Goal: Task Accomplishment & Management: Manage account settings

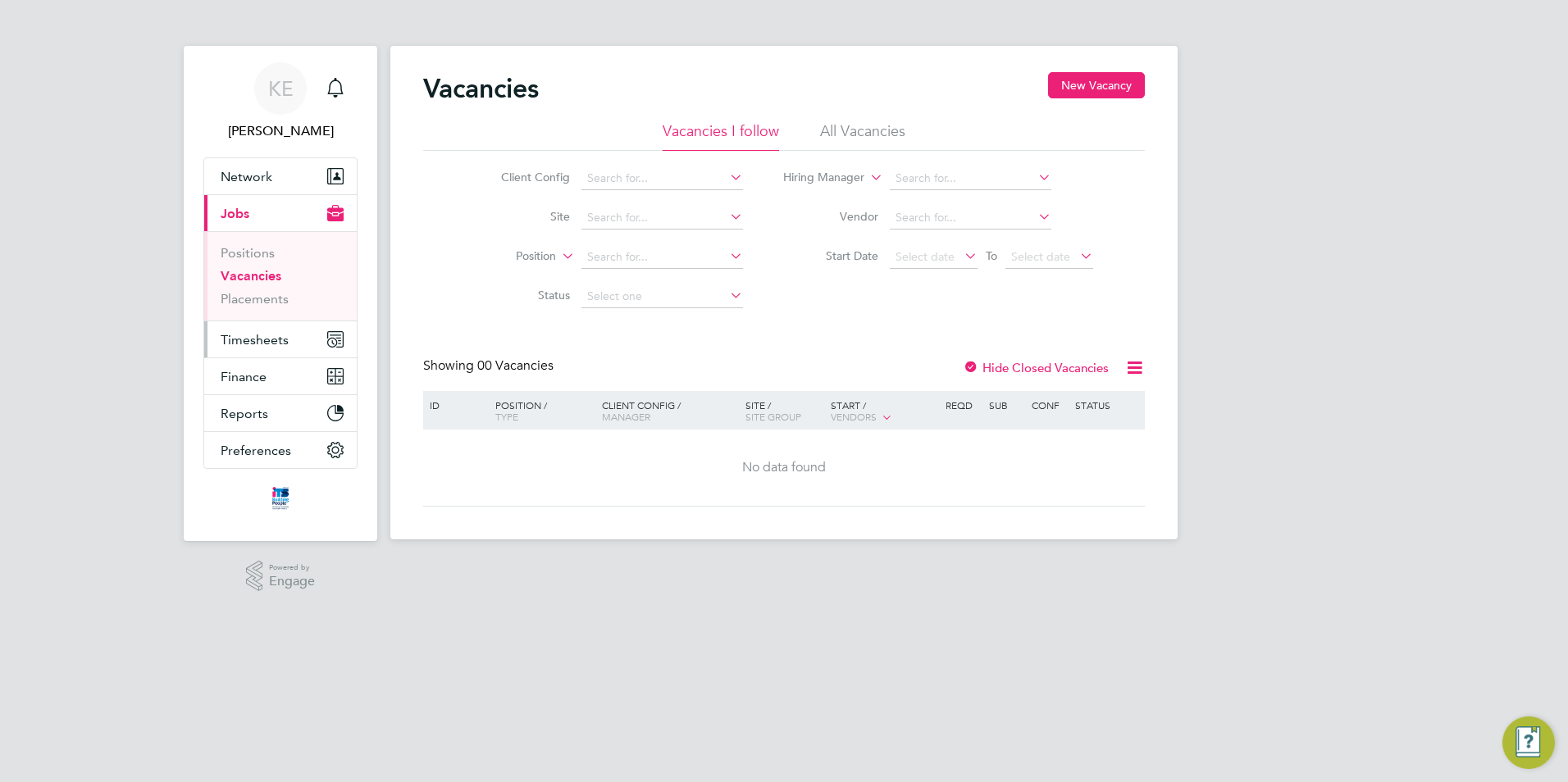
click at [268, 336] on span "Timesheets" at bounding box center [255, 339] width 68 height 16
click at [283, 343] on span "Timesheets" at bounding box center [255, 339] width 68 height 16
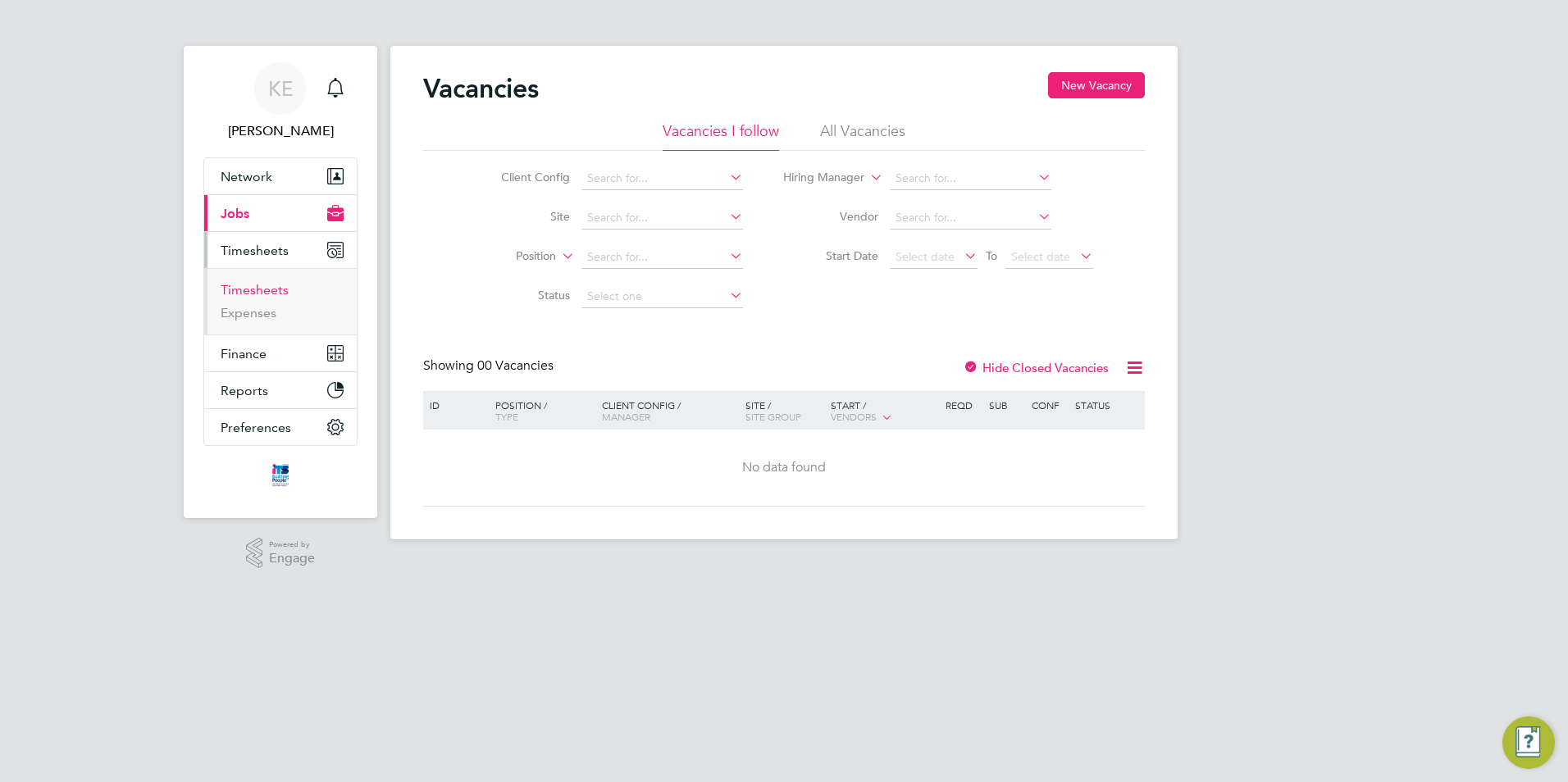
click at [263, 289] on link "Timesheets" at bounding box center [255, 290] width 68 height 16
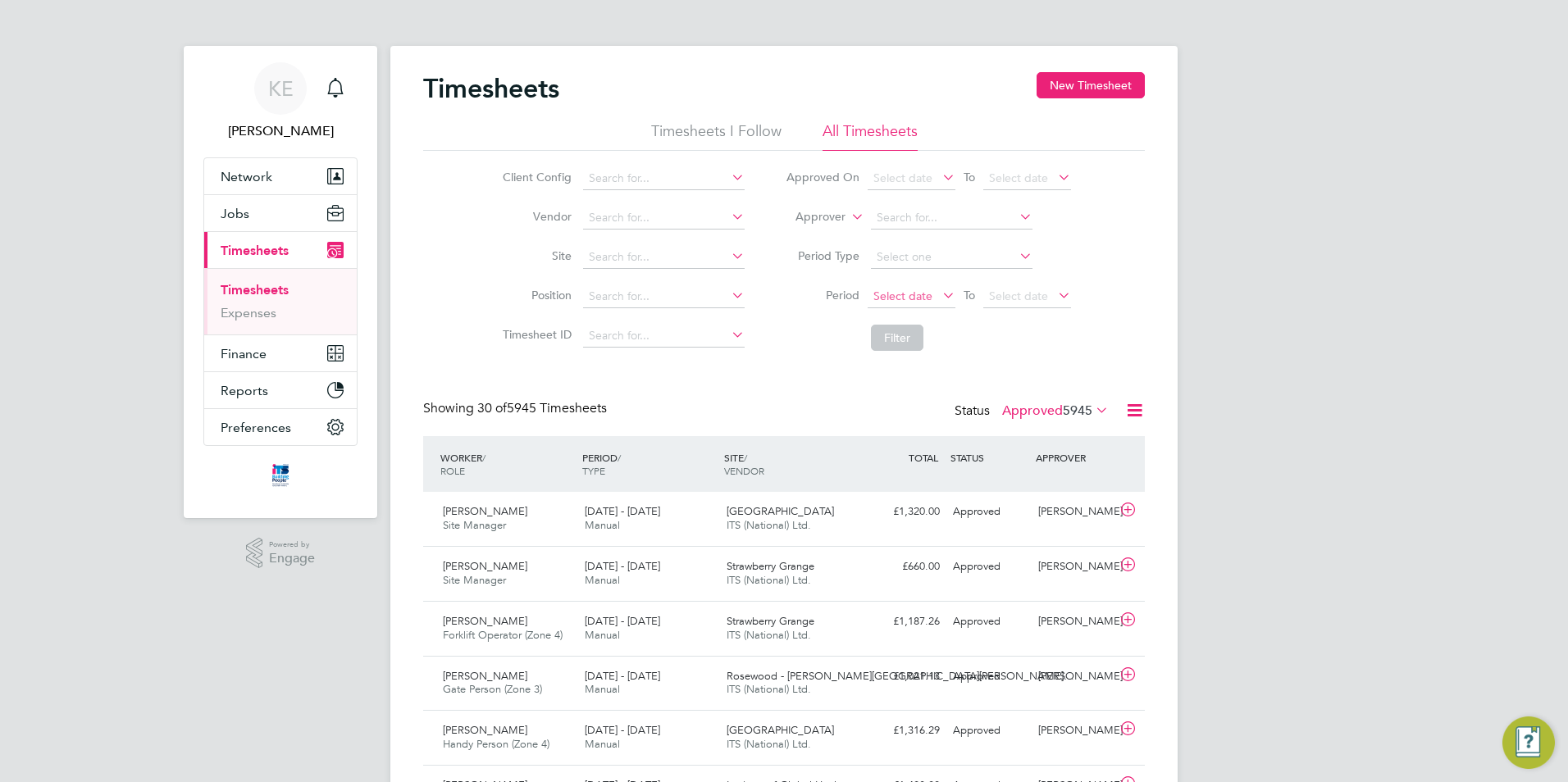
click at [937, 286] on span "Select date" at bounding box center [911, 297] width 88 height 22
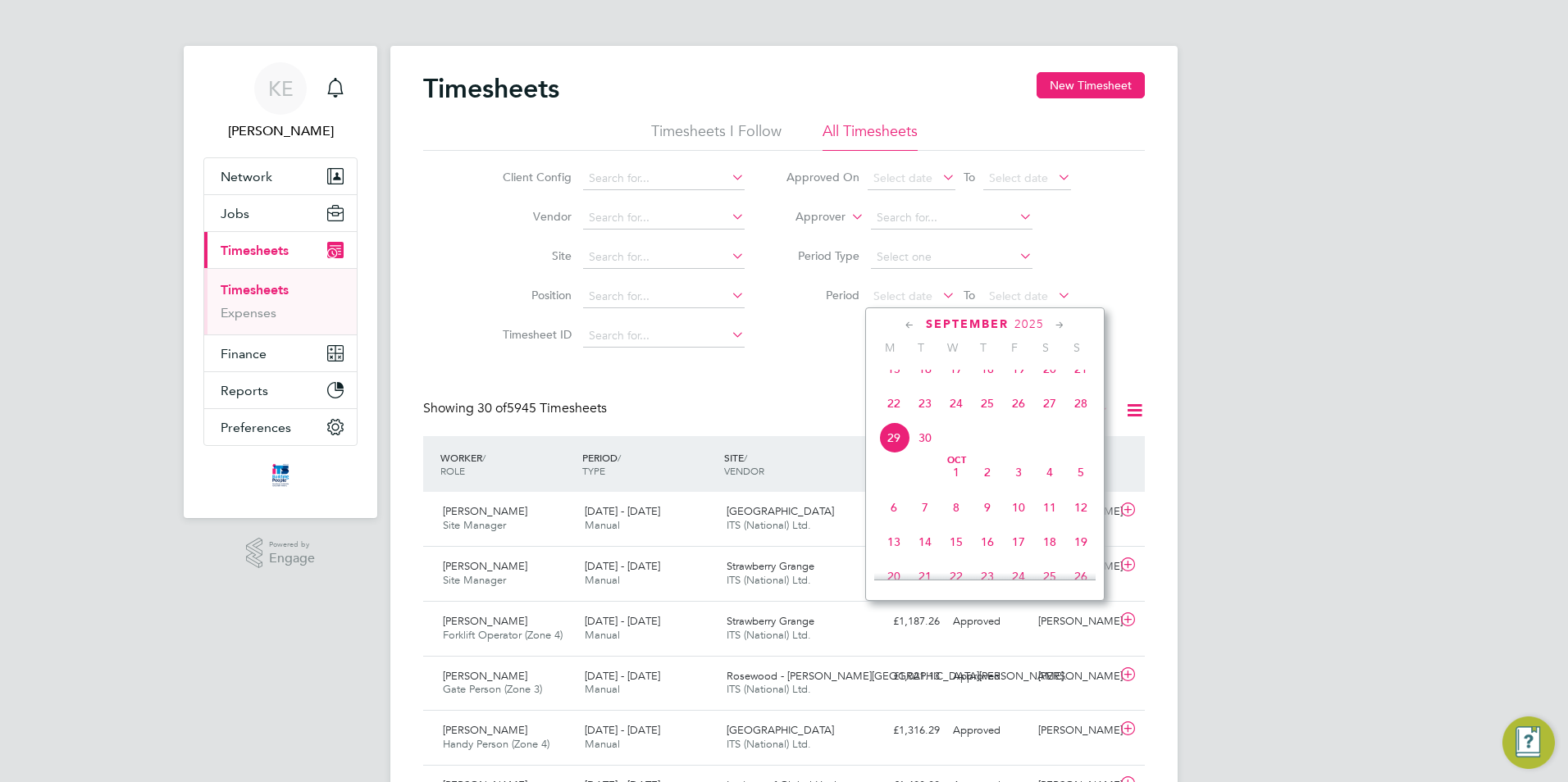
click at [892, 415] on span "22" at bounding box center [894, 403] width 31 height 31
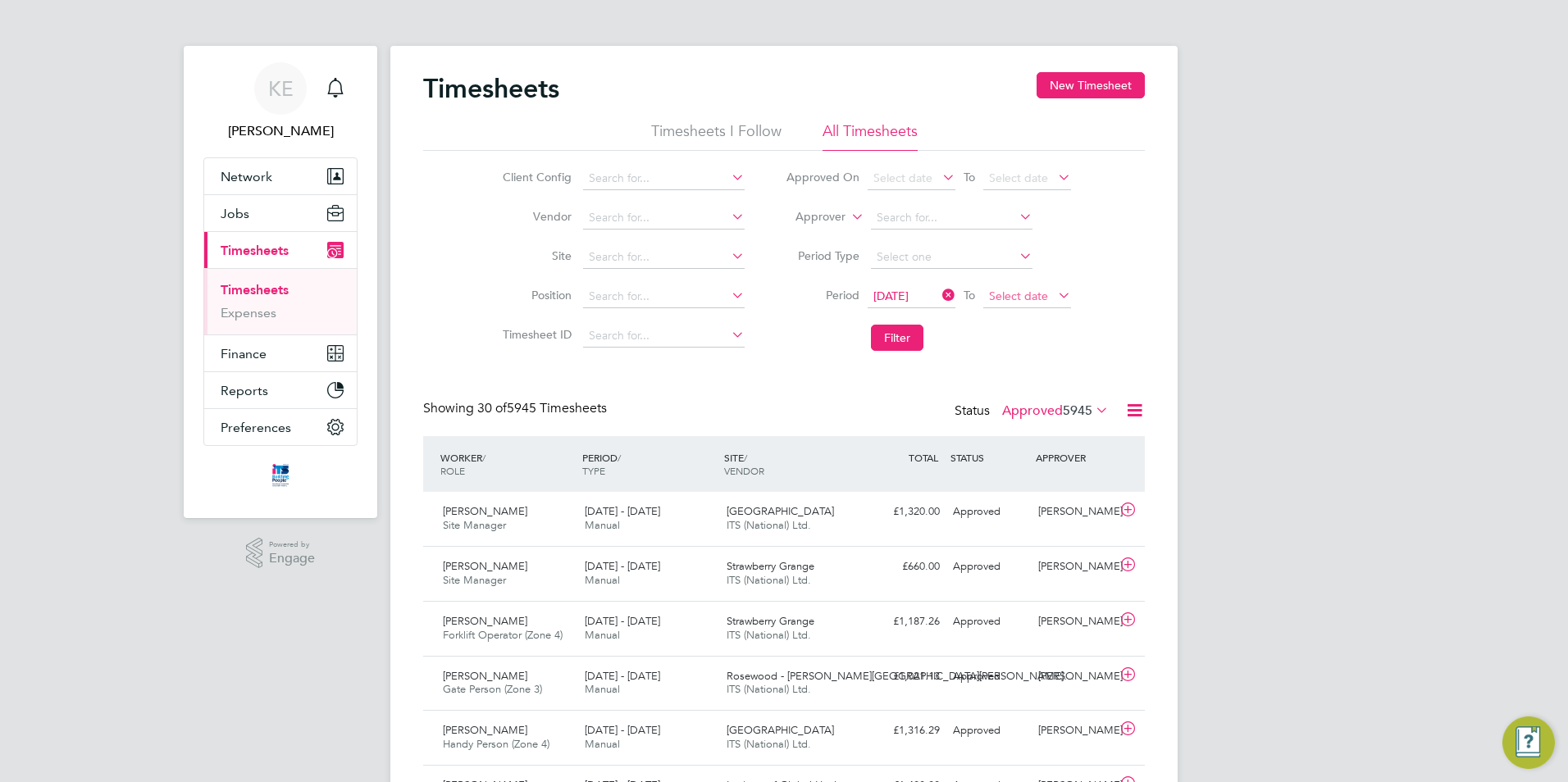
click at [1005, 299] on span "Select date" at bounding box center [1019, 296] width 59 height 15
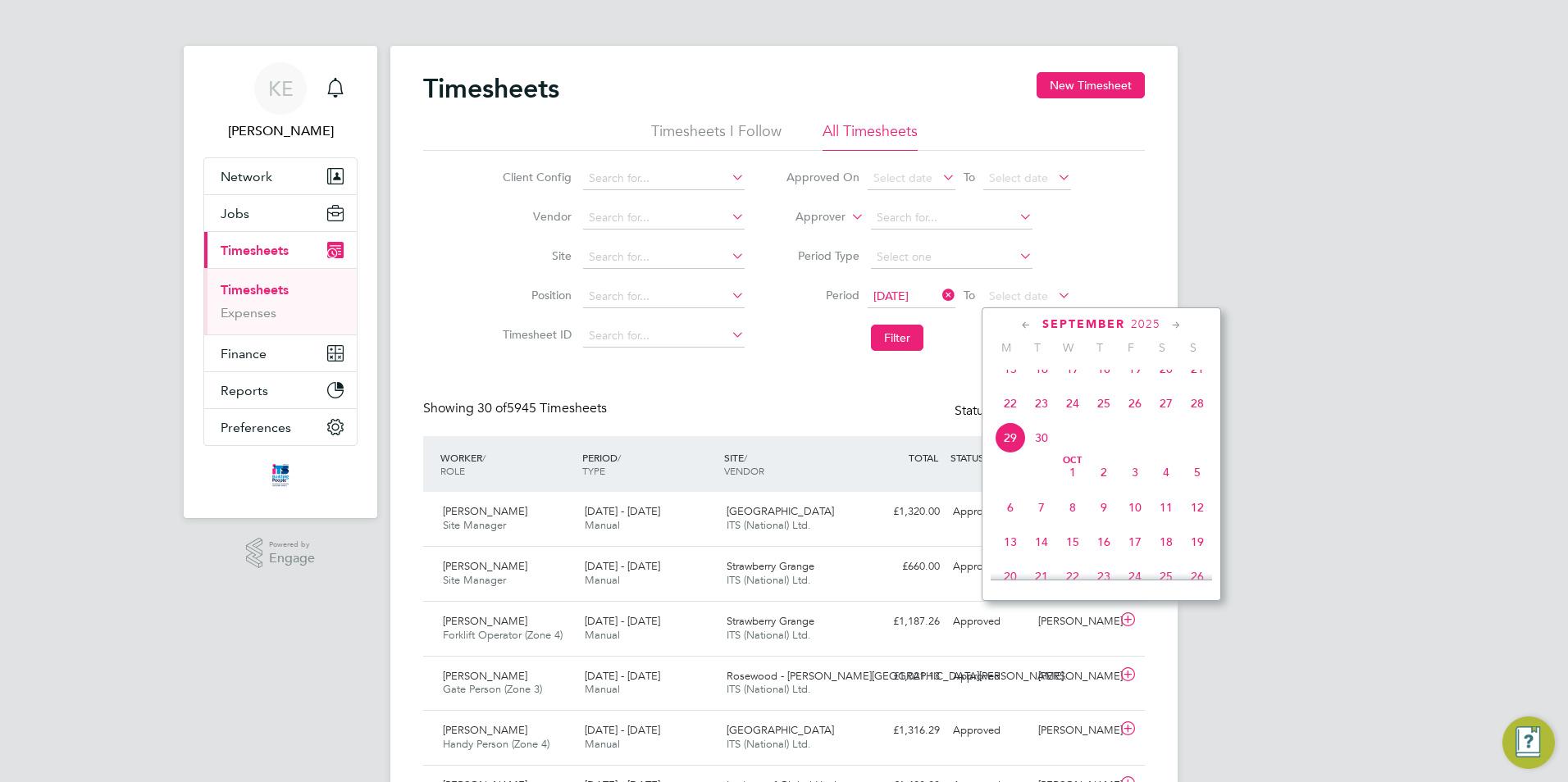
click at [1194, 415] on span "28" at bounding box center [1198, 403] width 31 height 31
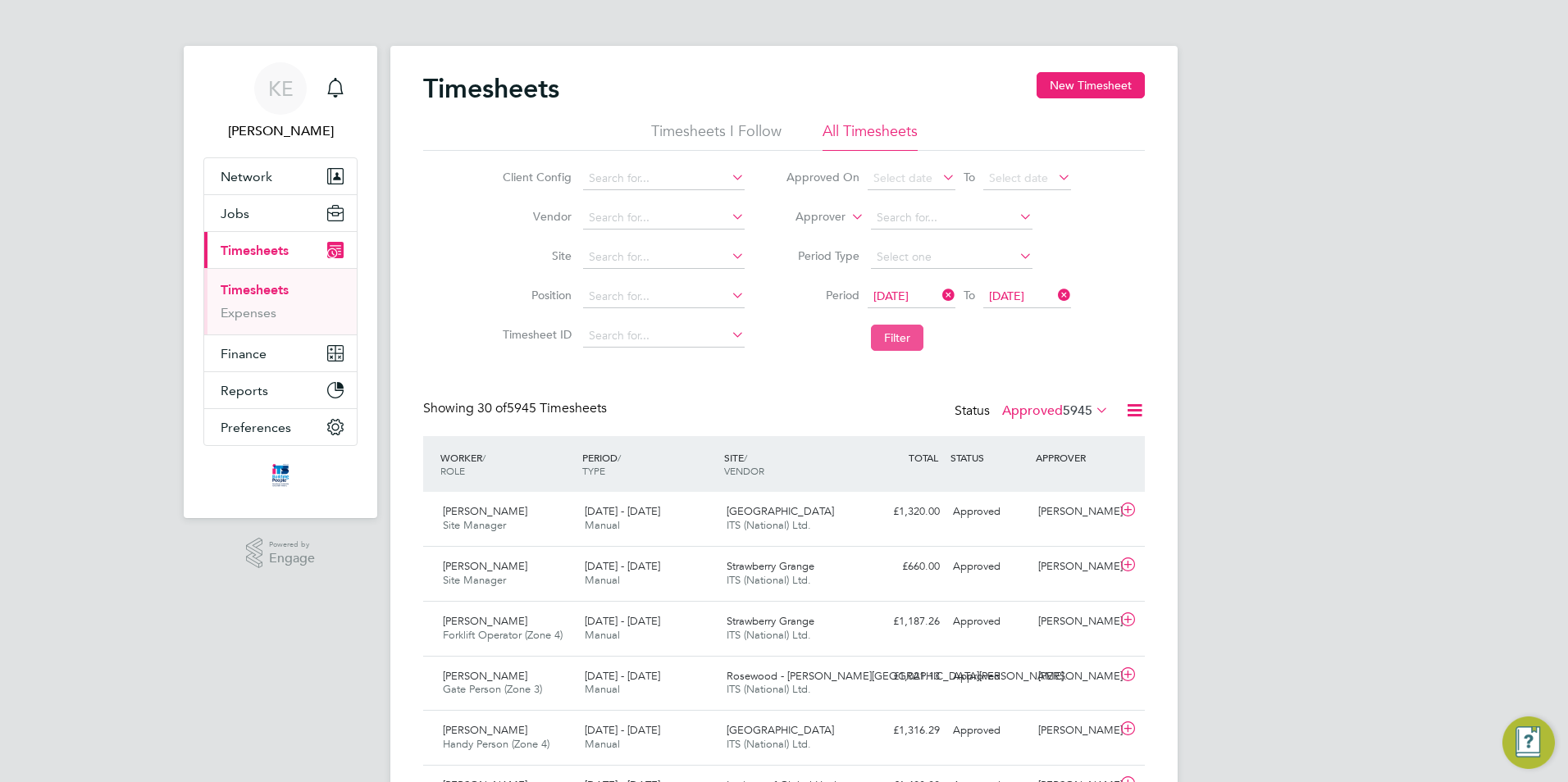
click at [902, 340] on button "Filter" at bounding box center [897, 337] width 52 height 27
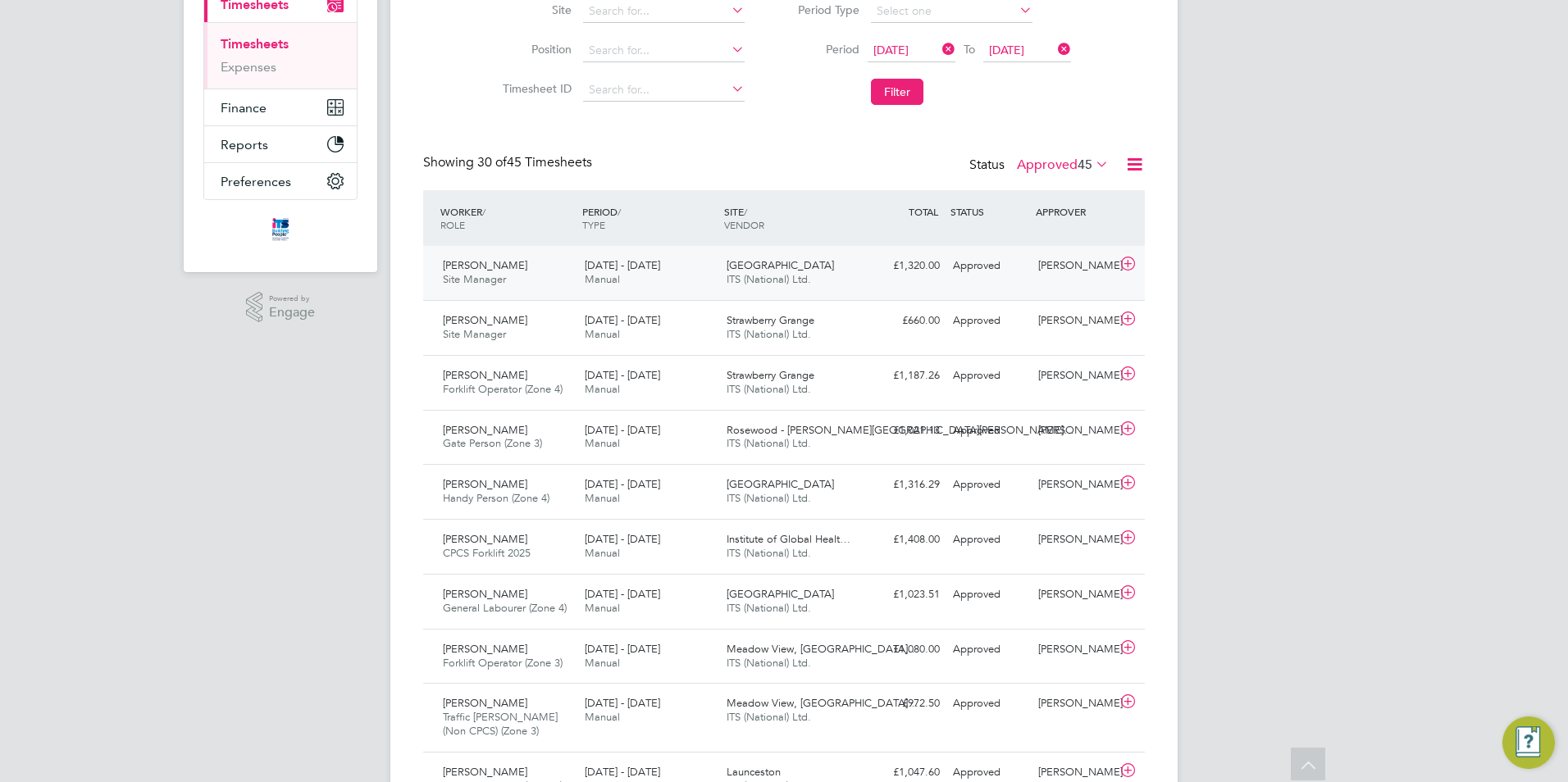
click at [718, 282] on div "[DATE] - [DATE] Manual" at bounding box center [648, 272] width 142 height 41
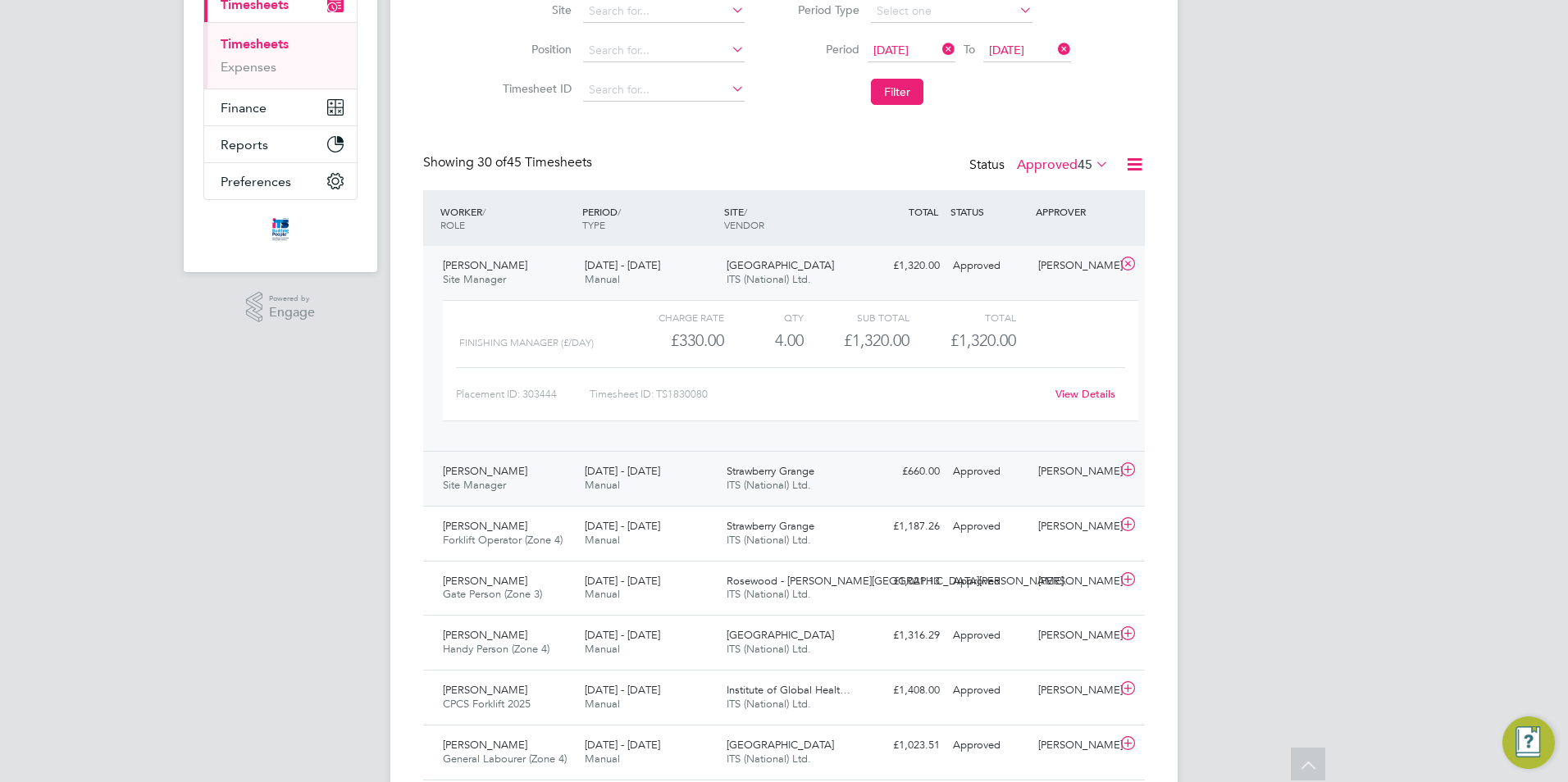
click at [829, 482] on div "Strawberry Grange ITS (National) Ltd." at bounding box center [790, 479] width 142 height 41
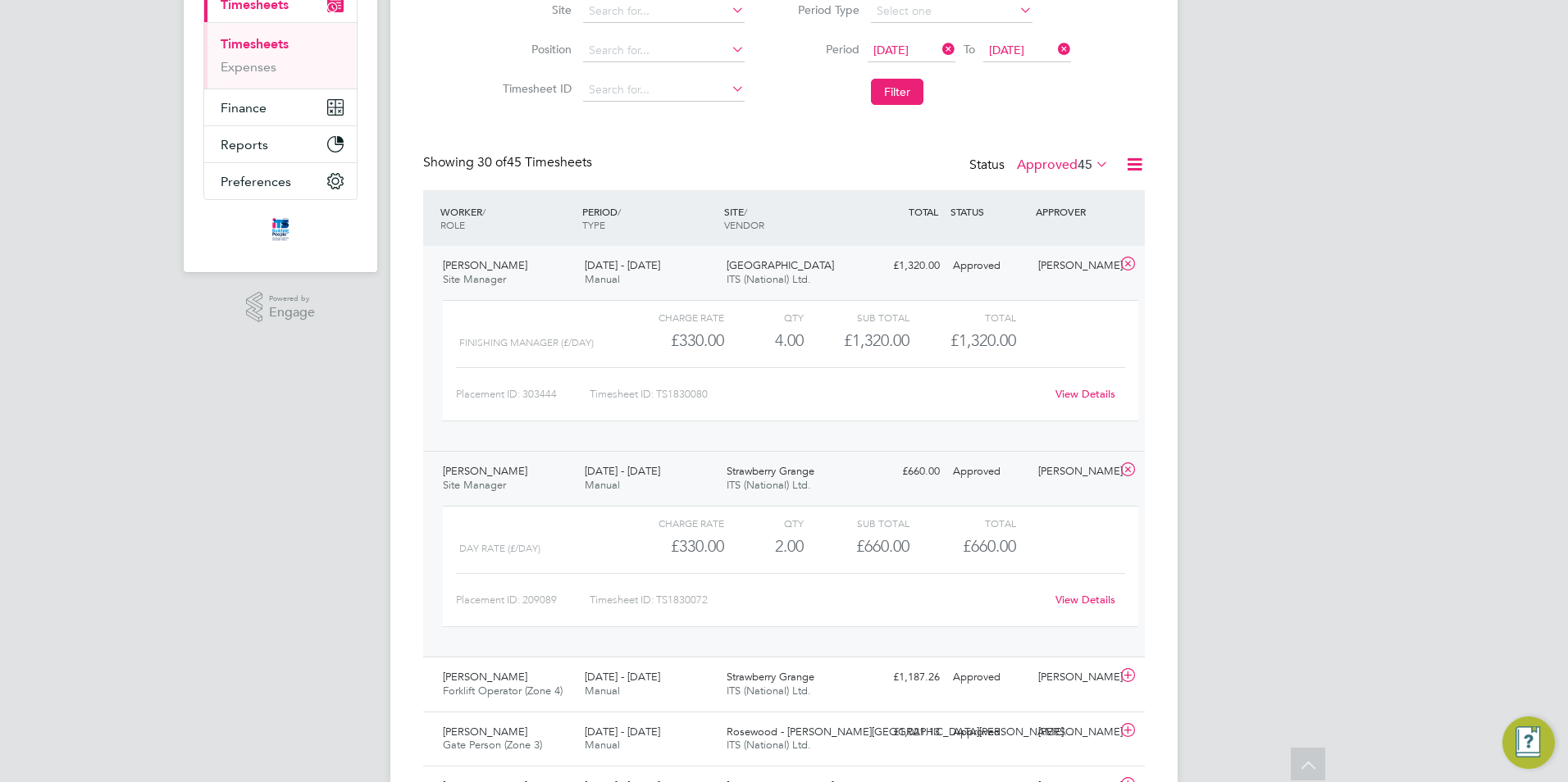
click at [745, 342] on div "4.00" at bounding box center [764, 341] width 80 height 28
click at [802, 260] on div "[GEOGRAPHIC_DATA] ITS (National) Ltd." at bounding box center [790, 272] width 142 height 41
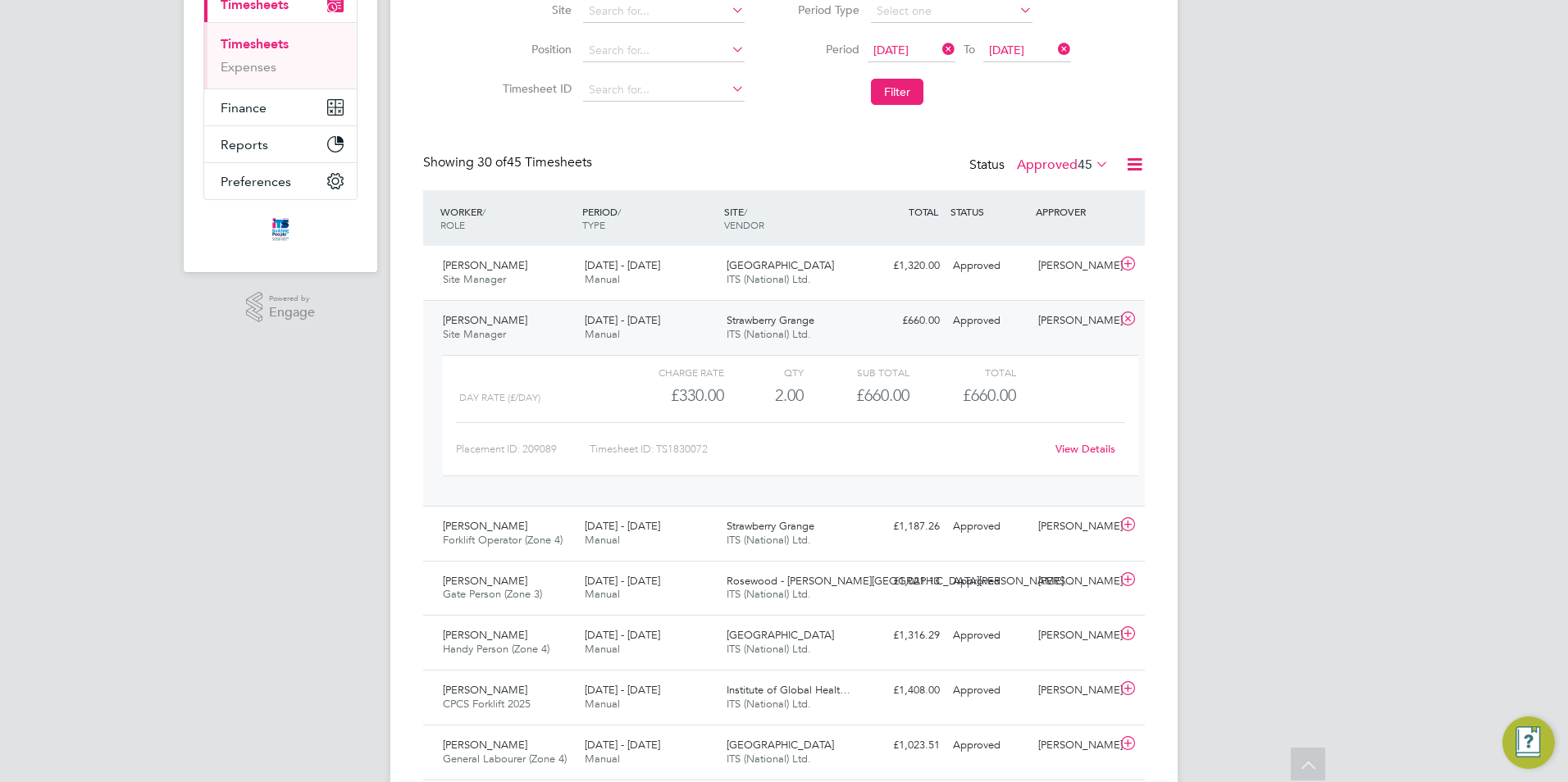
click at [799, 313] on div "Strawberry Grange ITS (National) Ltd." at bounding box center [790, 327] width 142 height 41
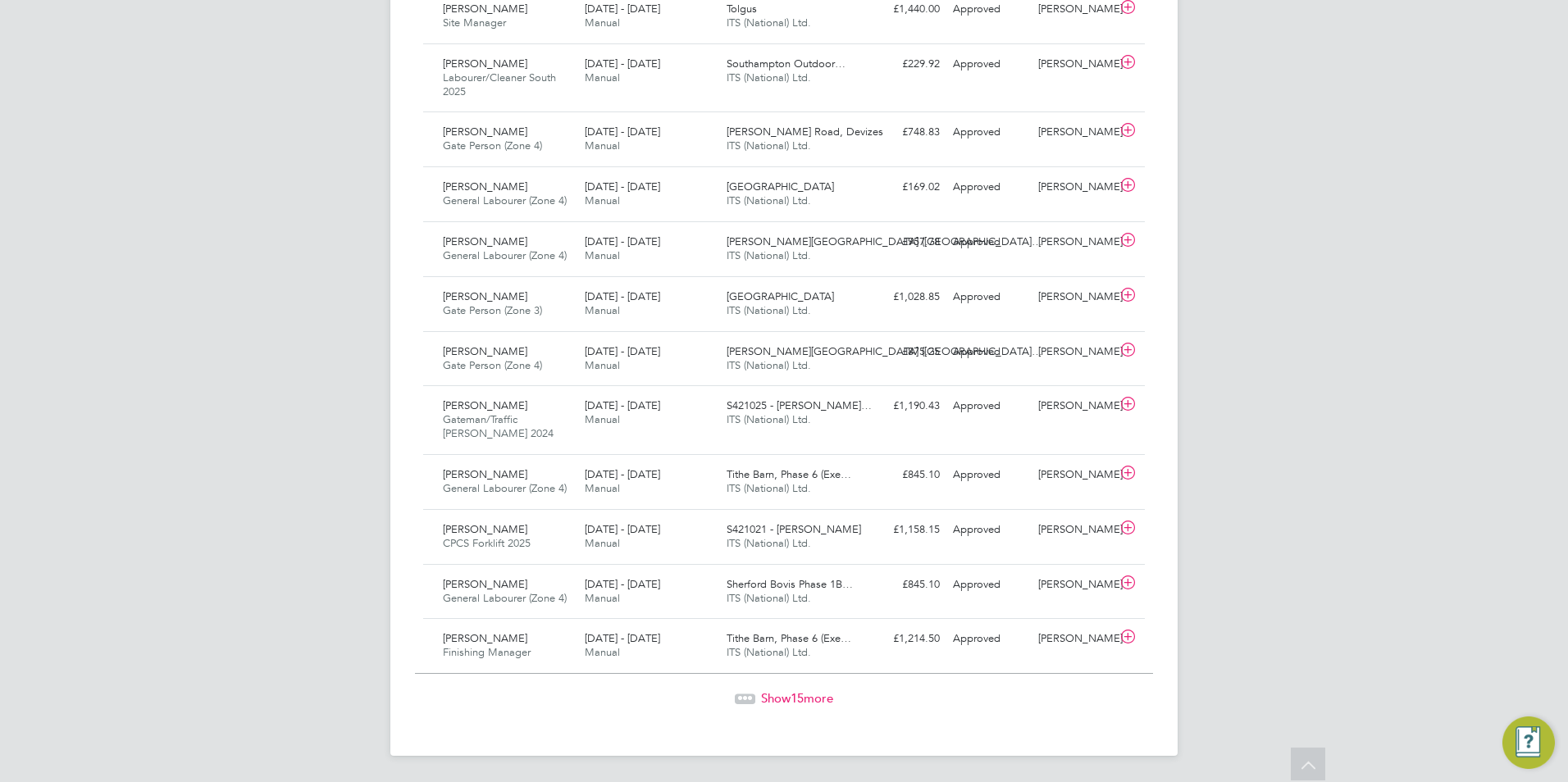
click at [775, 699] on span "Show 15 more" at bounding box center [797, 698] width 72 height 16
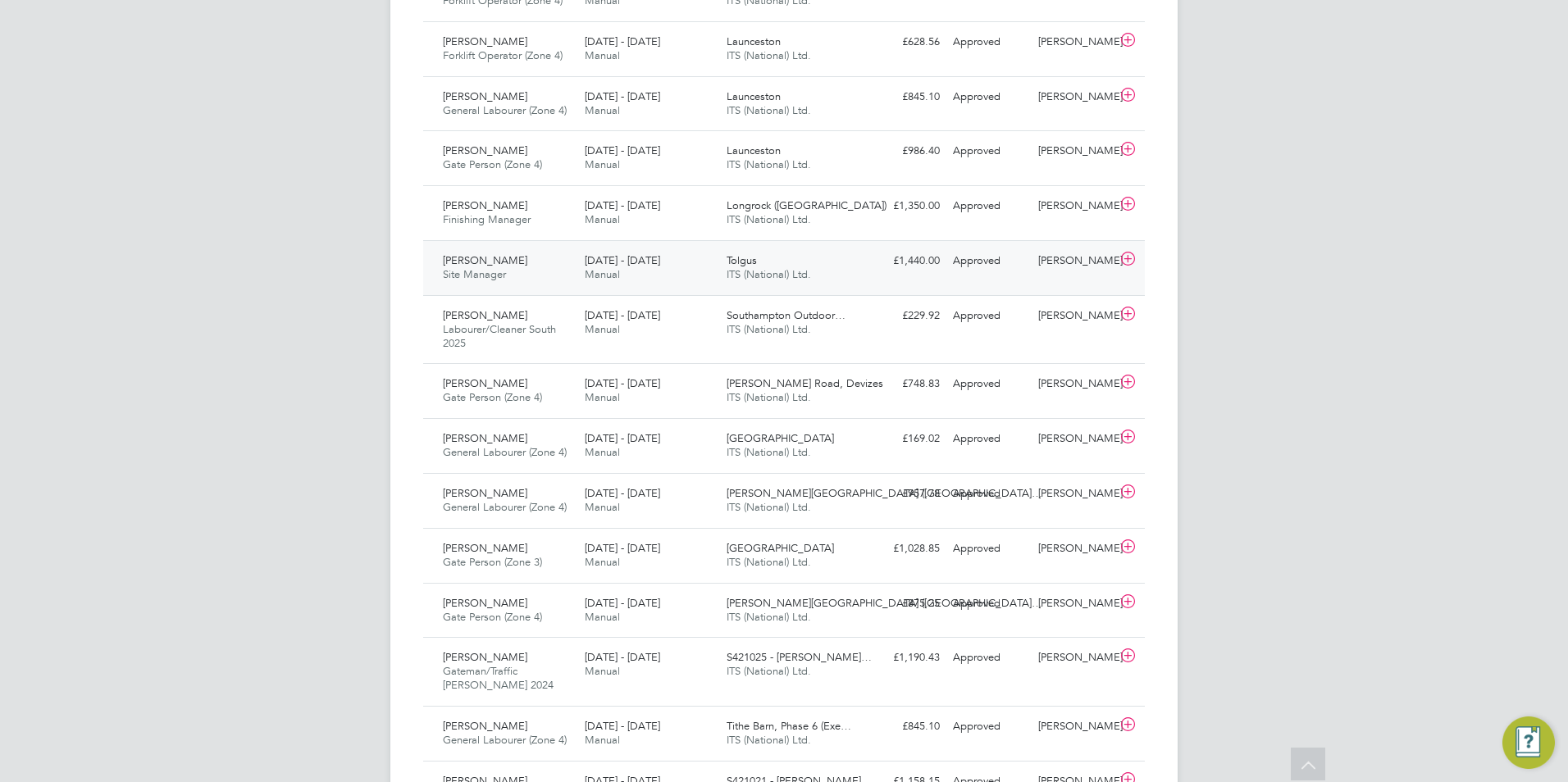
click at [502, 282] on div "[PERSON_NAME] Site Manager [DATE] - [DATE]" at bounding box center [507, 268] width 142 height 41
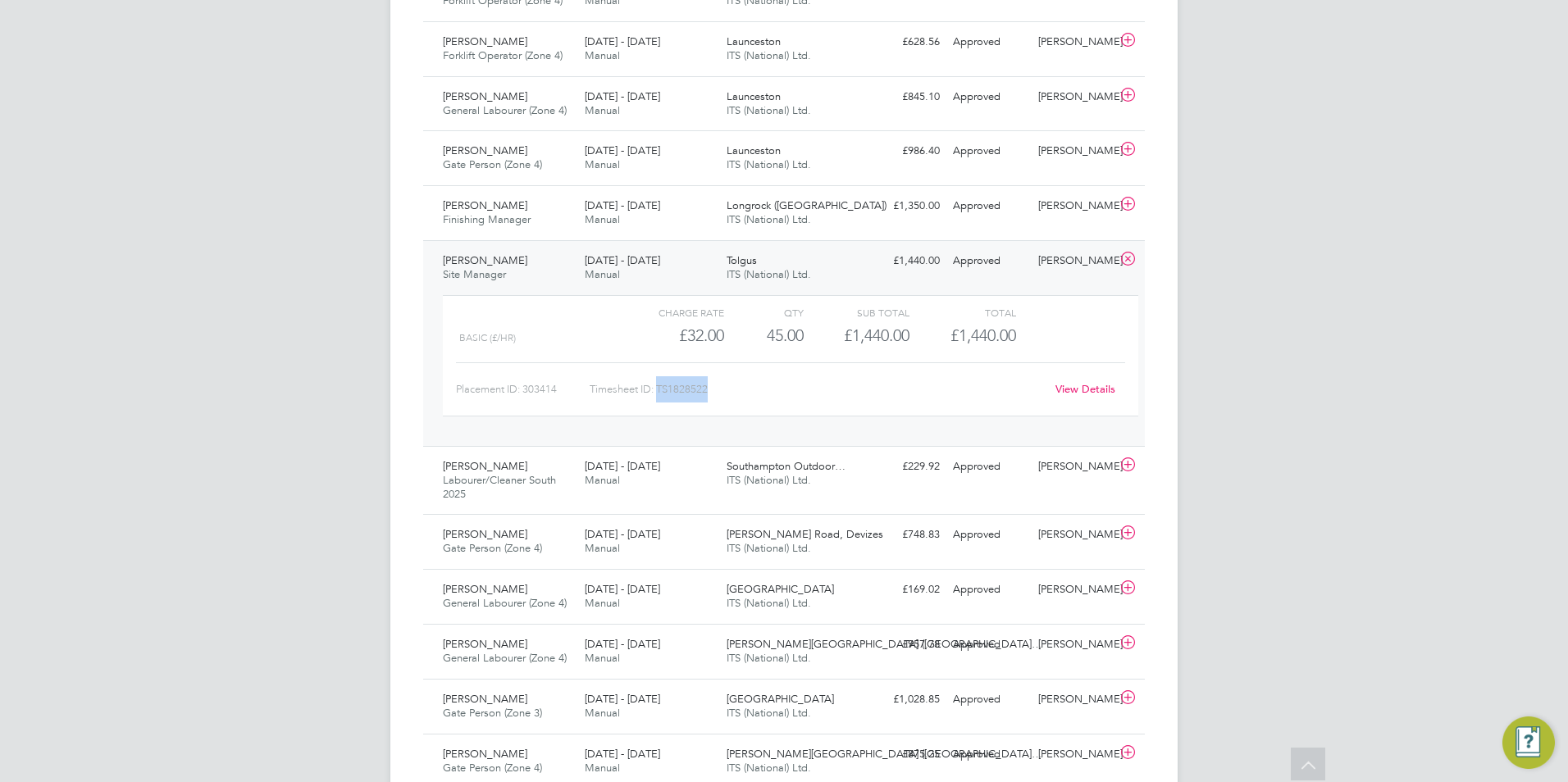
drag, startPoint x: 723, startPoint y: 391, endPoint x: 660, endPoint y: 388, distance: 63.1
click at [660, 388] on div "Timesheet ID: TS1828522" at bounding box center [817, 389] width 455 height 27
copy div "TS1828522"
click at [1123, 259] on icon at bounding box center [1128, 259] width 20 height 13
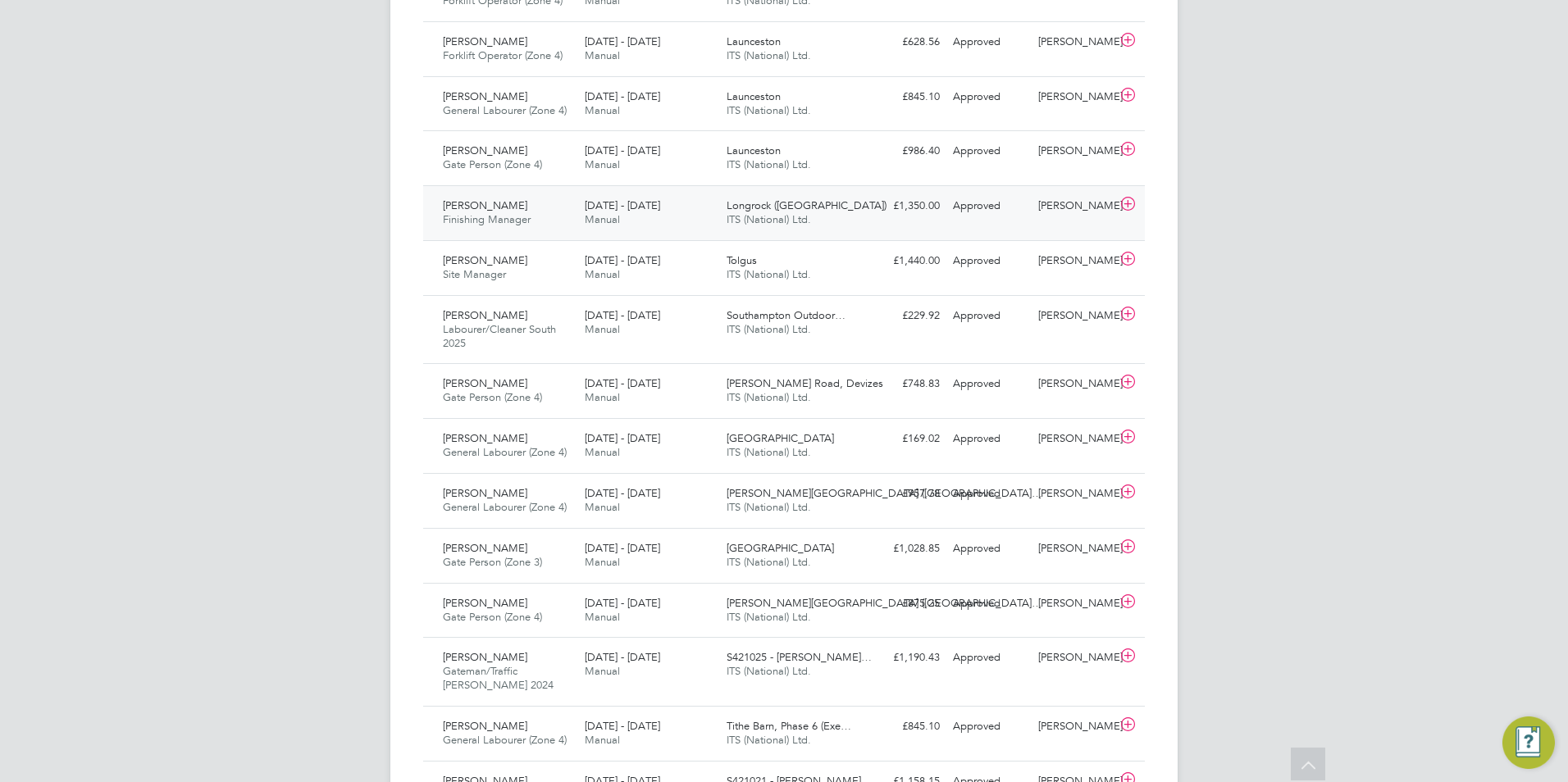
click at [560, 204] on div "[PERSON_NAME] Finishing Manager [DATE] - [DATE]" at bounding box center [507, 213] width 142 height 41
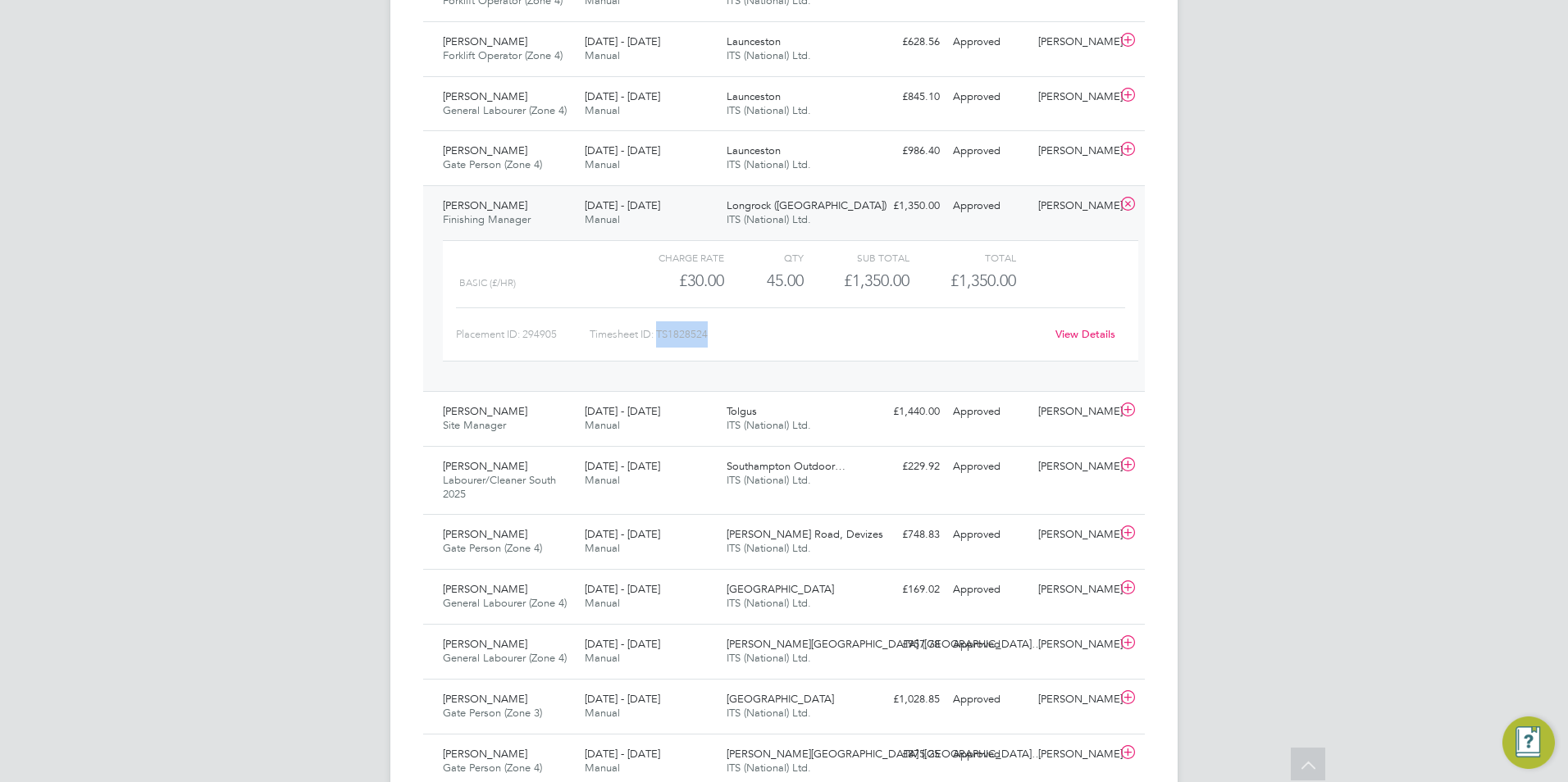
drag, startPoint x: 723, startPoint y: 331, endPoint x: 657, endPoint y: 333, distance: 66.0
click at [657, 333] on div "Timesheet ID: TS1828524" at bounding box center [817, 335] width 455 height 27
copy div "TS1828524"
click at [1129, 205] on icon at bounding box center [1128, 204] width 20 height 13
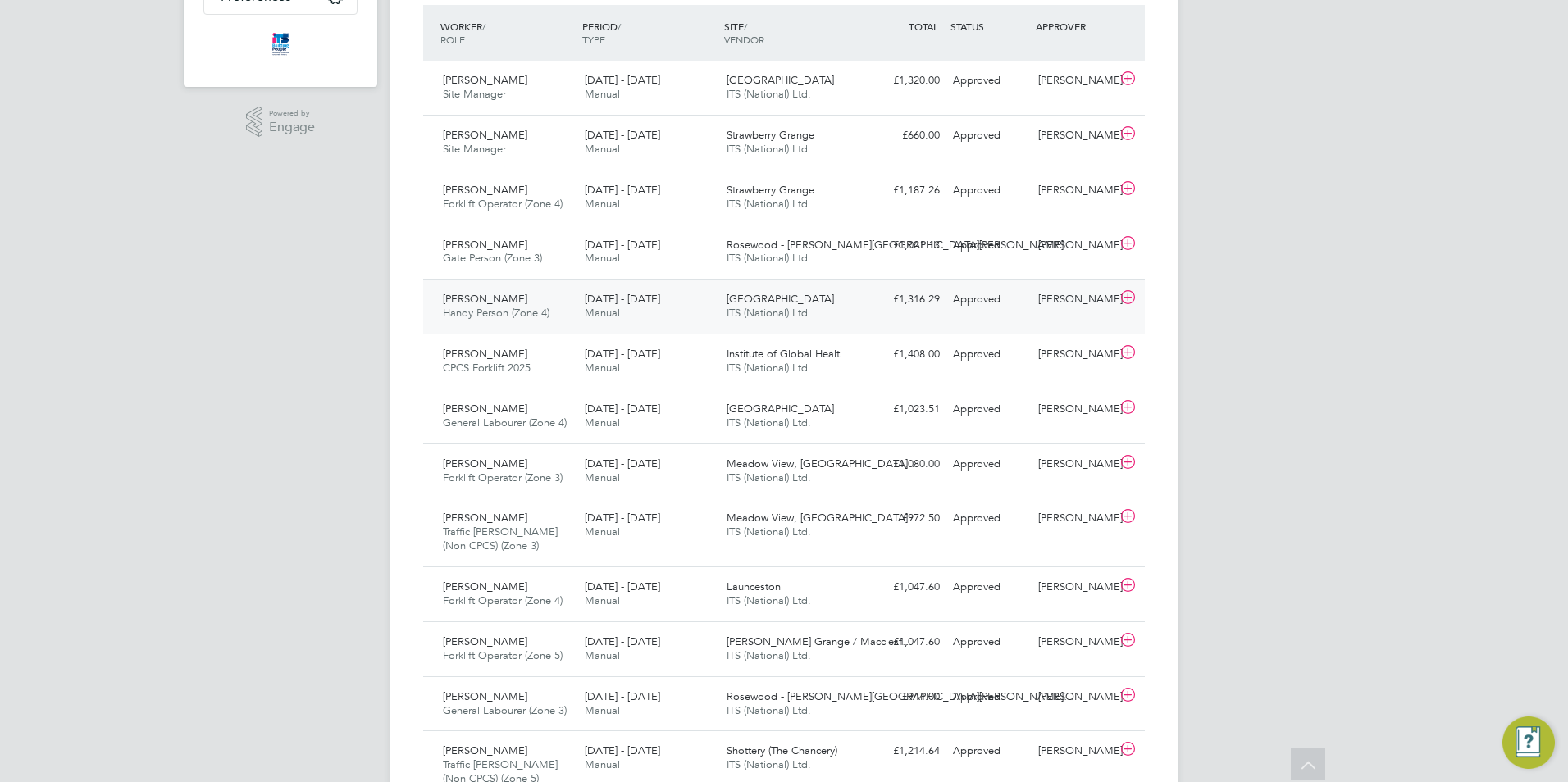
scroll to position [609, 0]
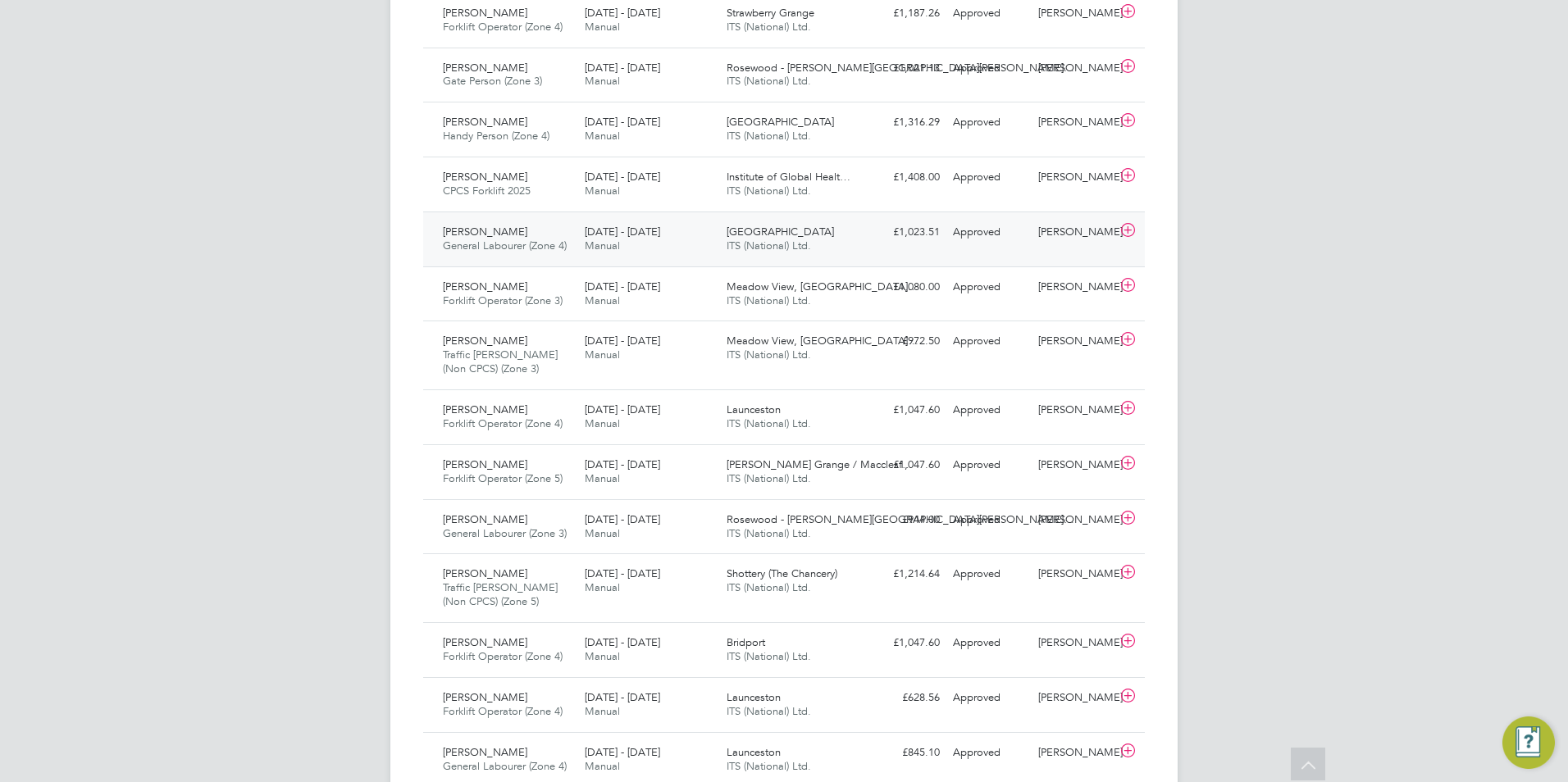
click at [537, 247] on span "General Labourer (Zone 4)" at bounding box center [504, 245] width 124 height 14
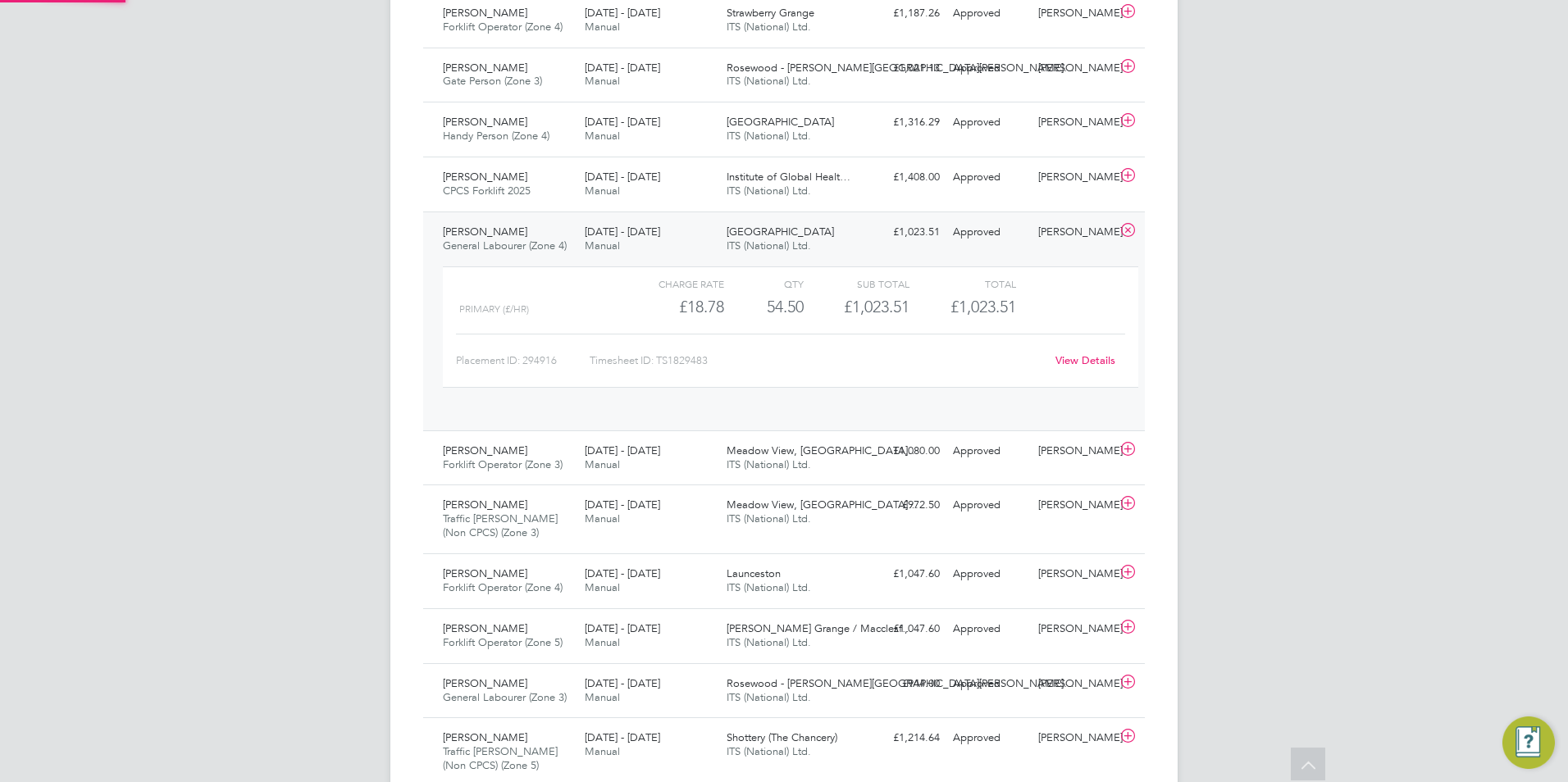
scroll to position [28, 160]
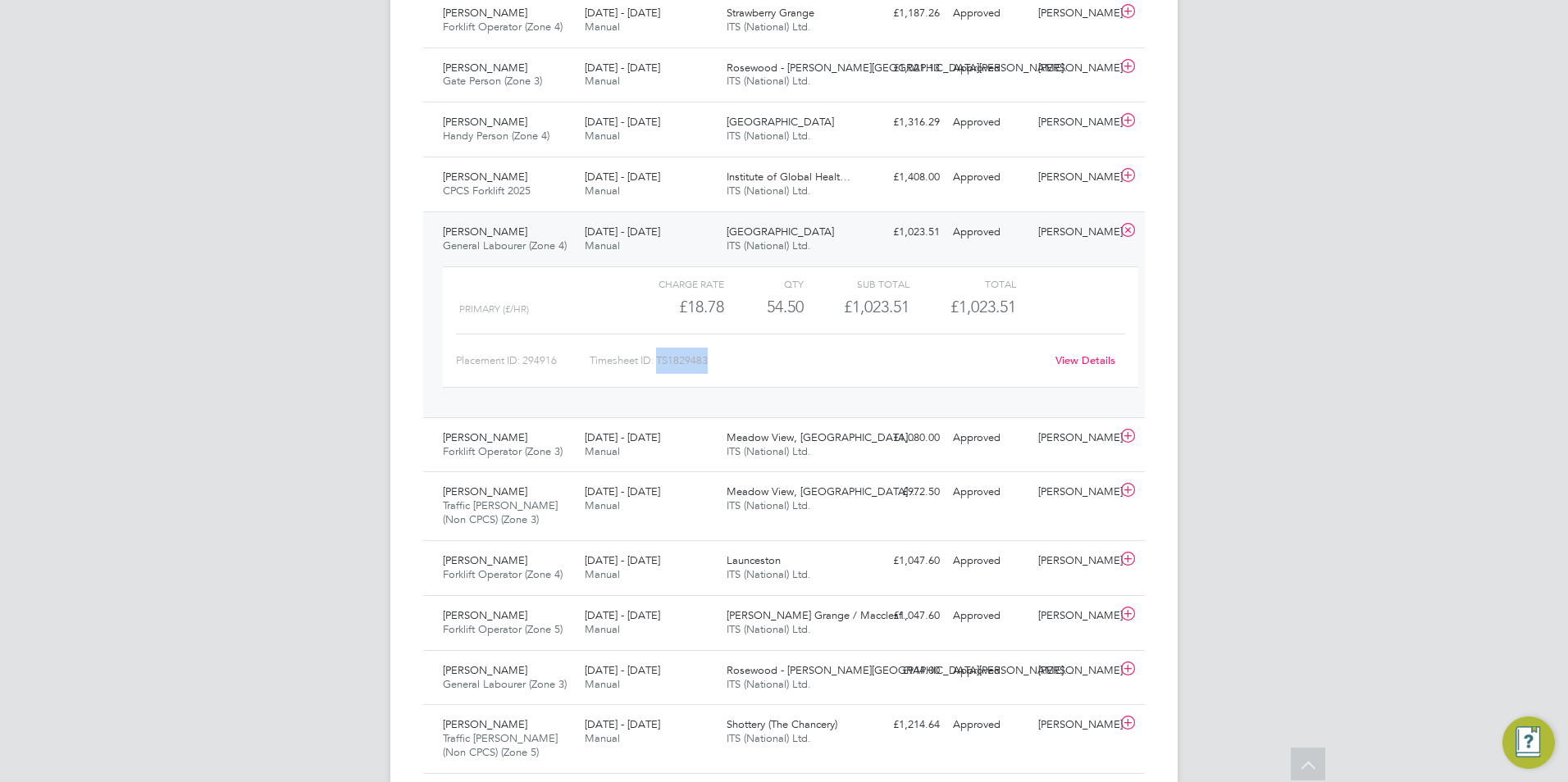
drag, startPoint x: 707, startPoint y: 364, endPoint x: 659, endPoint y: 355, distance: 48.8
click at [659, 355] on div "Timesheet ID: TS1829483" at bounding box center [817, 360] width 455 height 27
copy div "TS1829483"
click at [1137, 232] on icon at bounding box center [1128, 230] width 20 height 13
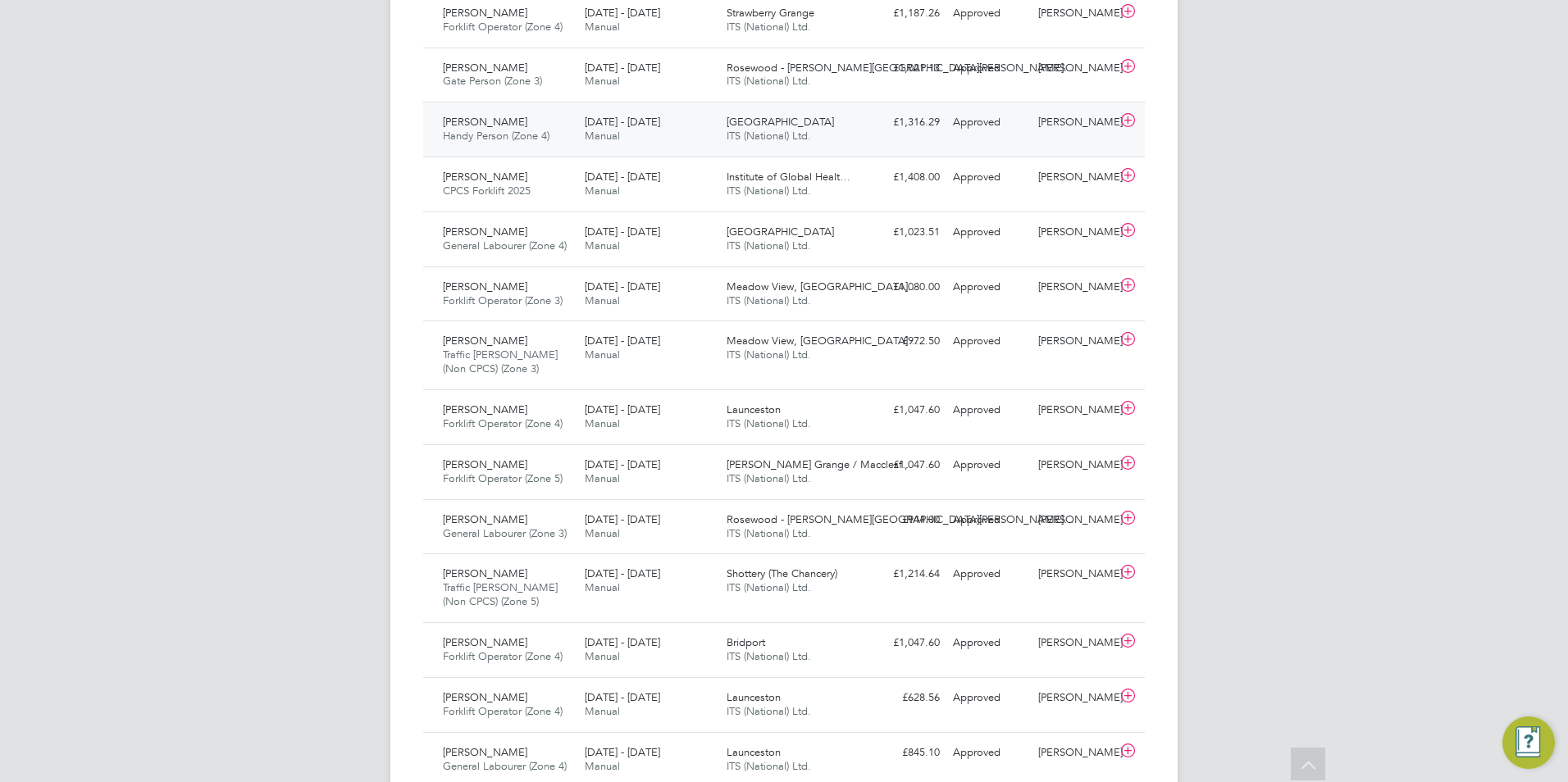
click at [505, 140] on span "Handy Person (Zone 4)" at bounding box center [496, 135] width 106 height 14
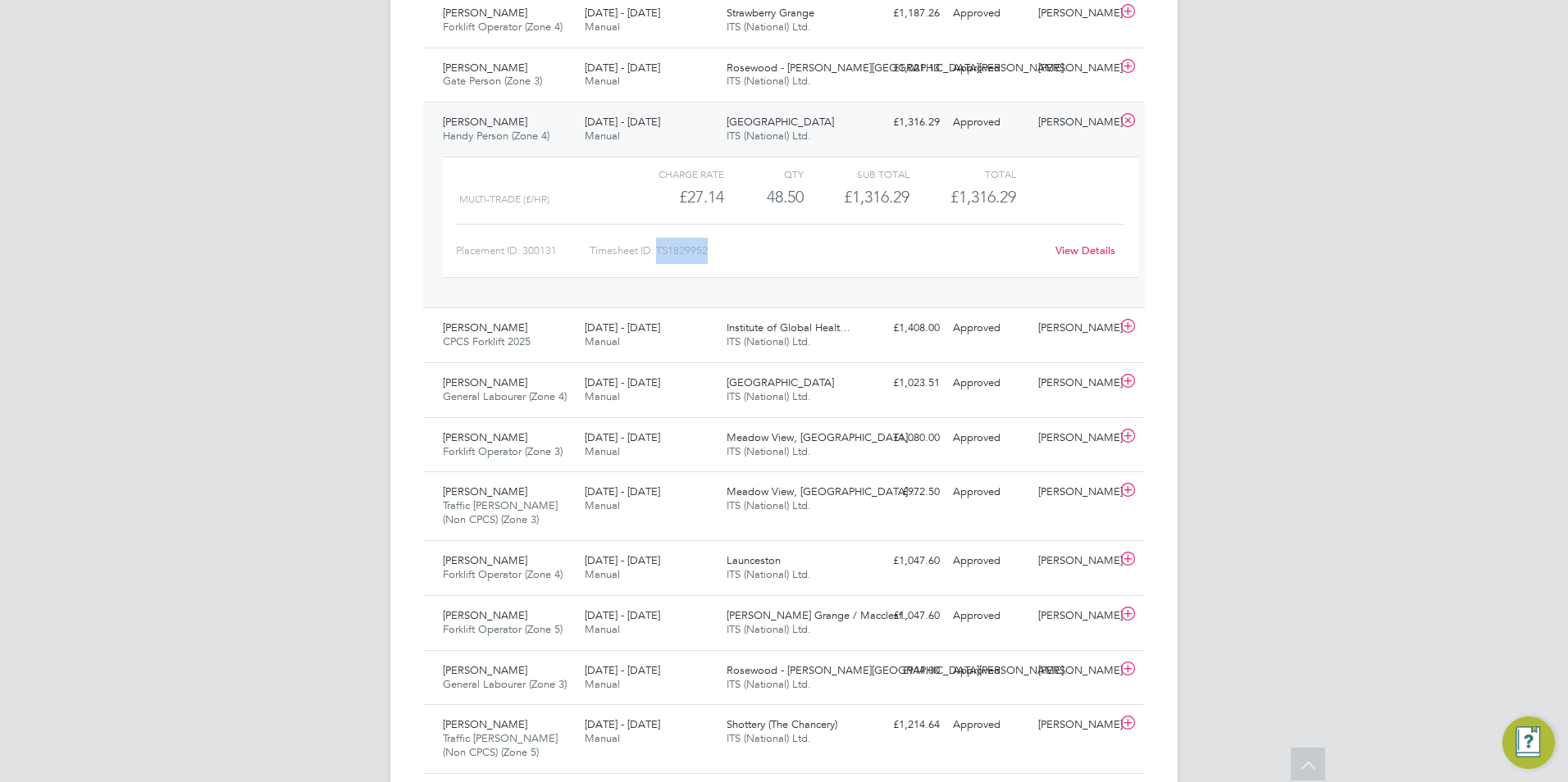
drag, startPoint x: 712, startPoint y: 249, endPoint x: 658, endPoint y: 251, distance: 54.0
click at [658, 251] on div "Timesheet ID: TS1829952" at bounding box center [817, 250] width 455 height 27
copy div "TS1829952"
click at [1127, 120] on icon at bounding box center [1128, 120] width 20 height 13
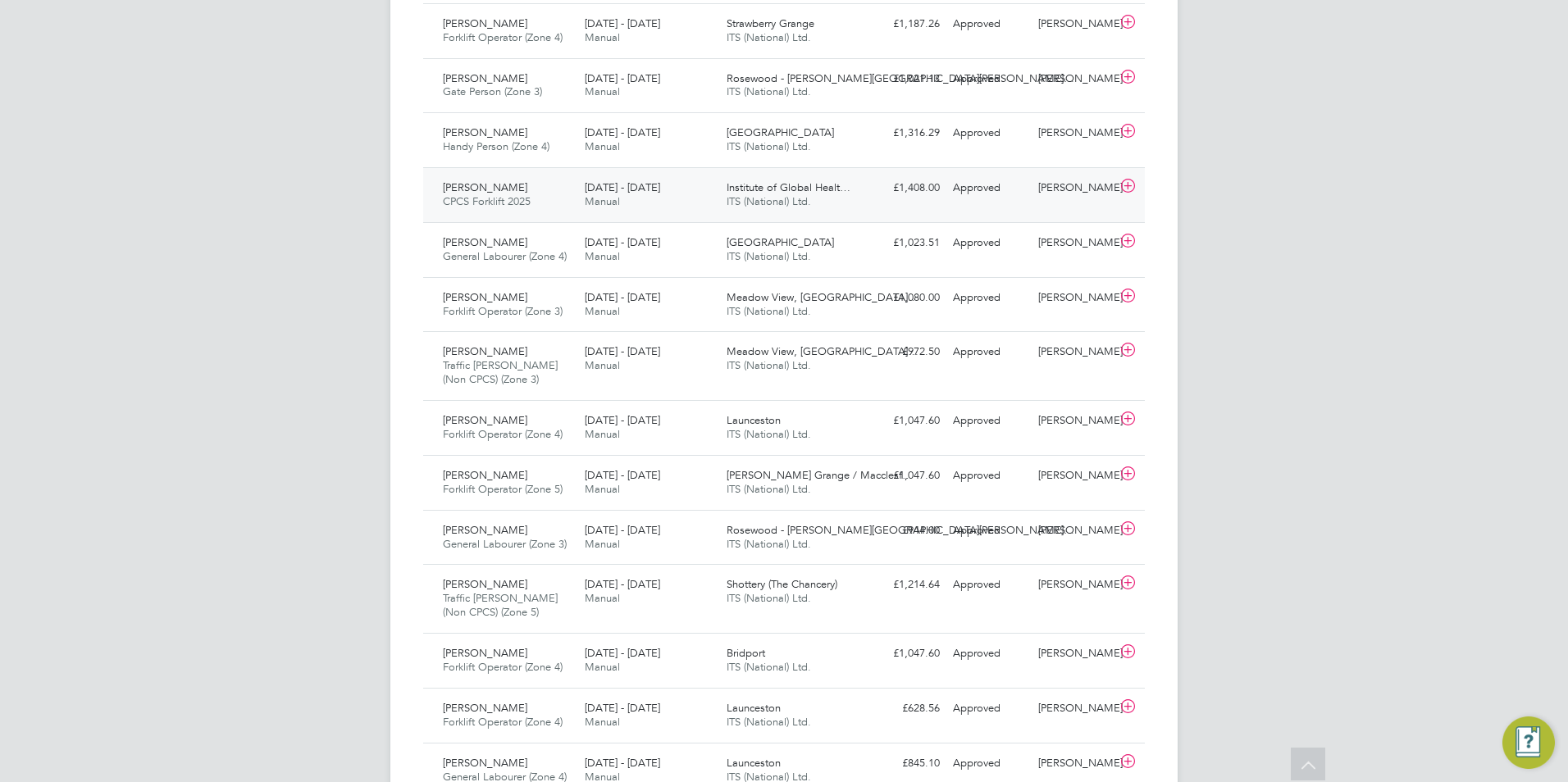
scroll to position [35, 0]
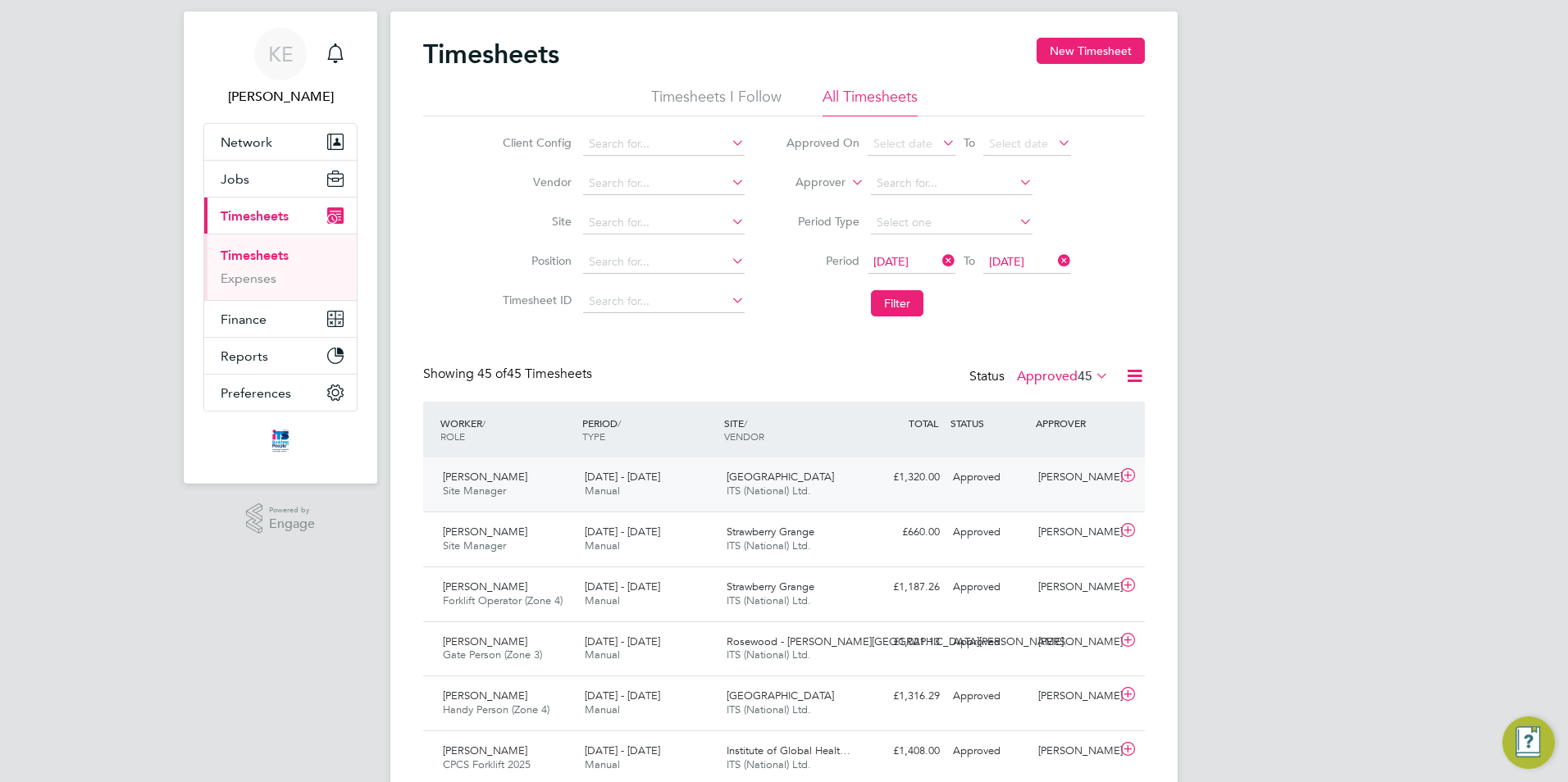
click at [577, 485] on div "[PERSON_NAME] Site Manager [DATE] - [DATE]" at bounding box center [507, 484] width 142 height 41
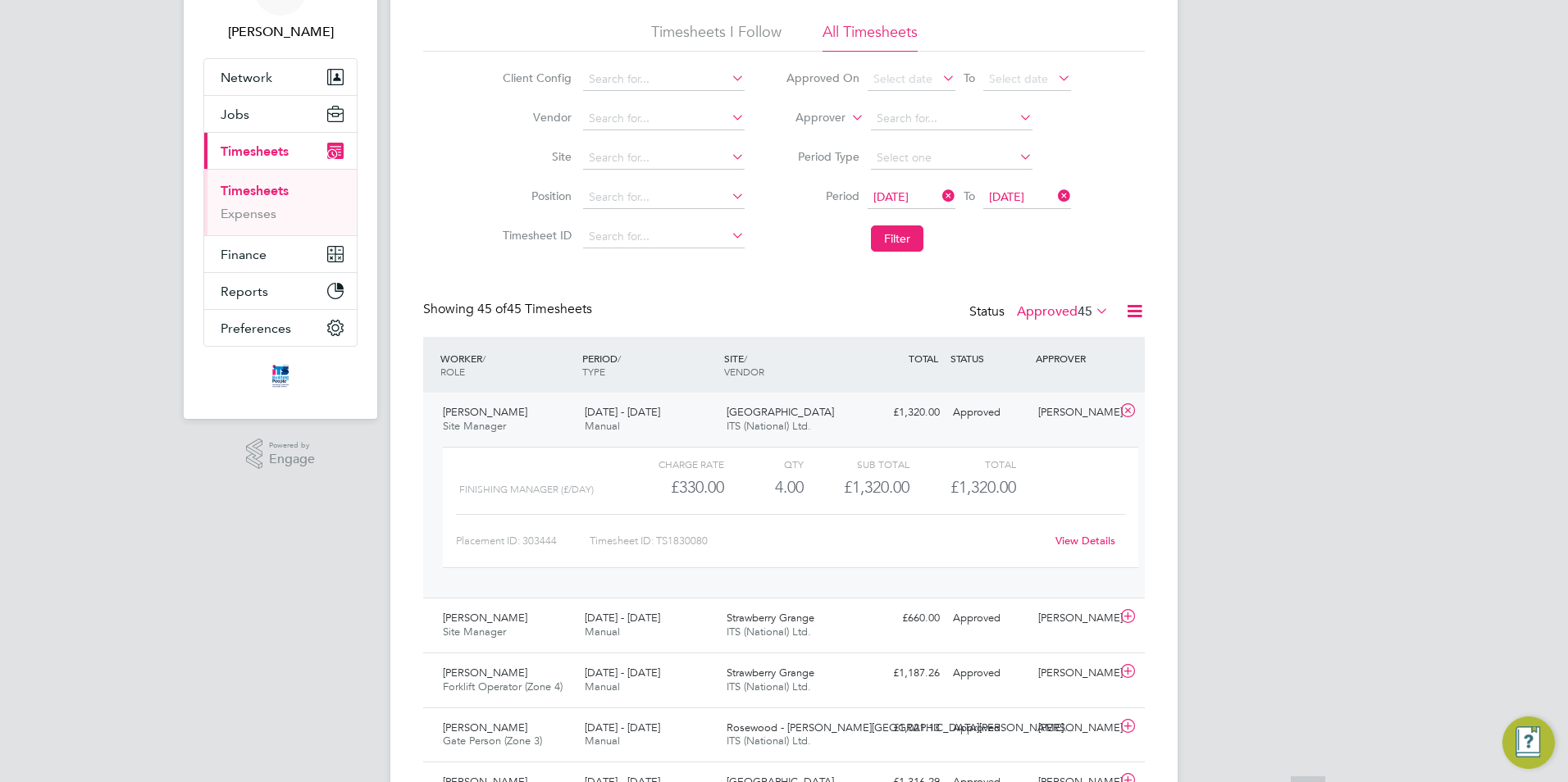
scroll to position [198, 0]
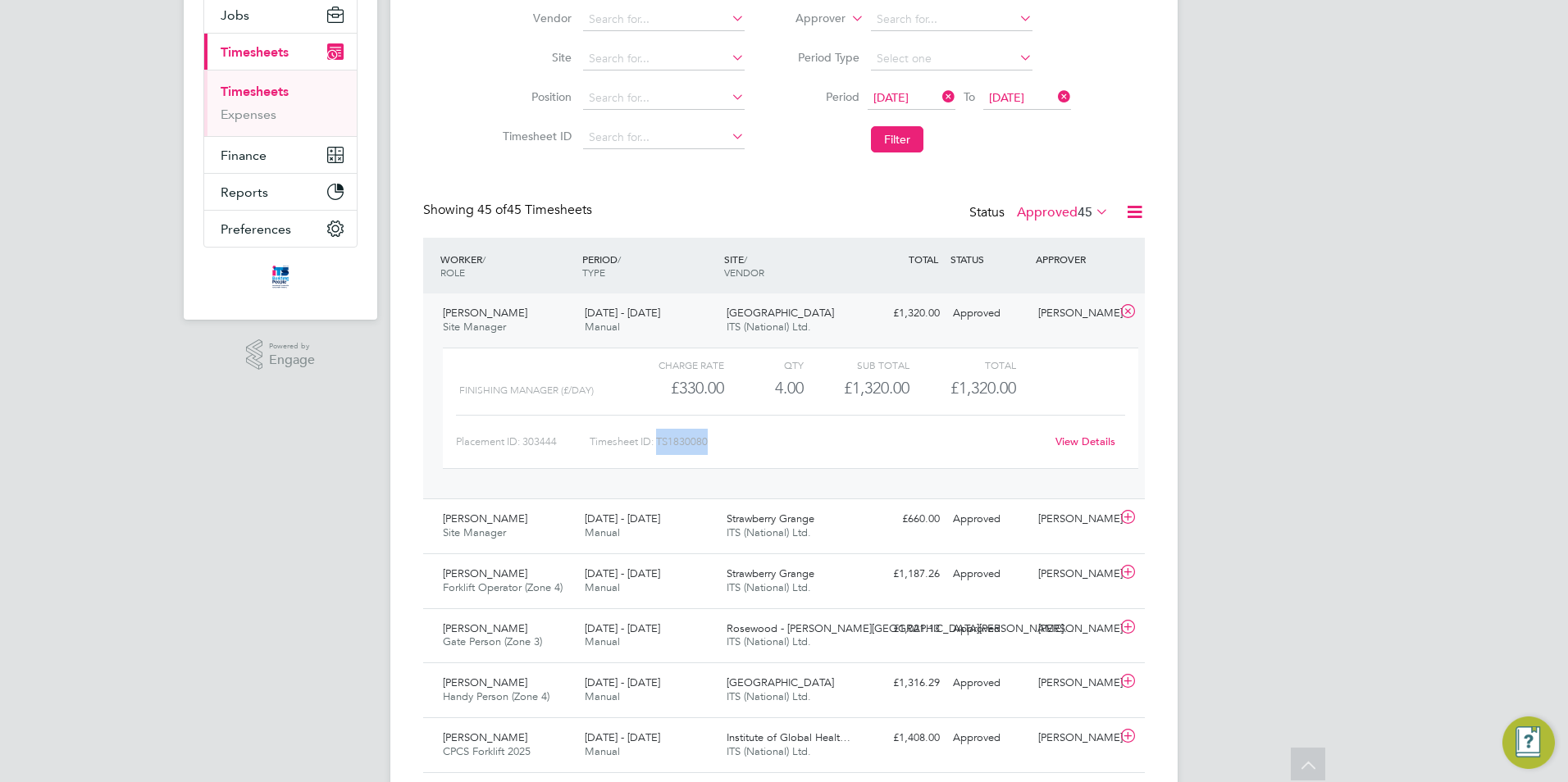
drag, startPoint x: 715, startPoint y: 443, endPoint x: 662, endPoint y: 444, distance: 53.0
click at [659, 442] on div "Timesheet ID: TS1830080" at bounding box center [817, 442] width 455 height 27
copy div "TS1830080"
click at [1129, 305] on icon at bounding box center [1128, 312] width 20 height 13
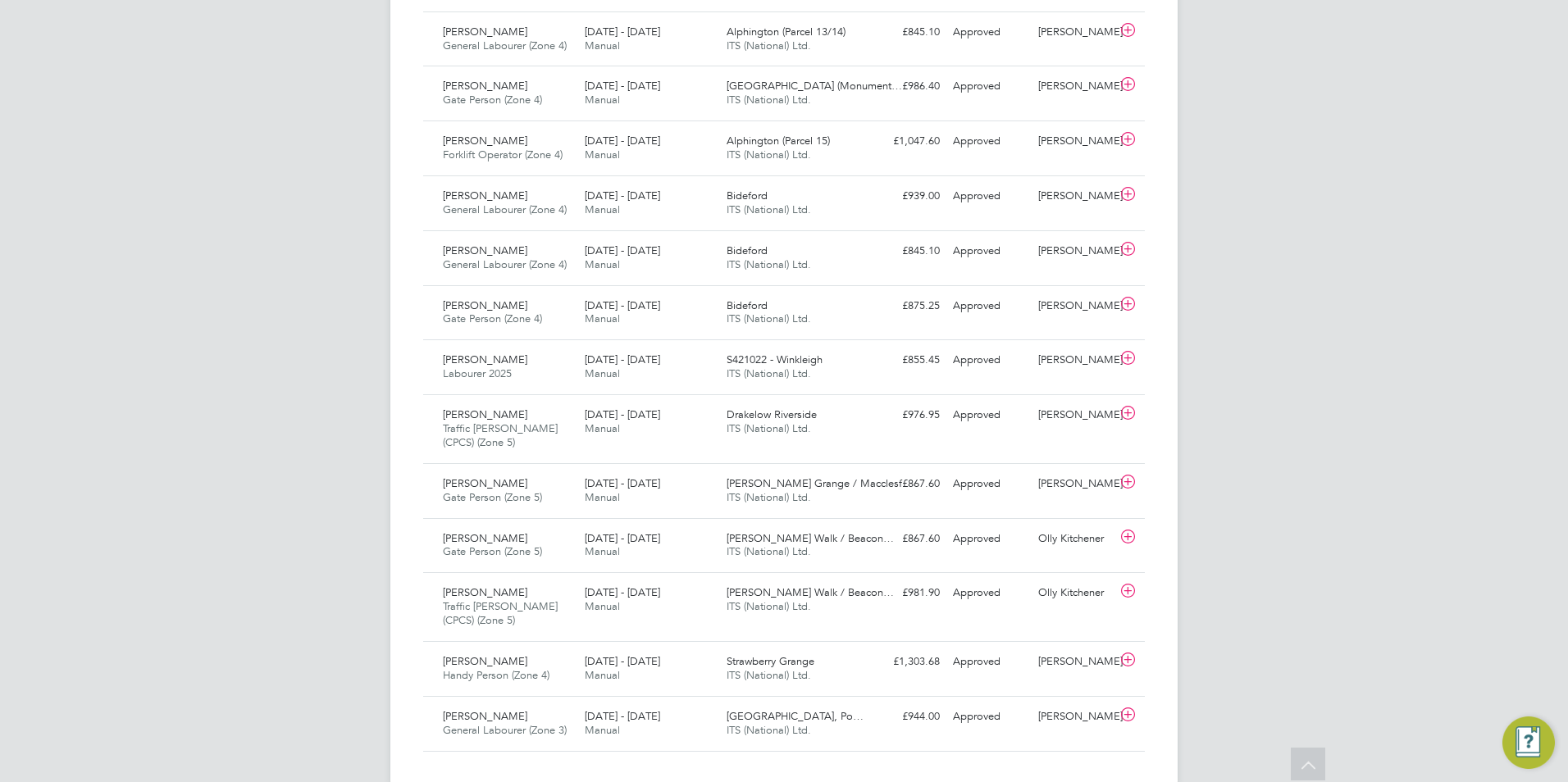
scroll to position [2330, 0]
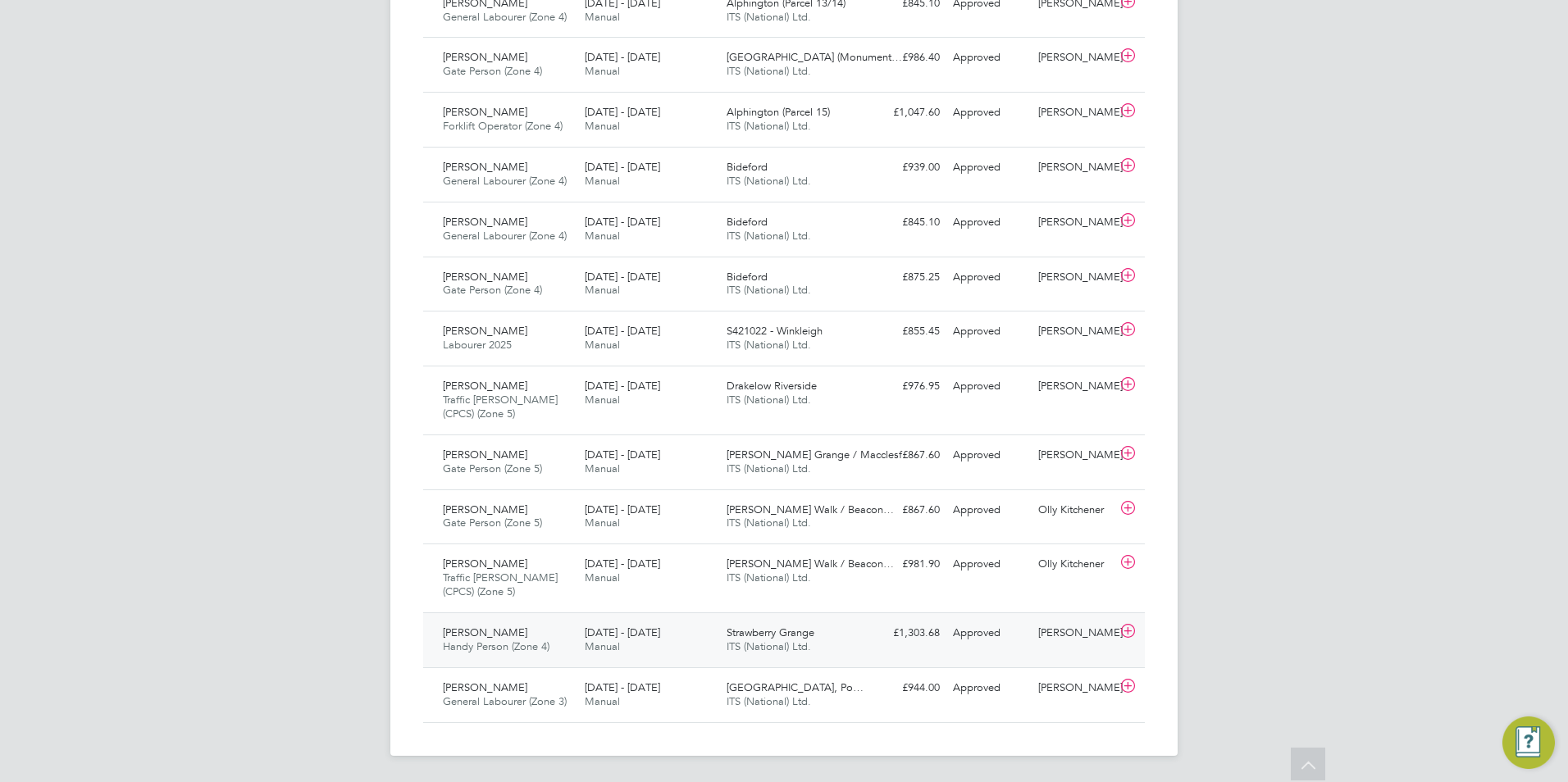
click at [594, 642] on span "Manual" at bounding box center [602, 646] width 35 height 14
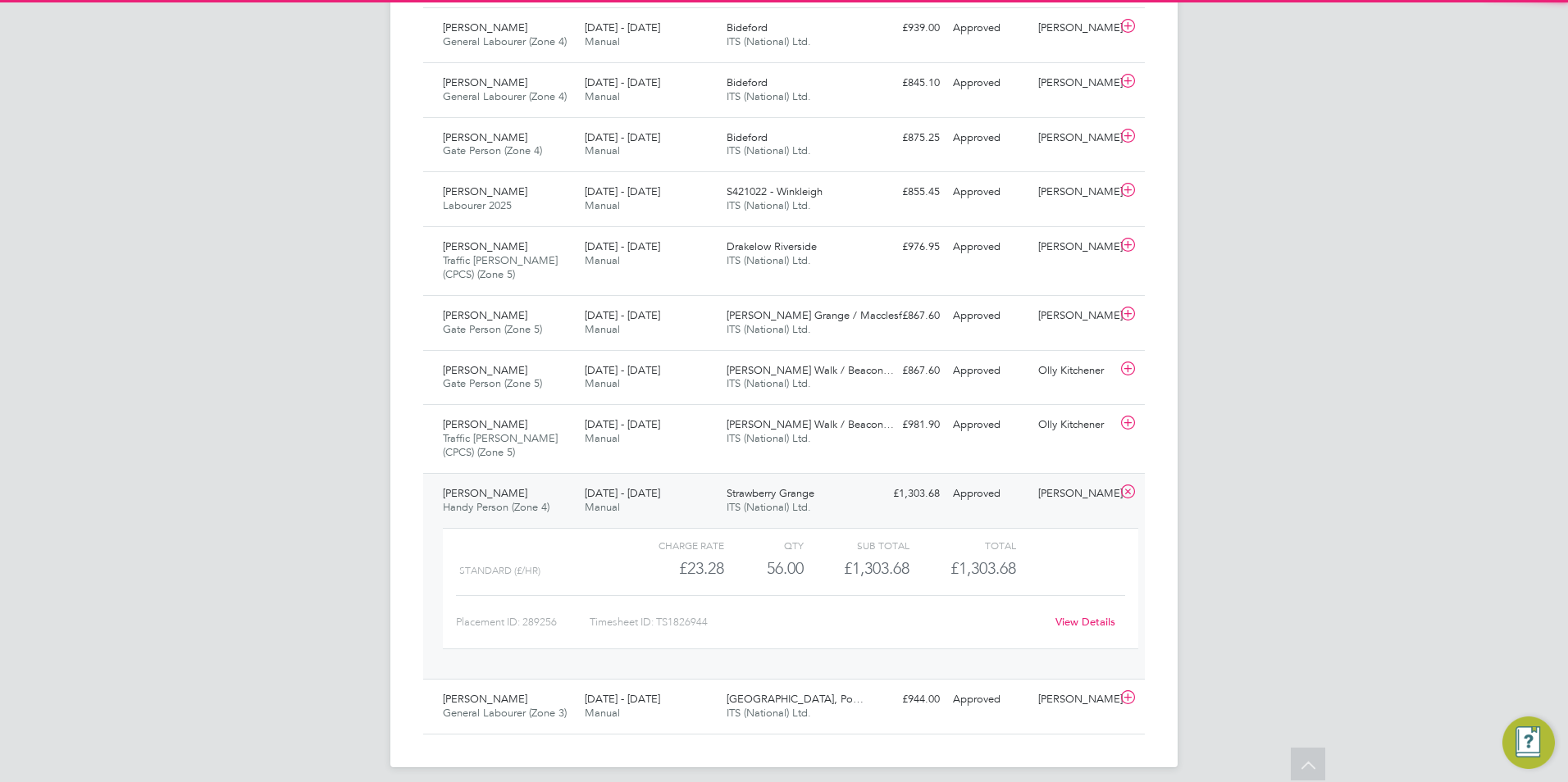
scroll to position [2481, 0]
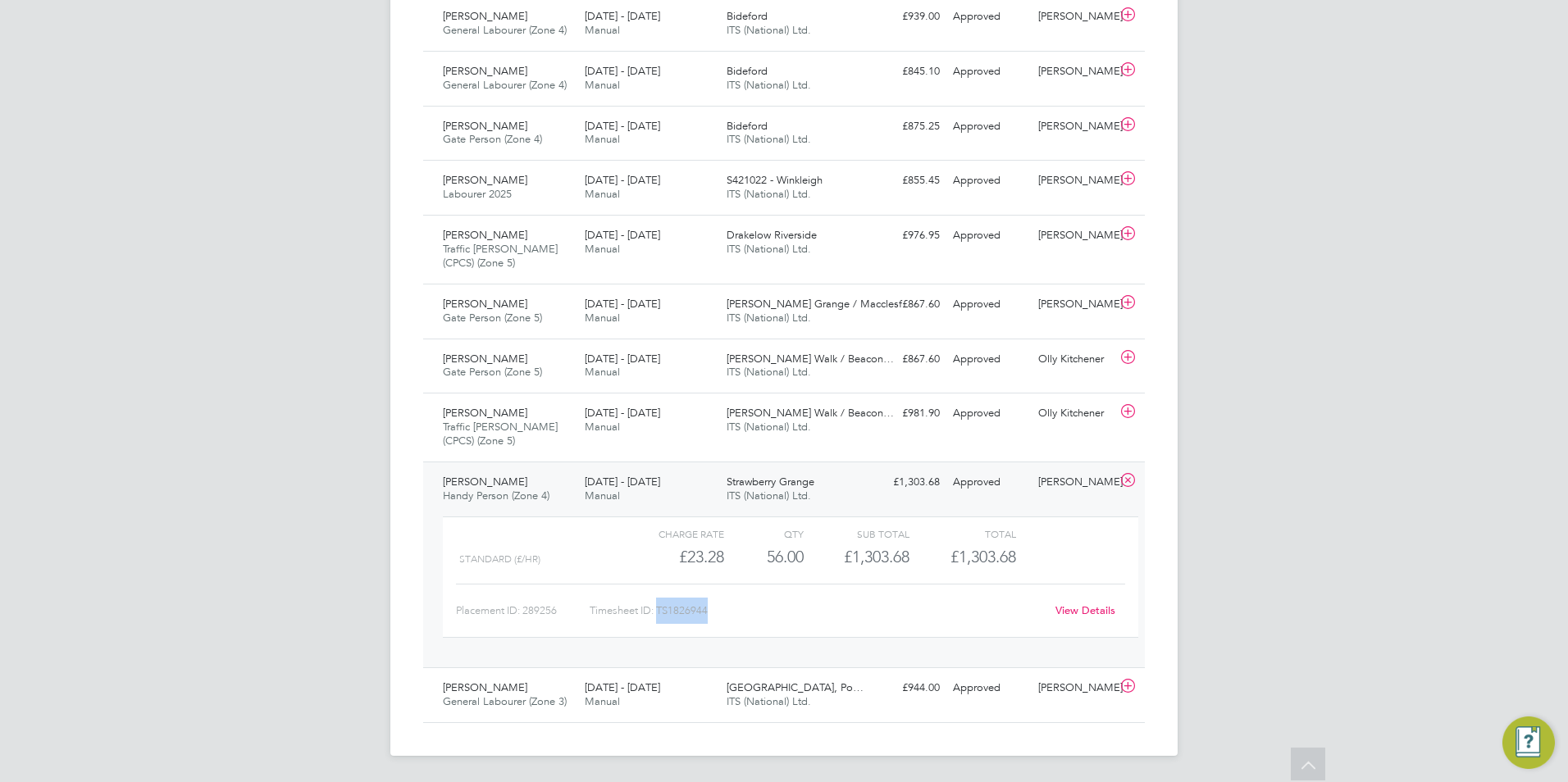
drag, startPoint x: 710, startPoint y: 611, endPoint x: 660, endPoint y: 606, distance: 50.2
click at [660, 606] on div "Timesheet ID: TS1826944" at bounding box center [817, 611] width 455 height 27
copy div "TS1826944"
click at [1132, 482] on icon at bounding box center [1128, 480] width 20 height 13
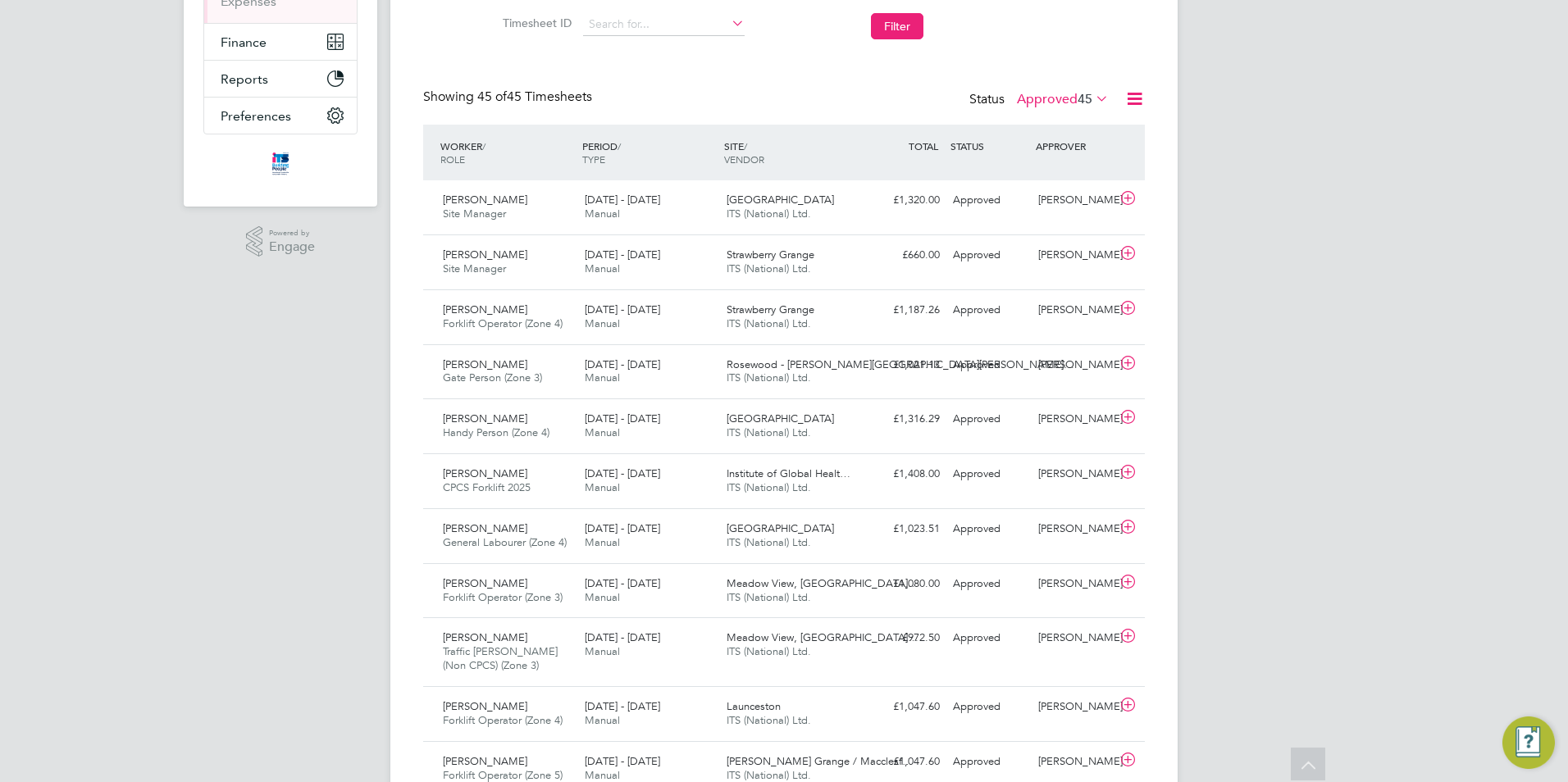
scroll to position [281, 0]
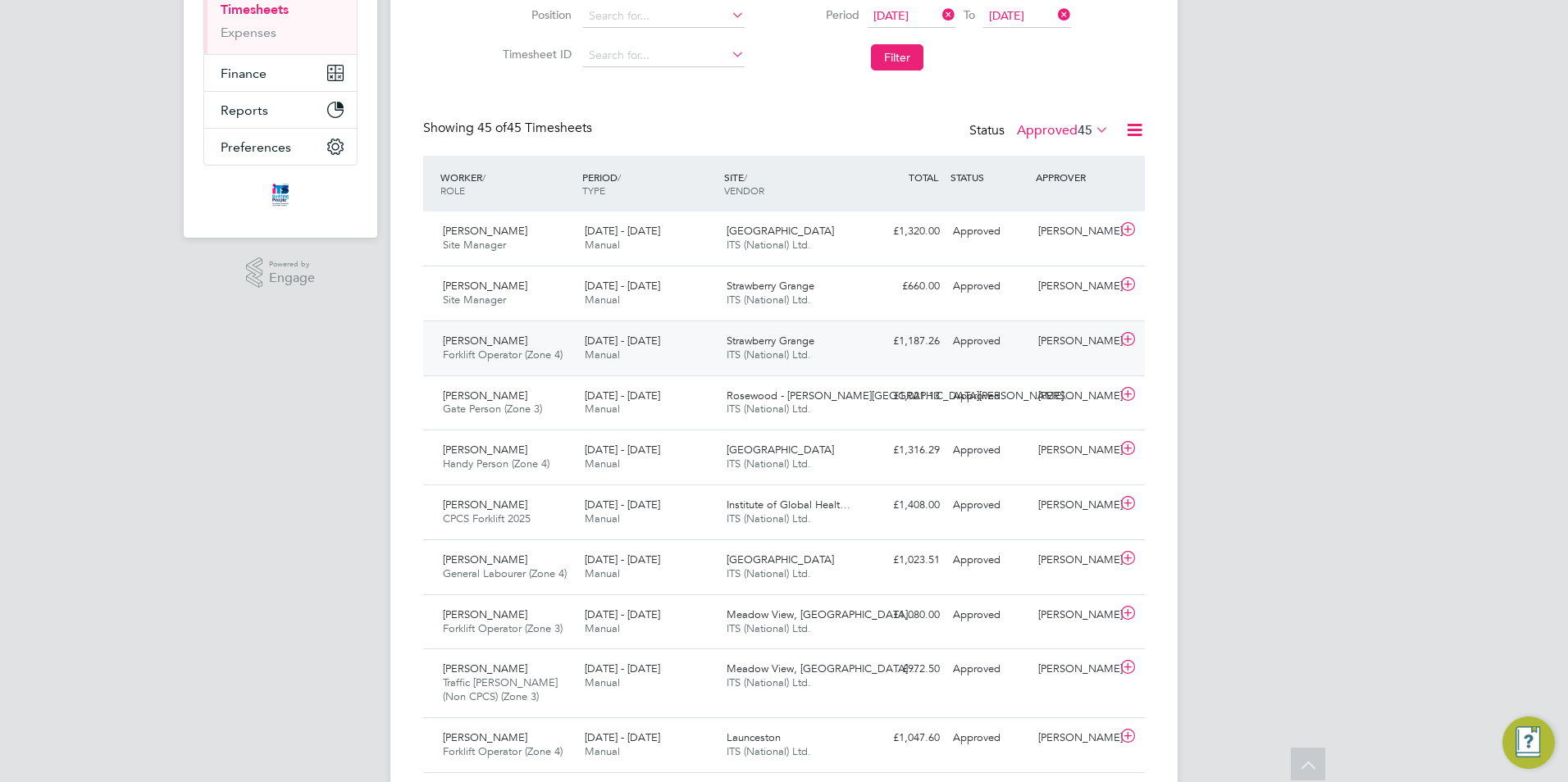
click at [508, 353] on span "Forklift Operator (Zone 4)" at bounding box center [502, 354] width 120 height 14
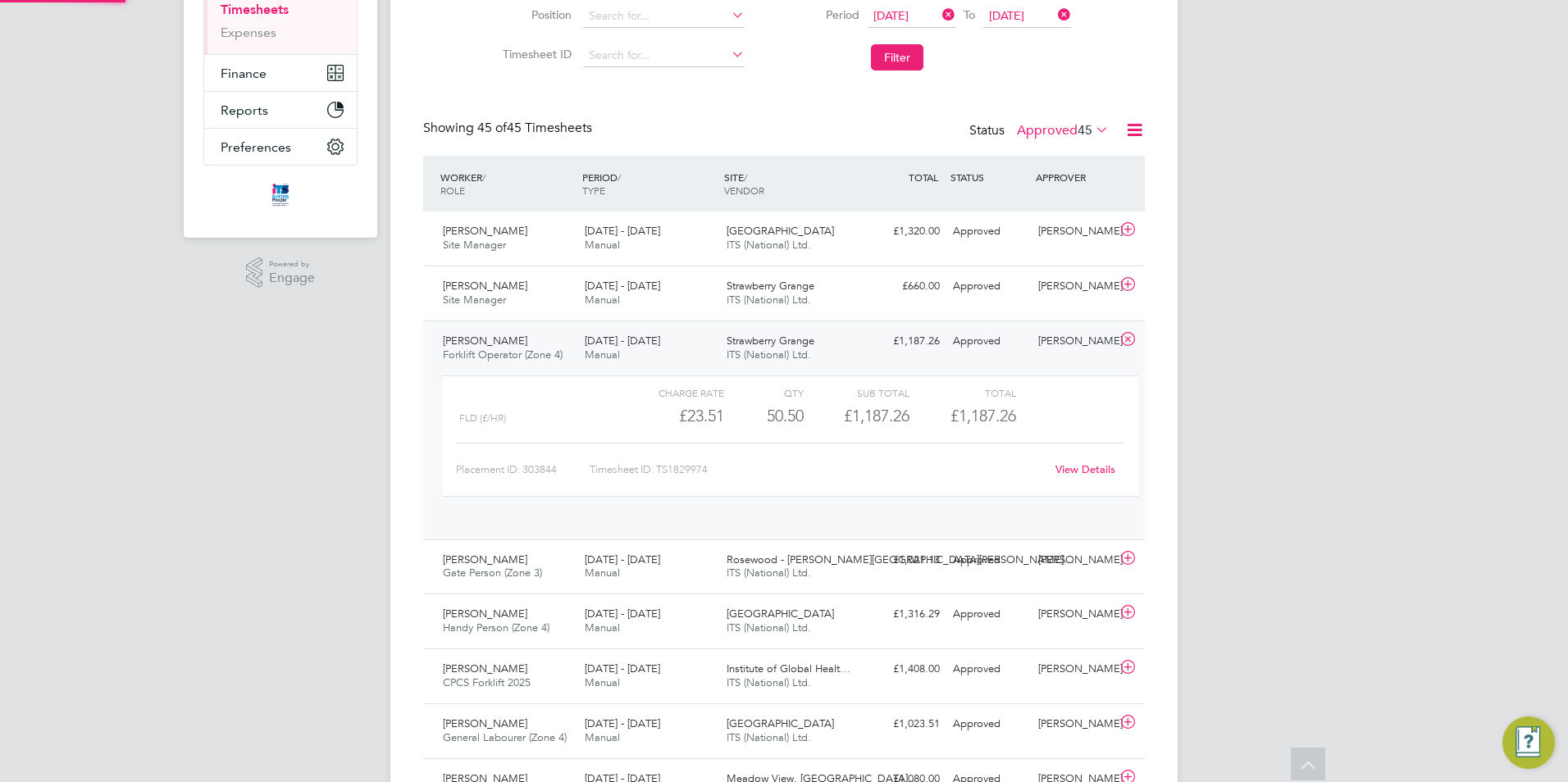
scroll to position [28, 160]
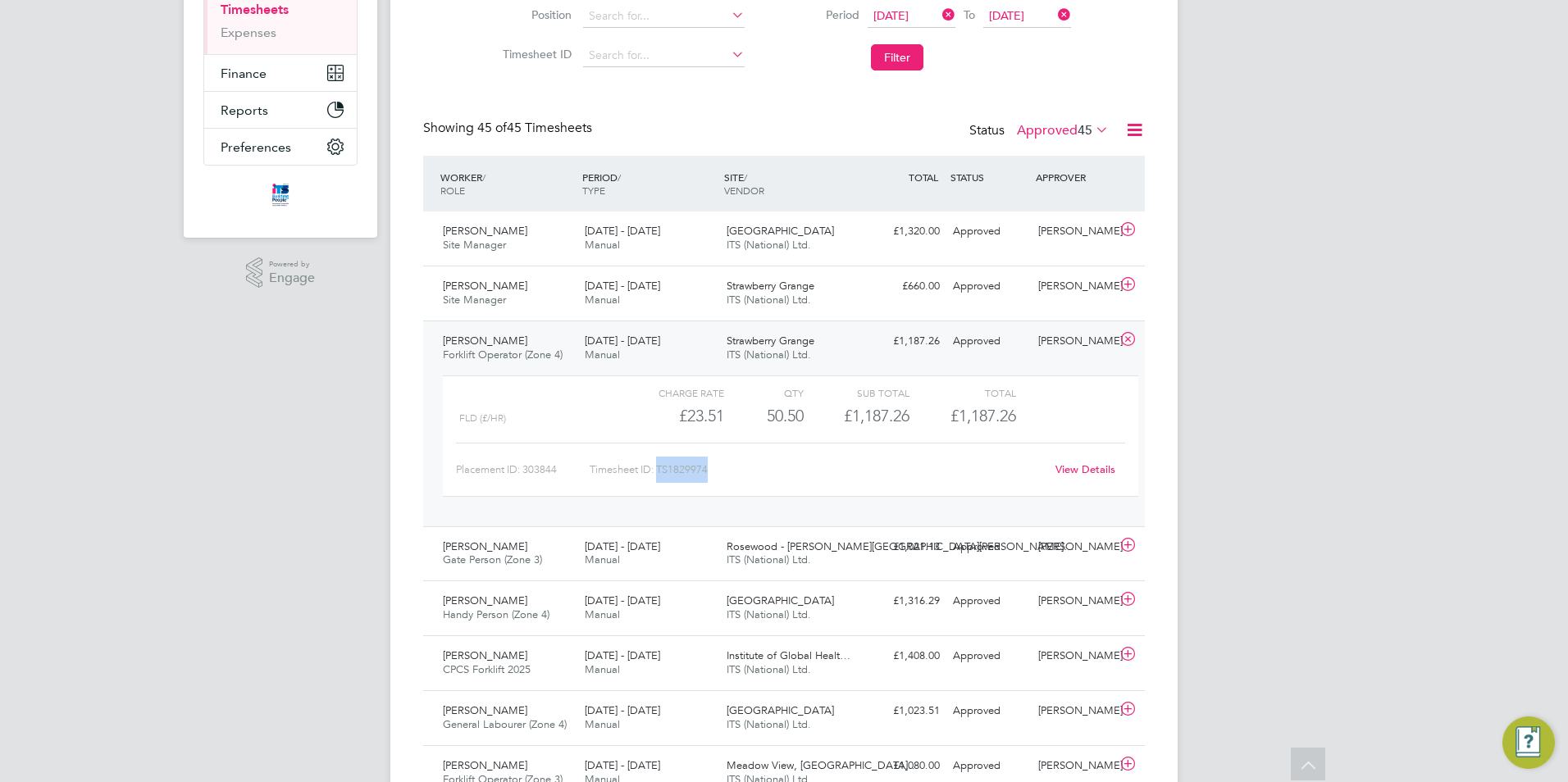
drag, startPoint x: 714, startPoint y: 471, endPoint x: 657, endPoint y: 469, distance: 57.0
click at [657, 469] on div "Timesheet ID: TS1829974" at bounding box center [817, 469] width 455 height 27
copy div "TS1829974"
click at [1134, 342] on icon at bounding box center [1128, 339] width 20 height 13
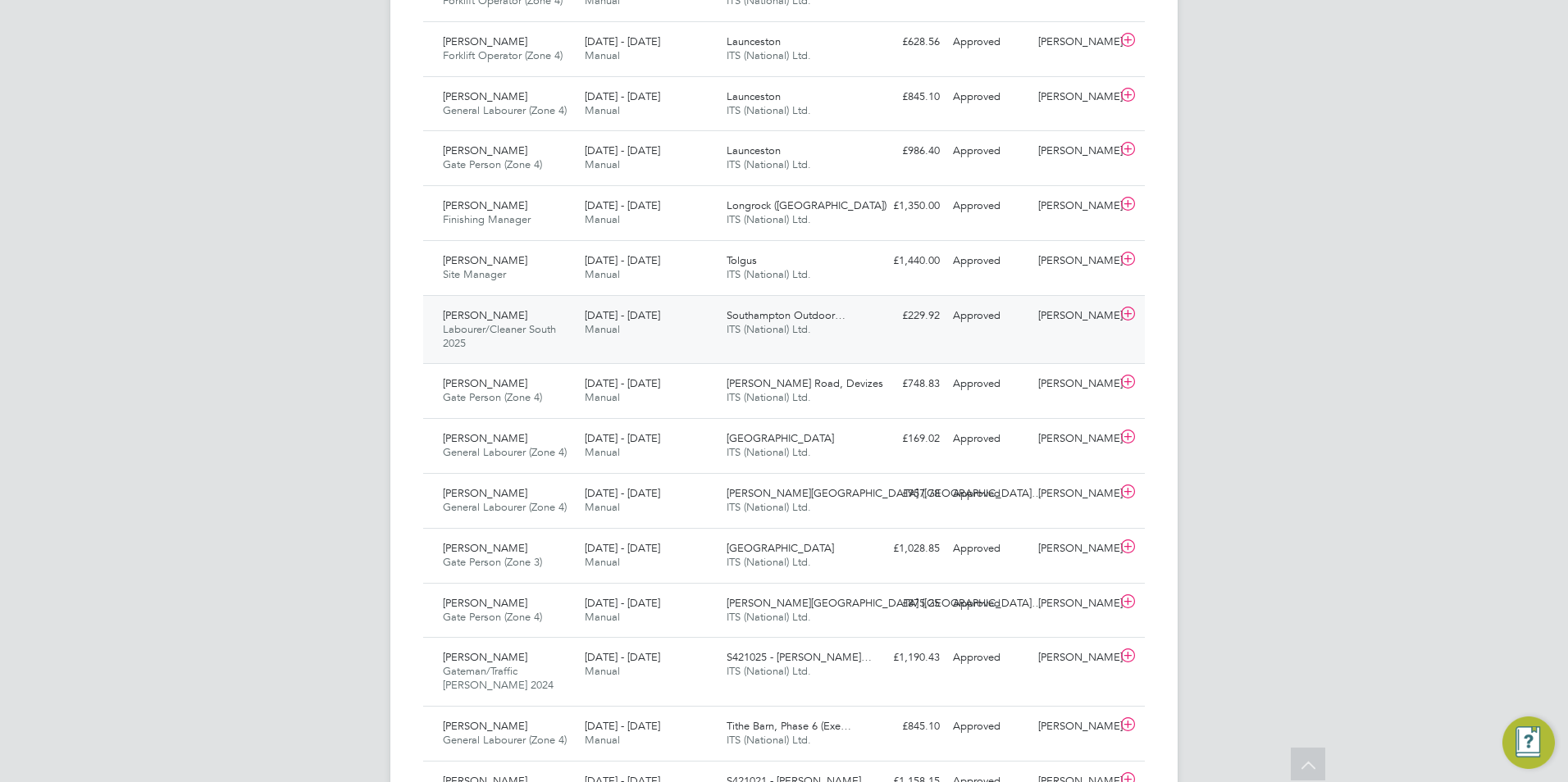
scroll to position [1346, 0]
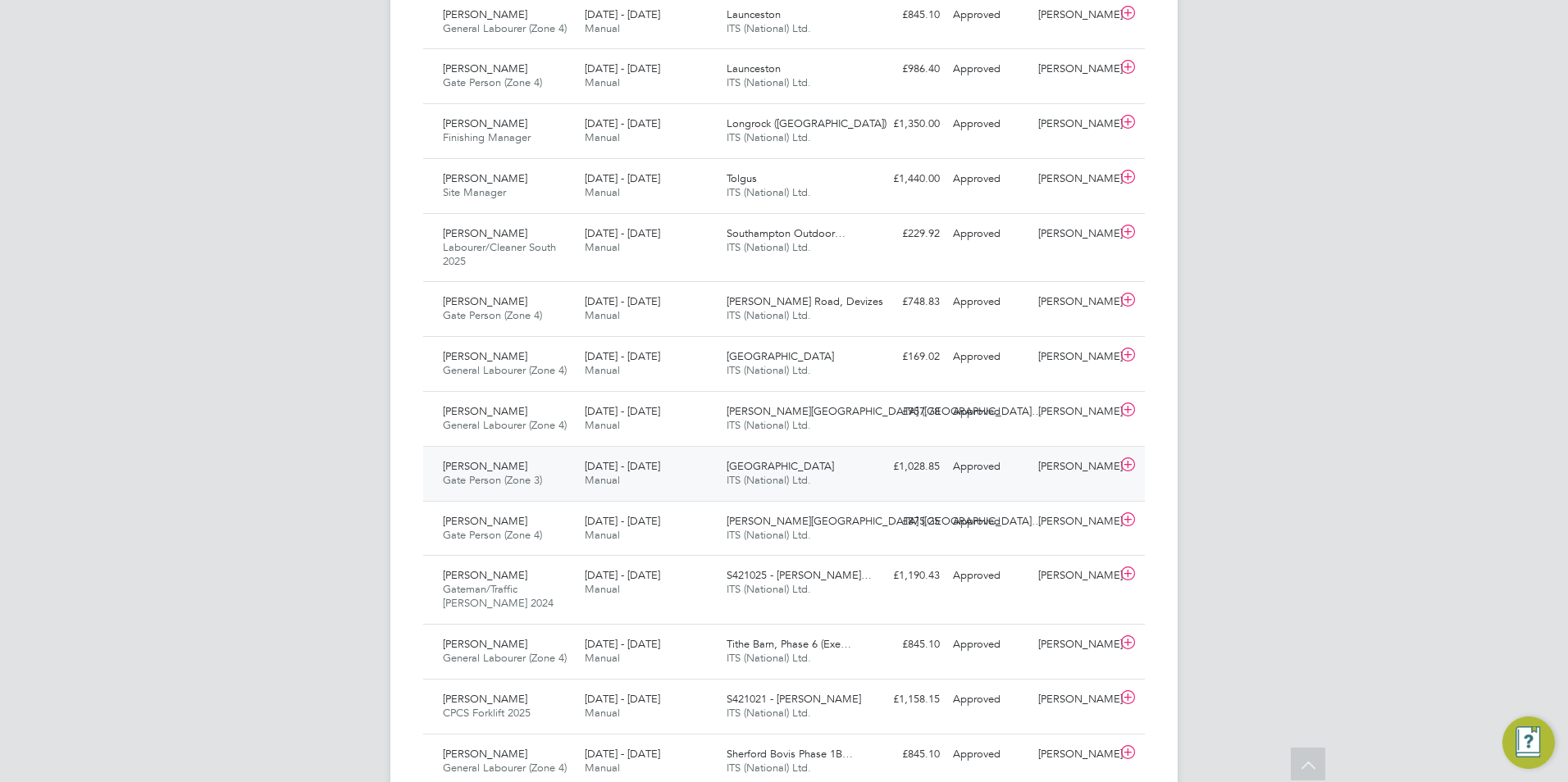
click at [492, 474] on span "Gate Person (Zone 3)" at bounding box center [492, 479] width 99 height 14
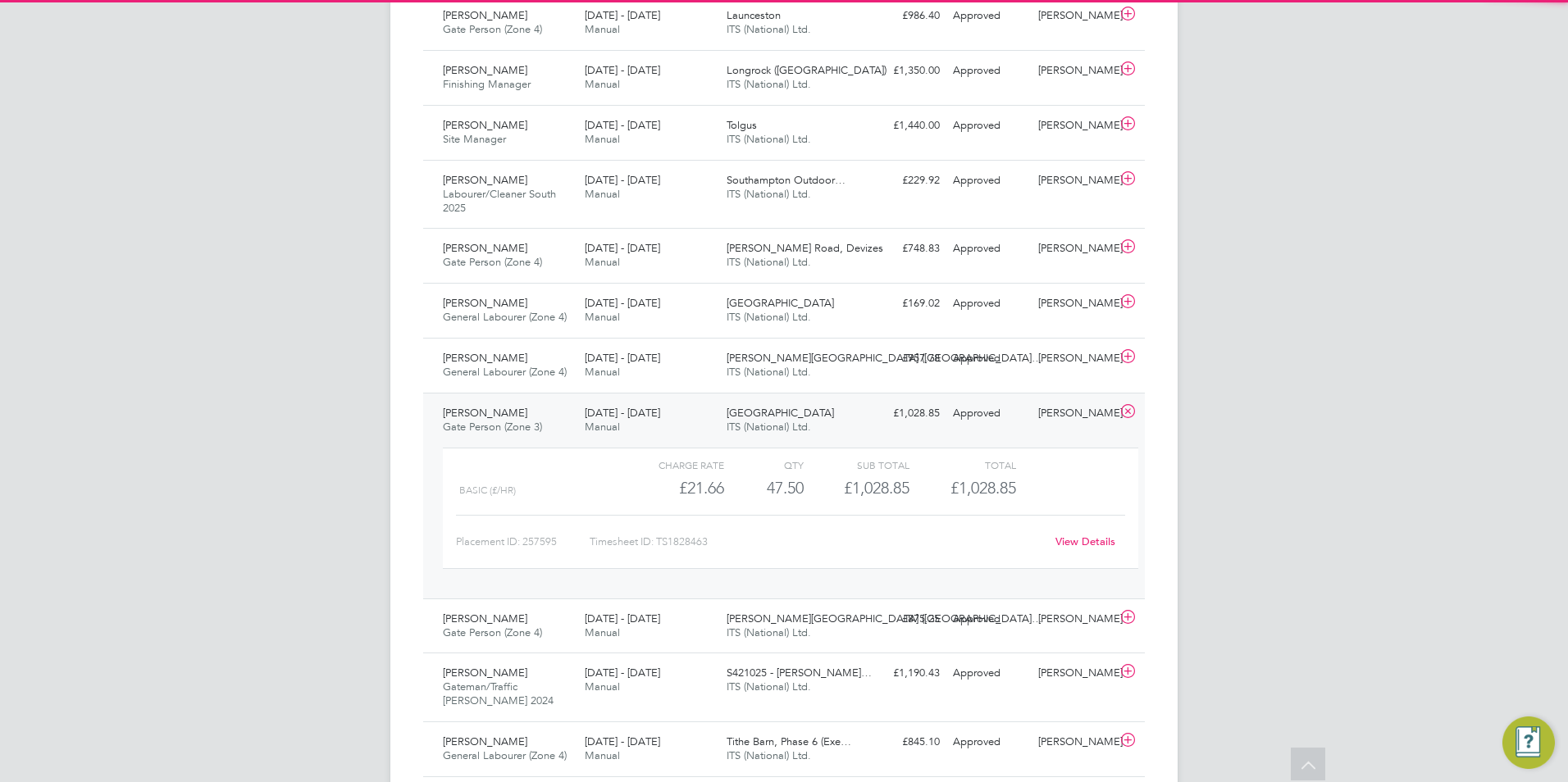
scroll to position [1428, 0]
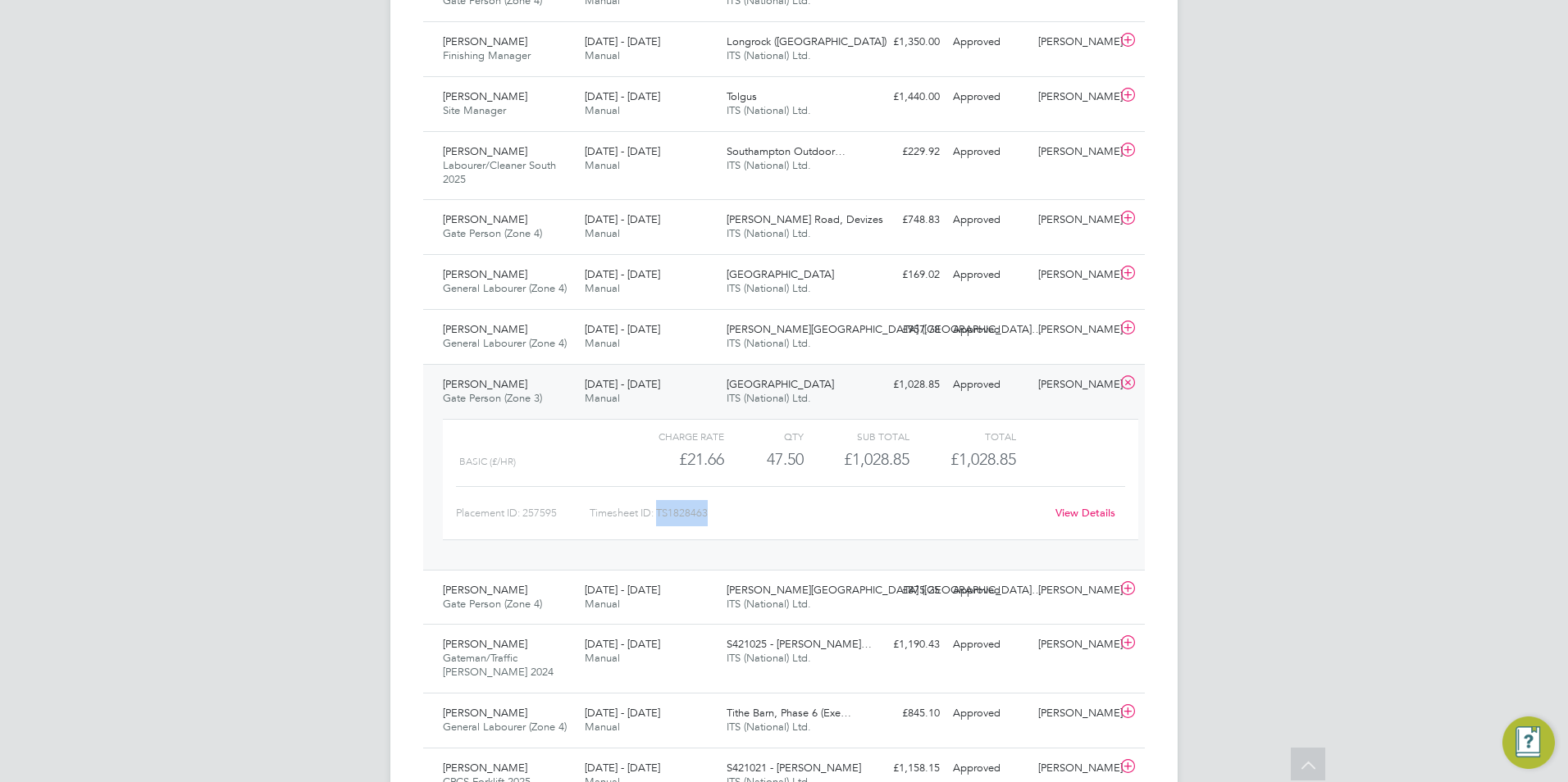
drag, startPoint x: 715, startPoint y: 517, endPoint x: 658, endPoint y: 507, distance: 57.9
click at [658, 507] on div "Timesheet ID: TS1828463" at bounding box center [817, 513] width 455 height 27
copy div "TS1828463"
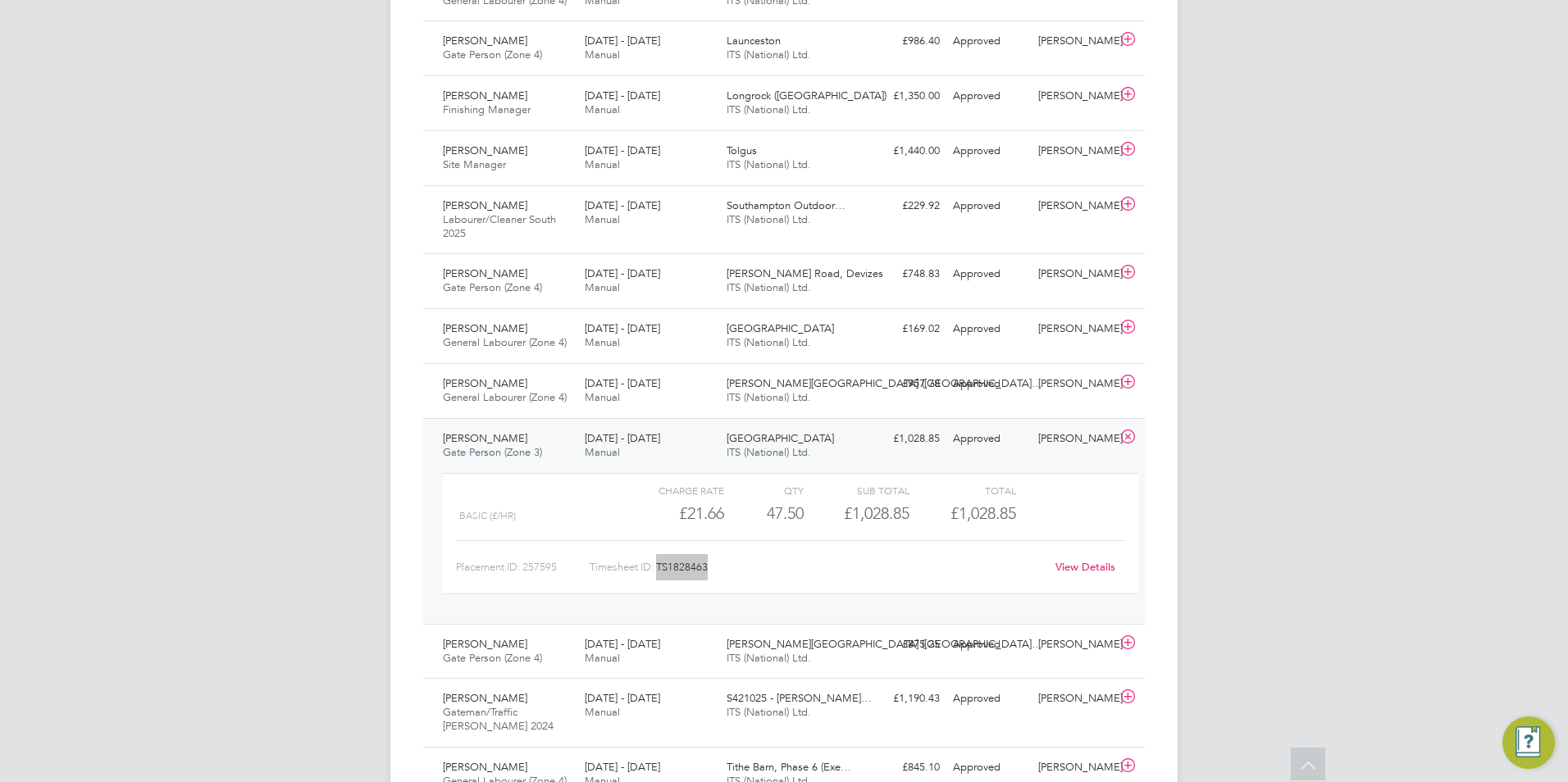
scroll to position [1346, 0]
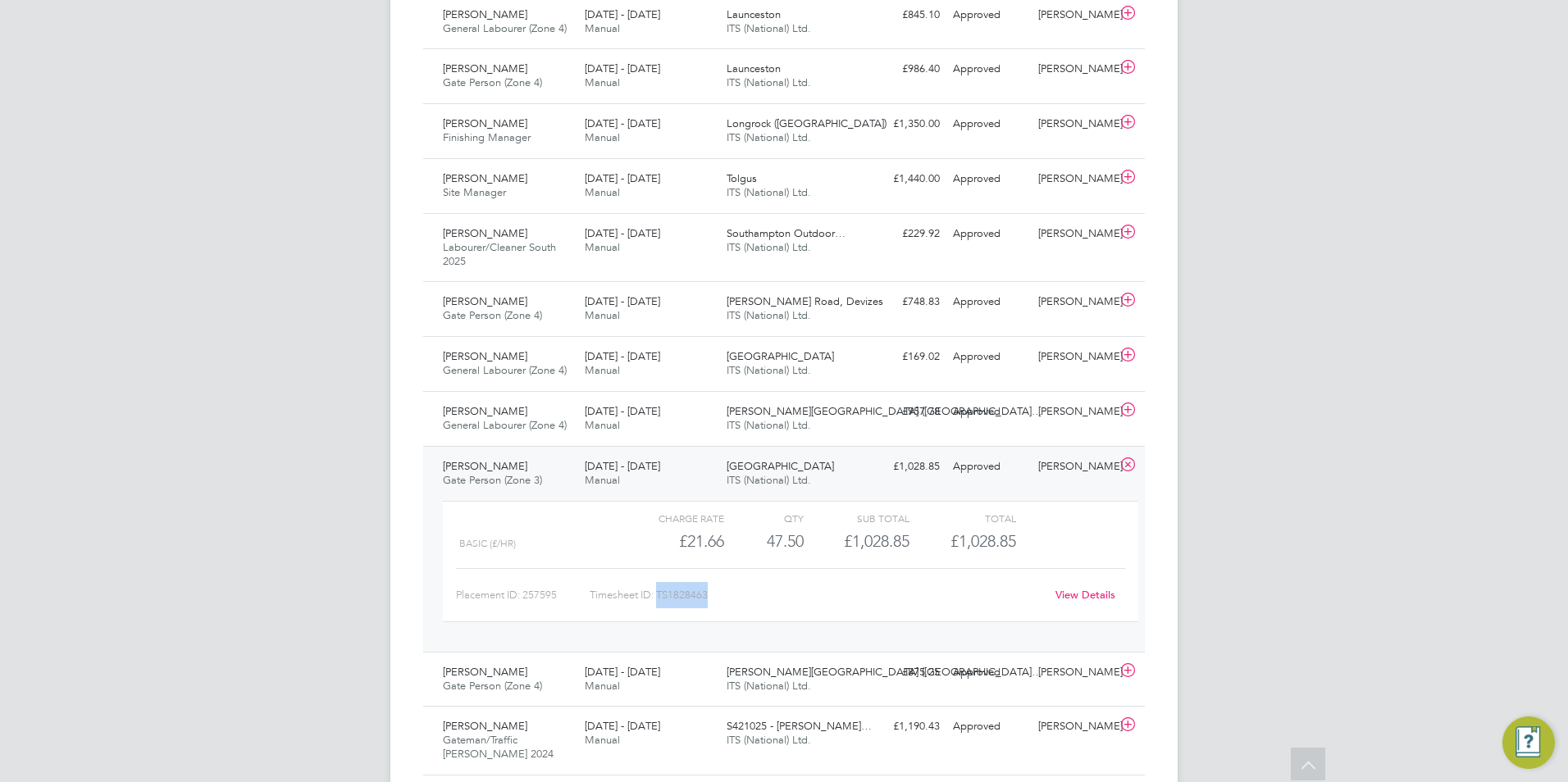
click at [469, 466] on span "[PERSON_NAME]" at bounding box center [485, 466] width 84 height 14
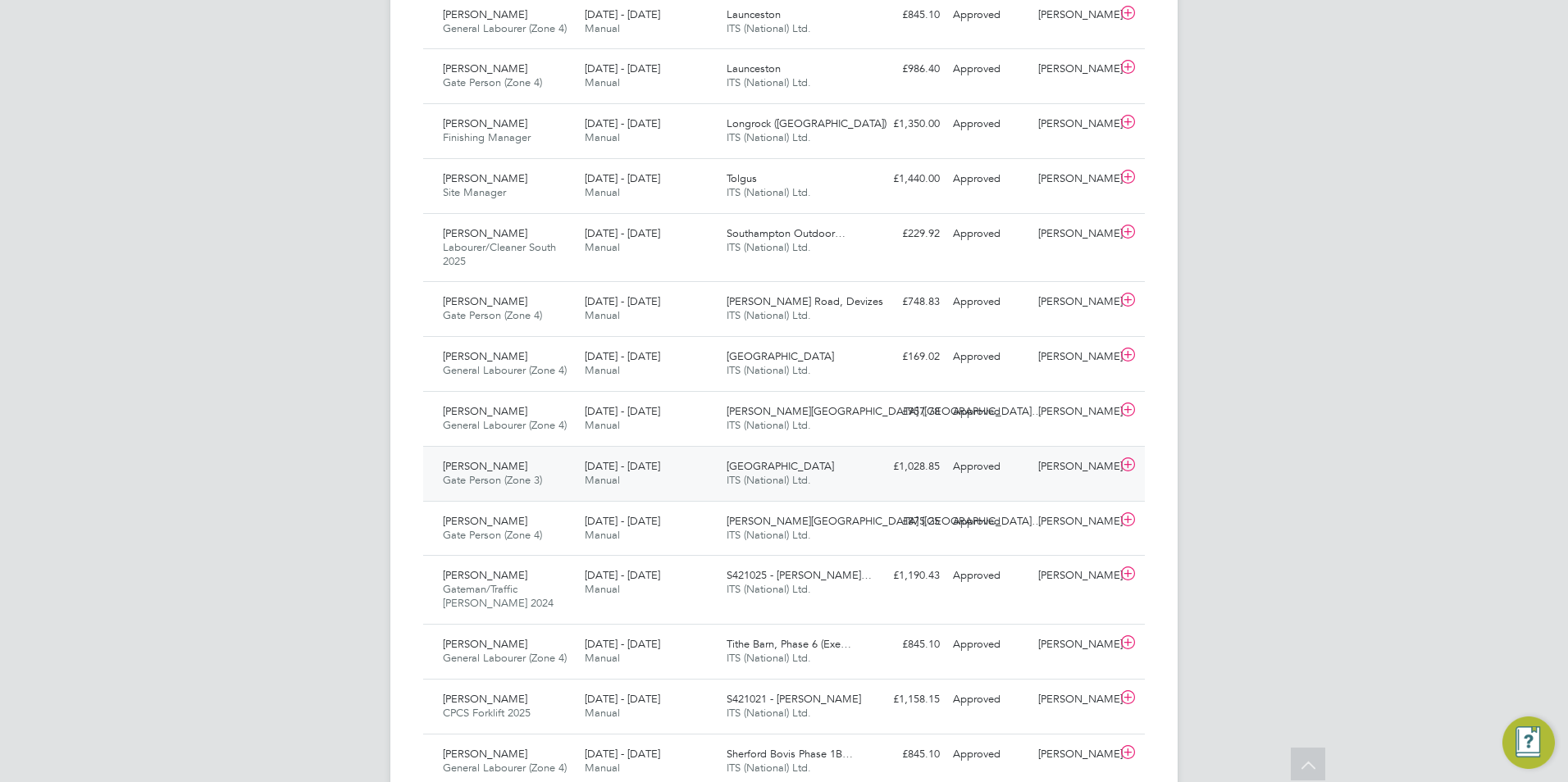
click at [515, 466] on span "[PERSON_NAME]" at bounding box center [485, 466] width 84 height 14
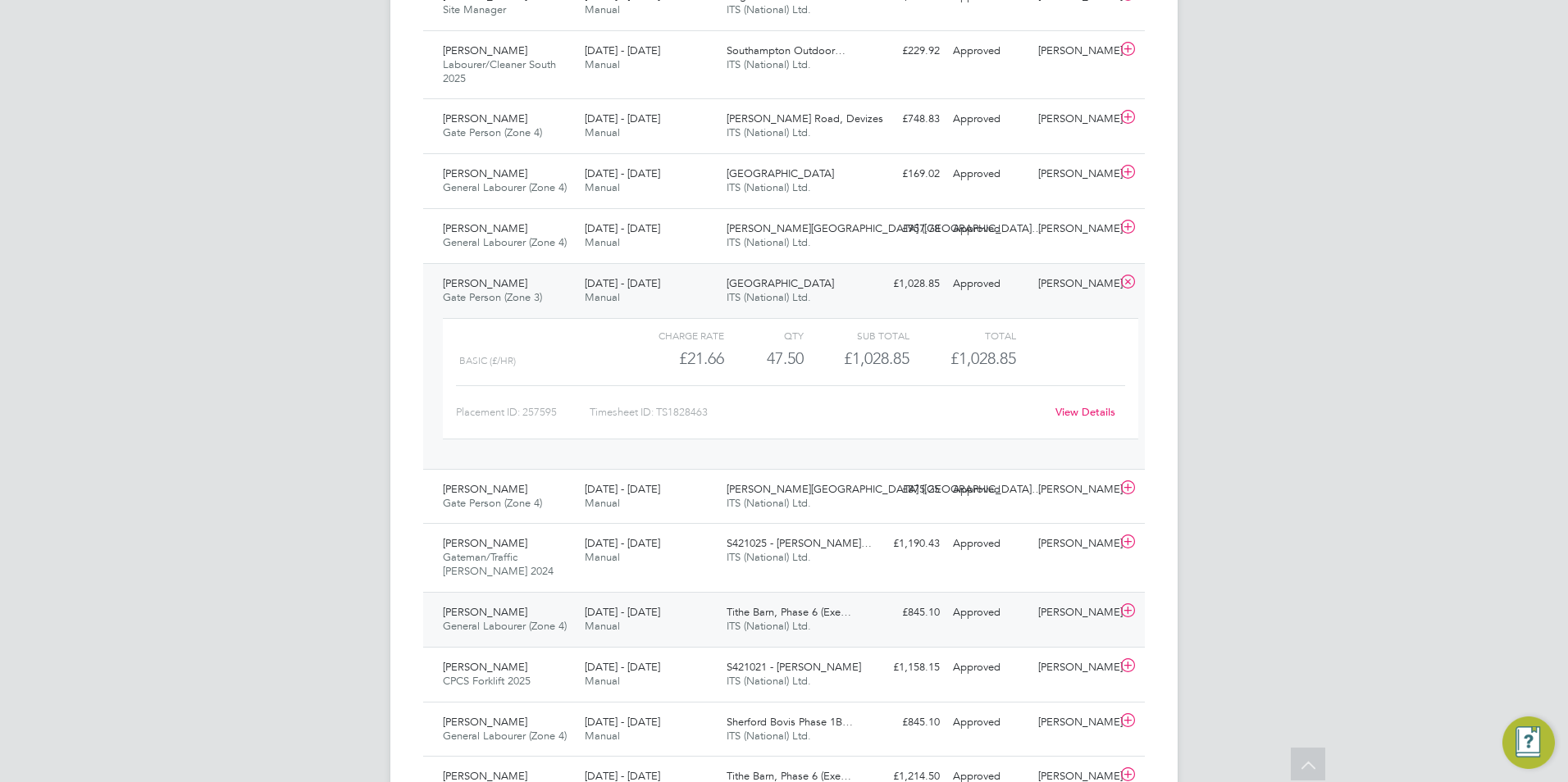
scroll to position [1558, 0]
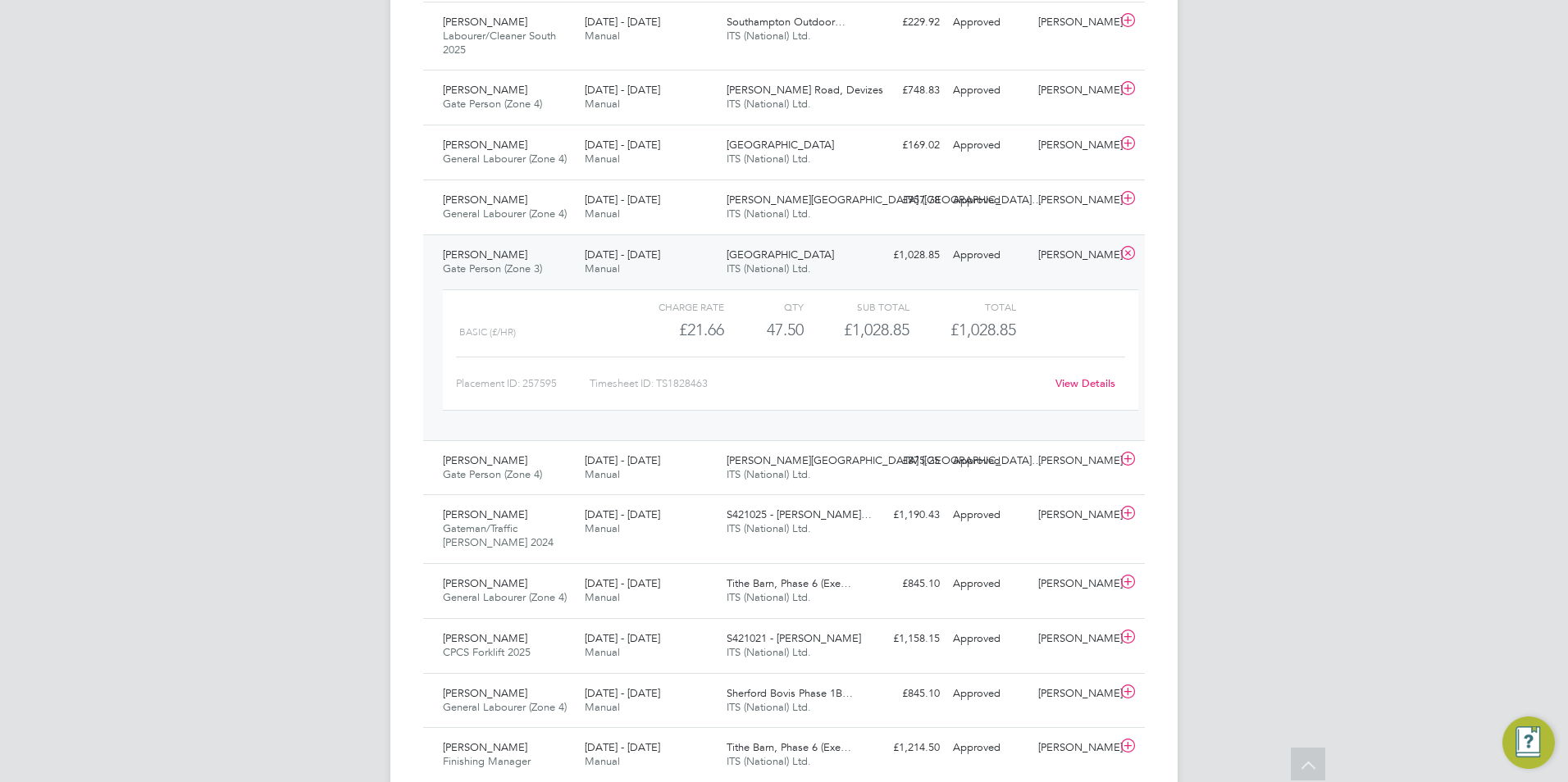
click at [1085, 373] on div "View Details" at bounding box center [1085, 383] width 81 height 27
click at [1078, 383] on link "View Details" at bounding box center [1085, 382] width 60 height 14
click at [1132, 253] on icon at bounding box center [1128, 253] width 20 height 13
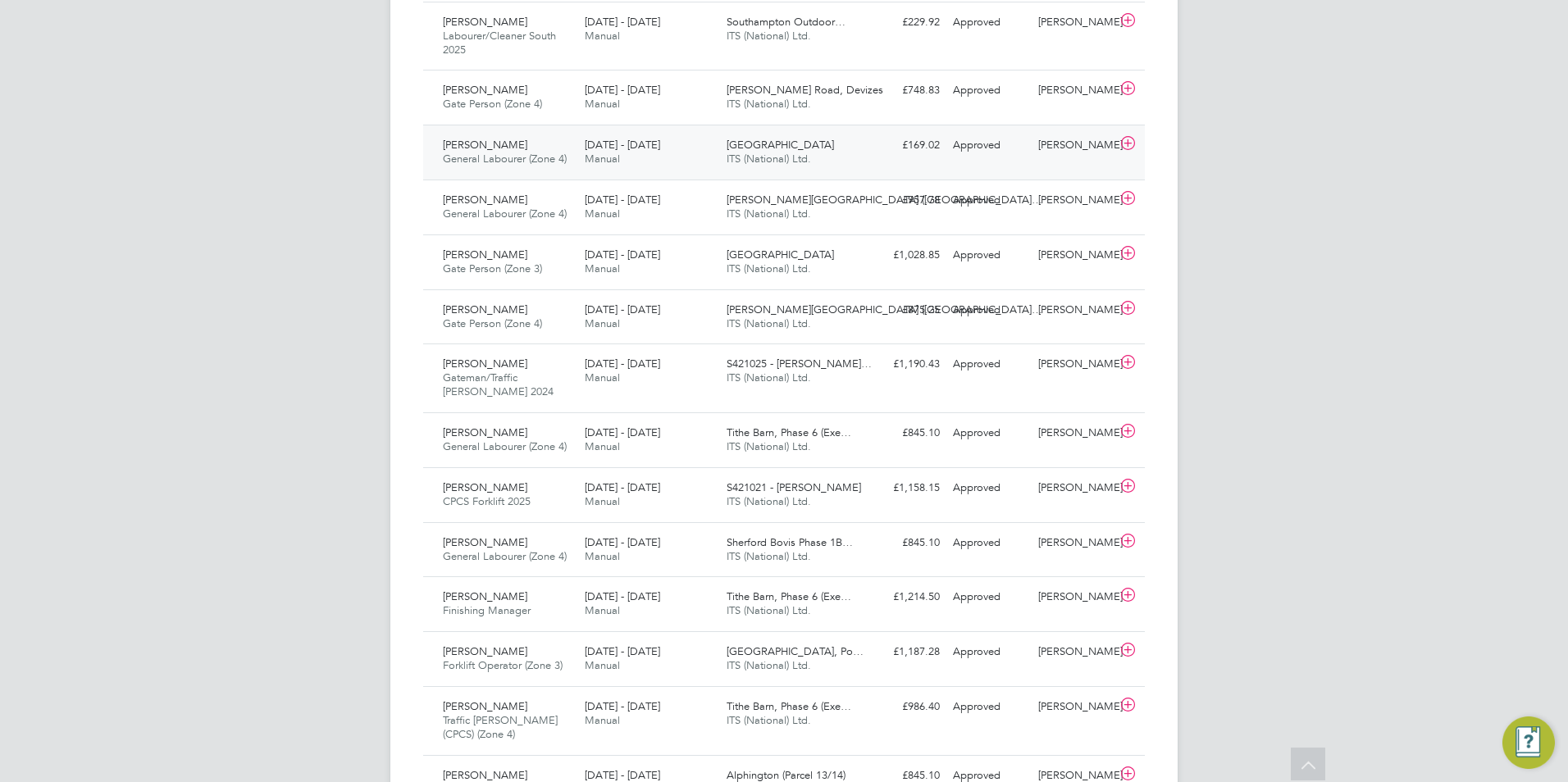
click at [570, 157] on div "[PERSON_NAME] General Labourer (Zone 4) [DATE] - [DATE]" at bounding box center [507, 152] width 142 height 41
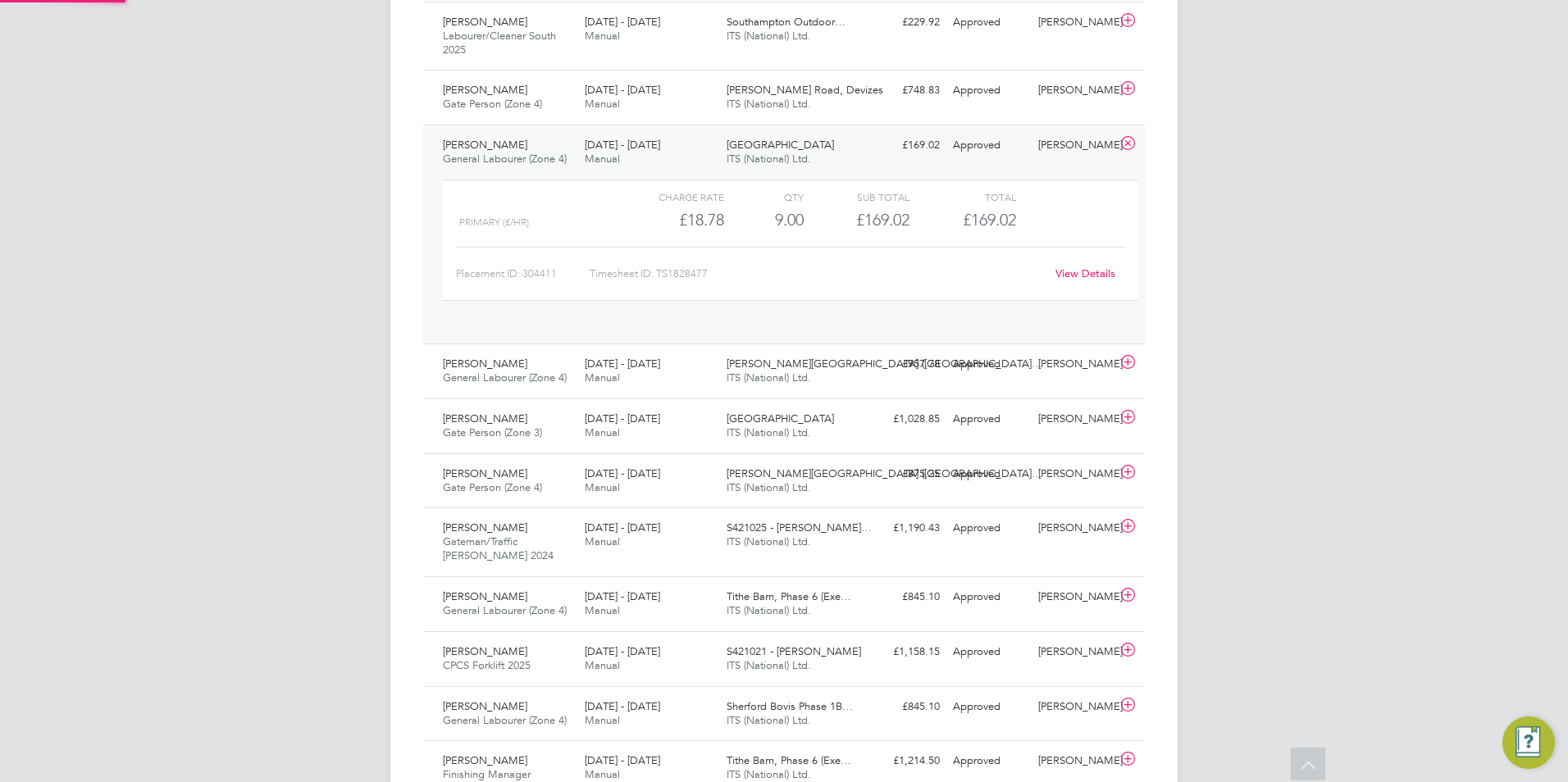
scroll to position [28, 160]
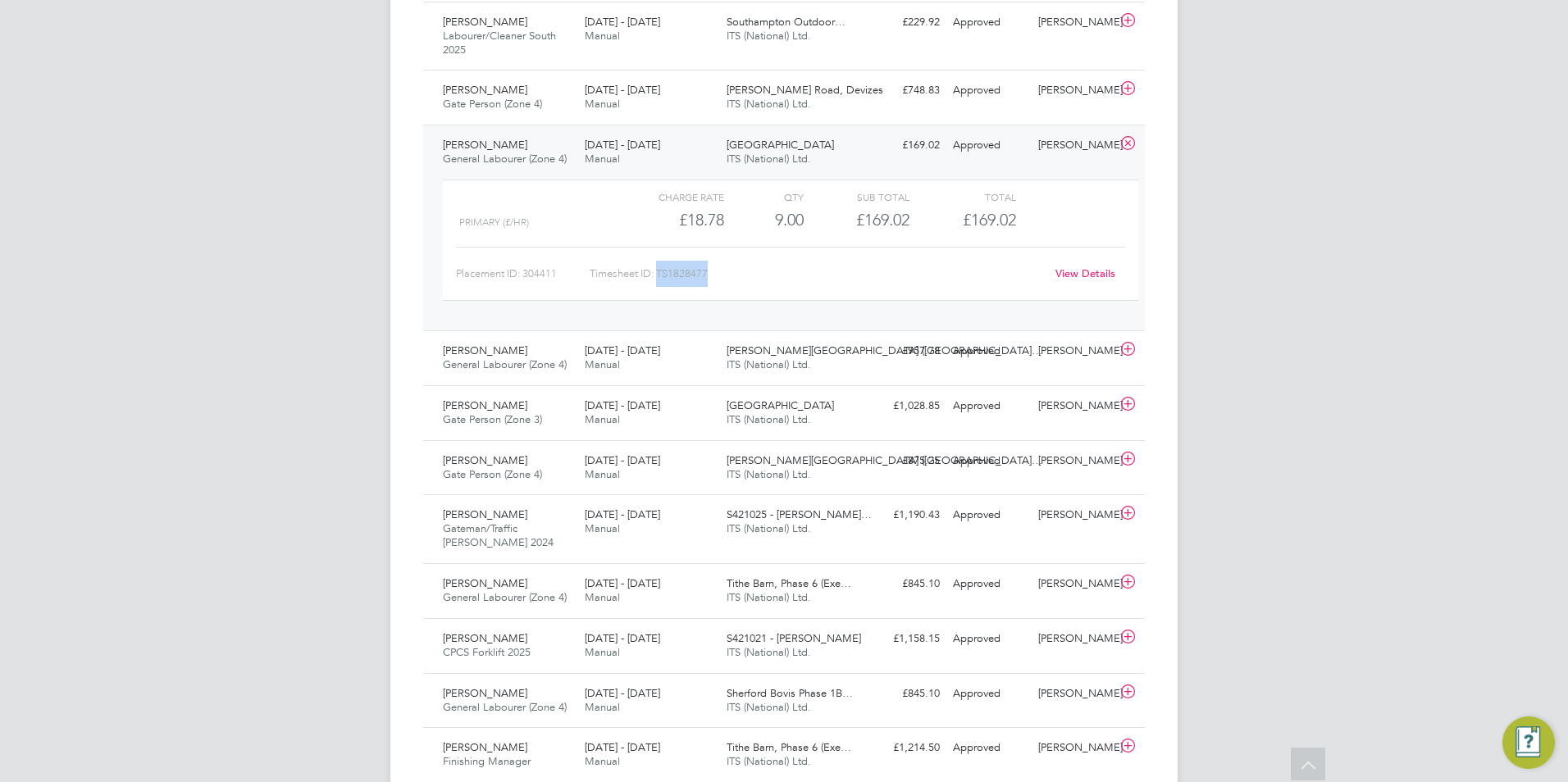
drag, startPoint x: 711, startPoint y: 275, endPoint x: 657, endPoint y: 271, distance: 54.1
click at [657, 271] on div "Timesheet ID: TS1828477" at bounding box center [817, 273] width 455 height 27
copy div "TS1828477"
click at [1131, 148] on icon at bounding box center [1128, 143] width 20 height 13
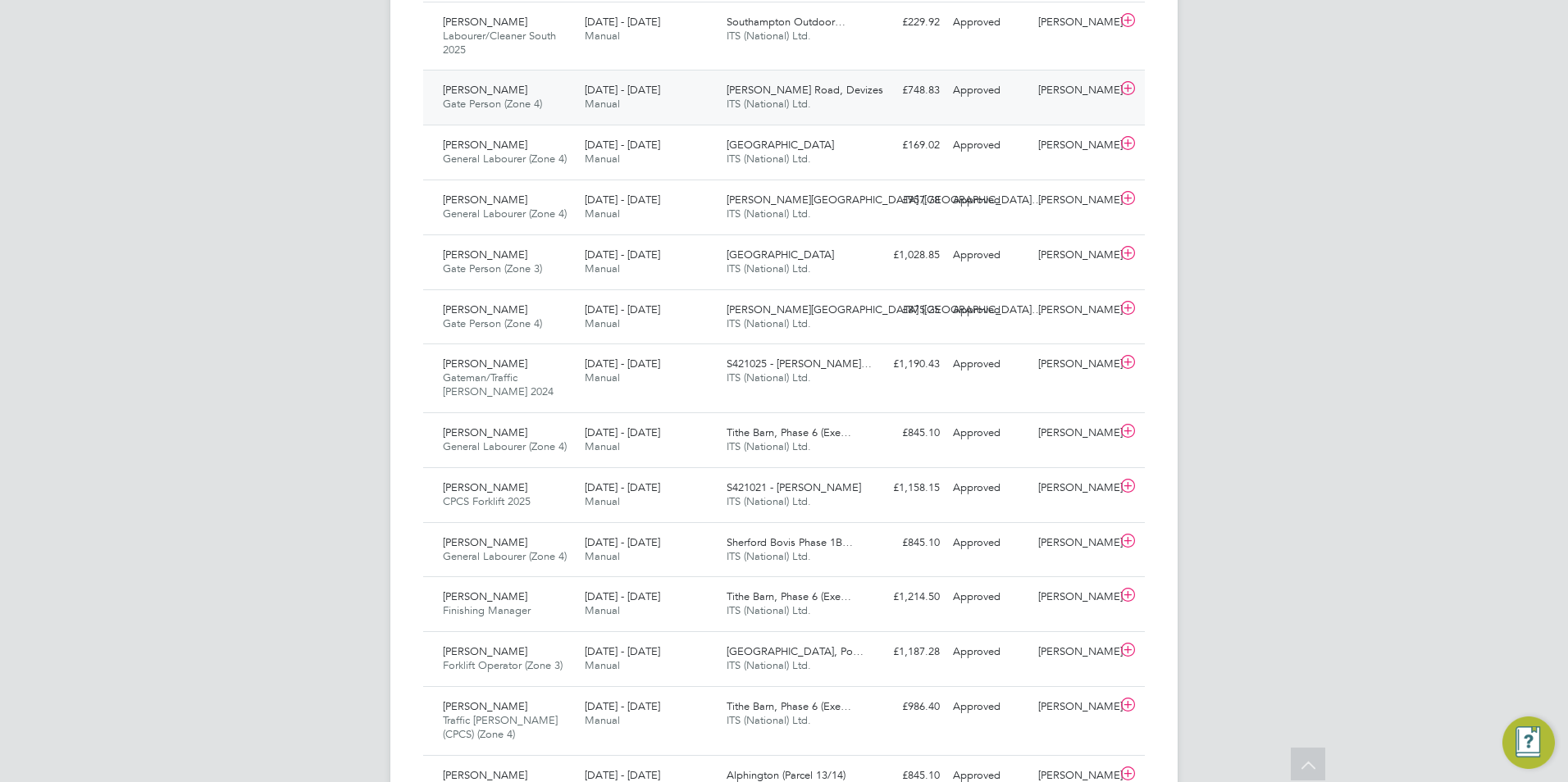
click at [574, 101] on div "[PERSON_NAME] Gate Person (Zone 4) [DATE] - [DATE]" at bounding box center [507, 97] width 142 height 41
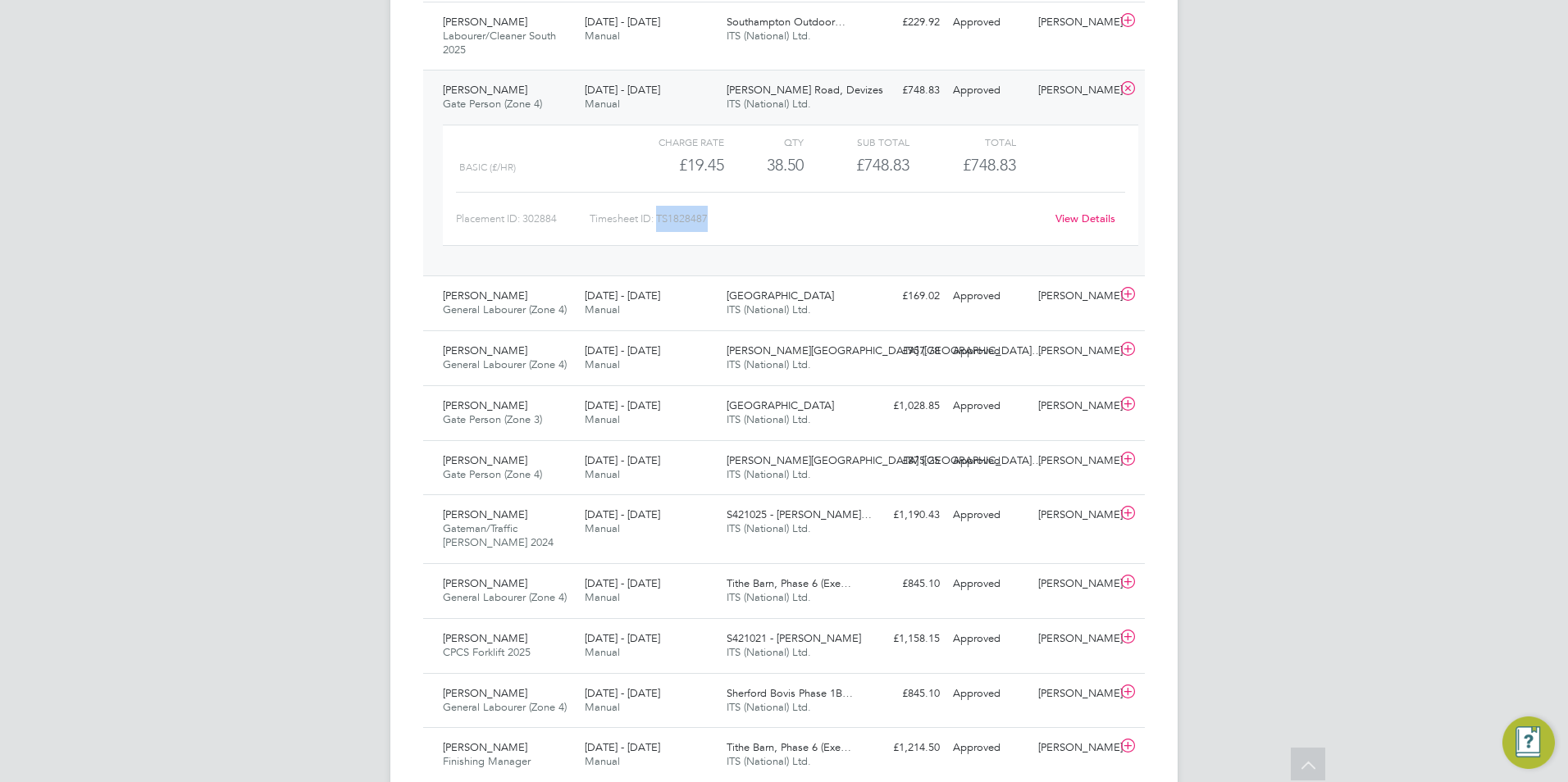
drag, startPoint x: 720, startPoint y: 229, endPoint x: 660, endPoint y: 221, distance: 60.5
click at [660, 221] on div "Timesheet ID: TS1828487" at bounding box center [817, 218] width 455 height 27
copy div "TS1828487"
click at [1132, 88] on icon at bounding box center [1128, 88] width 20 height 13
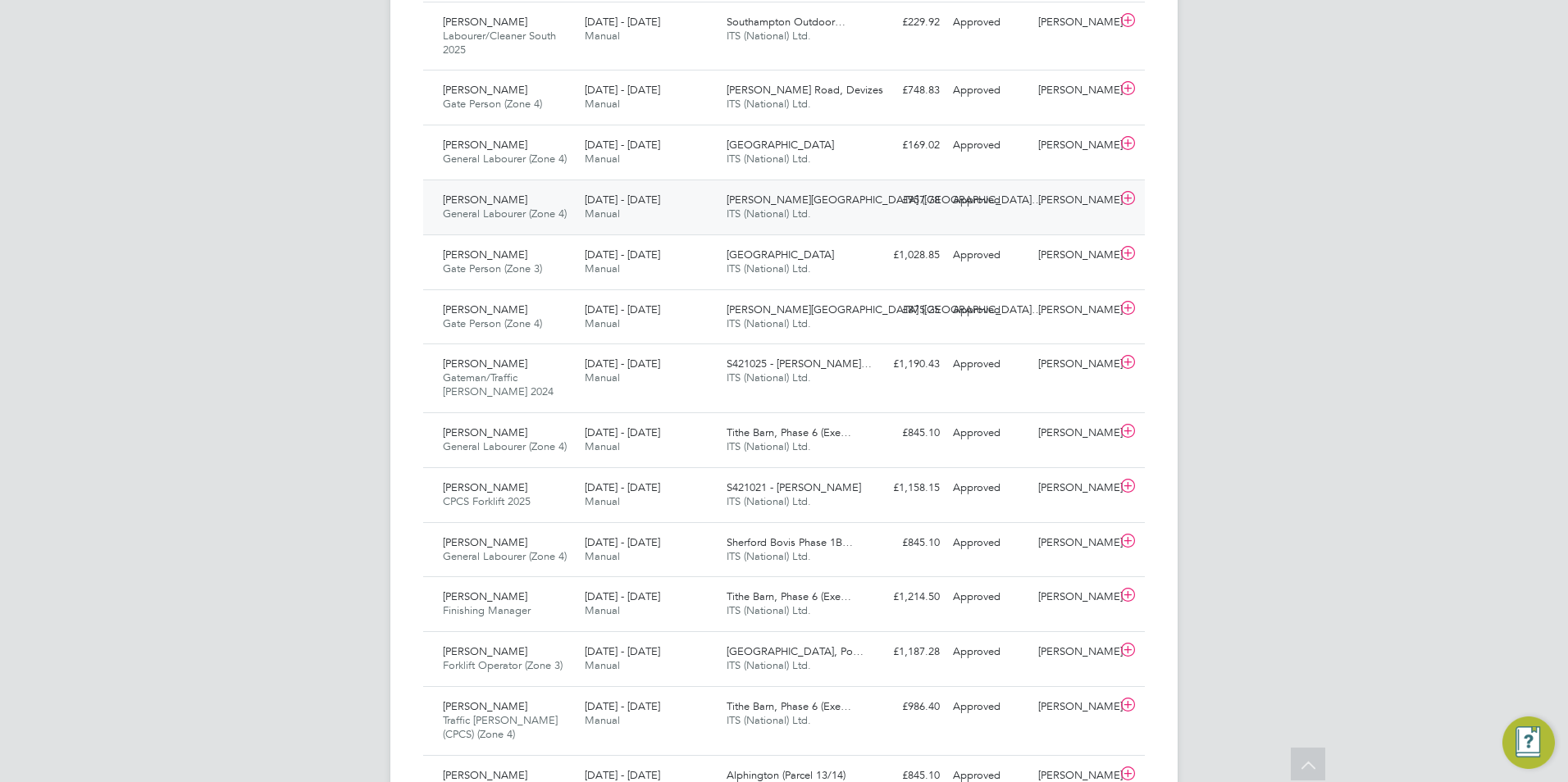
click at [453, 209] on span "General Labourer (Zone 4)" at bounding box center [504, 213] width 124 height 14
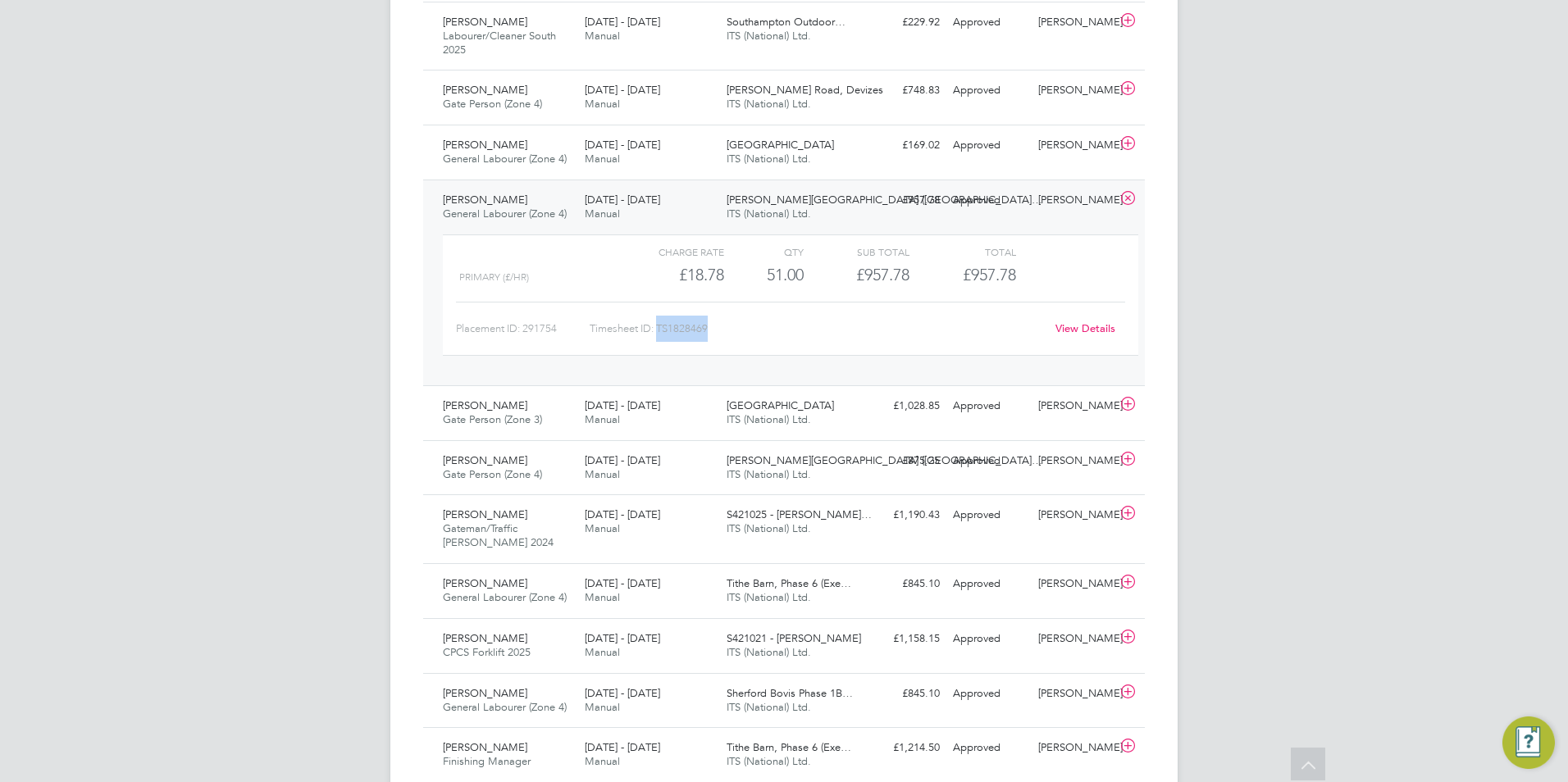
drag, startPoint x: 712, startPoint y: 330, endPoint x: 660, endPoint y: 327, distance: 52.1
click at [660, 327] on div "Timesheet ID: TS1828469" at bounding box center [817, 328] width 455 height 27
click at [1128, 199] on icon at bounding box center [1128, 198] width 20 height 13
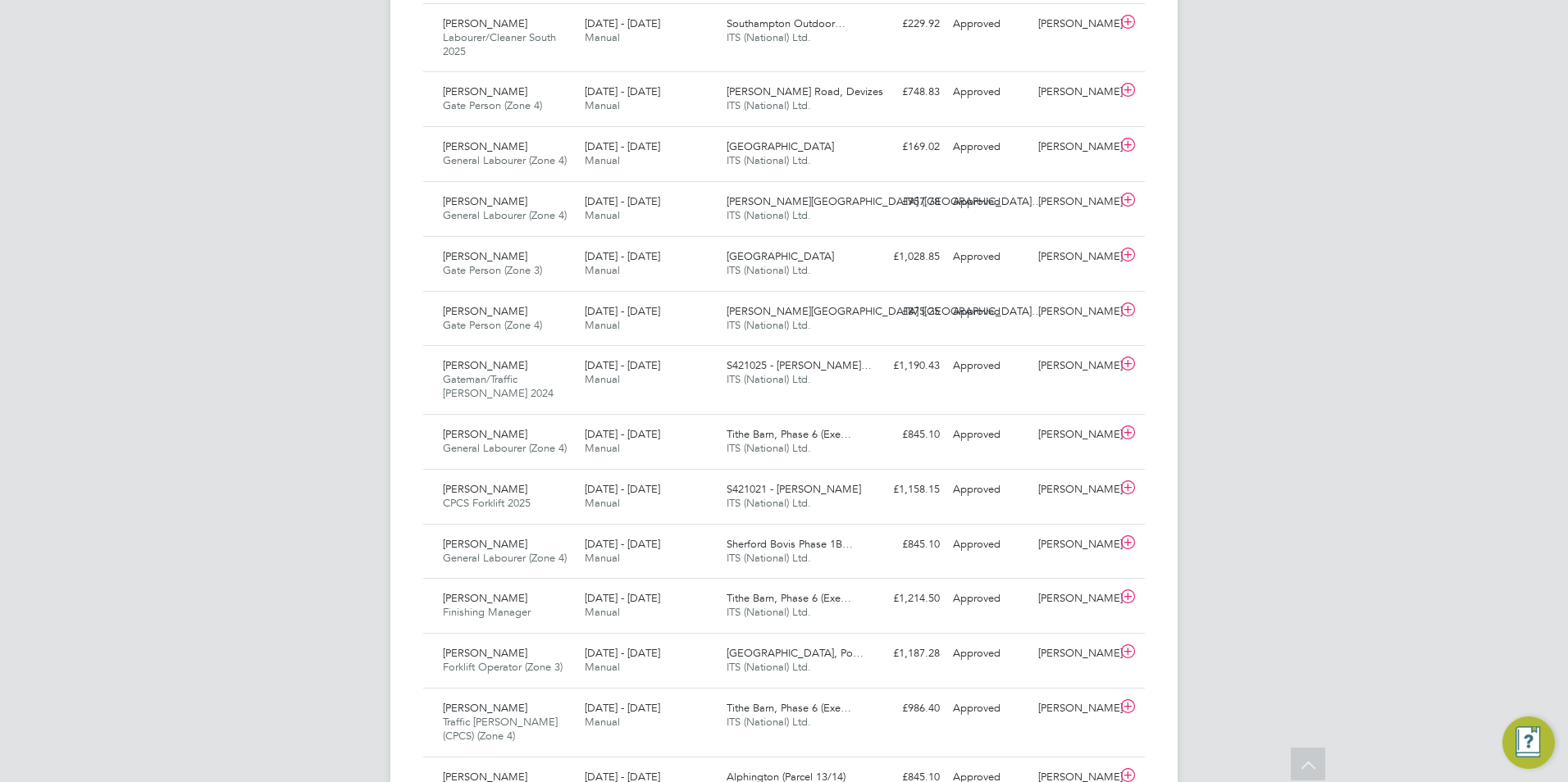
scroll to position [1558, 0]
click at [499, 324] on span "Gate Person (Zone 4)" at bounding box center [492, 323] width 99 height 14
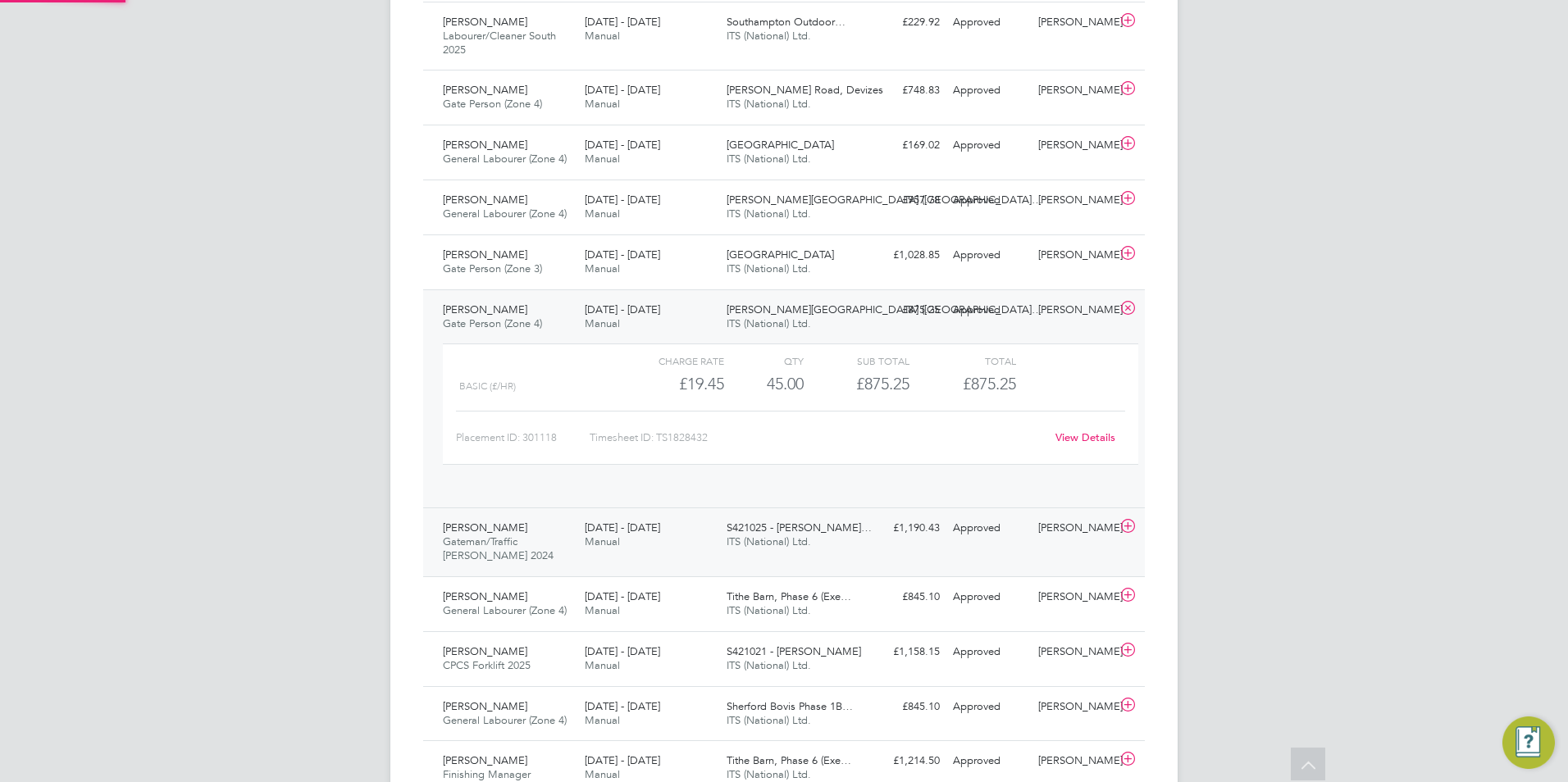
scroll to position [28, 160]
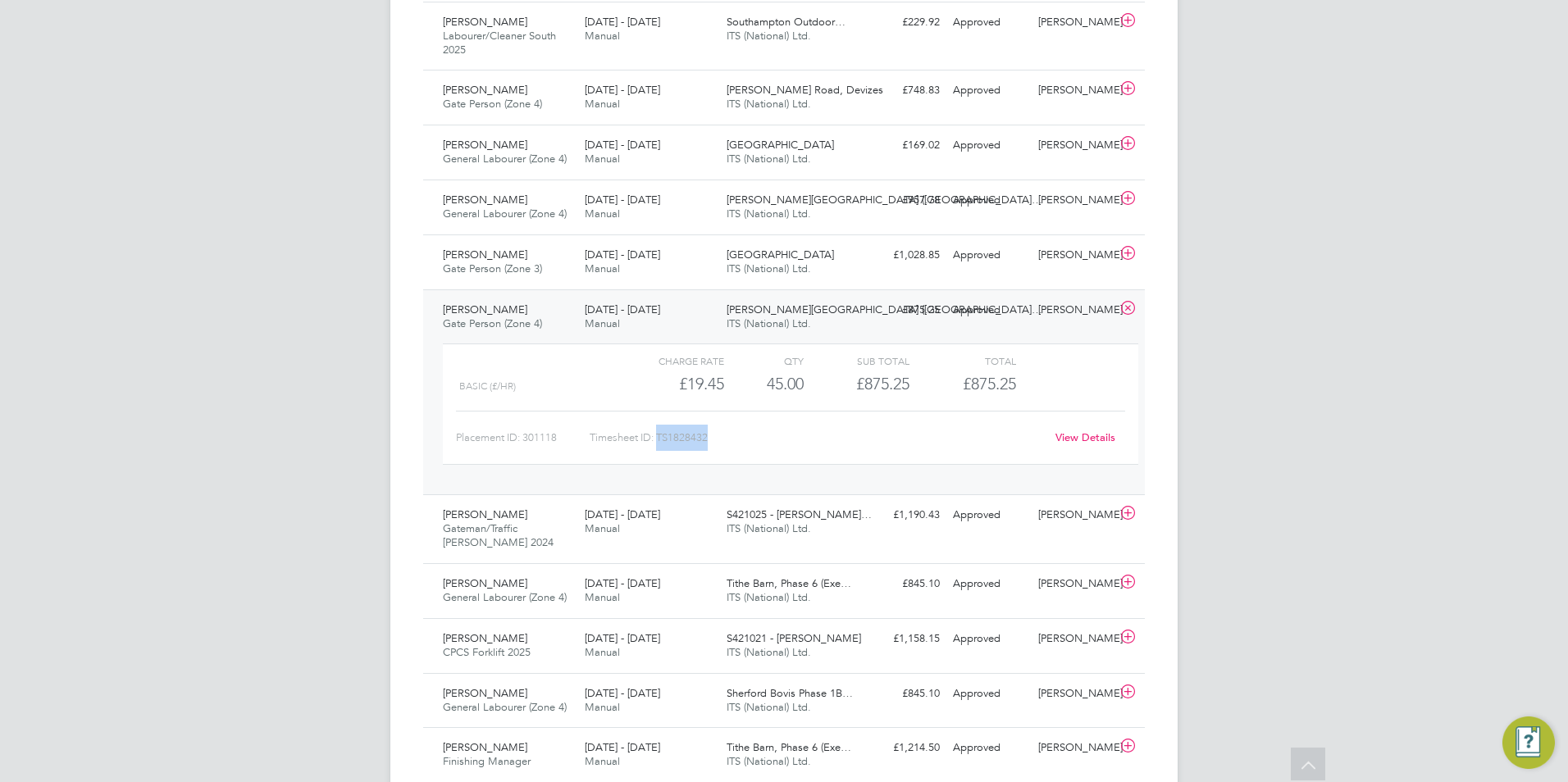
drag, startPoint x: 710, startPoint y: 434, endPoint x: 659, endPoint y: 434, distance: 51.0
click at [659, 434] on div "Timesheet ID: TS1828432" at bounding box center [817, 437] width 455 height 27
click at [1124, 314] on icon at bounding box center [1128, 308] width 20 height 13
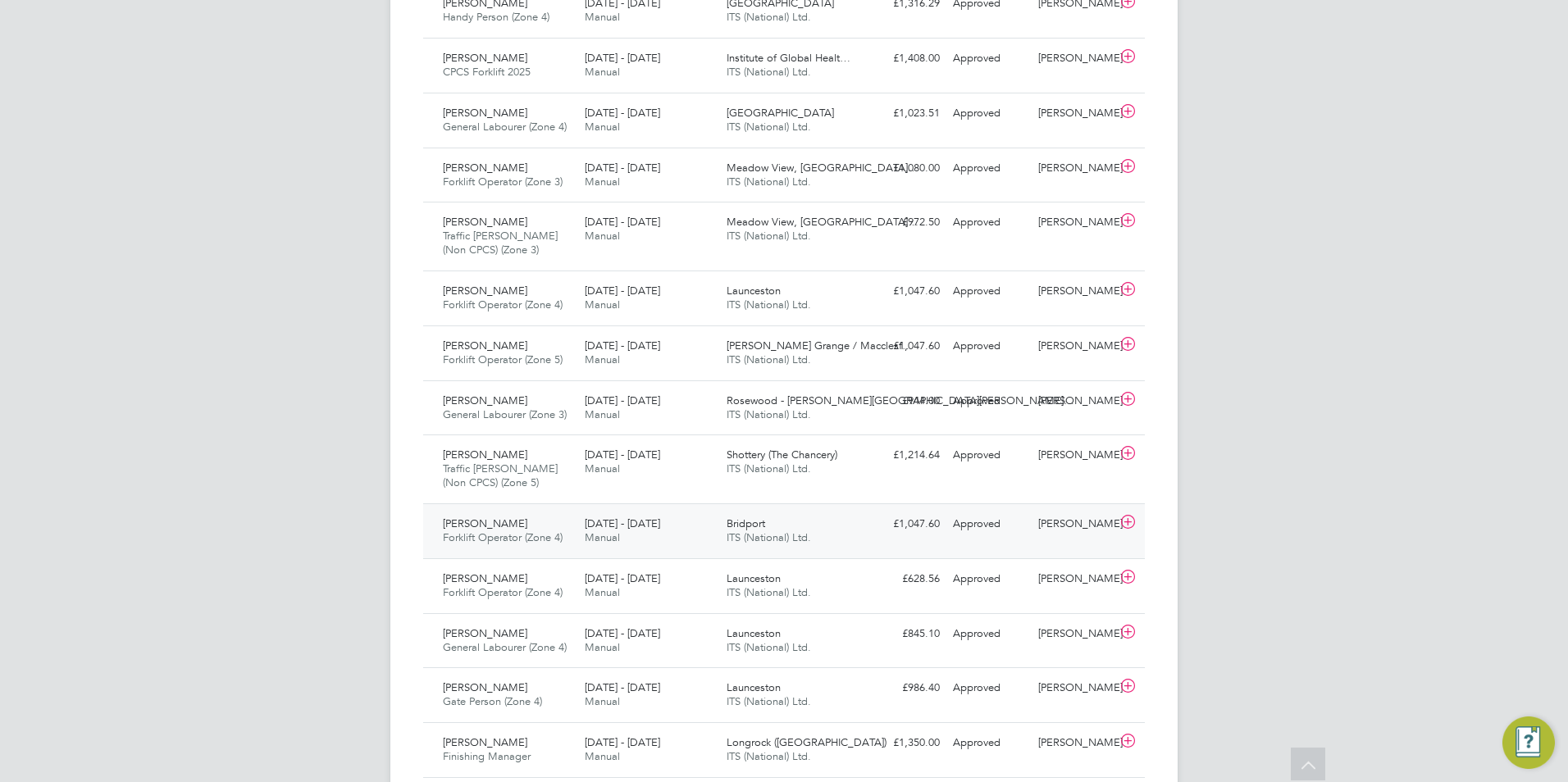
scroll to position [820, 0]
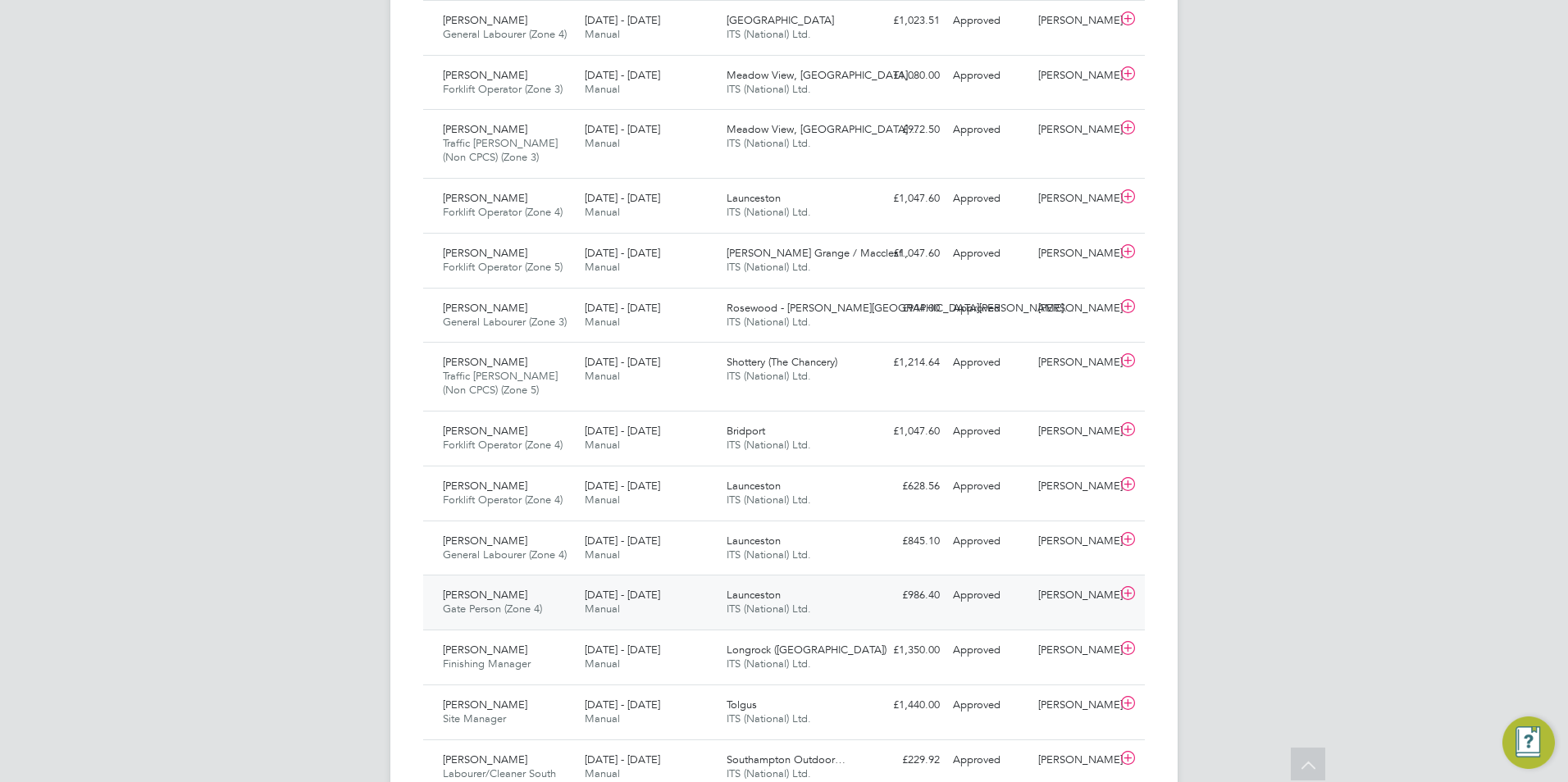
click at [563, 600] on div "[PERSON_NAME] Gate Person (Zone 4) [DATE] - [DATE]" at bounding box center [507, 602] width 142 height 41
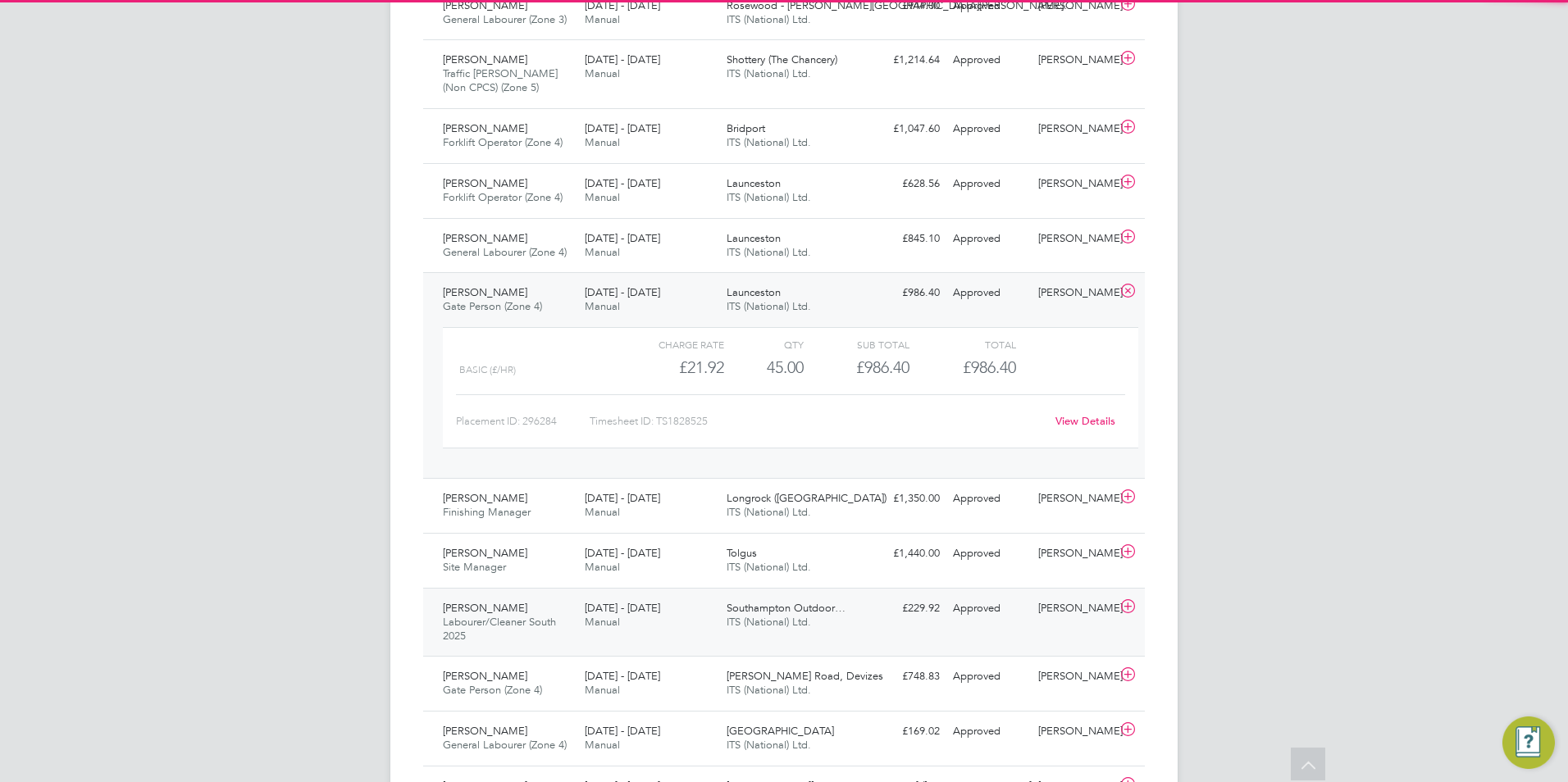
scroll to position [1148, 0]
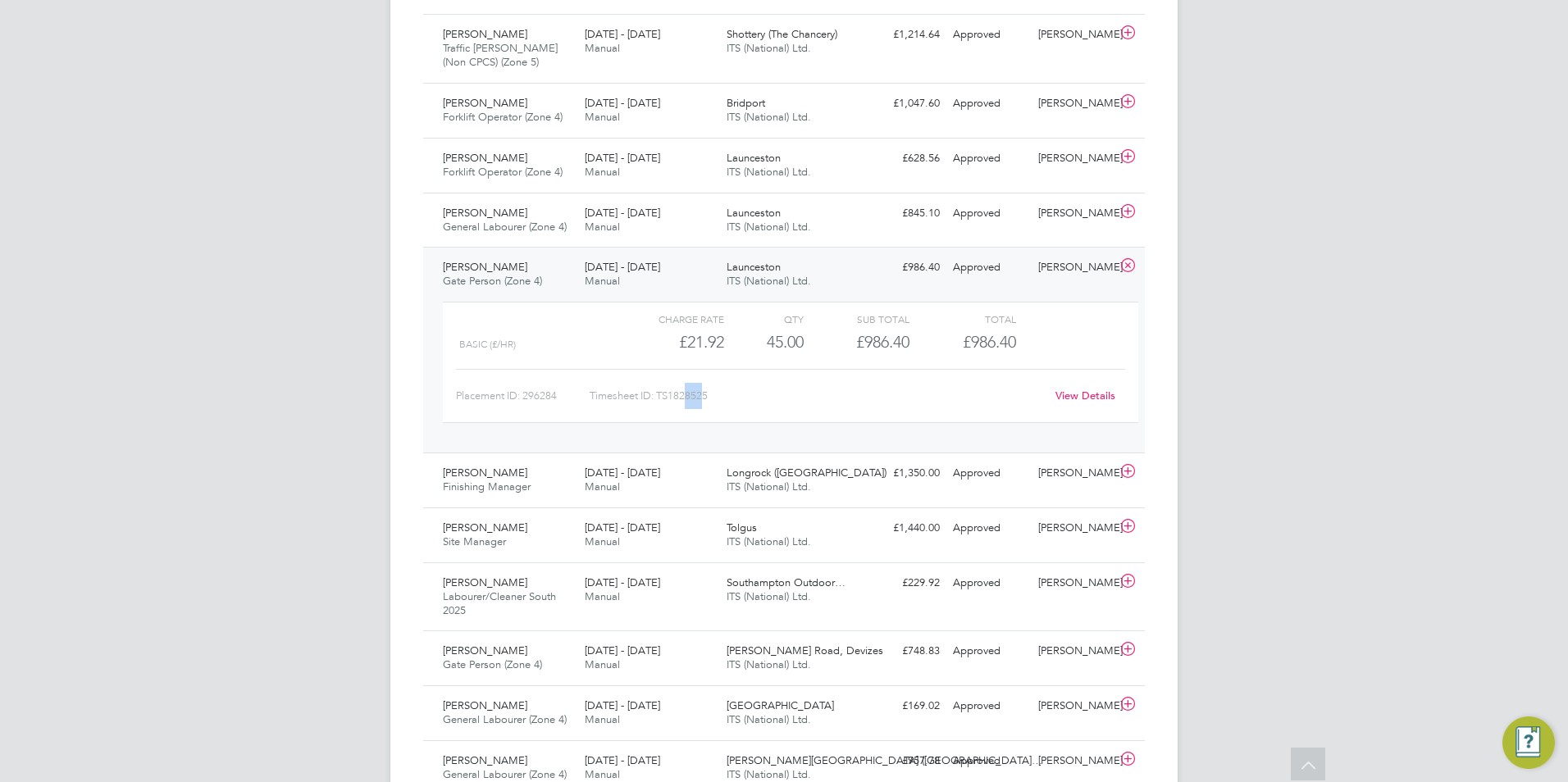
drag, startPoint x: 706, startPoint y: 398, endPoint x: 687, endPoint y: 399, distance: 19.0
click at [687, 399] on div "Timesheet ID: TS1828525" at bounding box center [817, 396] width 455 height 27
drag, startPoint x: 715, startPoint y: 400, endPoint x: 660, endPoint y: 398, distance: 55.0
click at [660, 398] on div "Timesheet ID: TS1828525" at bounding box center [817, 396] width 455 height 27
click at [1128, 265] on icon at bounding box center [1128, 266] width 20 height 13
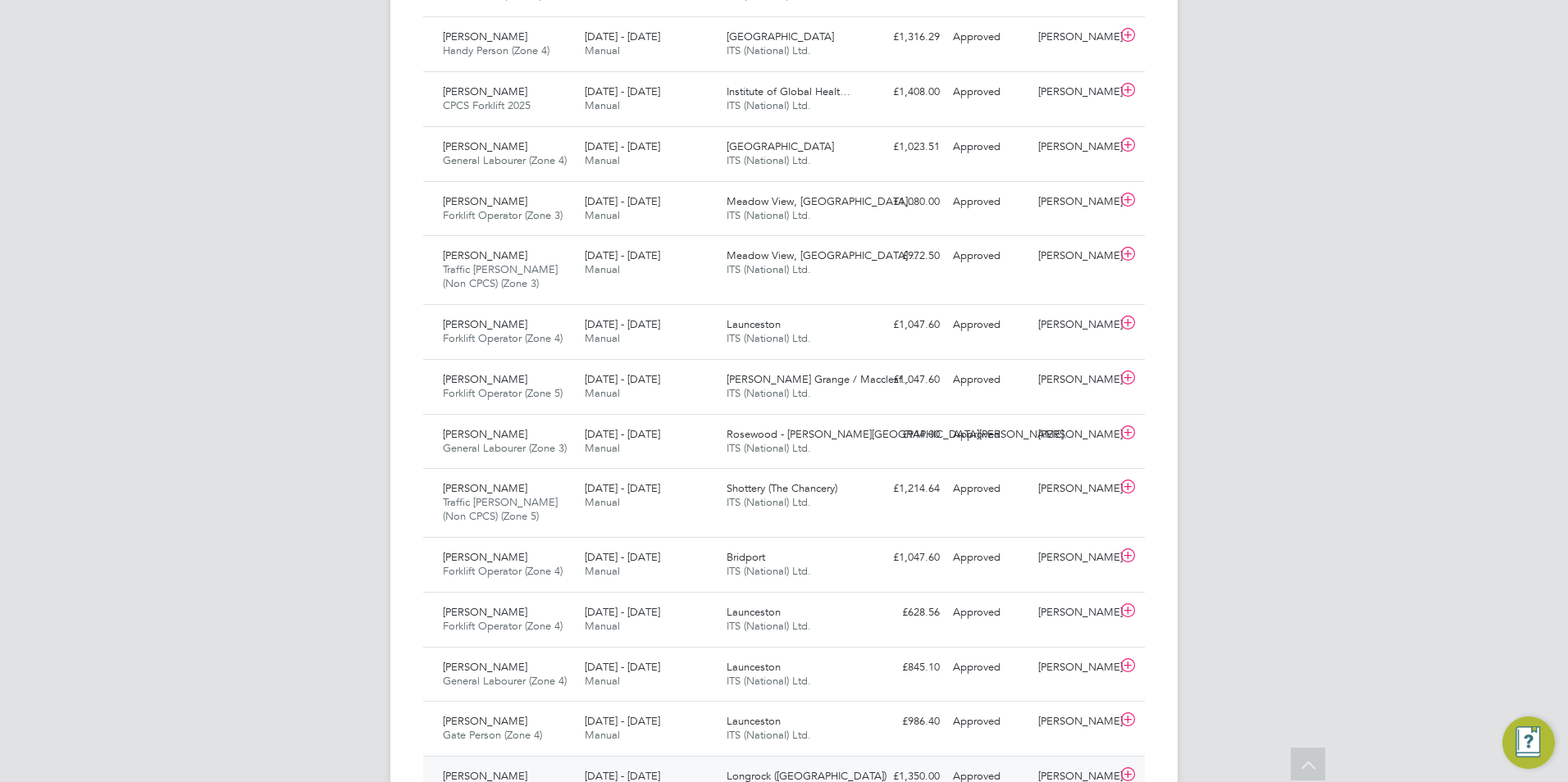
scroll to position [690, 0]
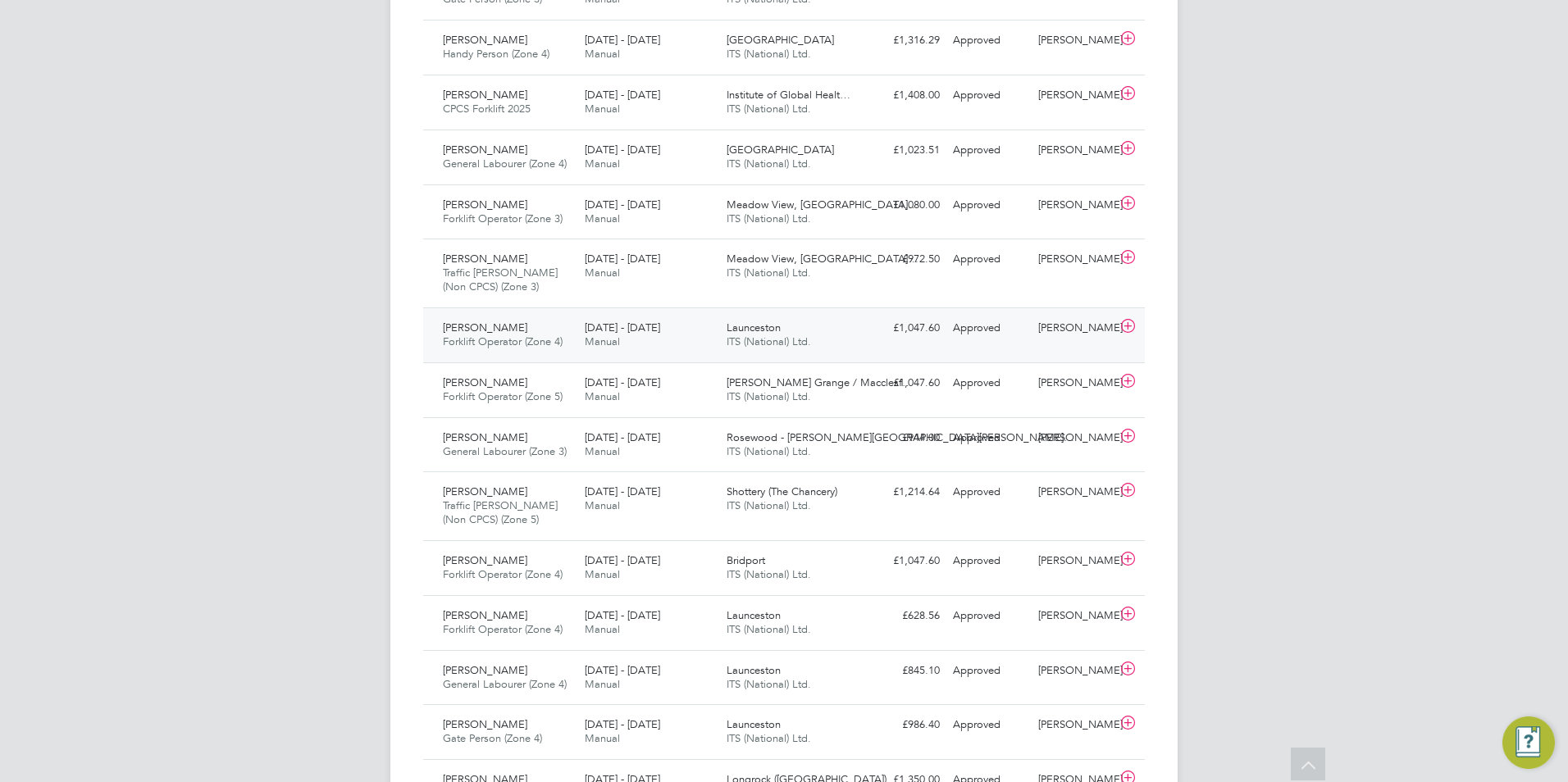
click at [542, 330] on div "[PERSON_NAME] Forklift Operator (Zone 4) [DATE] - [DATE]" at bounding box center [507, 335] width 142 height 41
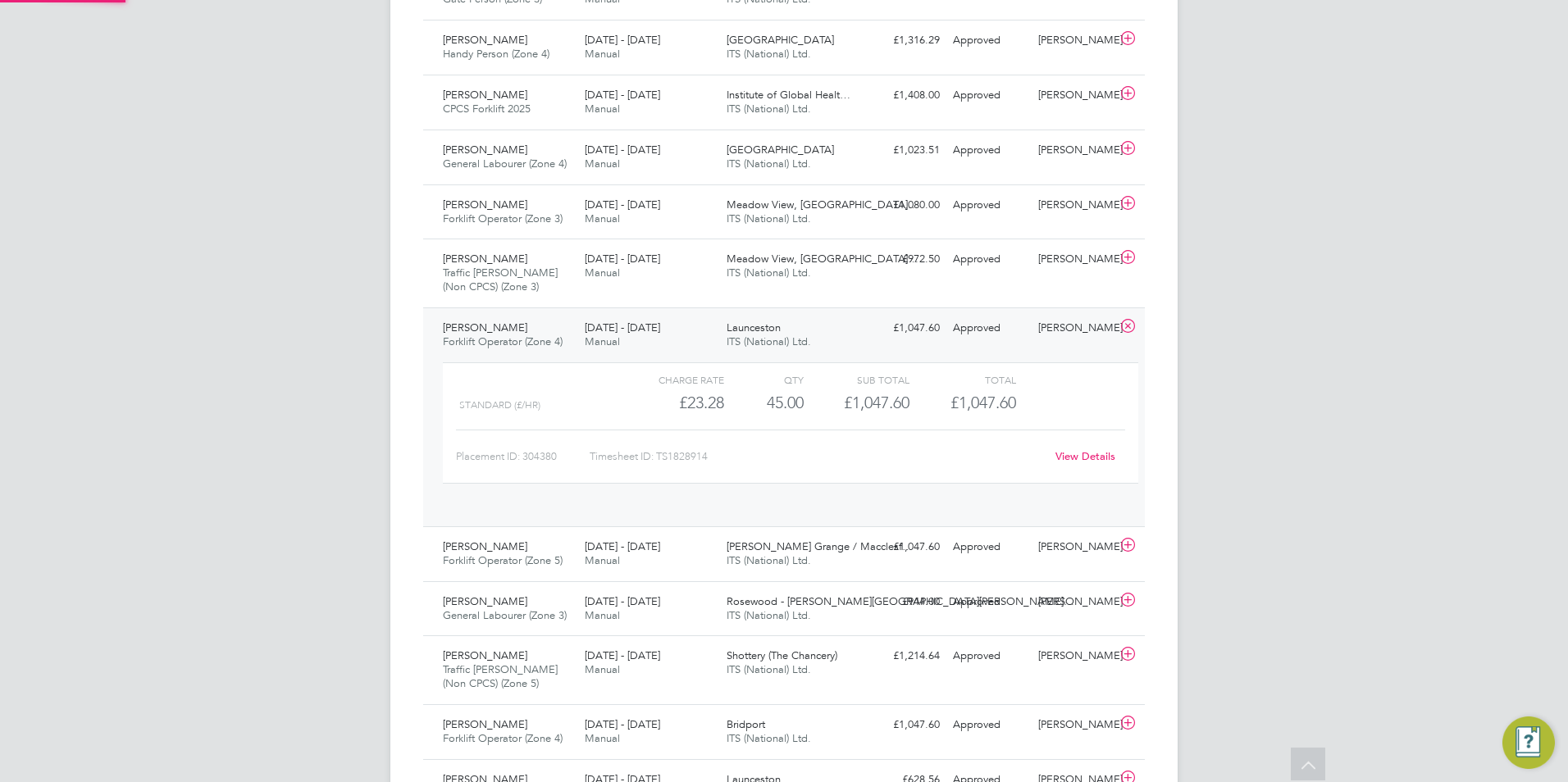
scroll to position [28, 160]
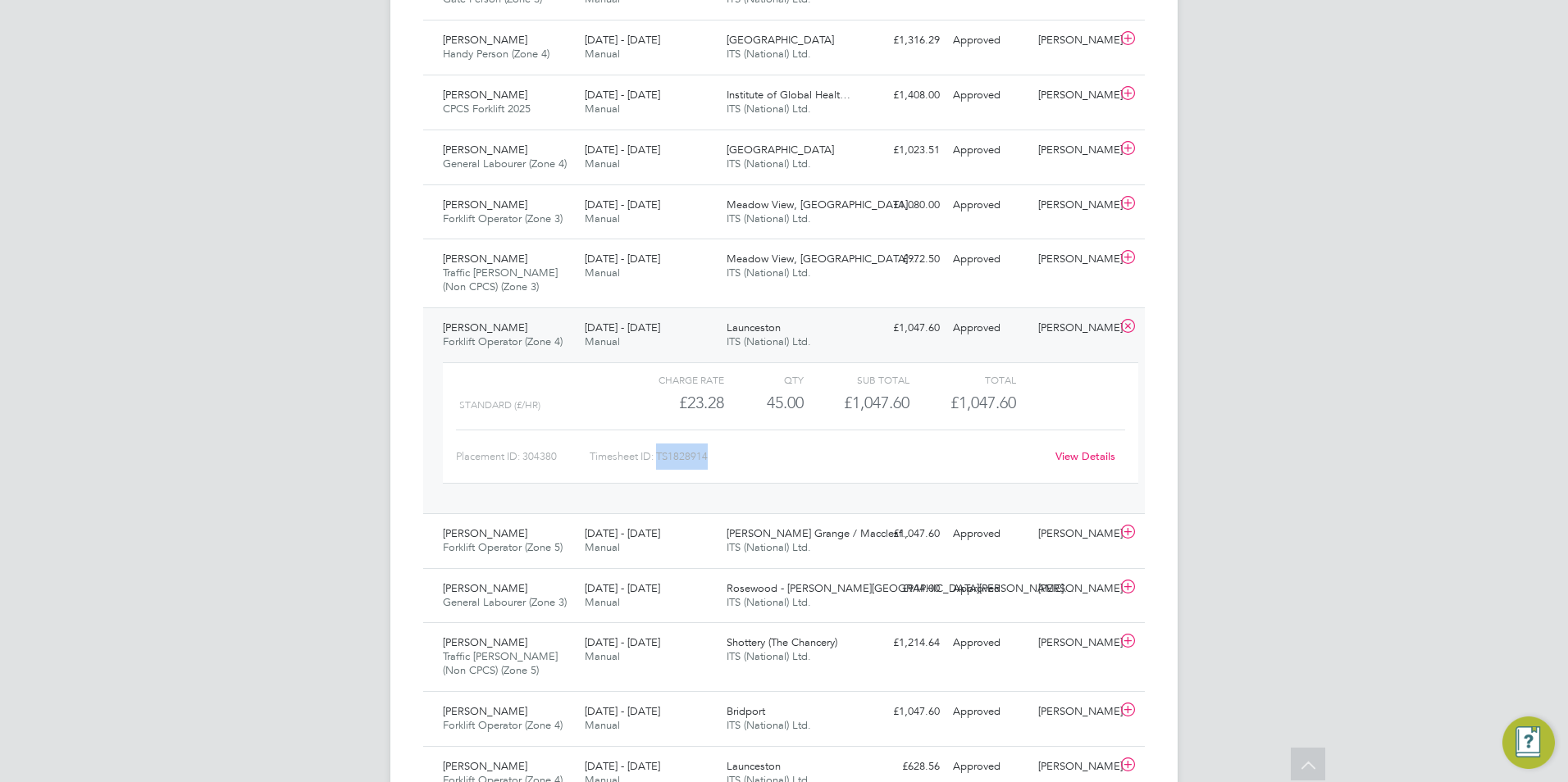
drag, startPoint x: 712, startPoint y: 459, endPoint x: 660, endPoint y: 458, distance: 52.0
click at [660, 458] on div "Timesheet ID: TS1828914" at bounding box center [817, 457] width 455 height 27
click at [1122, 326] on icon at bounding box center [1128, 326] width 20 height 13
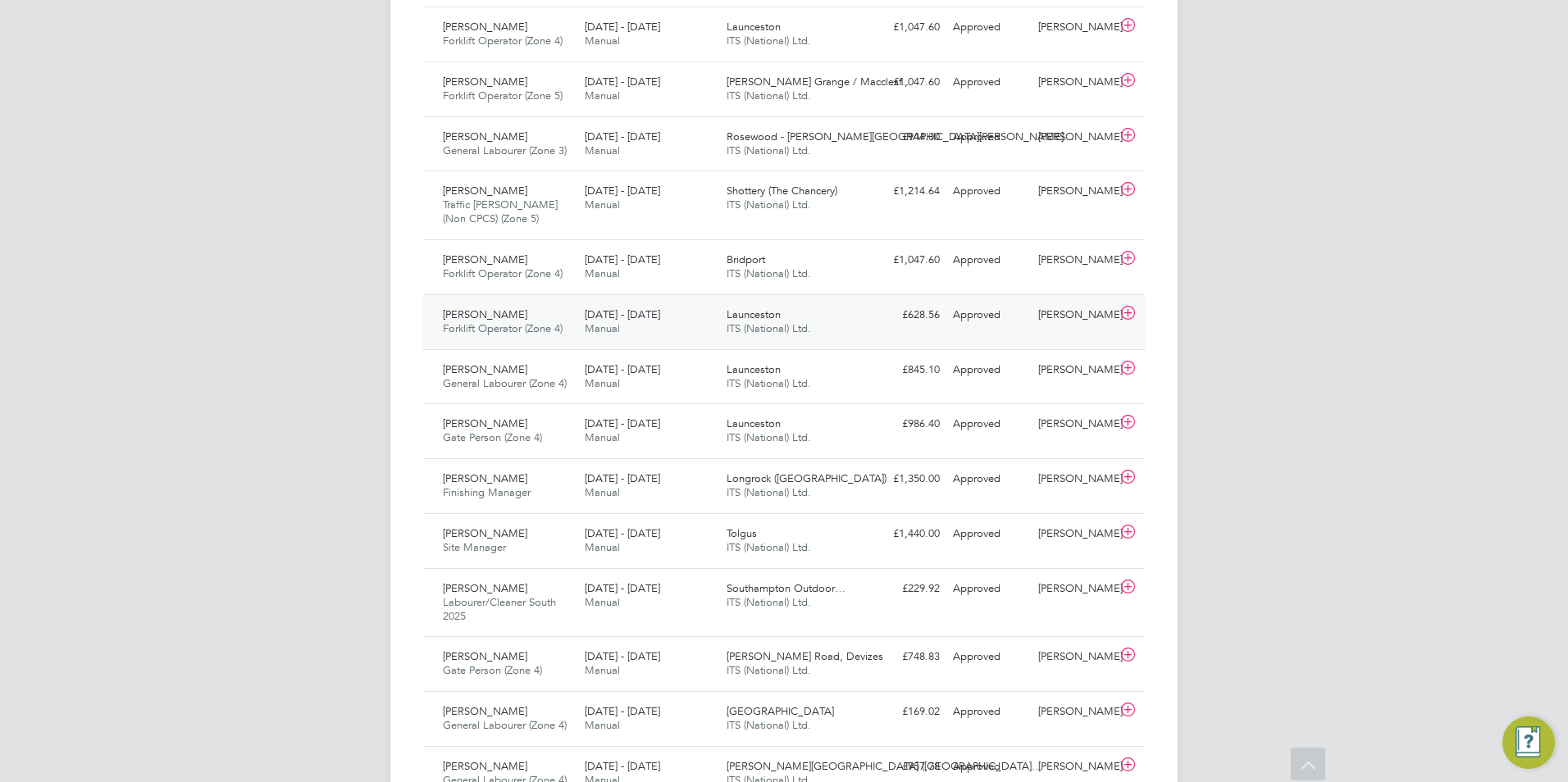
scroll to position [1019, 0]
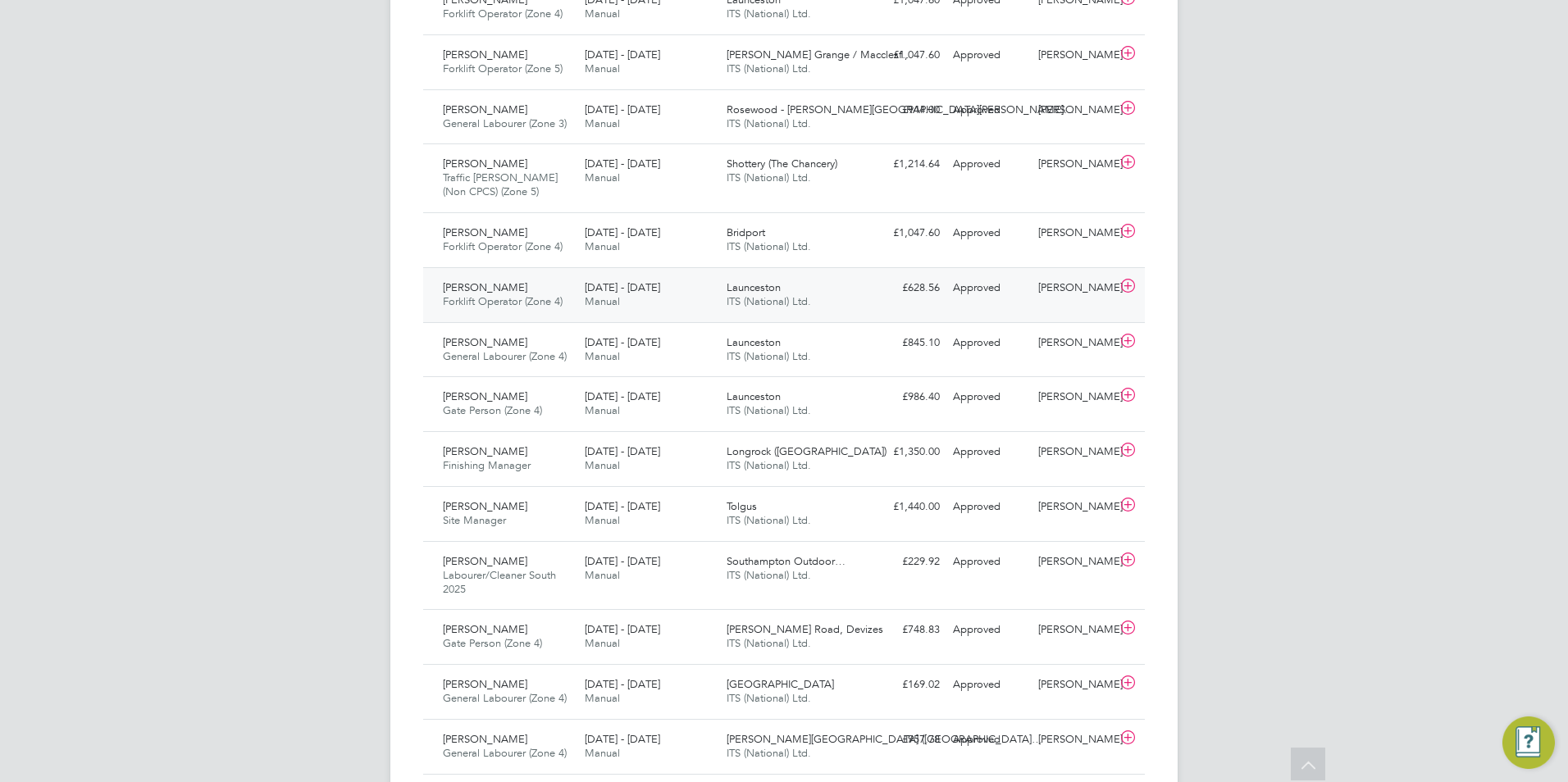
click at [578, 307] on div "[DATE] - [DATE] Manual" at bounding box center [648, 295] width 142 height 41
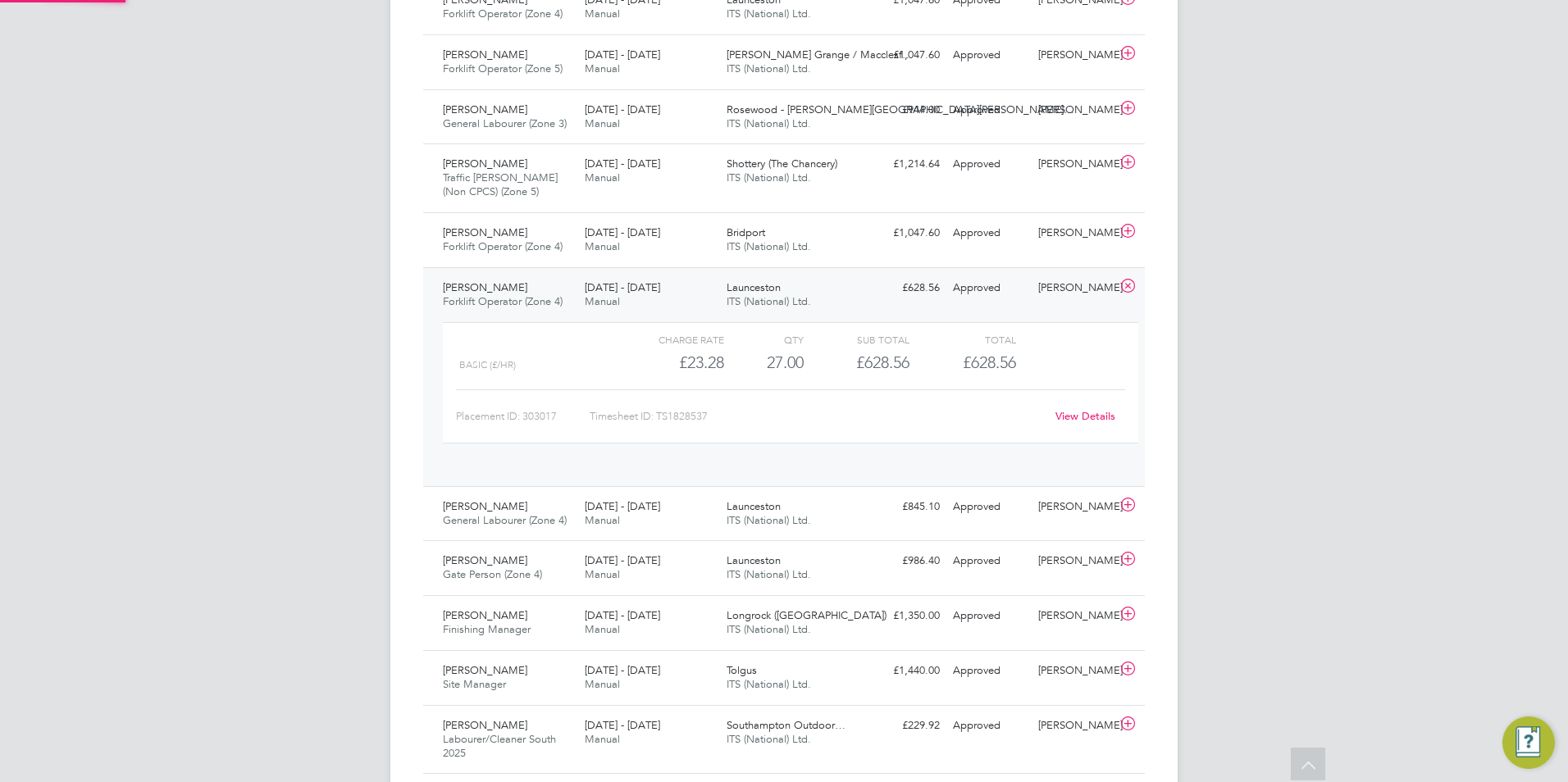
scroll to position [28, 160]
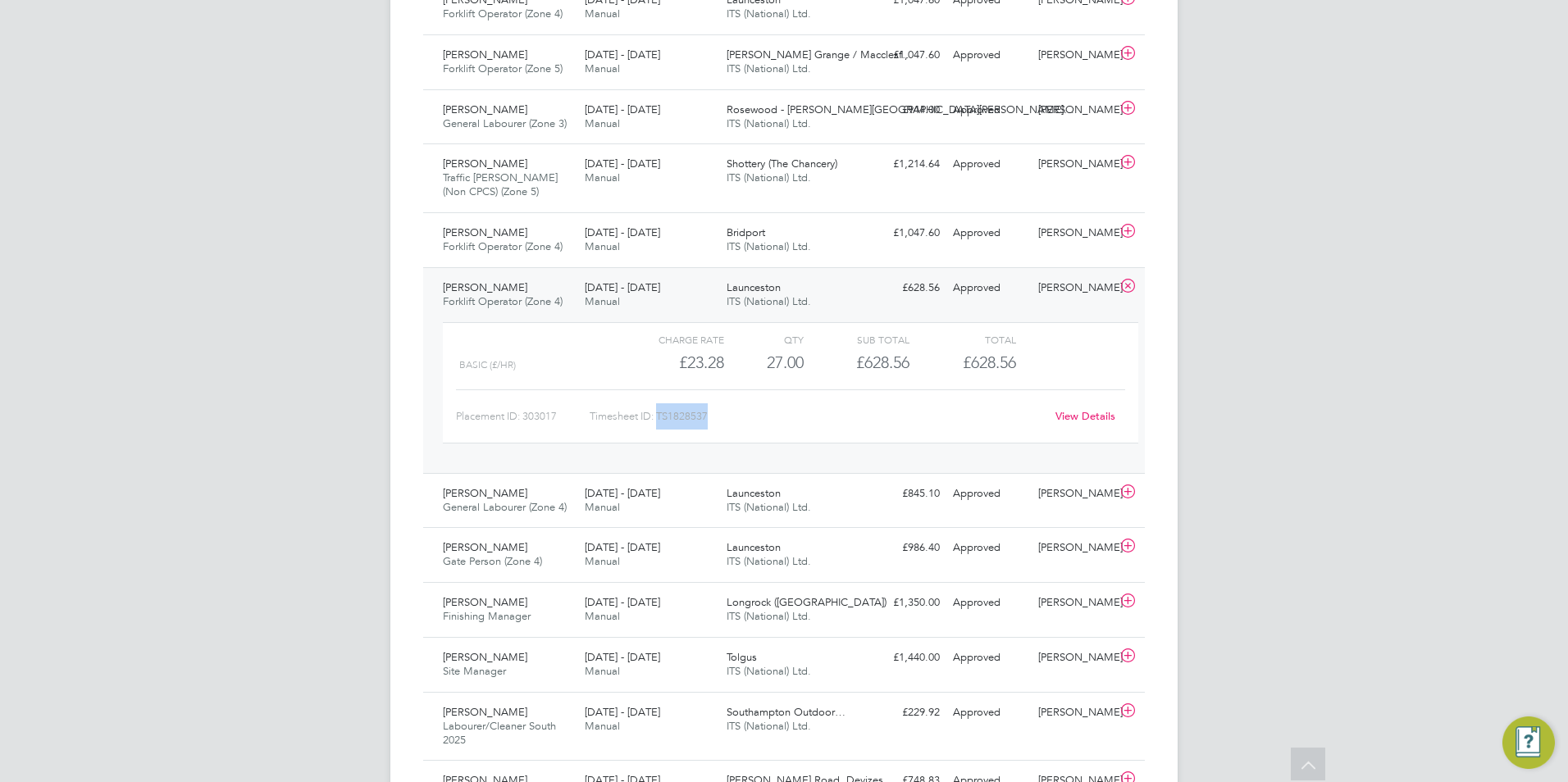
drag, startPoint x: 710, startPoint y: 415, endPoint x: 660, endPoint y: 413, distance: 50.0
click at [660, 413] on div "Timesheet ID: TS1828537" at bounding box center [817, 416] width 455 height 27
click at [1122, 288] on icon at bounding box center [1128, 286] width 20 height 13
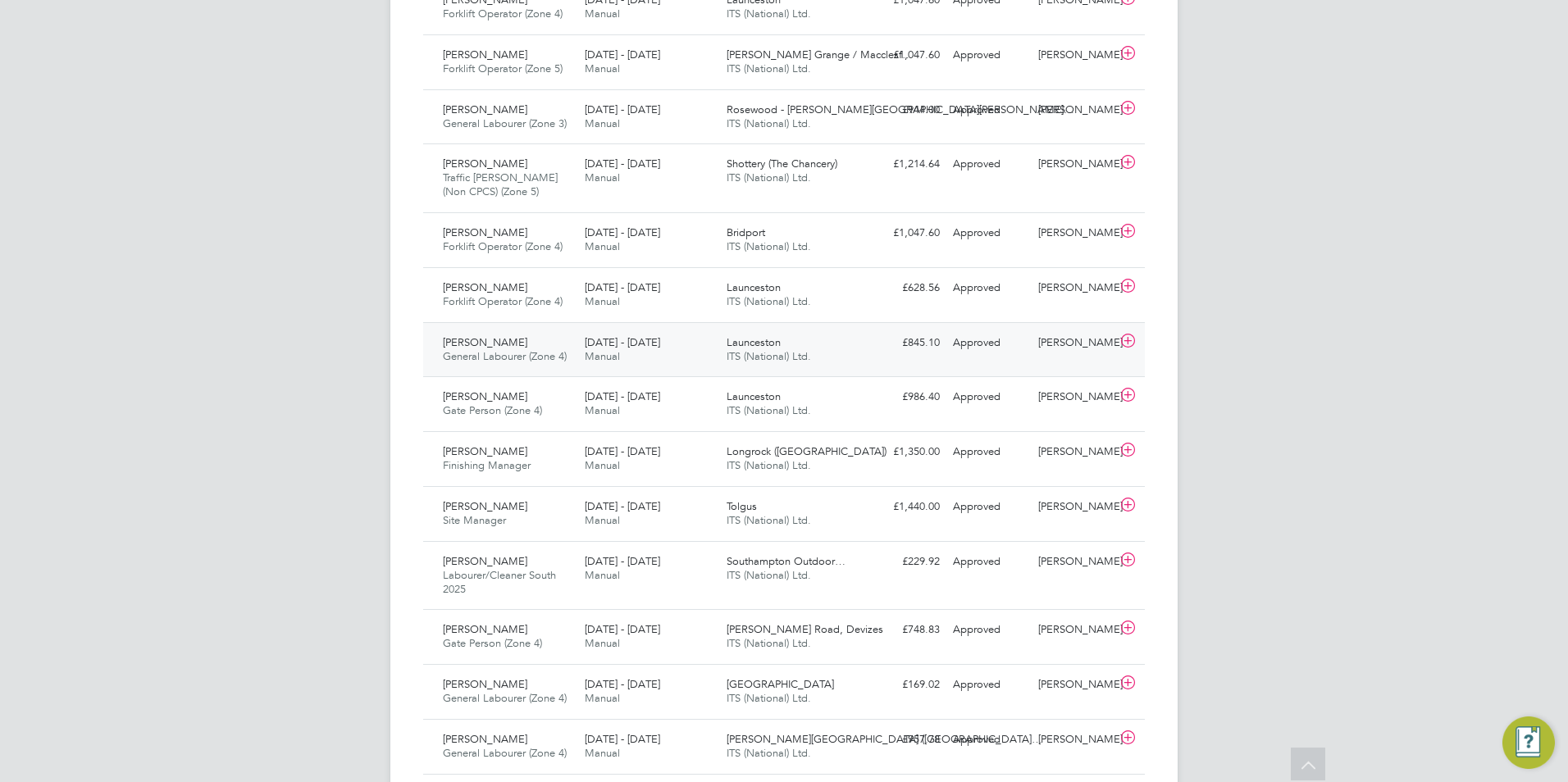
click at [532, 358] on span "General Labourer (Zone 4)" at bounding box center [504, 356] width 124 height 14
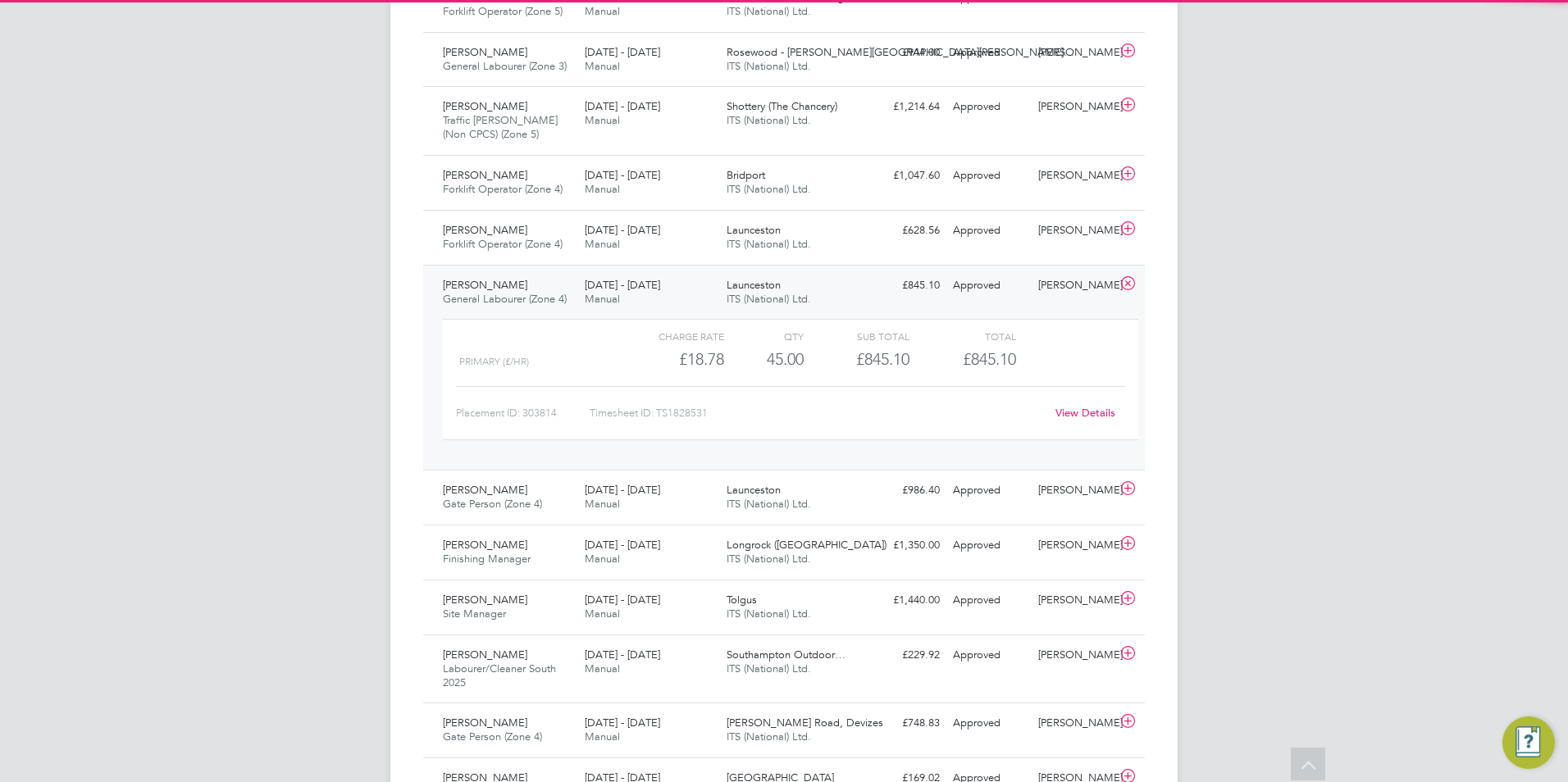
scroll to position [1100, 0]
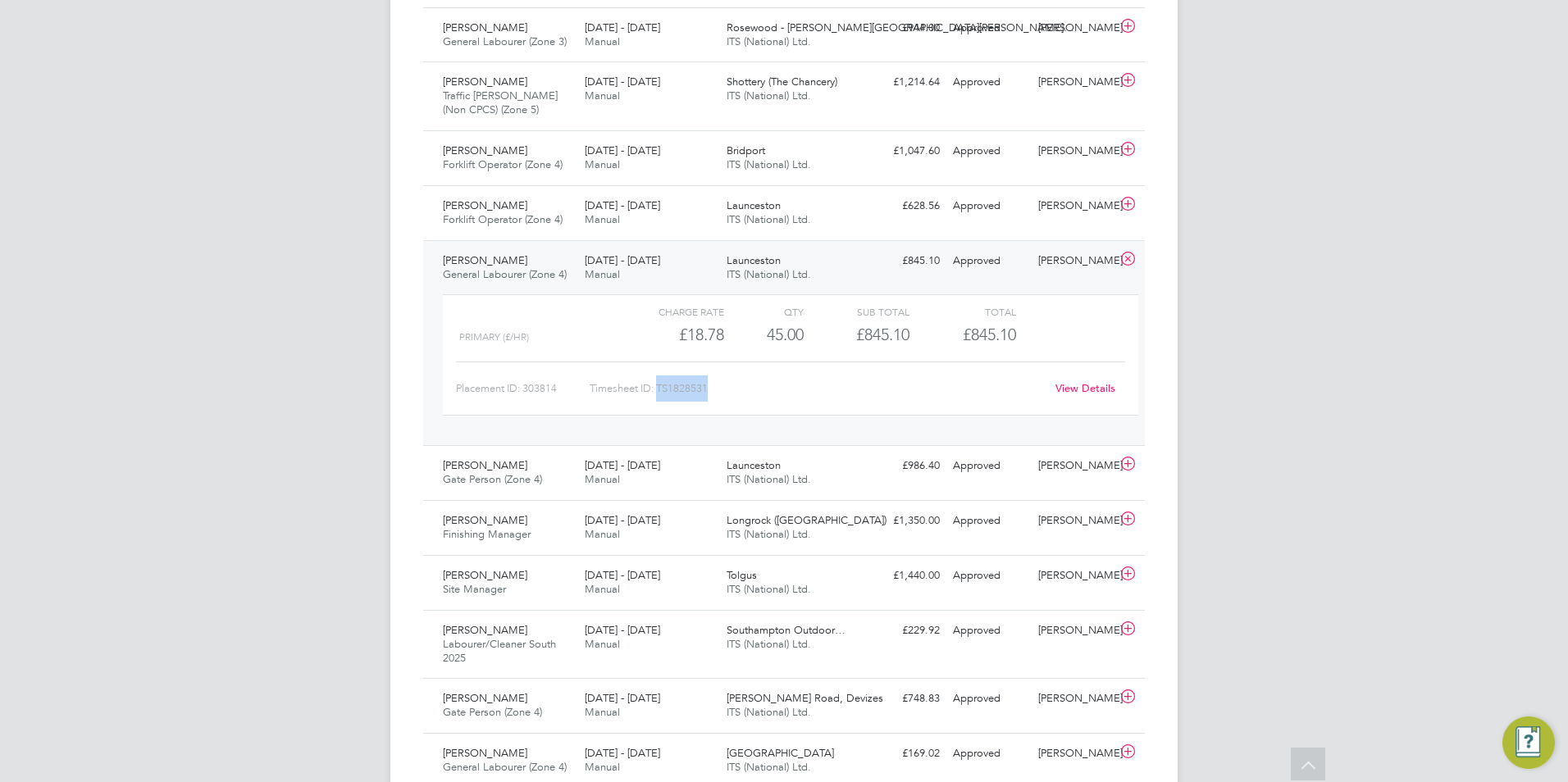
drag, startPoint x: 712, startPoint y: 388, endPoint x: 661, endPoint y: 386, distance: 51.0
click at [661, 386] on div "Timesheet ID: TS1828531" at bounding box center [817, 389] width 455 height 27
click at [1121, 262] on icon at bounding box center [1128, 259] width 20 height 13
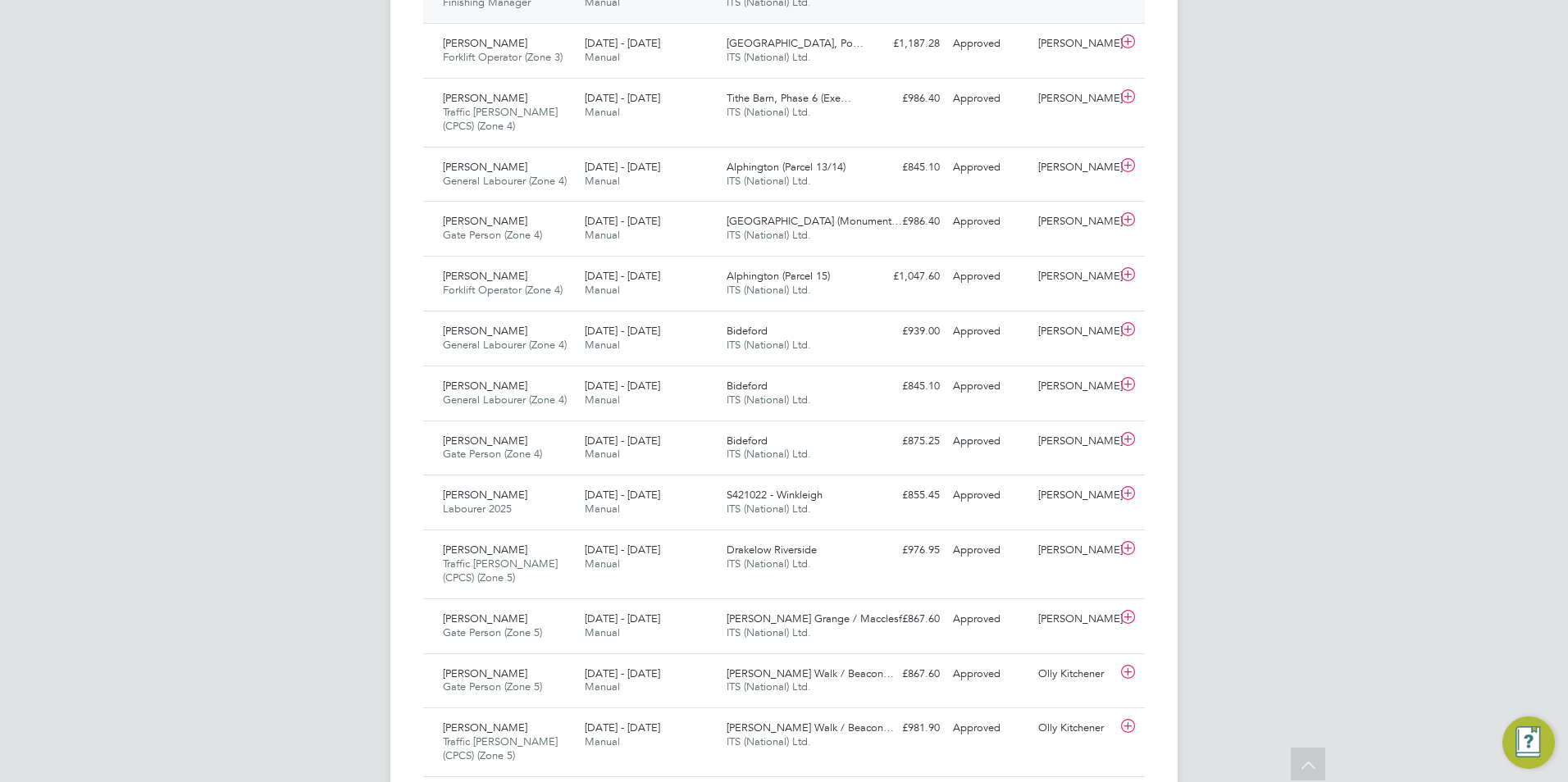
scroll to position [2330, 0]
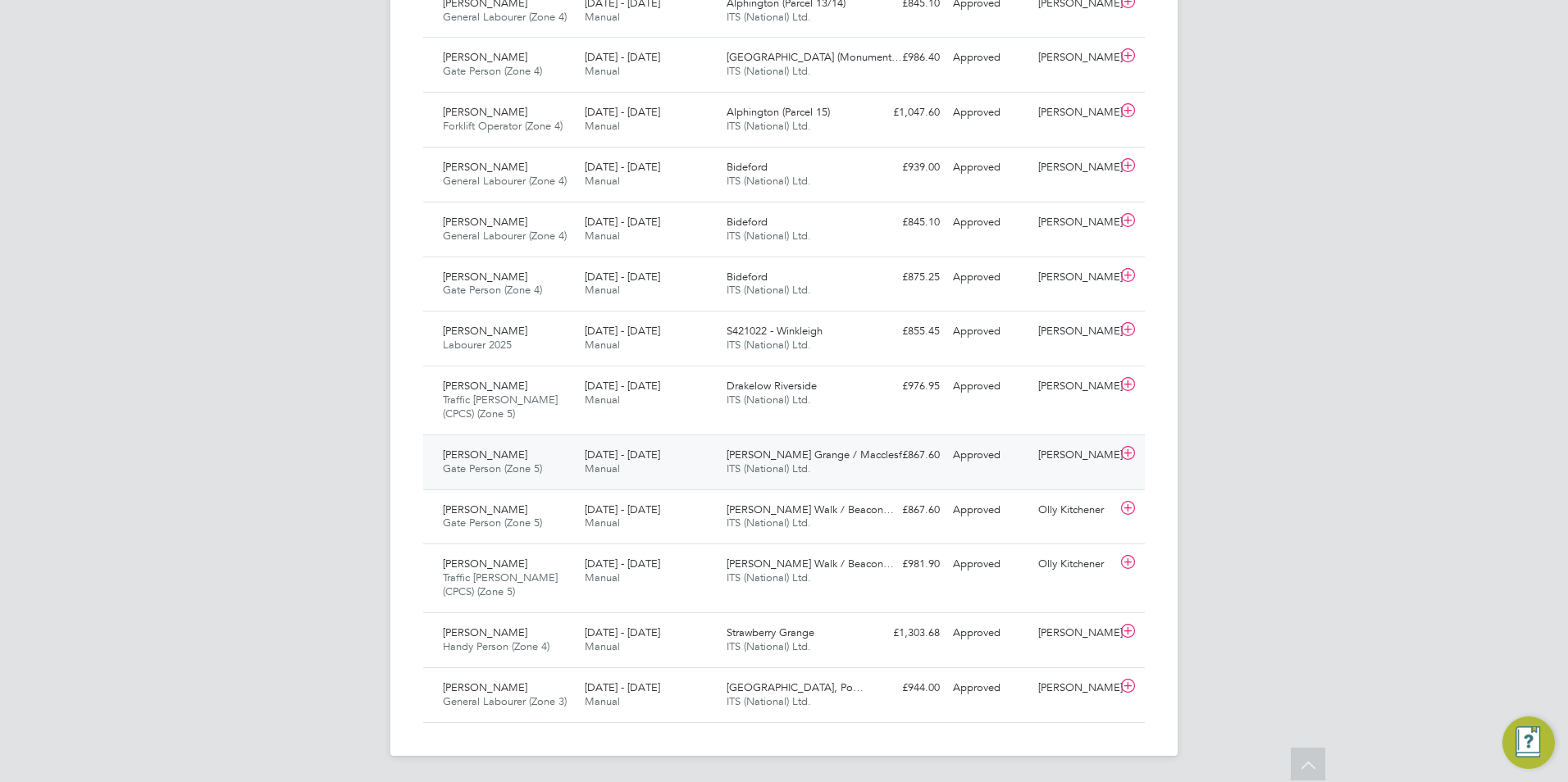
click at [537, 477] on div "[PERSON_NAME] Gate Person (Zone 5) [DATE] - [DATE]" at bounding box center [507, 462] width 142 height 41
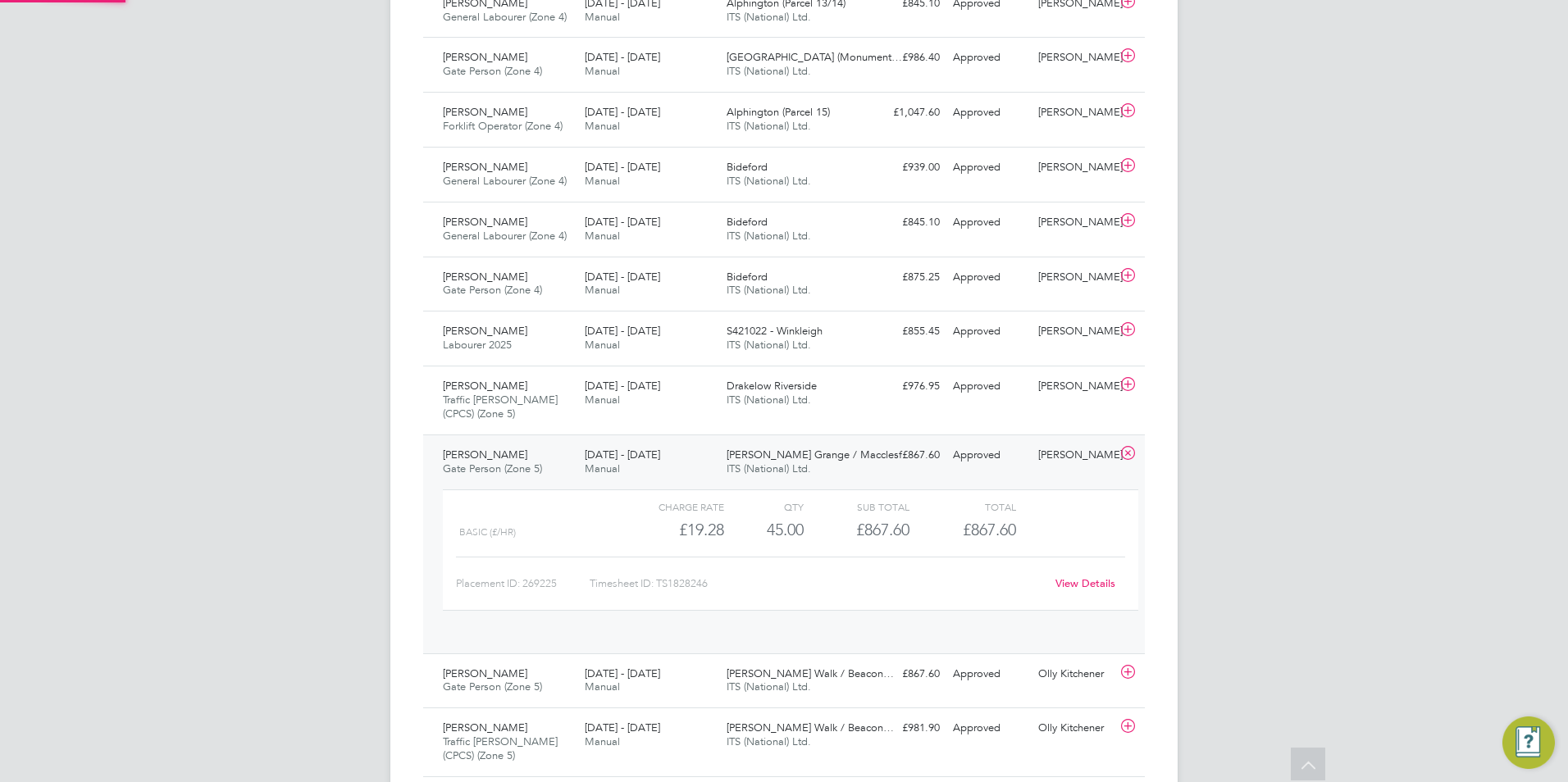
scroll to position [28, 160]
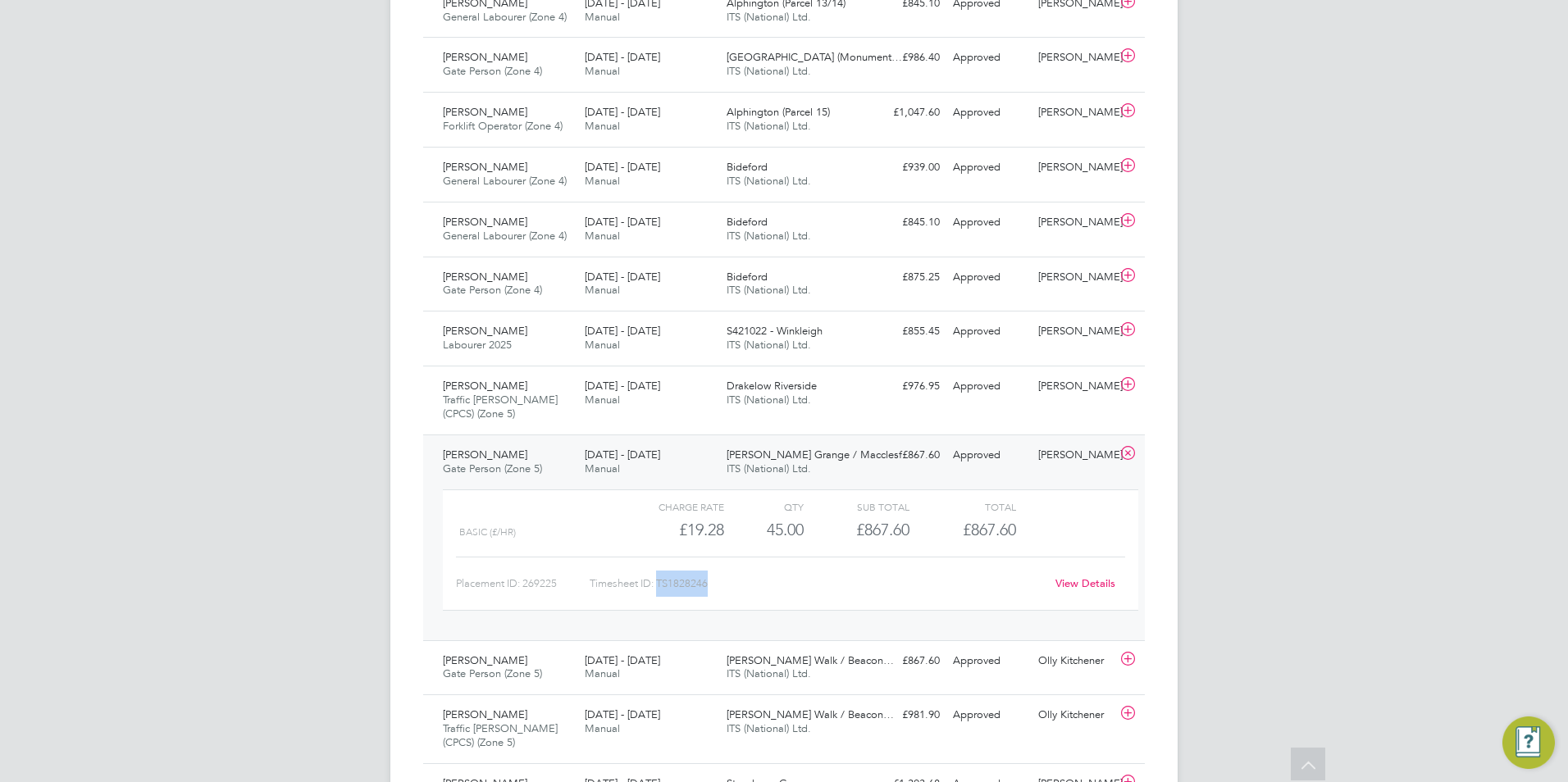
drag, startPoint x: 710, startPoint y: 586, endPoint x: 661, endPoint y: 586, distance: 49.0
click at [661, 586] on div "Timesheet ID: TS1828246" at bounding box center [817, 583] width 455 height 27
click at [1129, 452] on icon at bounding box center [1128, 453] width 20 height 13
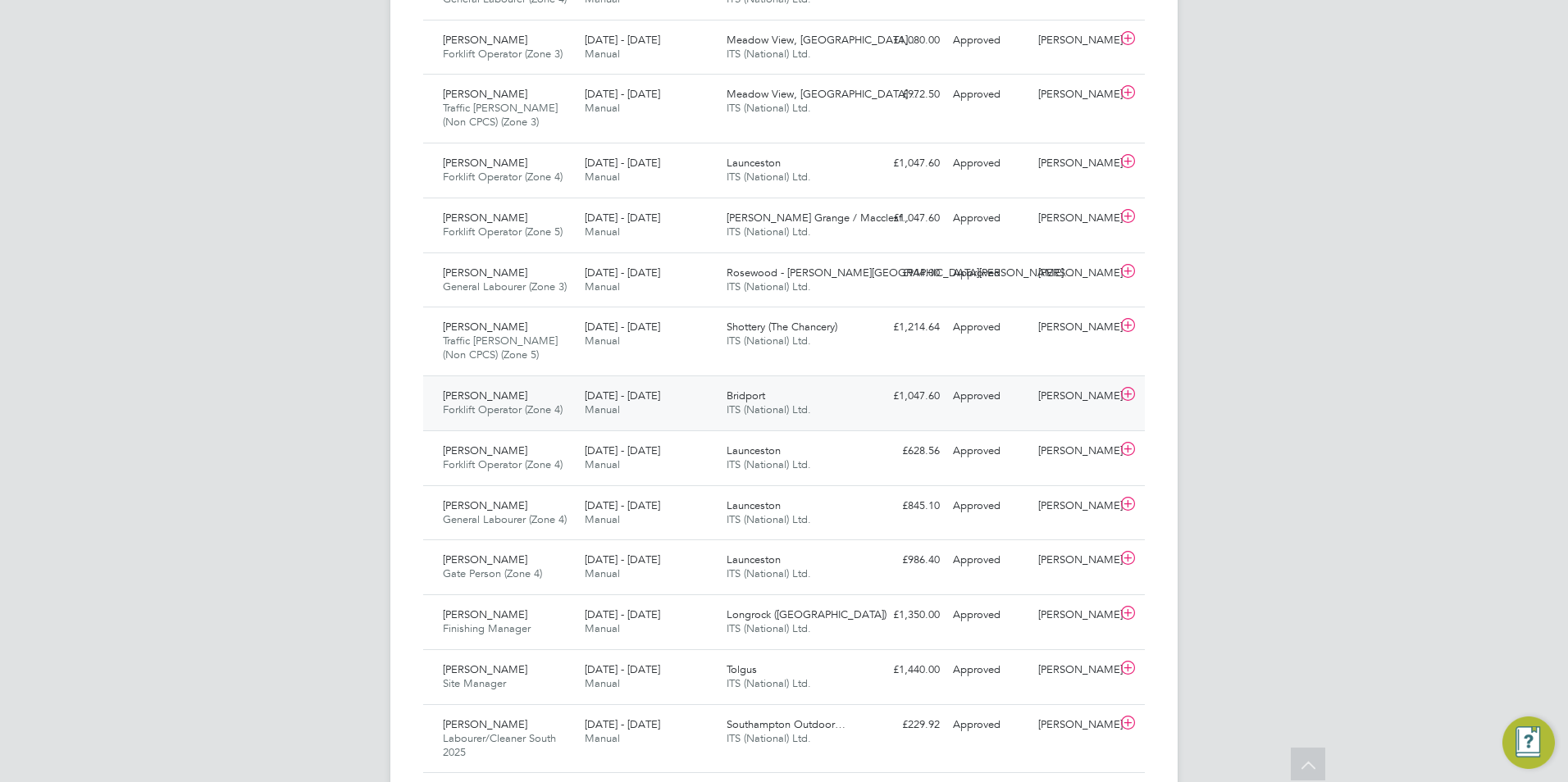
scroll to position [854, 0]
click at [495, 218] on span "[PERSON_NAME]" at bounding box center [485, 218] width 84 height 14
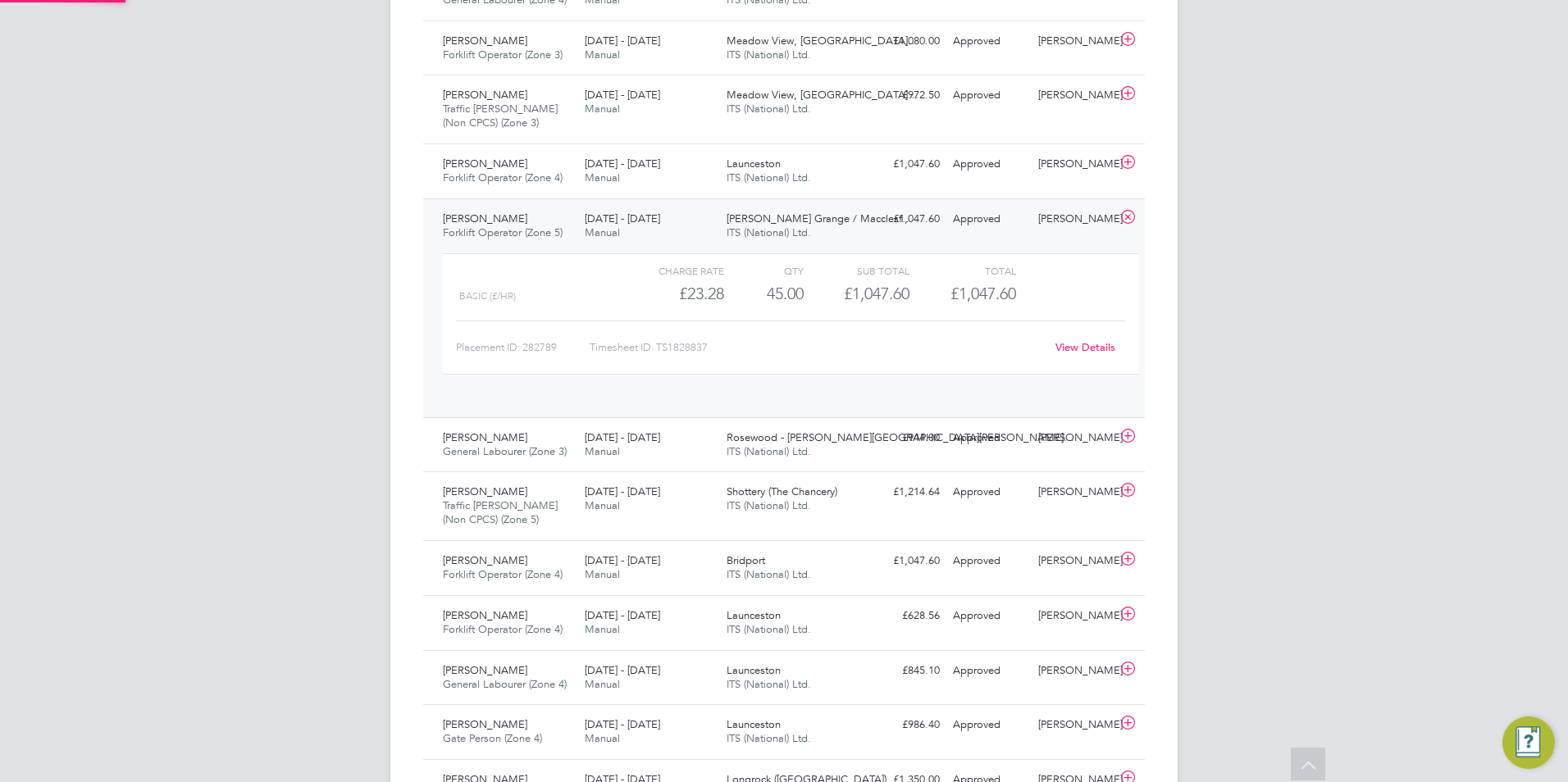
scroll to position [28, 160]
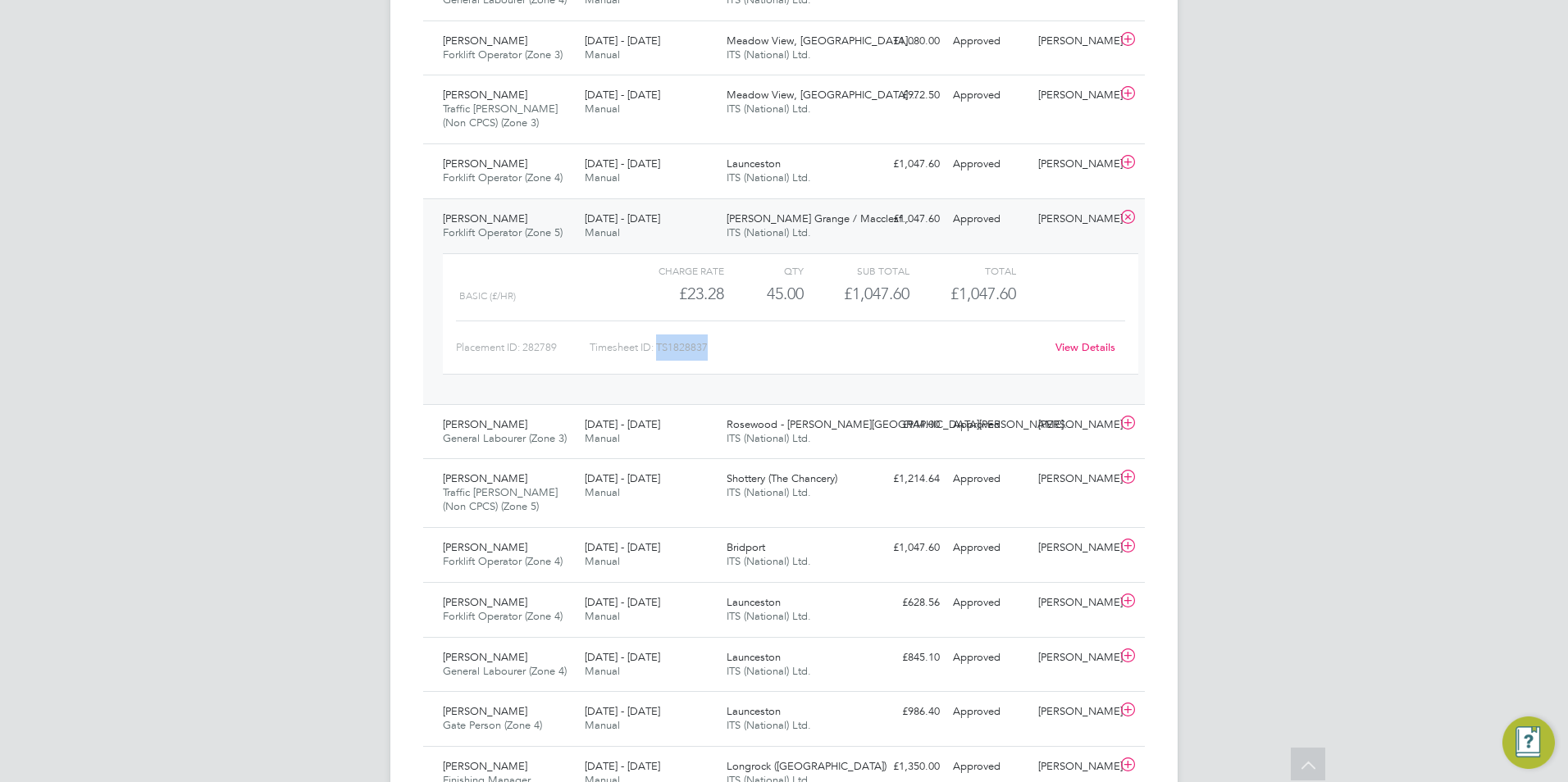
drag, startPoint x: 713, startPoint y: 347, endPoint x: 658, endPoint y: 347, distance: 55.0
click at [658, 347] on div "Timesheet ID: TS1828837" at bounding box center [817, 347] width 455 height 27
click at [1124, 214] on icon at bounding box center [1128, 217] width 20 height 13
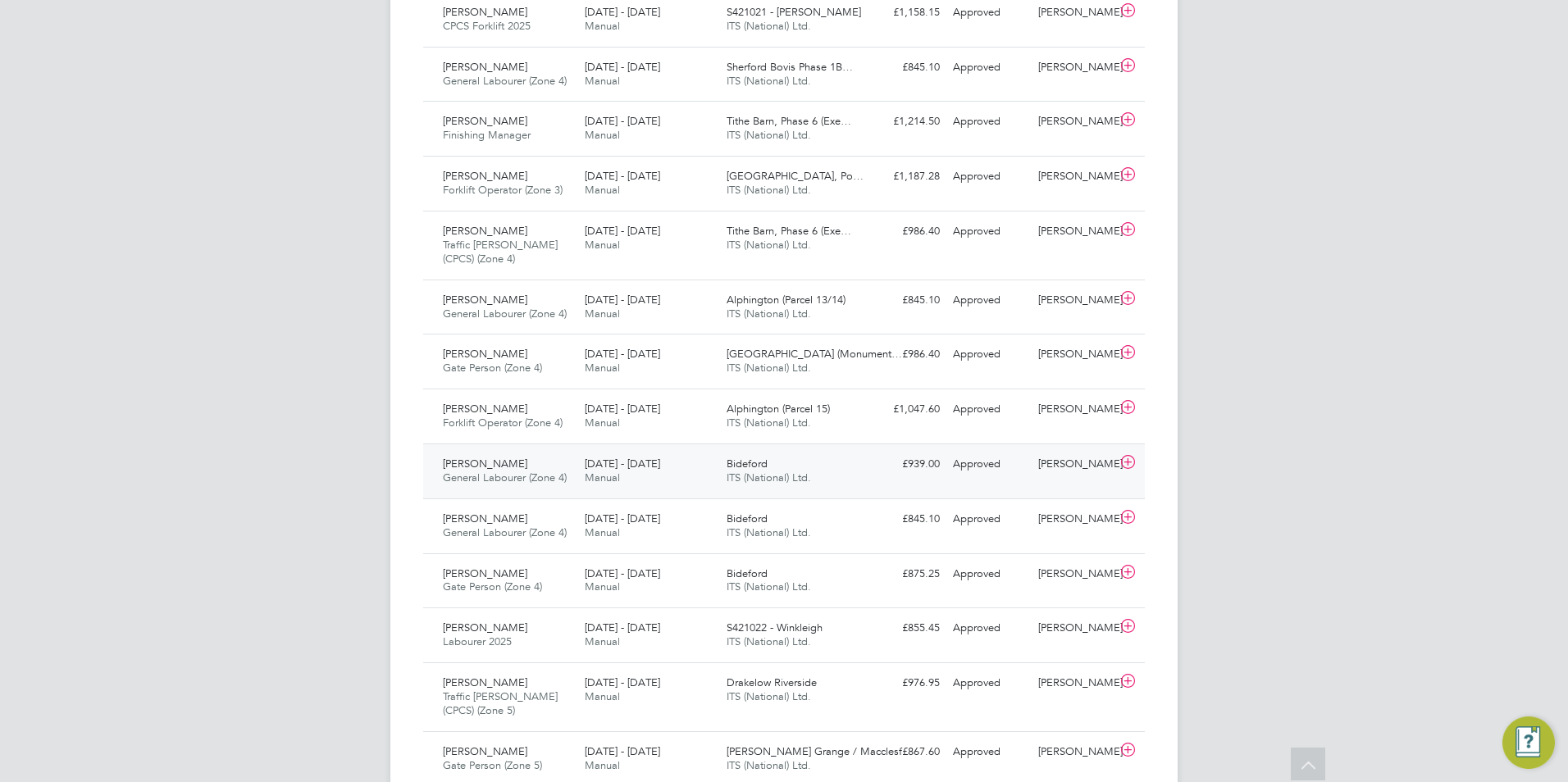
scroll to position [2330, 0]
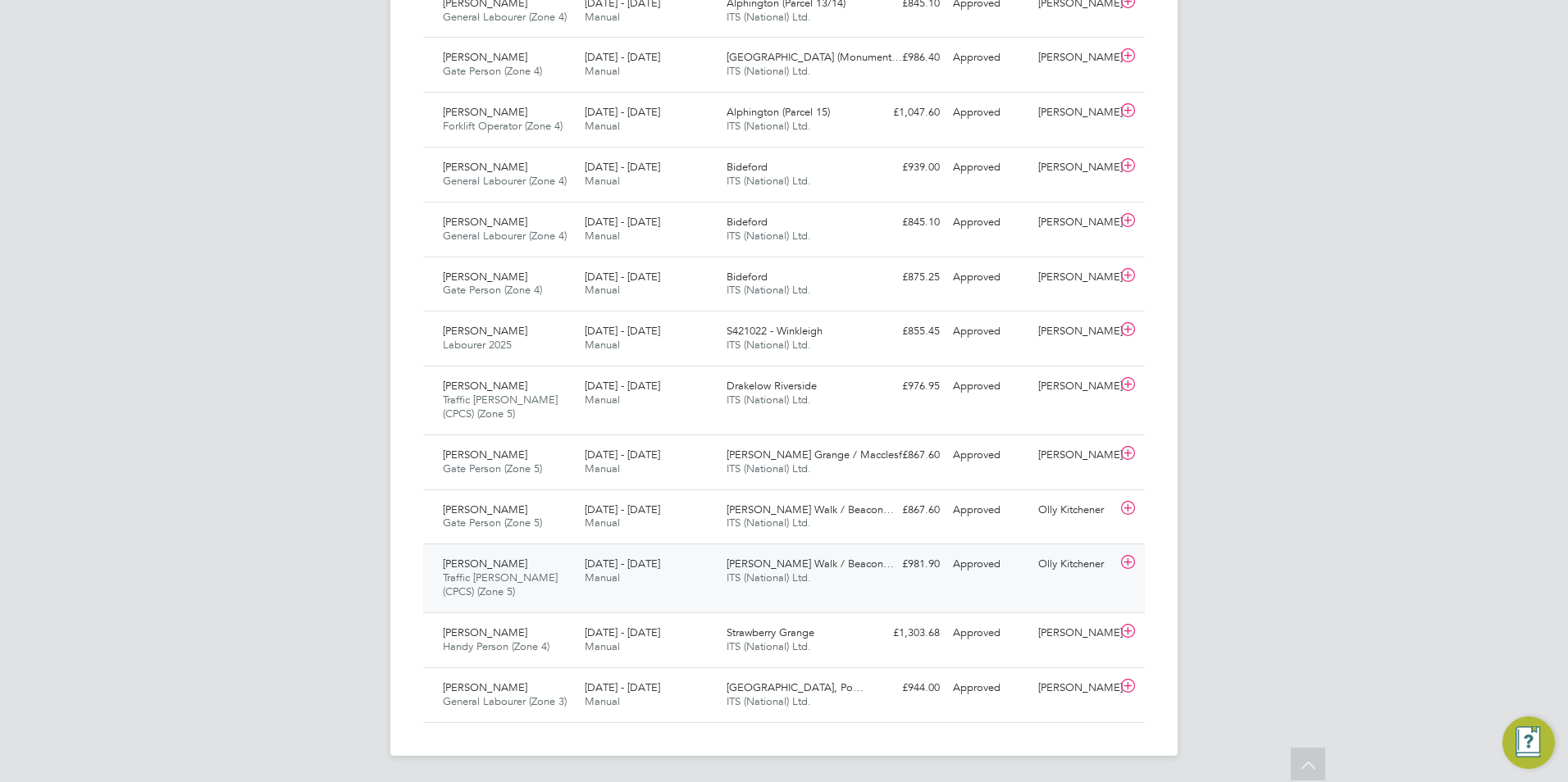
click at [520, 584] on span "Traffic [PERSON_NAME] (CPCS) (Zone 5)" at bounding box center [500, 584] width 115 height 28
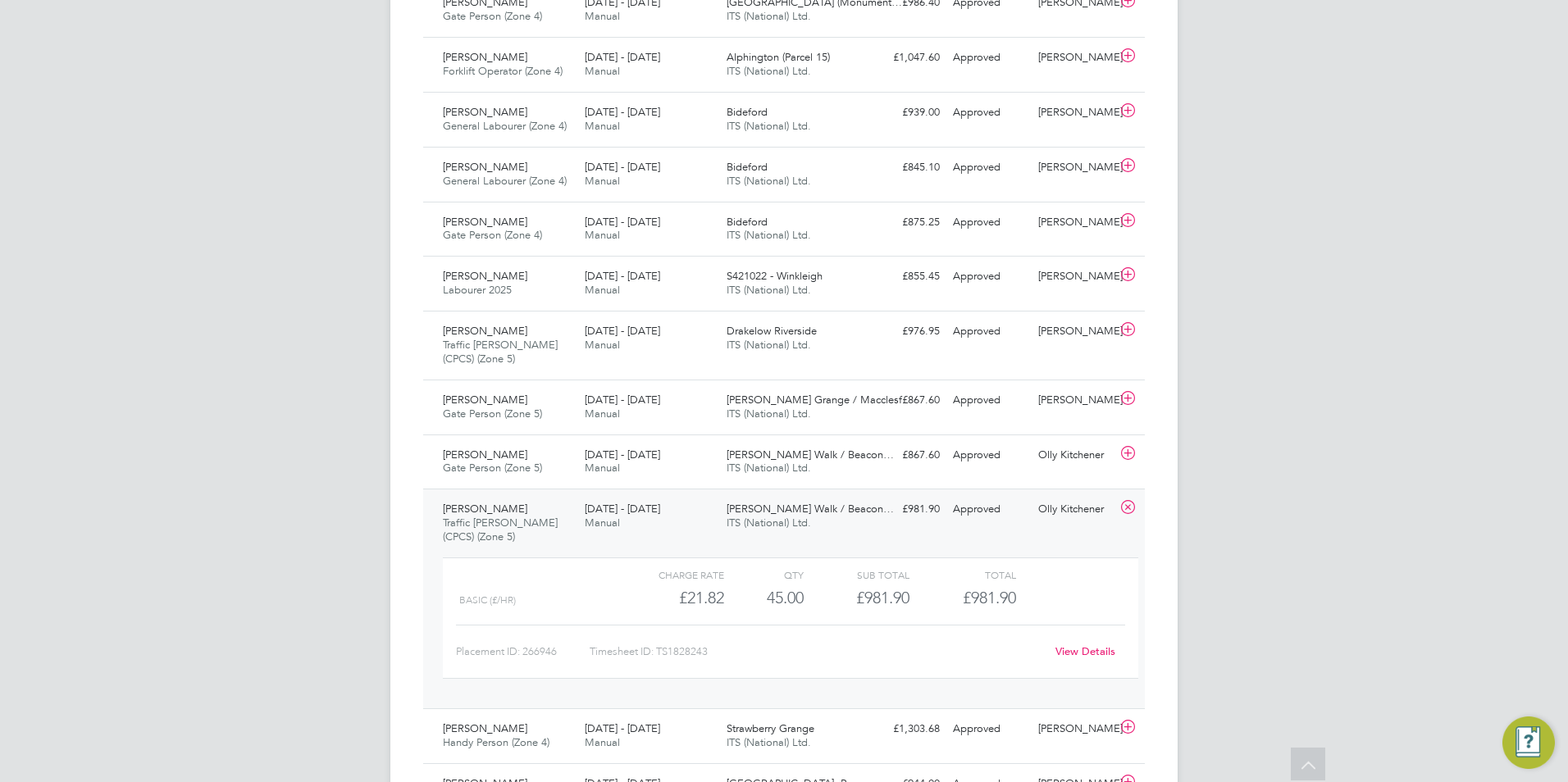
scroll to position [2481, 0]
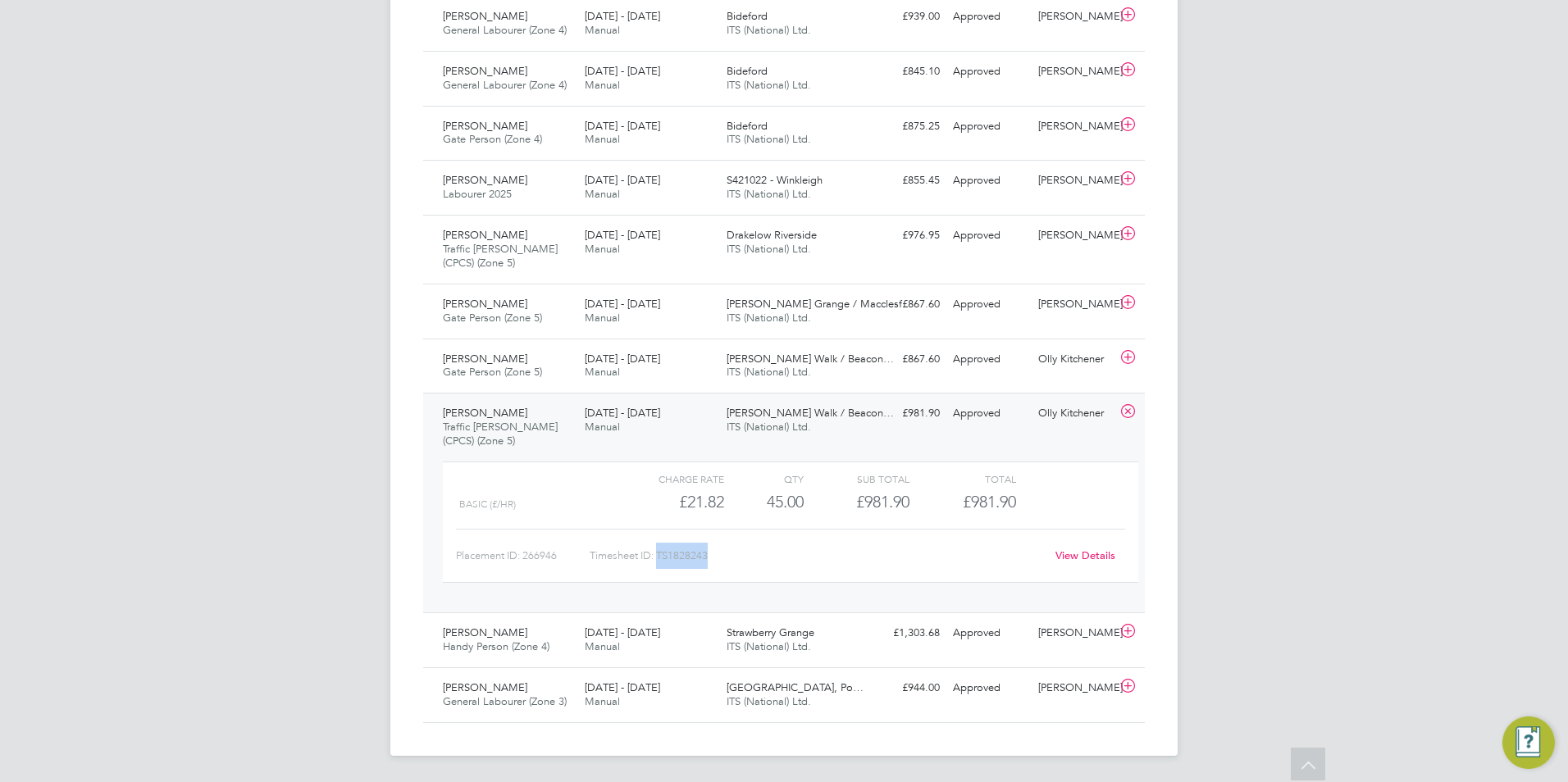
drag, startPoint x: 713, startPoint y: 557, endPoint x: 658, endPoint y: 554, distance: 55.1
click at [658, 554] on div "Timesheet ID: TS1828243" at bounding box center [817, 556] width 455 height 27
click at [1129, 413] on icon at bounding box center [1128, 412] width 20 height 13
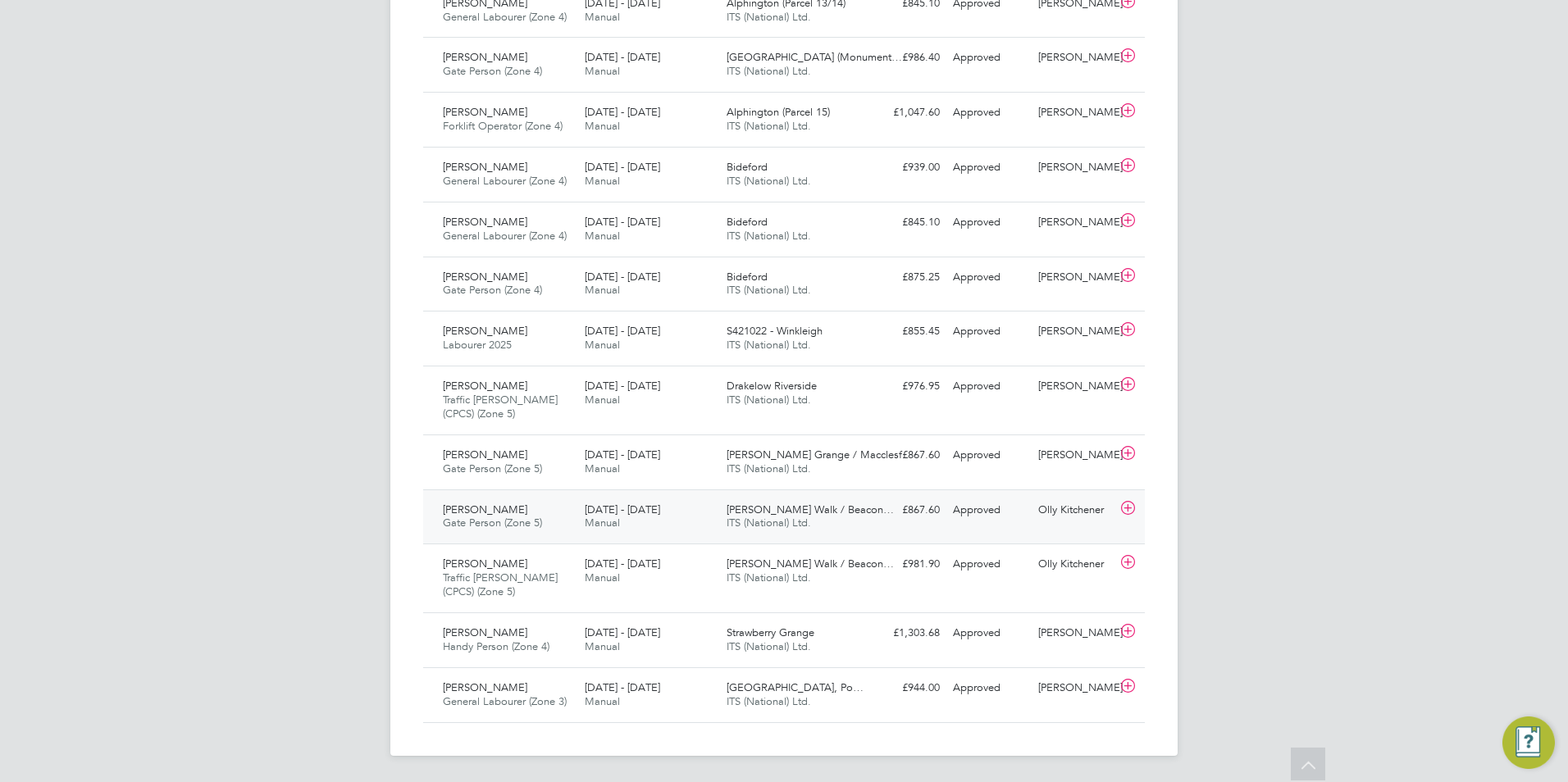
click at [524, 516] on div "[PERSON_NAME] Gate Person (Zone 5) [DATE] - [DATE]" at bounding box center [507, 517] width 142 height 41
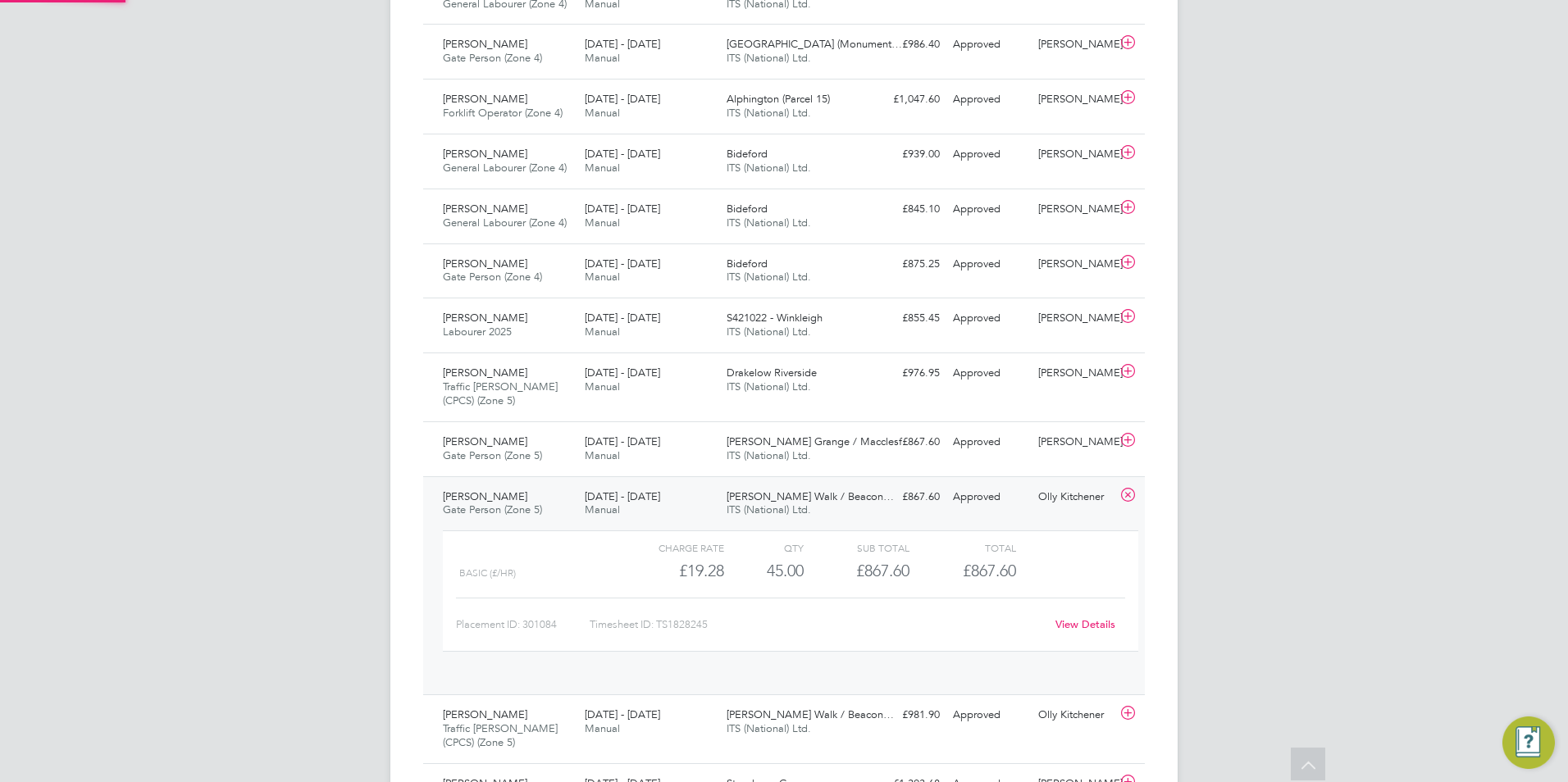
scroll to position [28, 160]
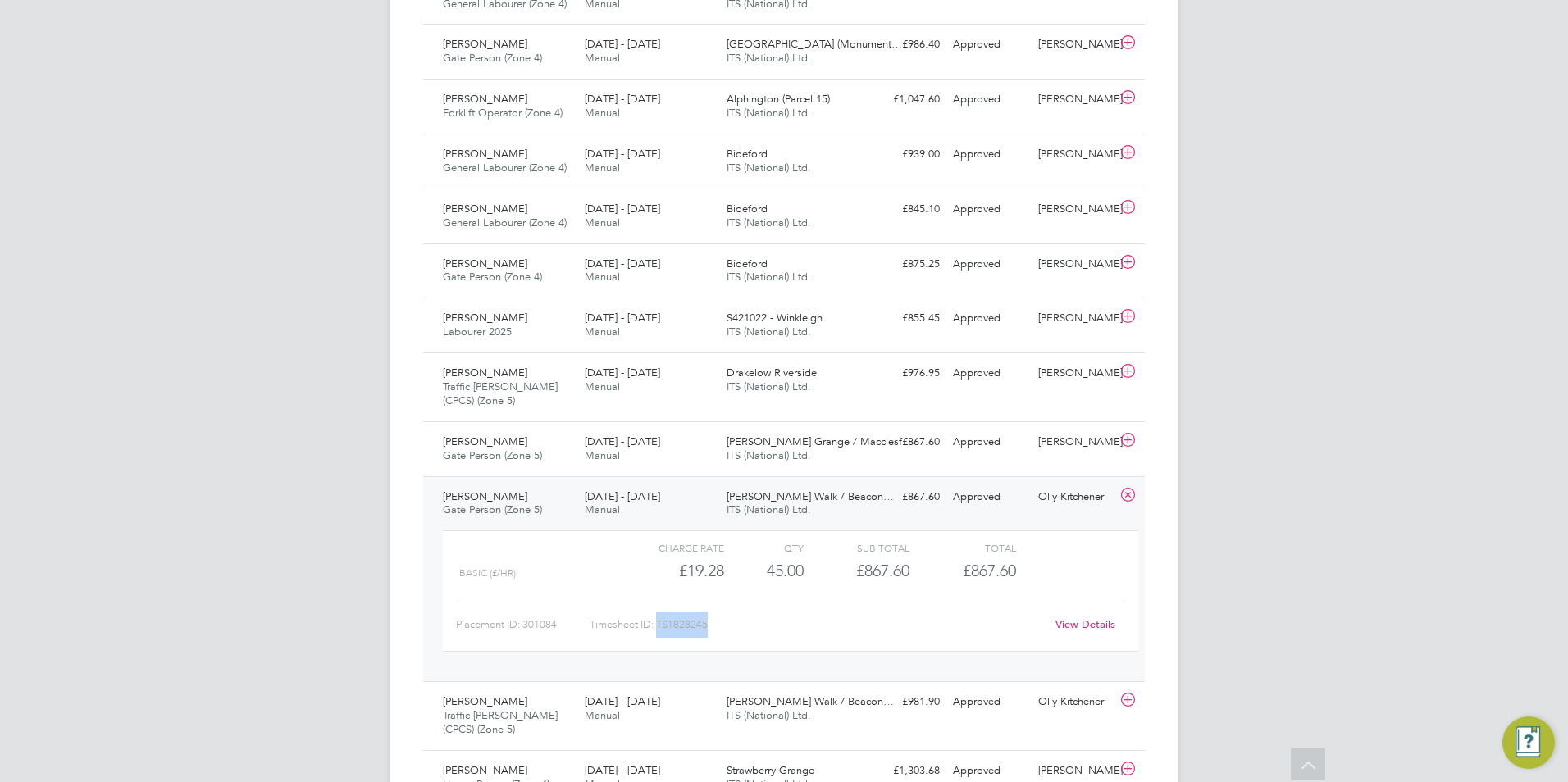
drag, startPoint x: 709, startPoint y: 624, endPoint x: 658, endPoint y: 626, distance: 51.0
click at [658, 626] on div "Timesheet ID: TS1828245" at bounding box center [817, 624] width 455 height 27
click at [1134, 495] on icon at bounding box center [1128, 495] width 20 height 13
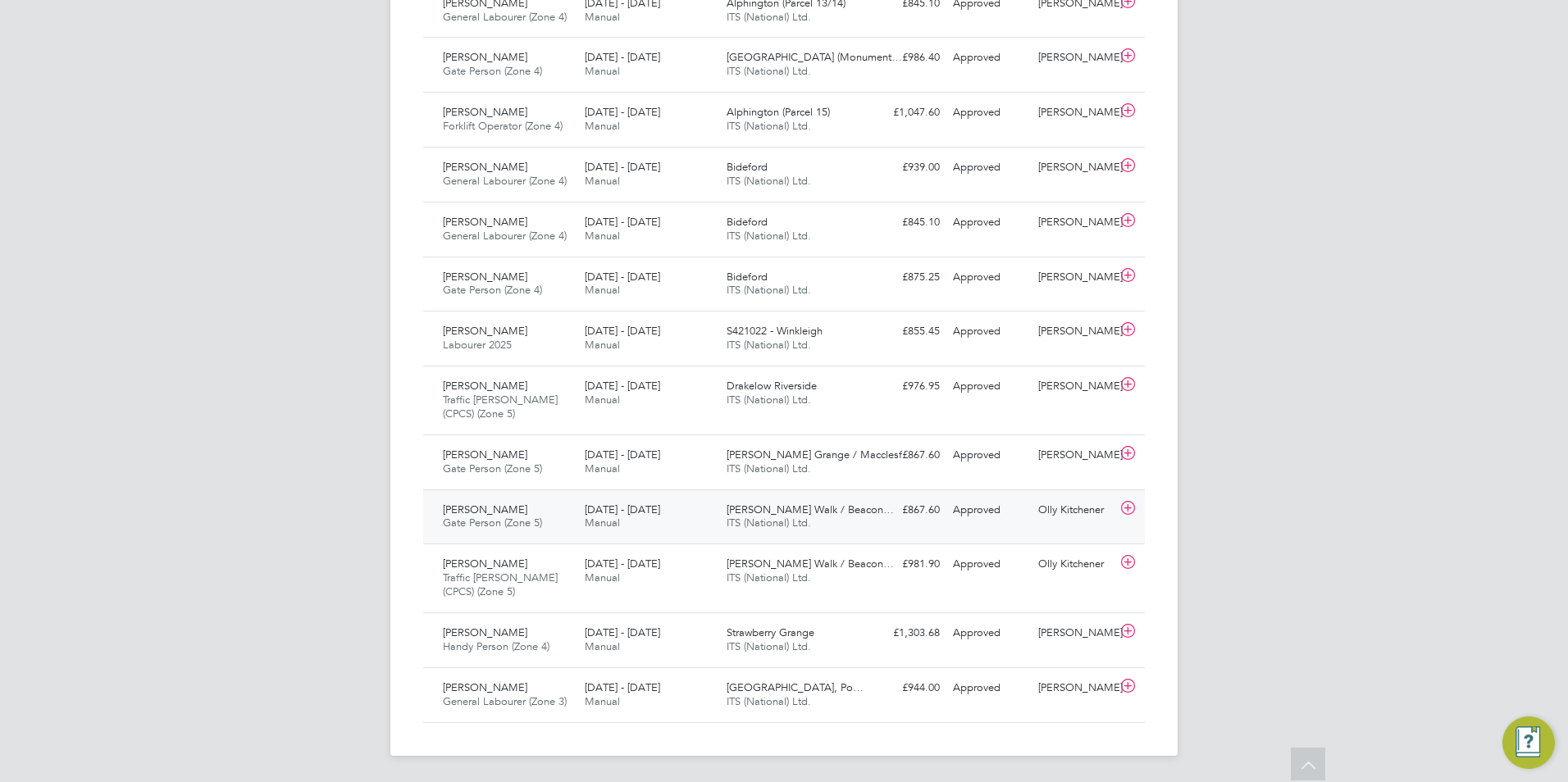
scroll to position [2330, 0]
click at [513, 407] on div "[PERSON_NAME] Traffic [PERSON_NAME] (CPCS) (Zone 5) [DATE] - [DATE]" at bounding box center [507, 401] width 142 height 55
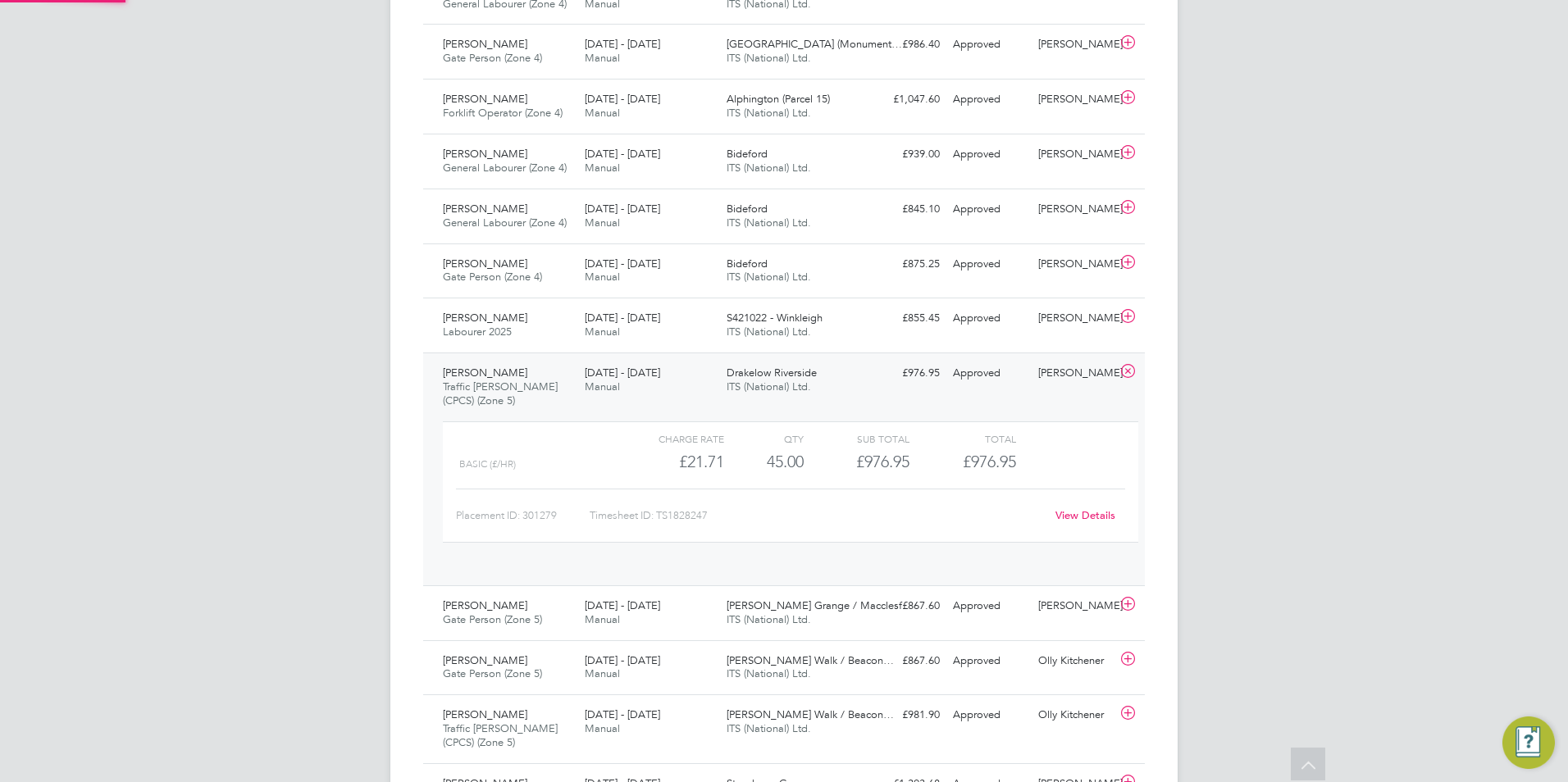
scroll to position [28, 160]
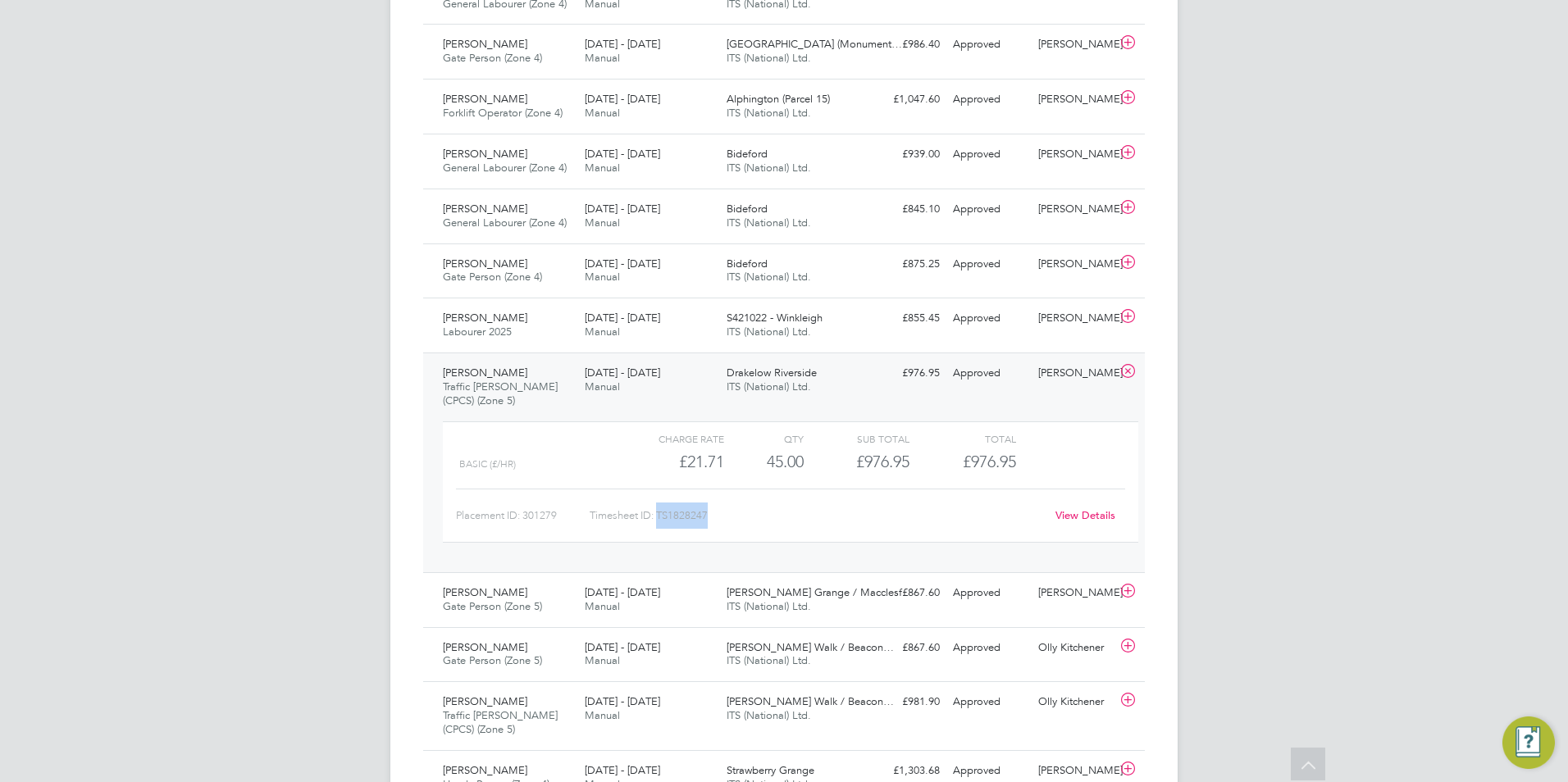
drag, startPoint x: 712, startPoint y: 522, endPoint x: 657, endPoint y: 512, distance: 55.9
click at [657, 512] on div "Timesheet ID: TS1828247" at bounding box center [817, 515] width 455 height 27
click at [1127, 370] on icon at bounding box center [1128, 371] width 20 height 13
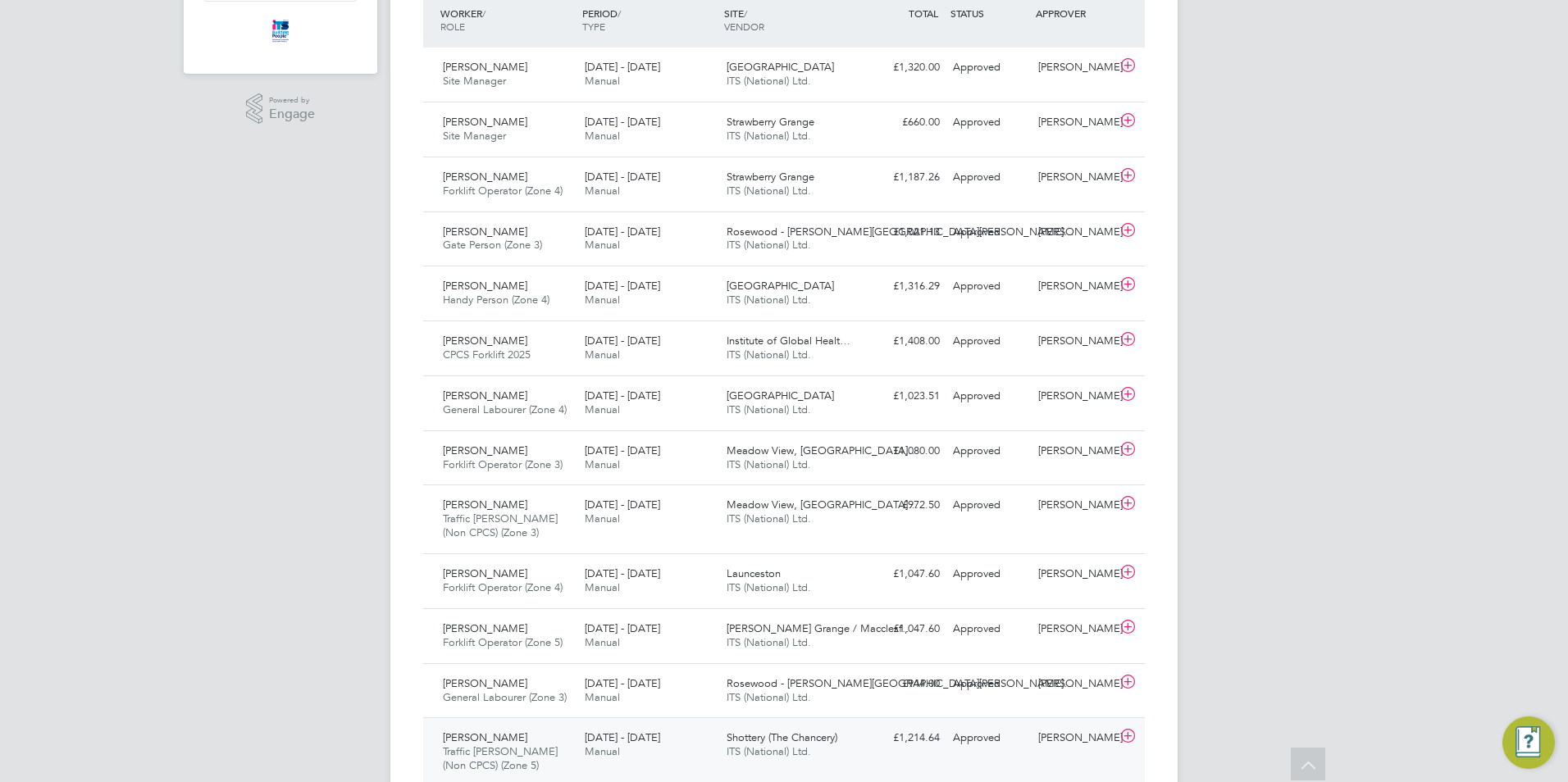
scroll to position [0, 0]
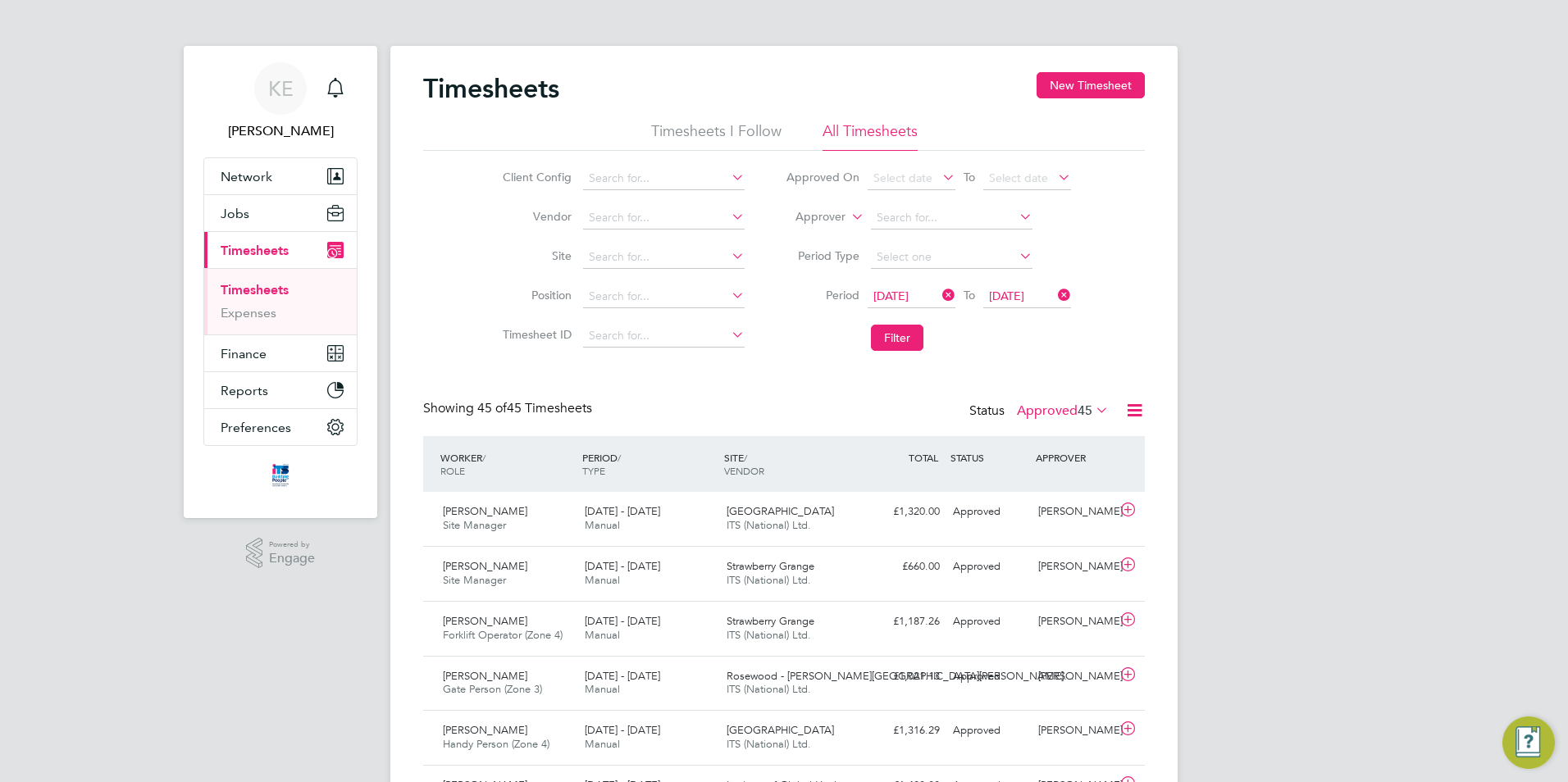
click at [1057, 413] on label "Approved 45" at bounding box center [1063, 411] width 92 height 17
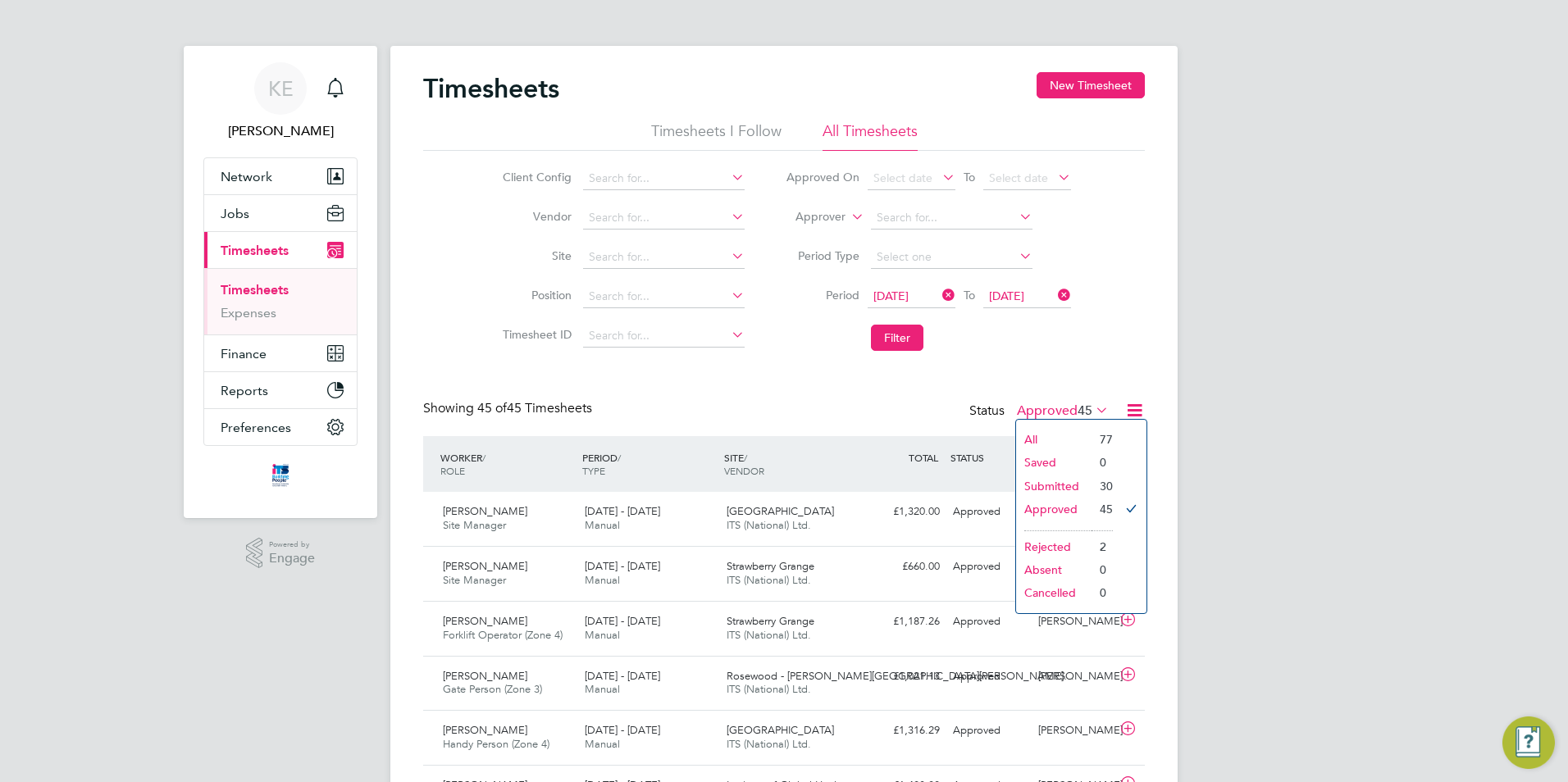
click at [1049, 490] on li "Submitted" at bounding box center [1054, 486] width 75 height 23
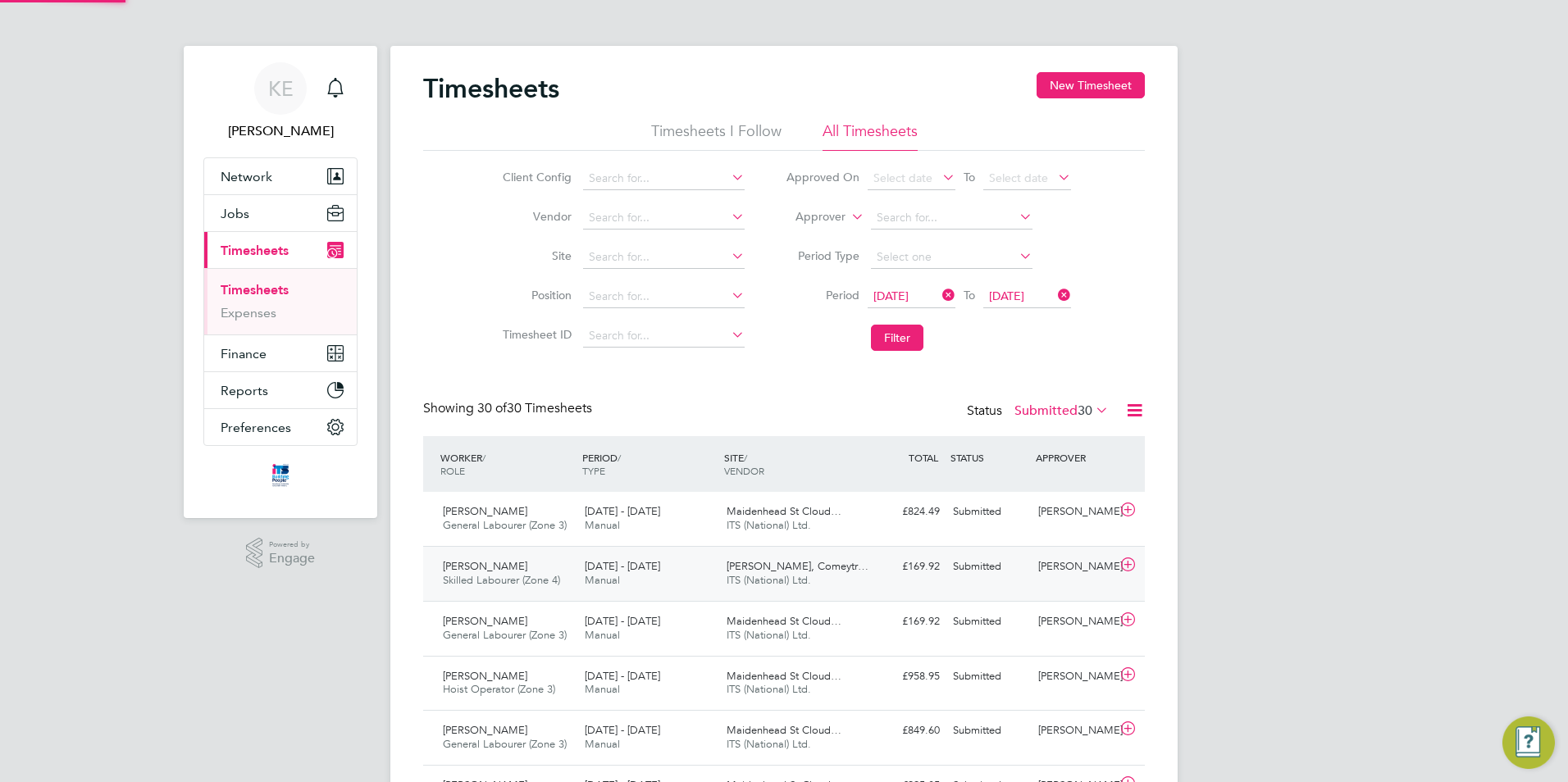
scroll to position [42, 143]
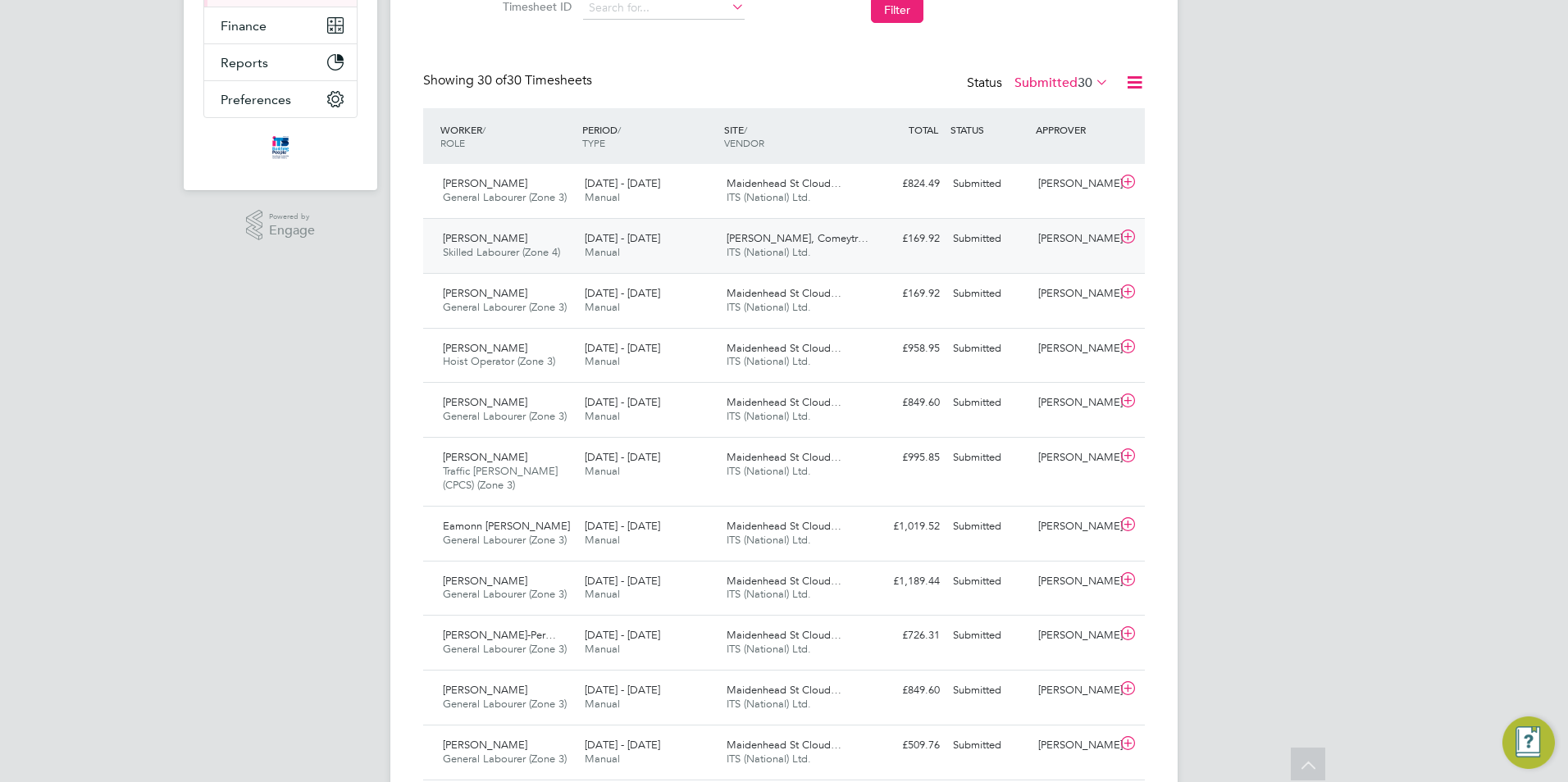
click at [502, 251] on span "Skilled Labourer (Zone 4)" at bounding box center [502, 251] width 117 height 14
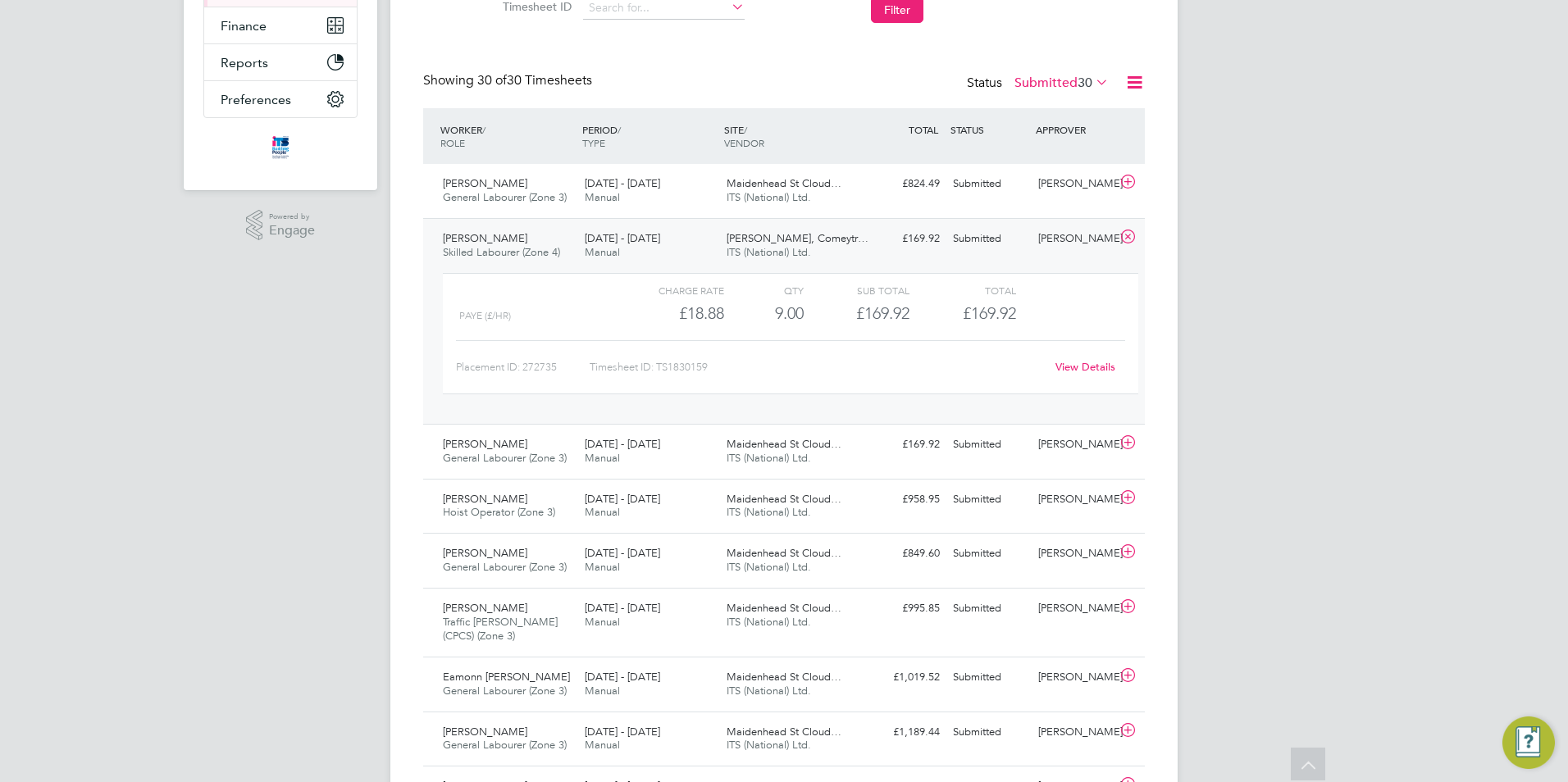
click at [620, 230] on div "[DATE] - [DATE] Manual" at bounding box center [648, 246] width 142 height 41
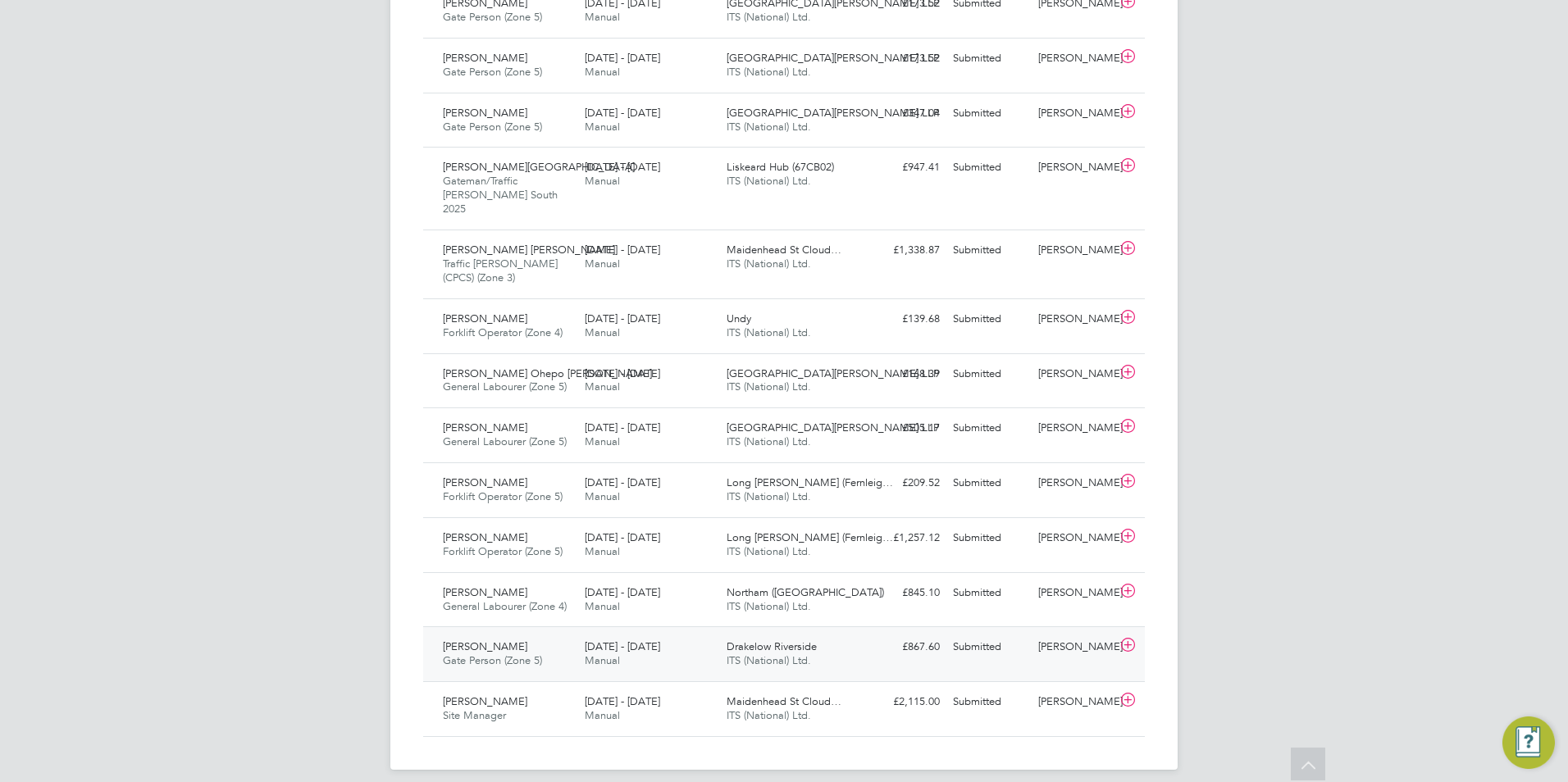
click at [749, 640] on span "Drakelow Riverside" at bounding box center [771, 646] width 90 height 14
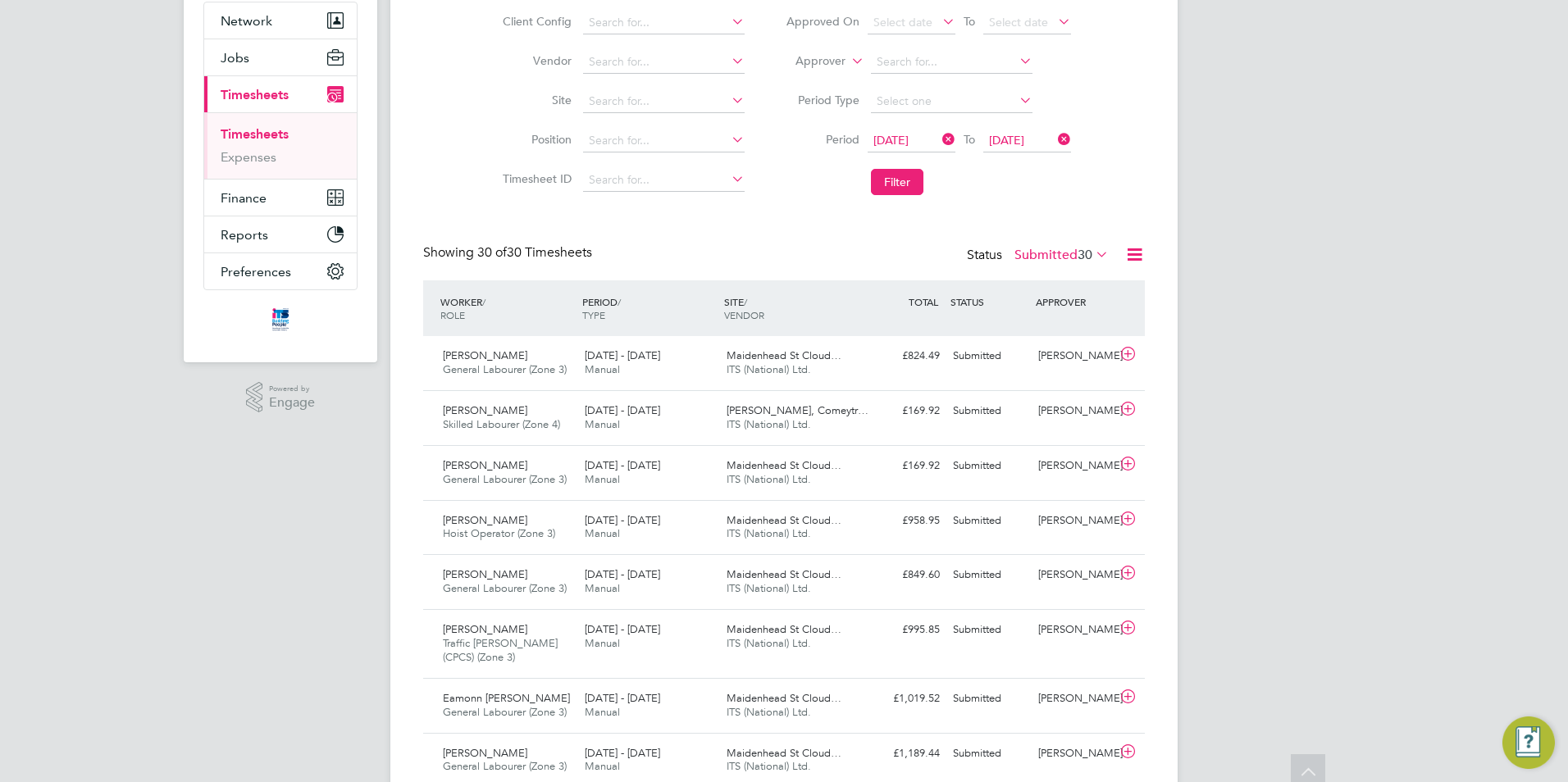
scroll to position [0, 0]
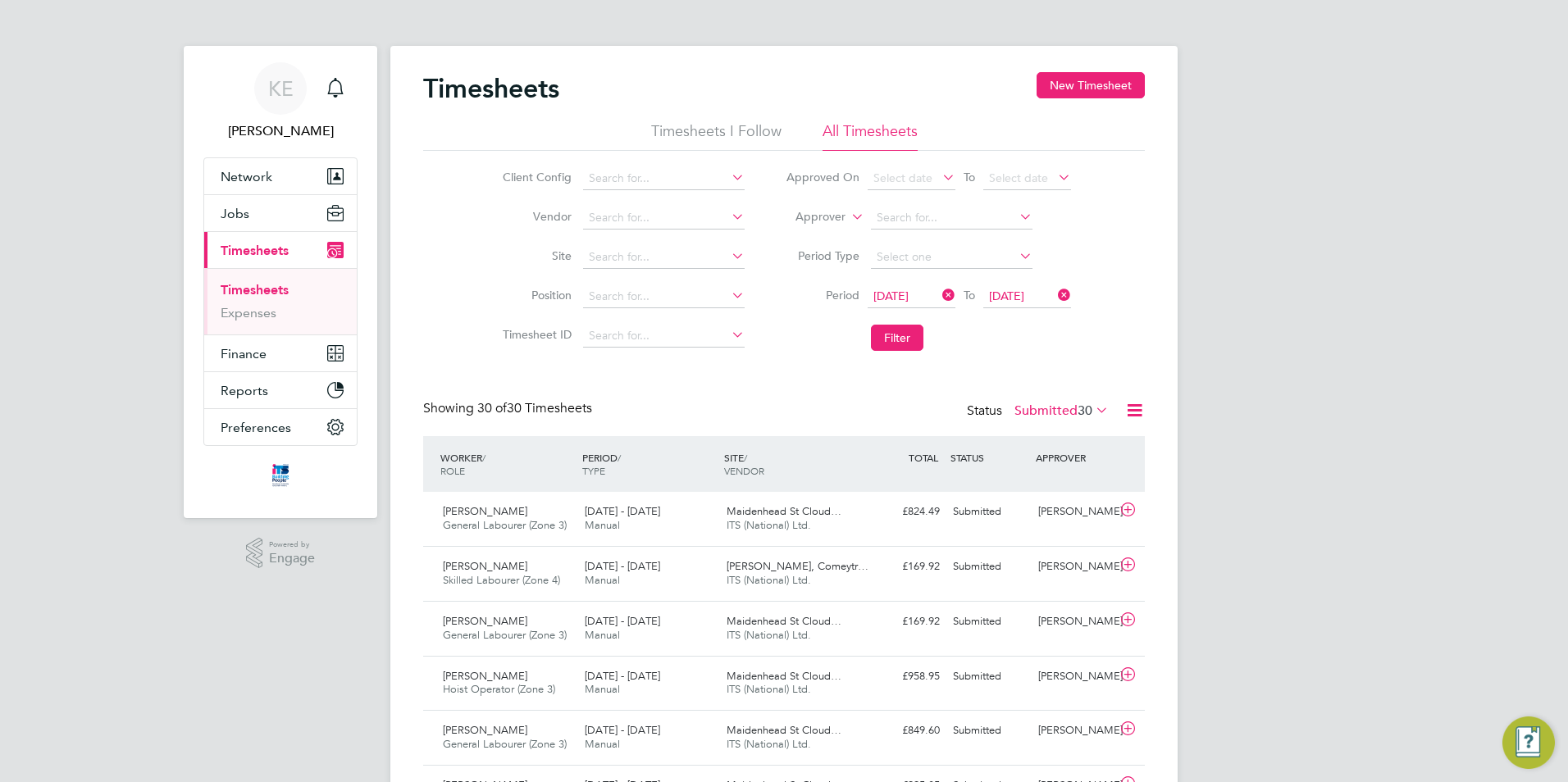
click at [1066, 410] on label "Submitted 30" at bounding box center [1061, 411] width 94 height 17
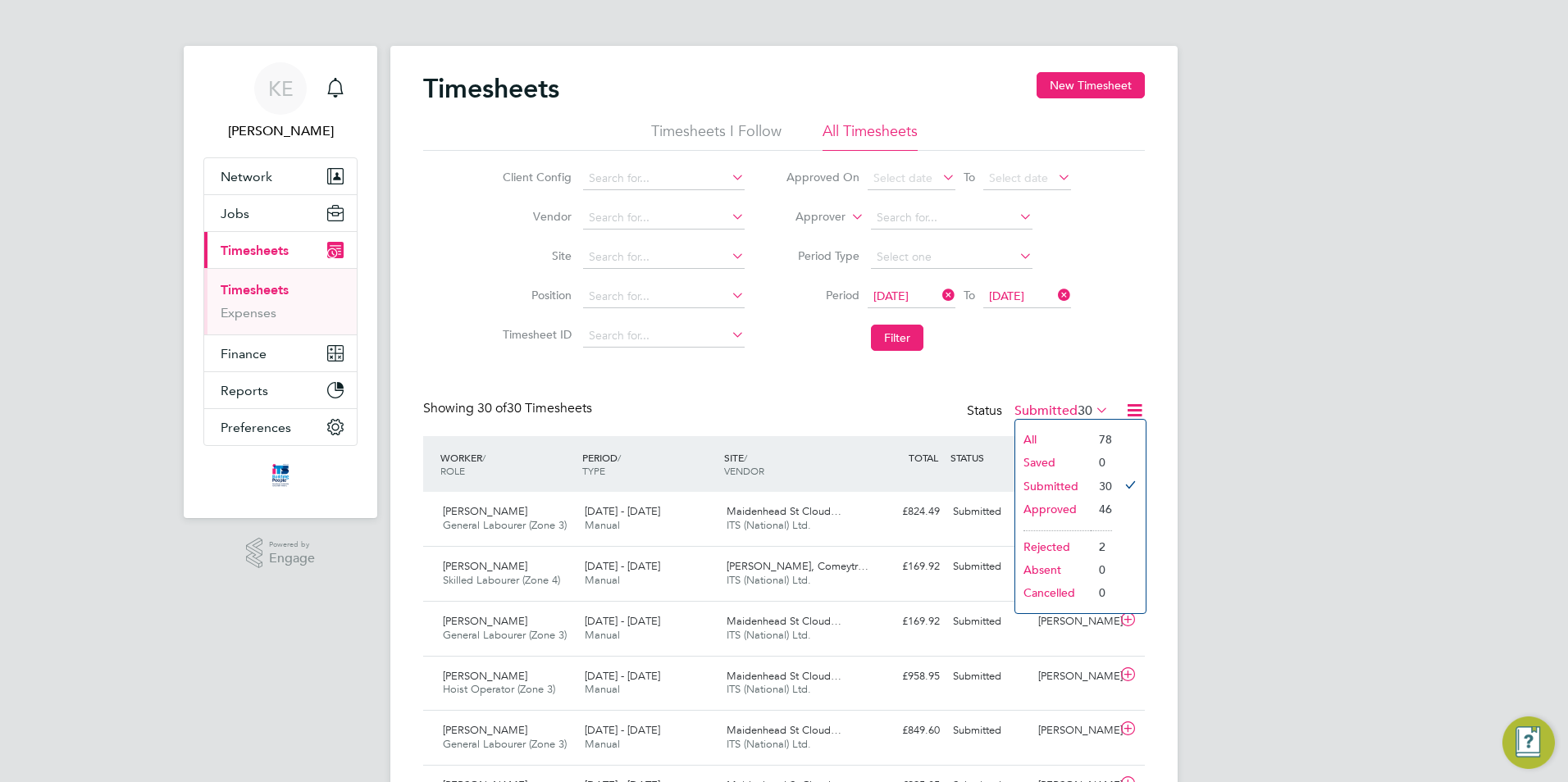
click at [1036, 508] on li "Approved" at bounding box center [1053, 509] width 75 height 23
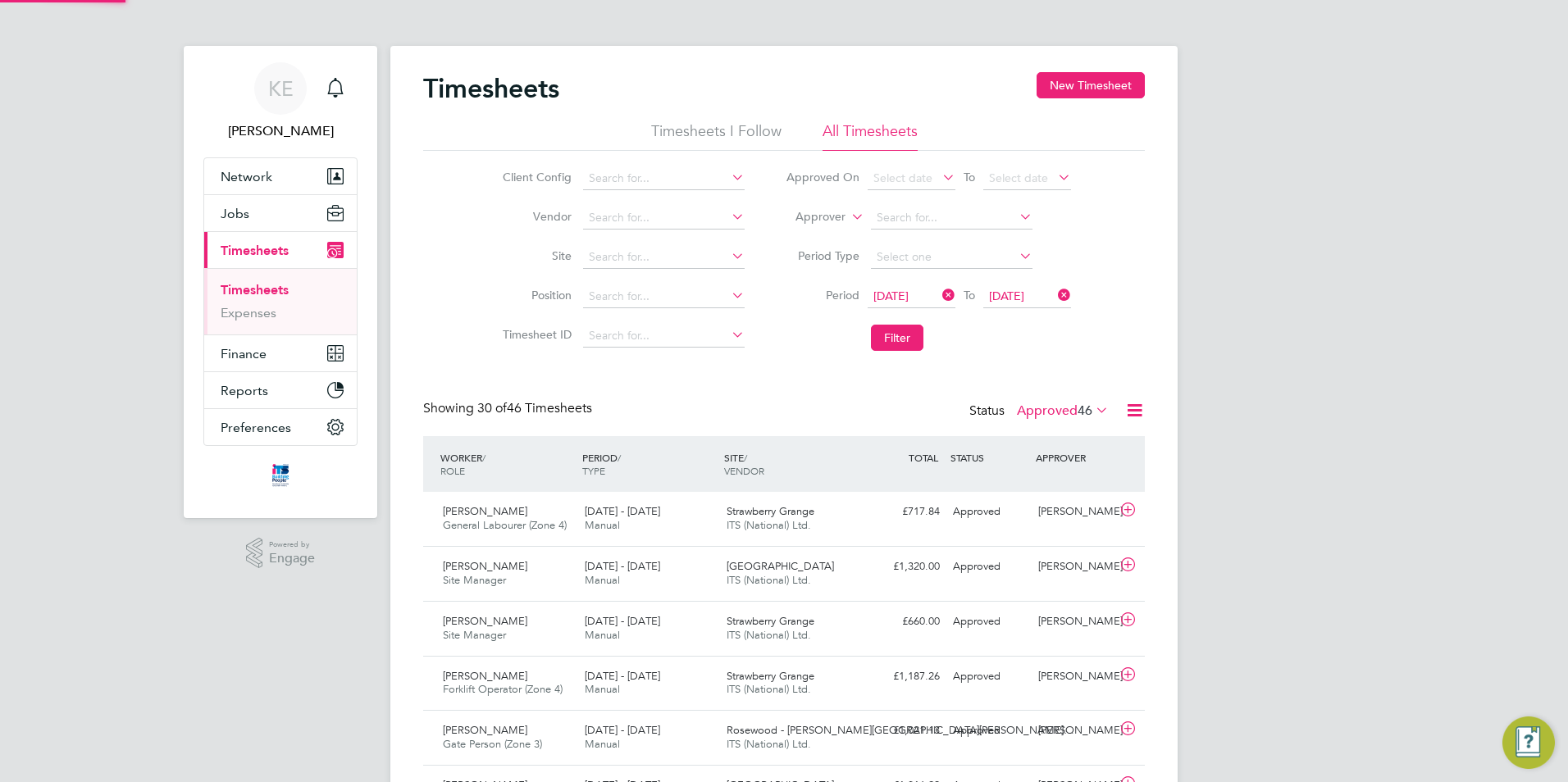
scroll to position [42, 143]
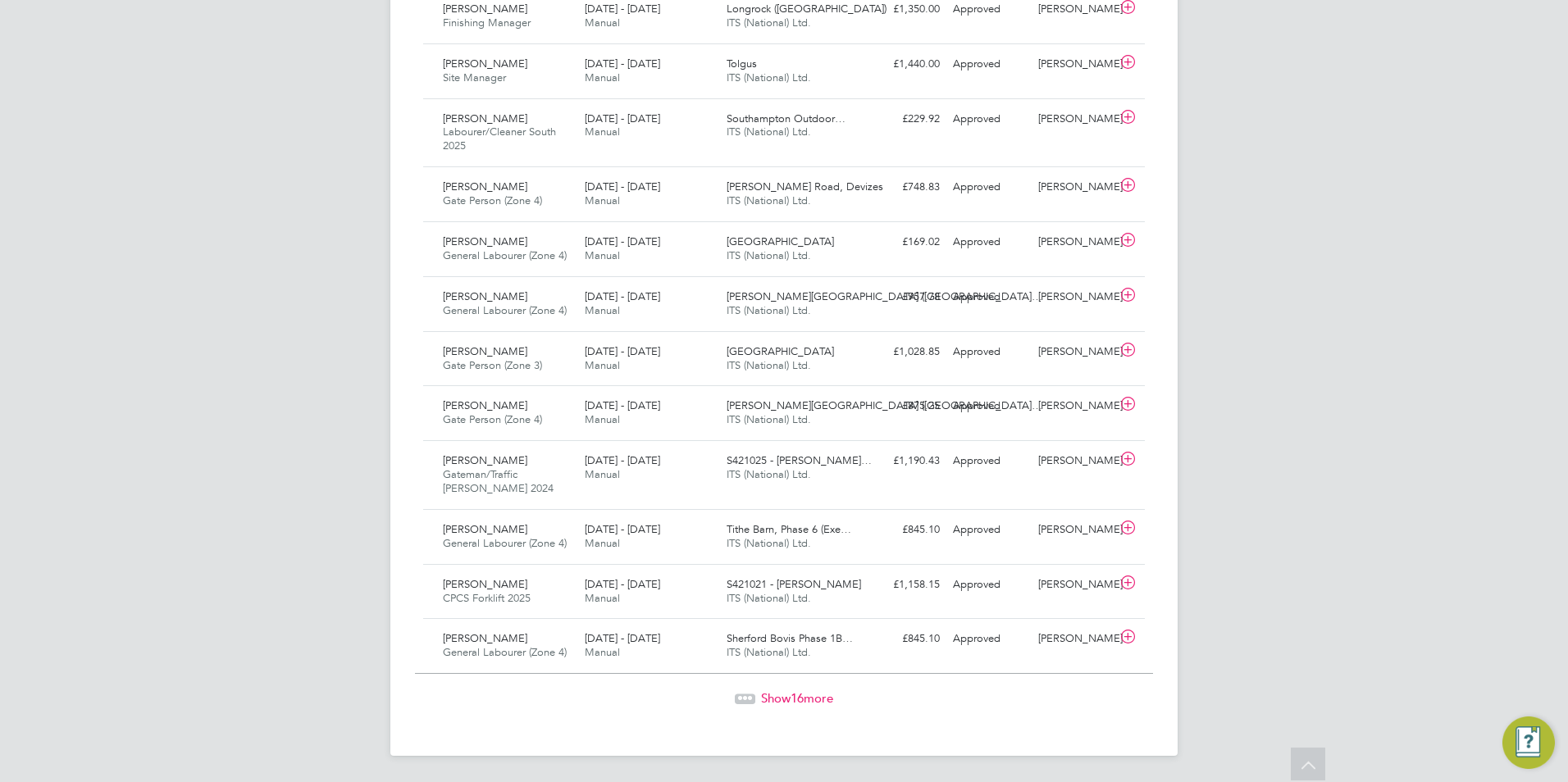
click at [819, 702] on span "Show 16 more" at bounding box center [797, 698] width 72 height 16
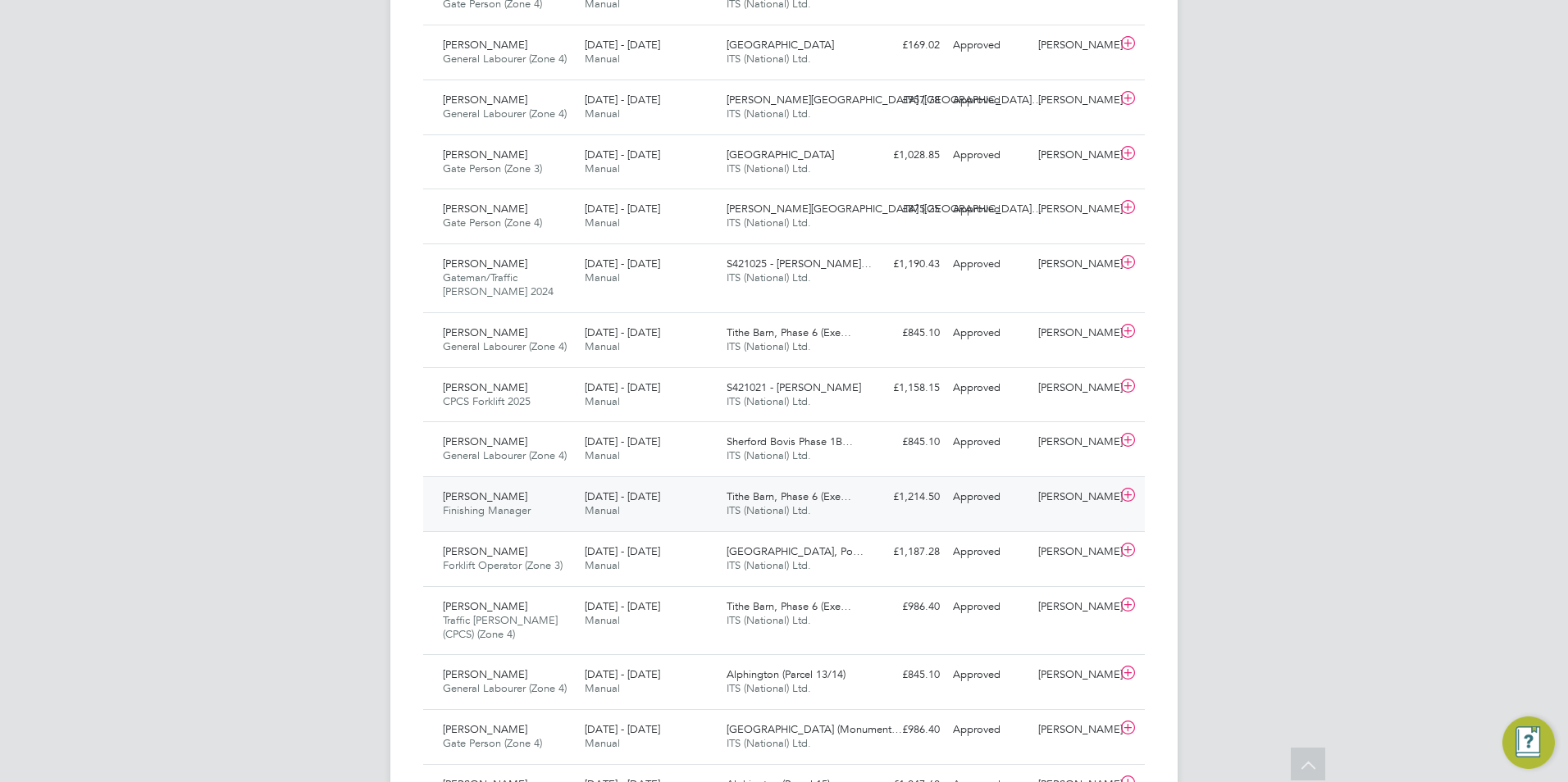
click at [495, 508] on span "Finishing Manager" at bounding box center [487, 510] width 88 height 14
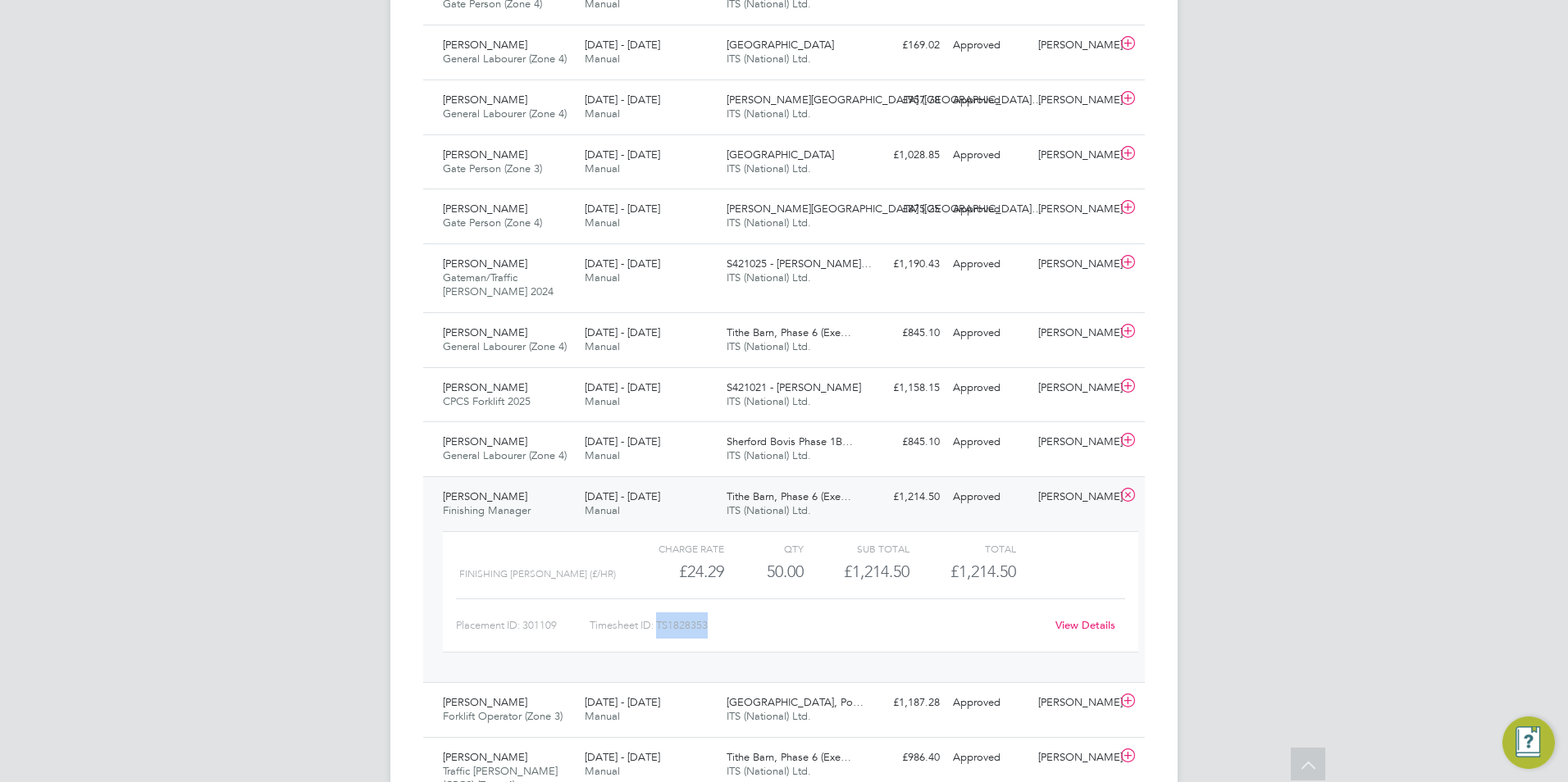
drag, startPoint x: 709, startPoint y: 630, endPoint x: 663, endPoint y: 624, distance: 46.4
click at [660, 624] on div "Timesheet ID: TS1828353" at bounding box center [817, 625] width 455 height 27
click at [1130, 494] on icon at bounding box center [1128, 495] width 20 height 13
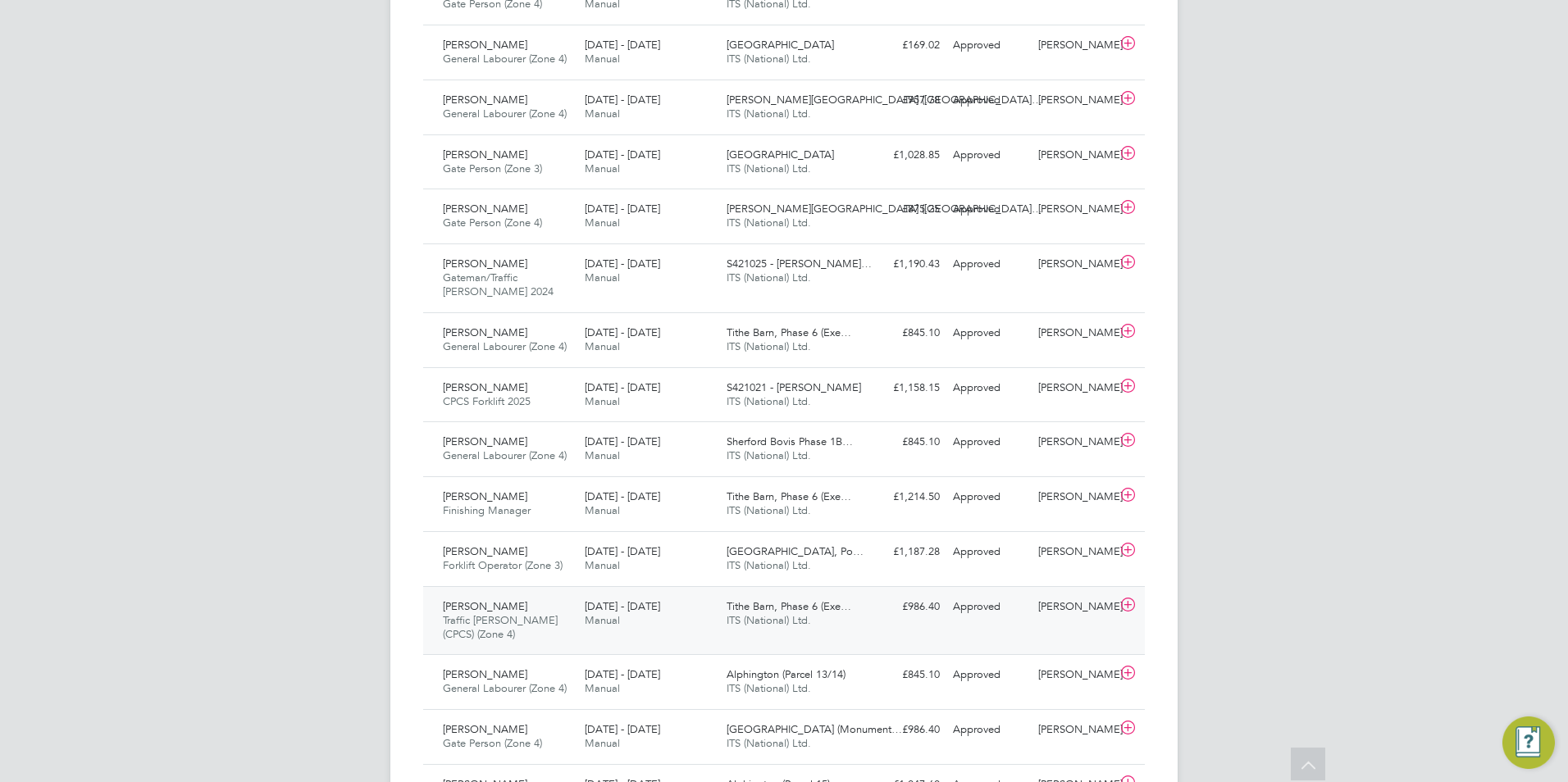
click at [544, 613] on span "Traffic [PERSON_NAME] (CPCS) (Zone 4)" at bounding box center [500, 627] width 115 height 28
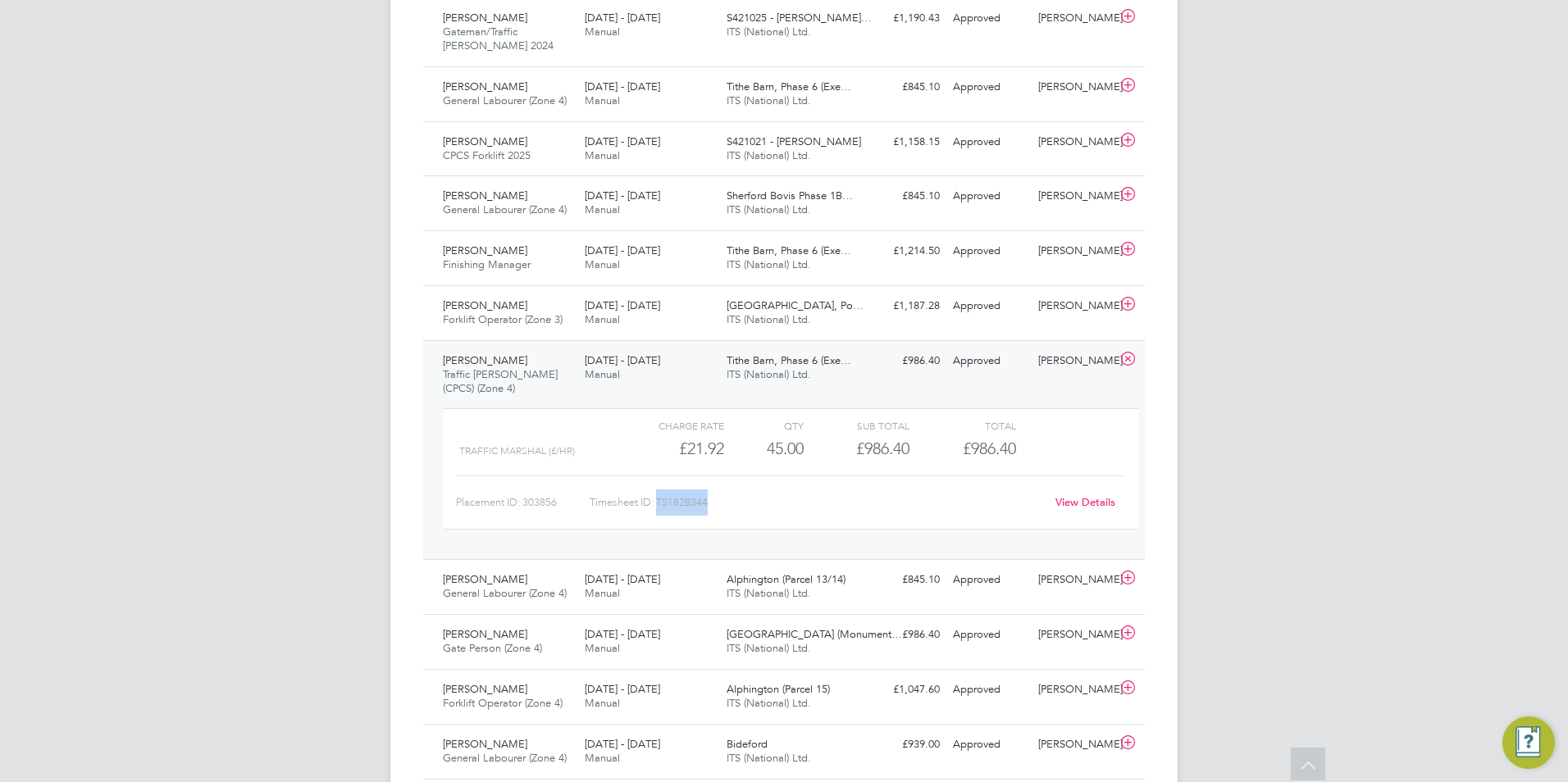
drag, startPoint x: 710, startPoint y: 501, endPoint x: 661, endPoint y: 508, distance: 49.5
click at [661, 508] on div "Timesheet ID: TS1828344" at bounding box center [817, 502] width 455 height 27
click at [1132, 358] on icon at bounding box center [1128, 359] width 20 height 13
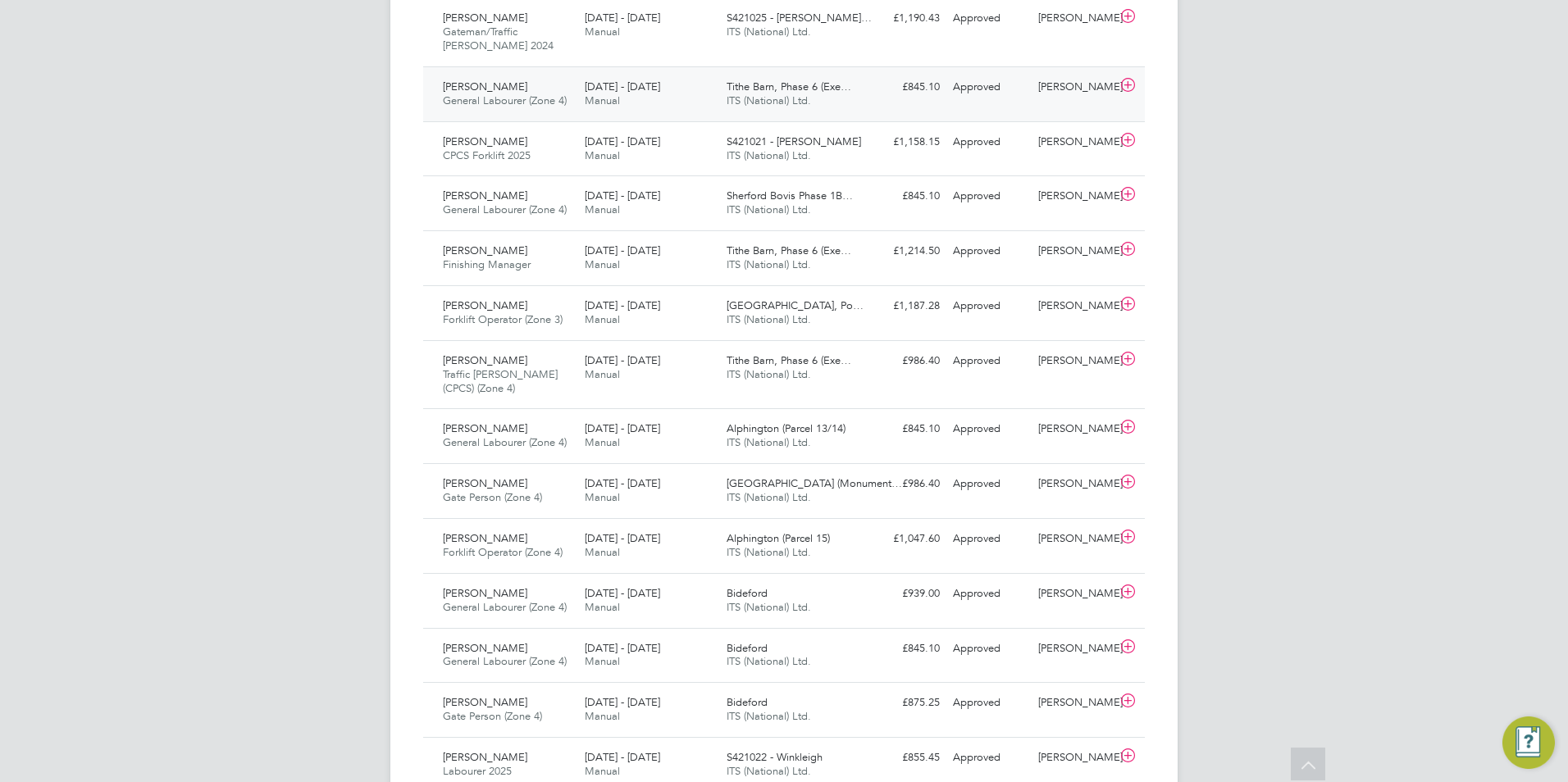
click at [531, 92] on div "[PERSON_NAME] General Labourer (Zone 4) [DATE] - [DATE]" at bounding box center [507, 94] width 142 height 41
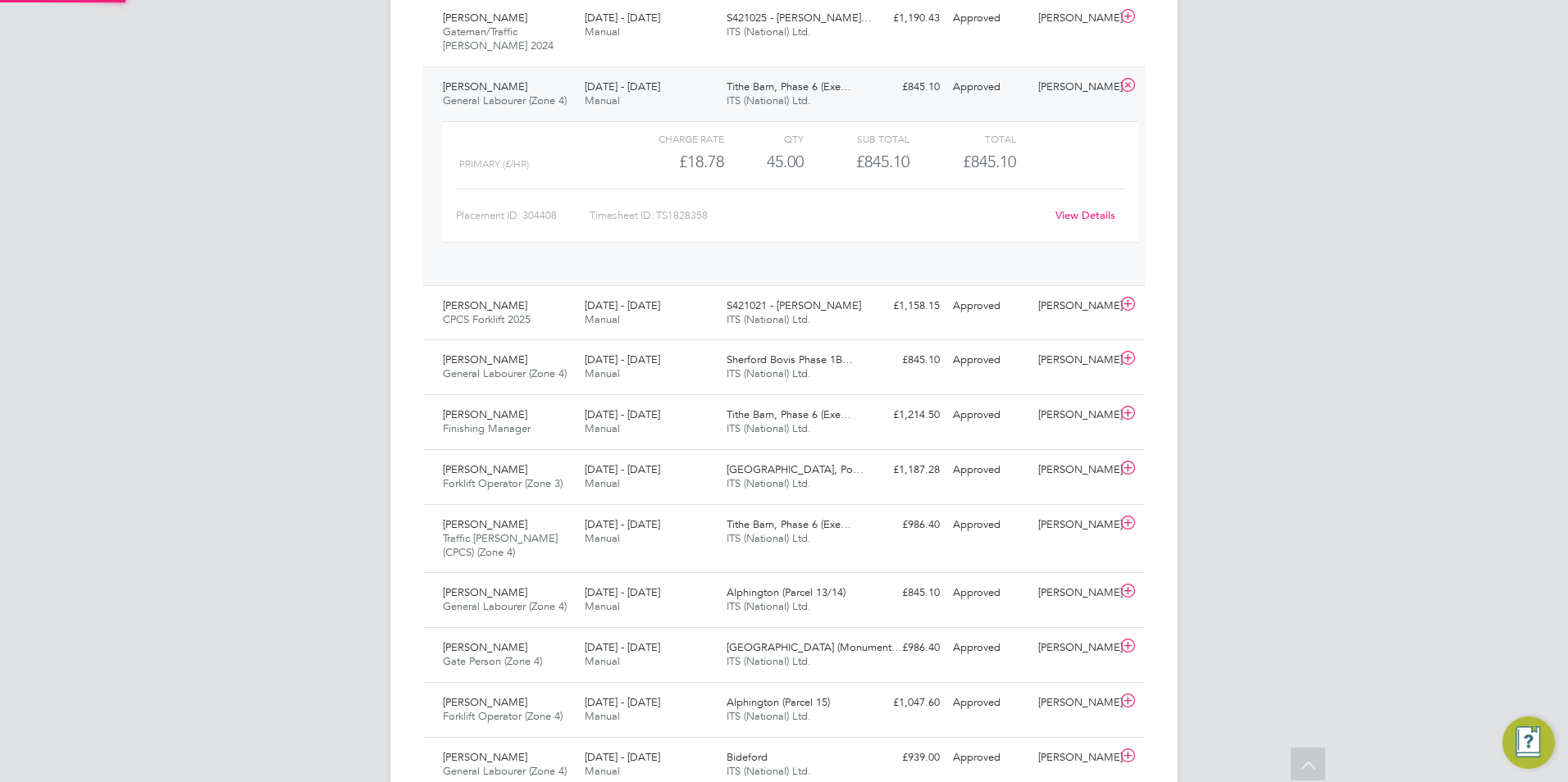
scroll to position [28, 160]
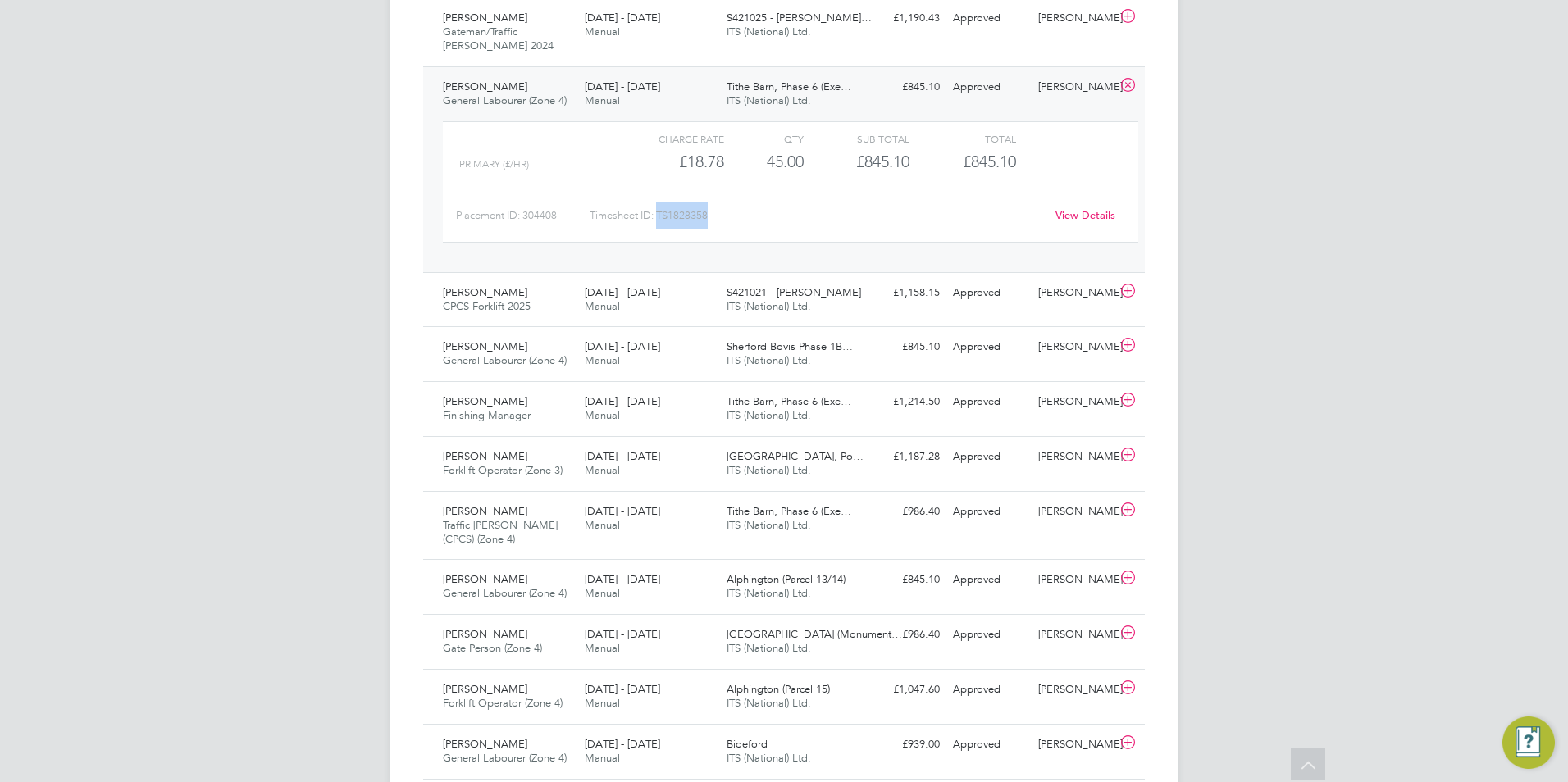
drag, startPoint x: 709, startPoint y: 219, endPoint x: 657, endPoint y: 206, distance: 53.6
click at [657, 206] on div "Timesheet ID: TS1828358" at bounding box center [817, 215] width 455 height 27
click at [559, 584] on div "[PERSON_NAME] General Labourer (Zone 4) [DATE] - [DATE]" at bounding box center [507, 587] width 142 height 41
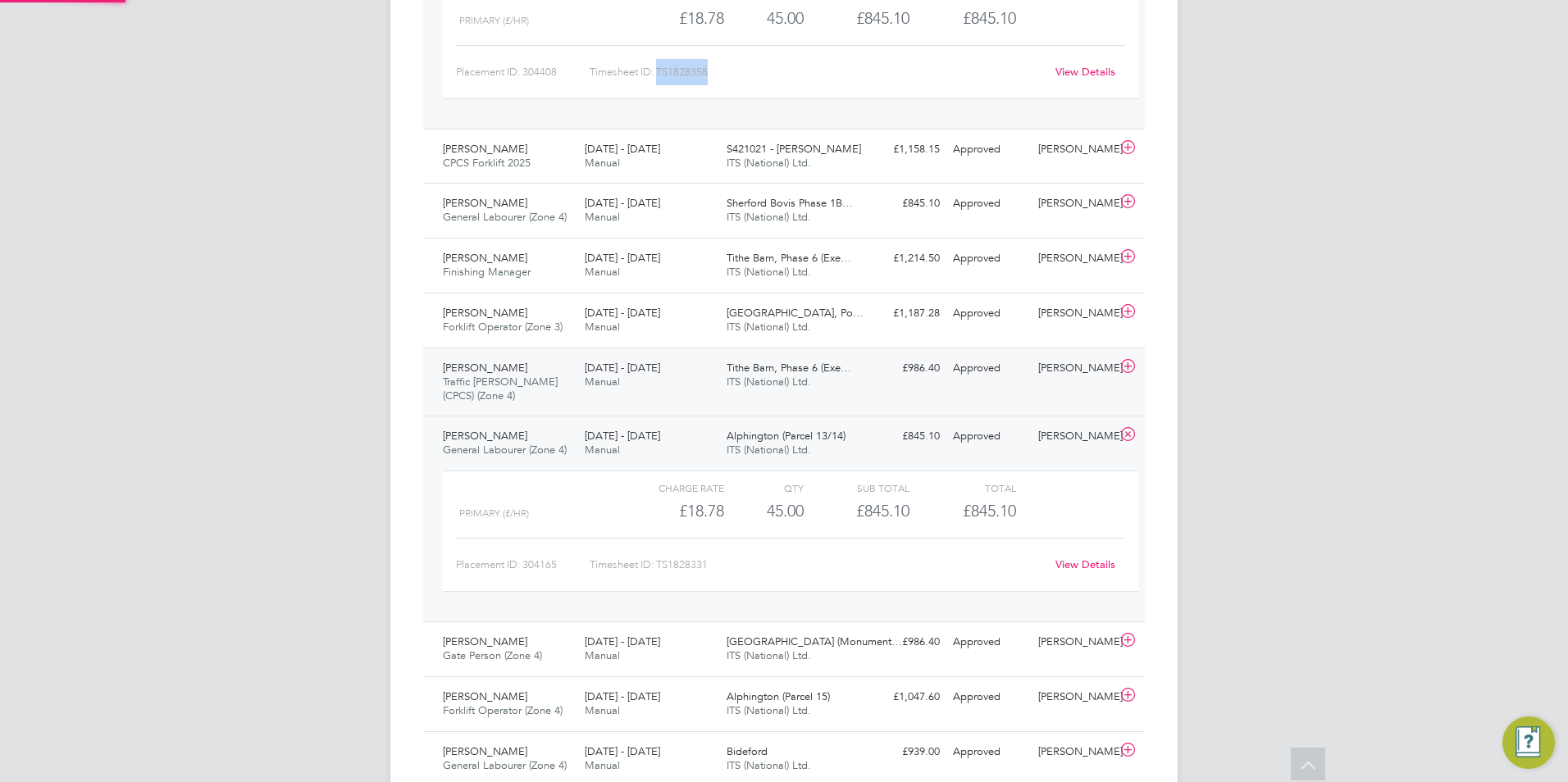
scroll to position [2286, 0]
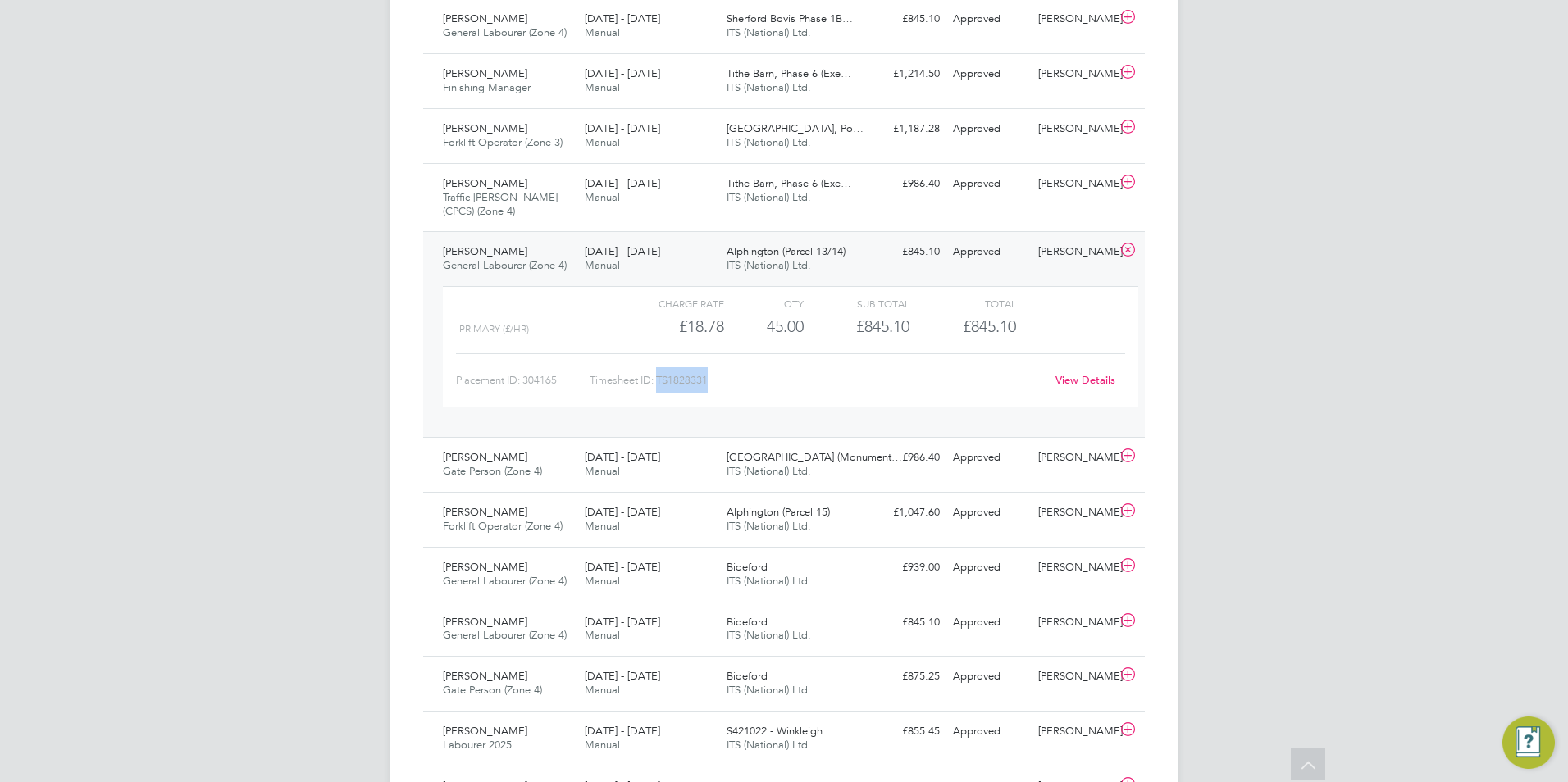
drag, startPoint x: 705, startPoint y: 380, endPoint x: 659, endPoint y: 381, distance: 46.0
click at [659, 381] on div "Timesheet ID: TS1828331" at bounding box center [817, 380] width 455 height 27
click at [1132, 254] on icon at bounding box center [1128, 250] width 20 height 13
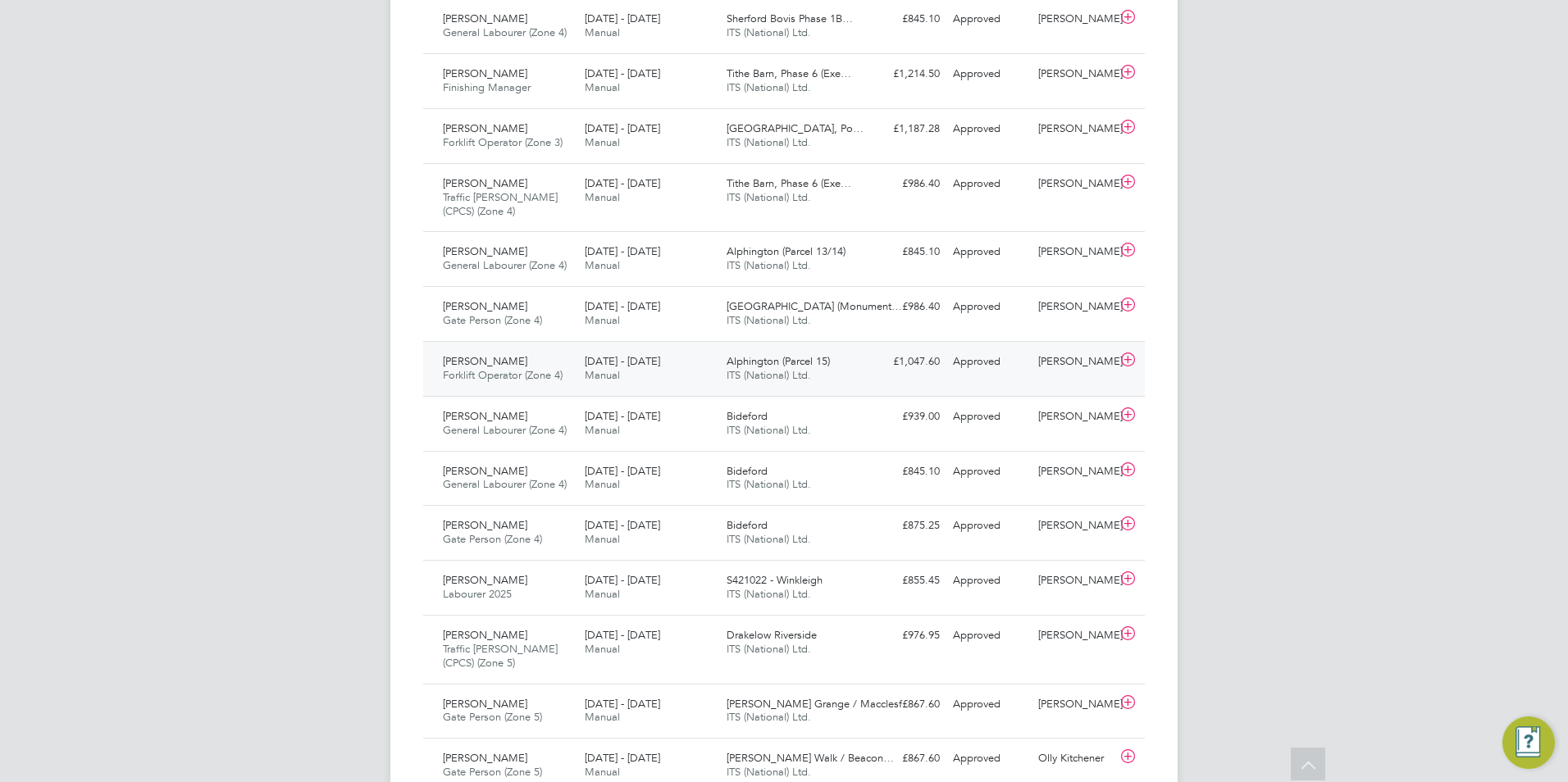
click at [536, 369] on span "Forklift Operator (Zone 4)" at bounding box center [502, 375] width 120 height 14
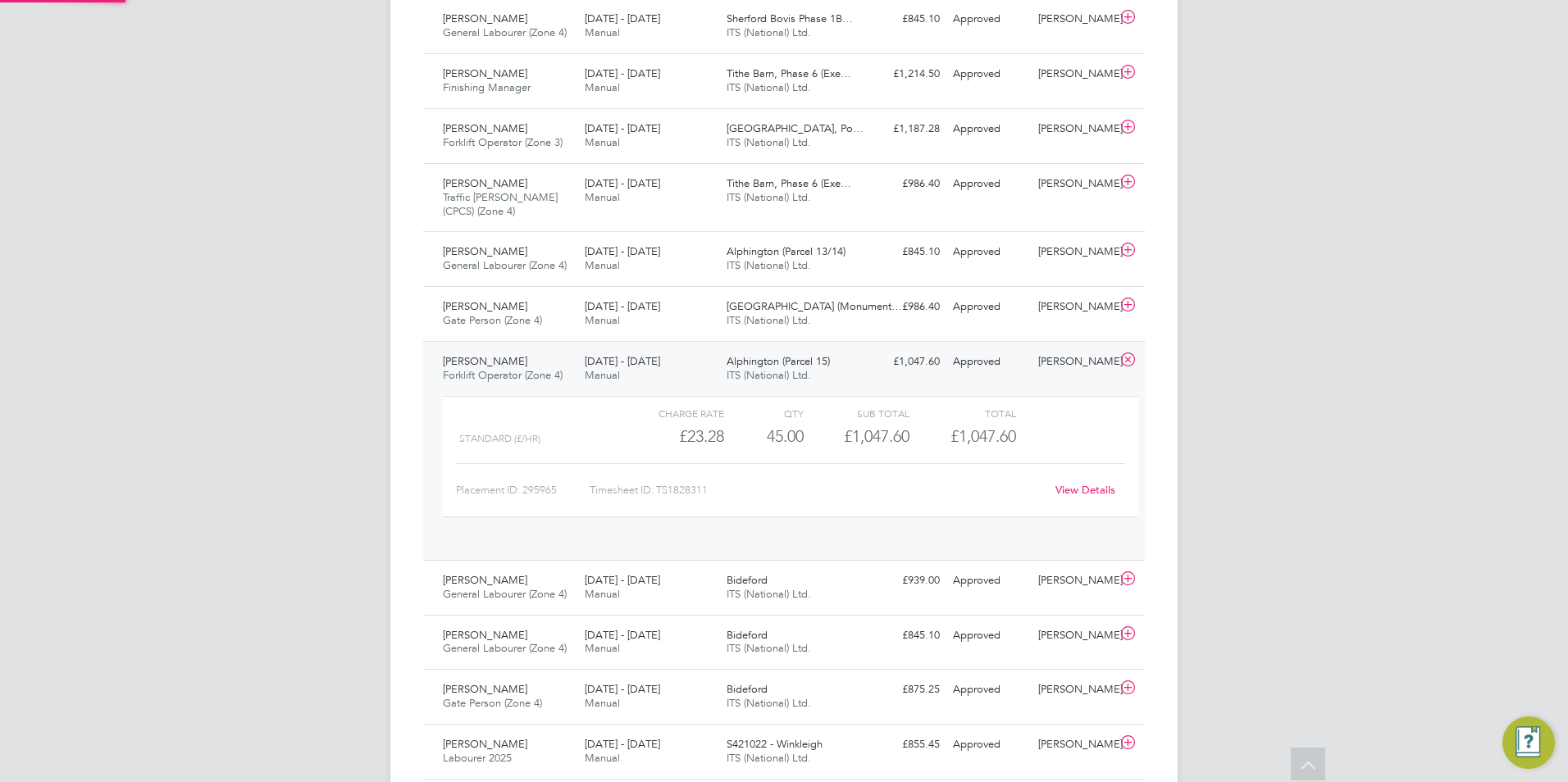
scroll to position [28, 160]
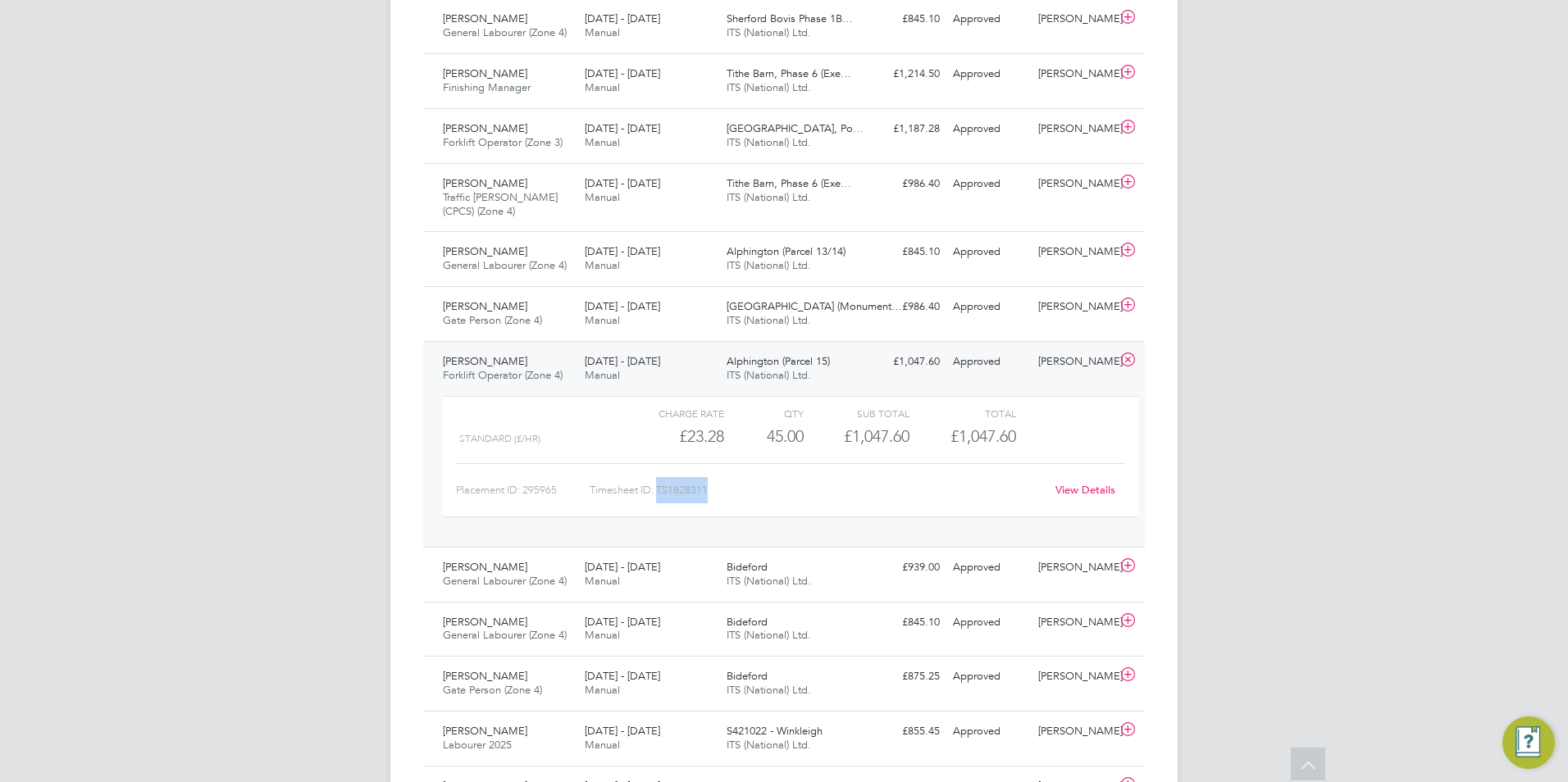
drag, startPoint x: 713, startPoint y: 490, endPoint x: 659, endPoint y: 495, distance: 54.2
click at [659, 495] on div "Timesheet ID: TS1828311" at bounding box center [817, 490] width 455 height 27
click at [1137, 365] on icon at bounding box center [1128, 359] width 20 height 13
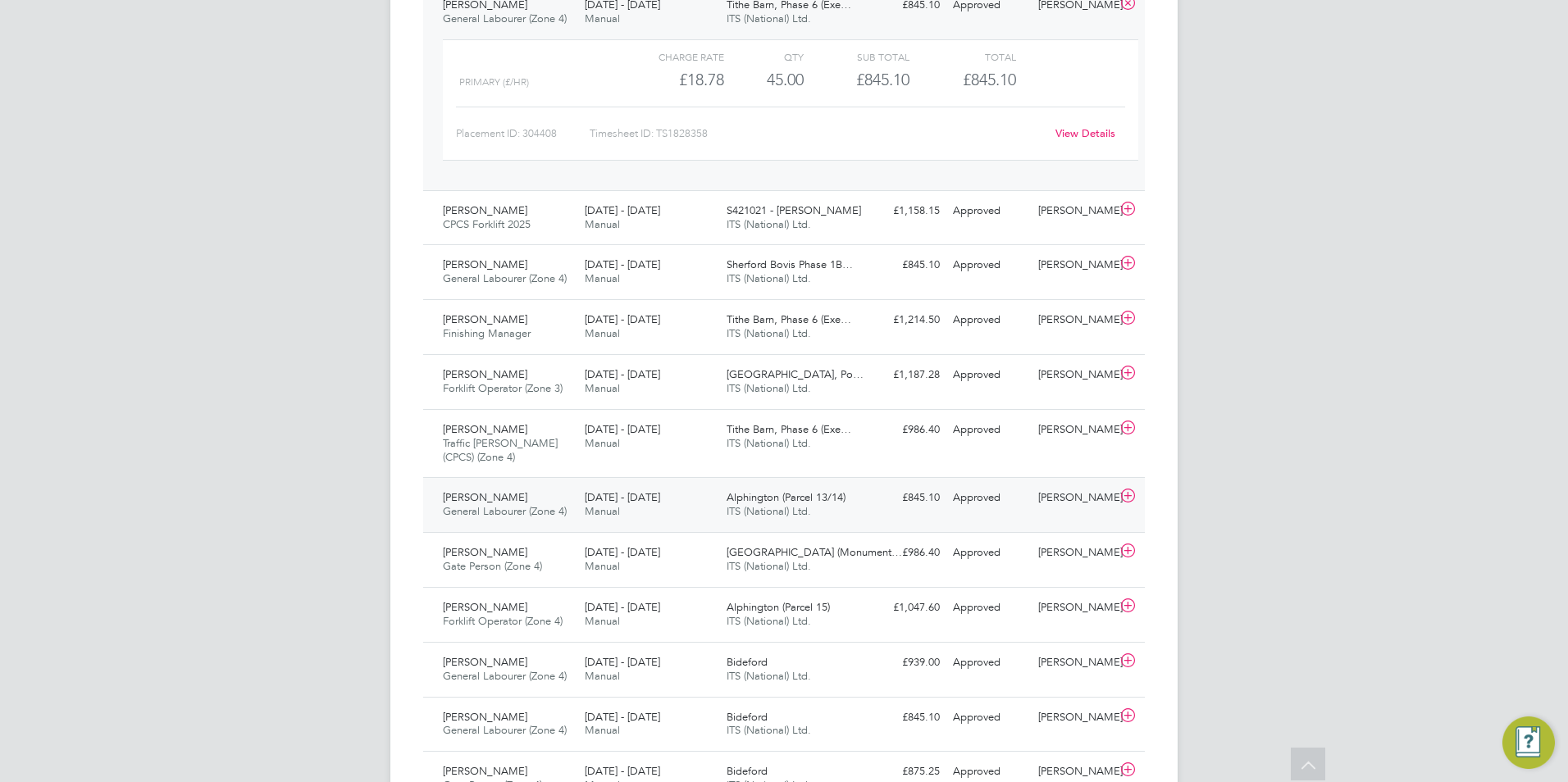
scroll to position [1631, 0]
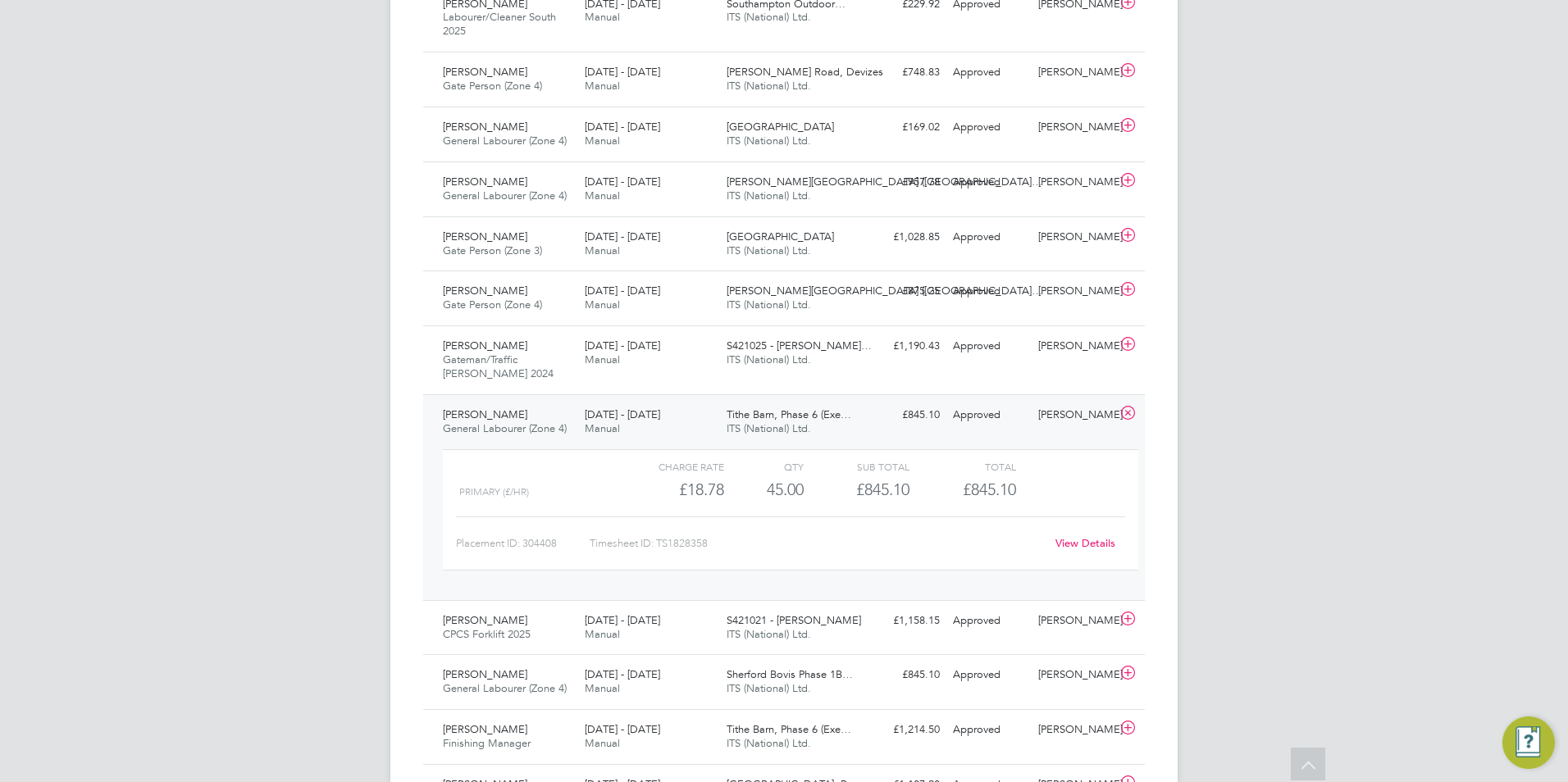
click at [1121, 420] on icon at bounding box center [1128, 413] width 20 height 13
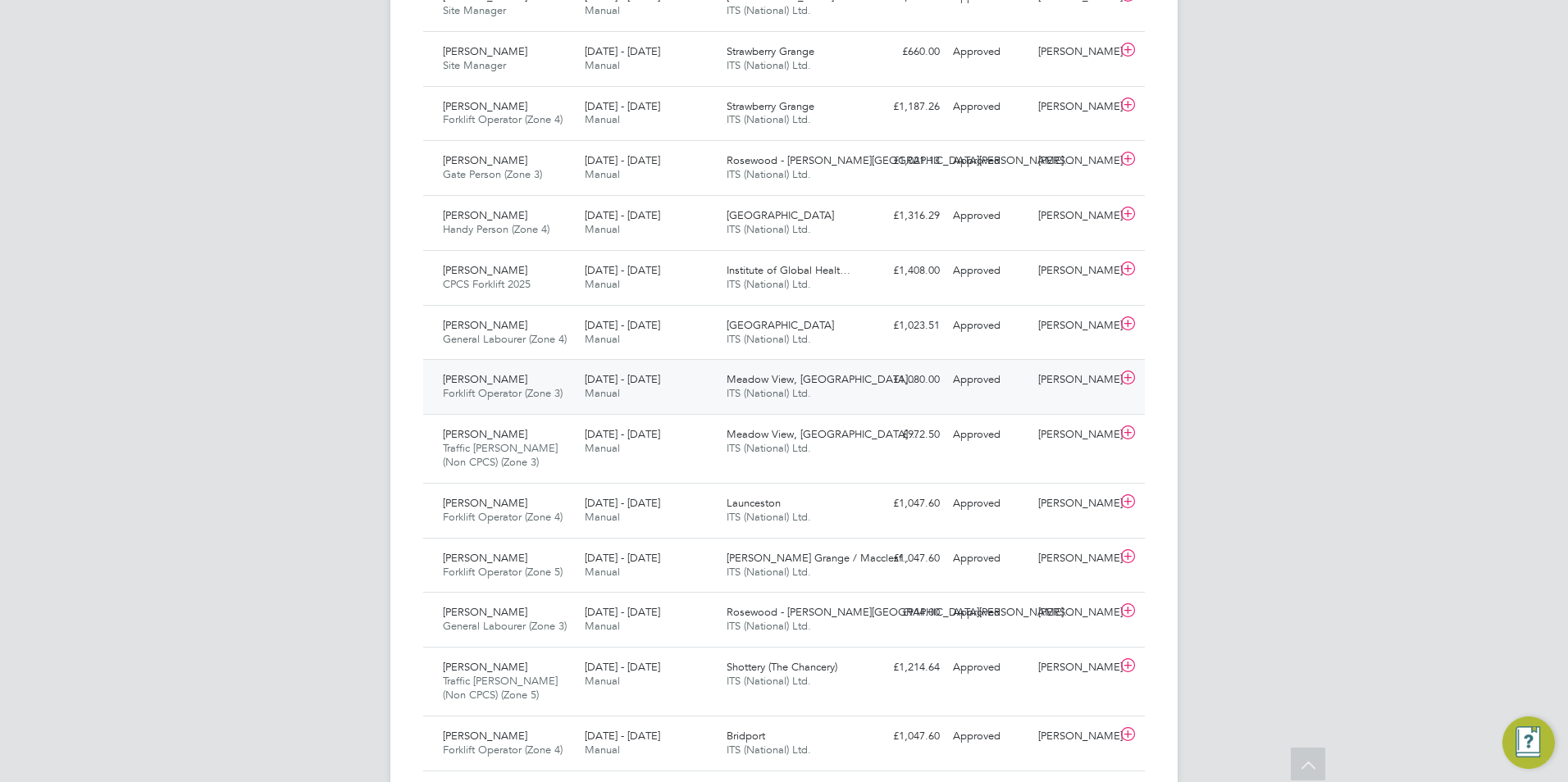
scroll to position [565, 0]
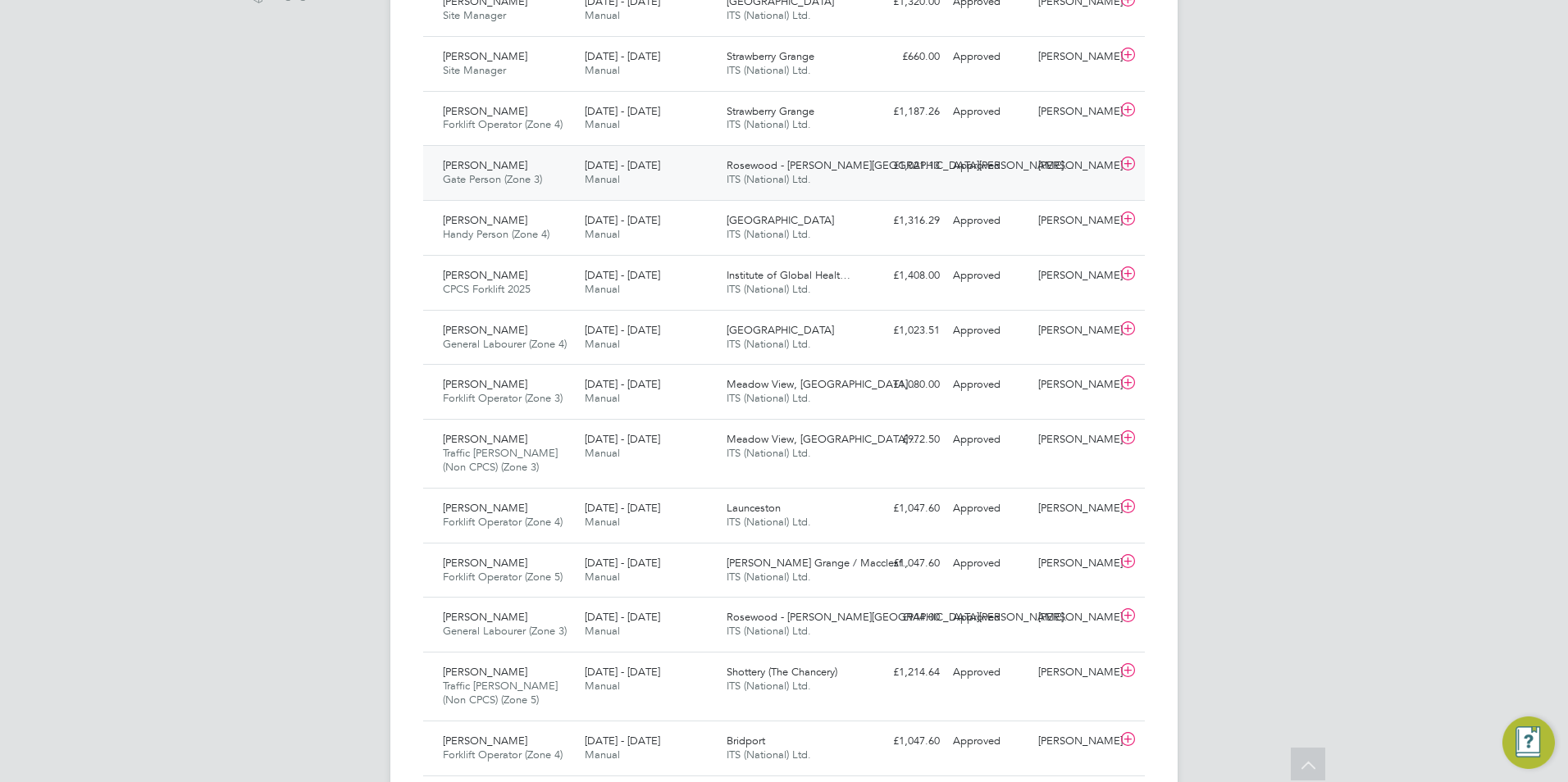
click at [536, 171] on div "[PERSON_NAME] Gate Person (Zone 3) [DATE] - [DATE]" at bounding box center [507, 172] width 142 height 41
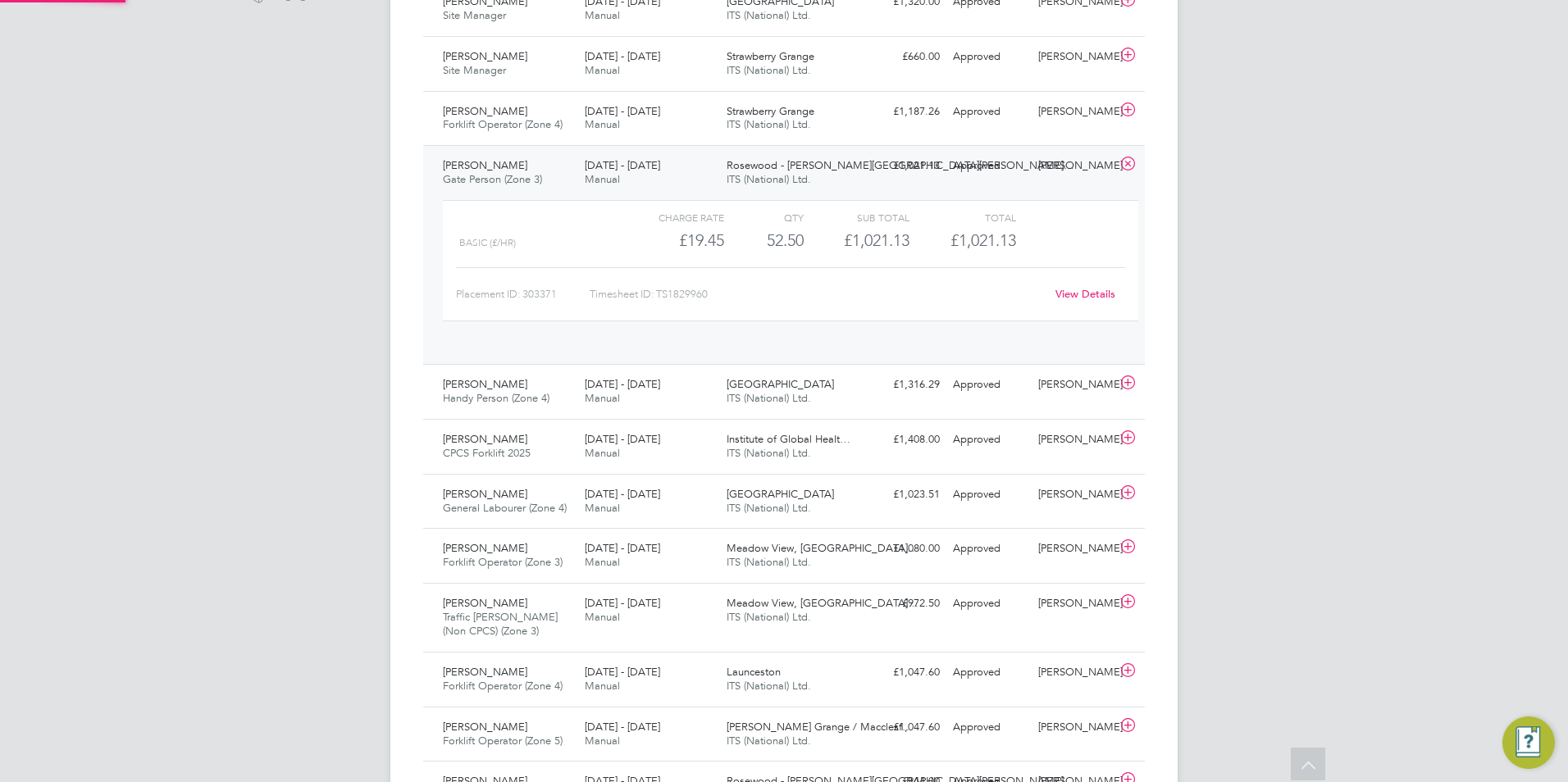
scroll to position [28, 160]
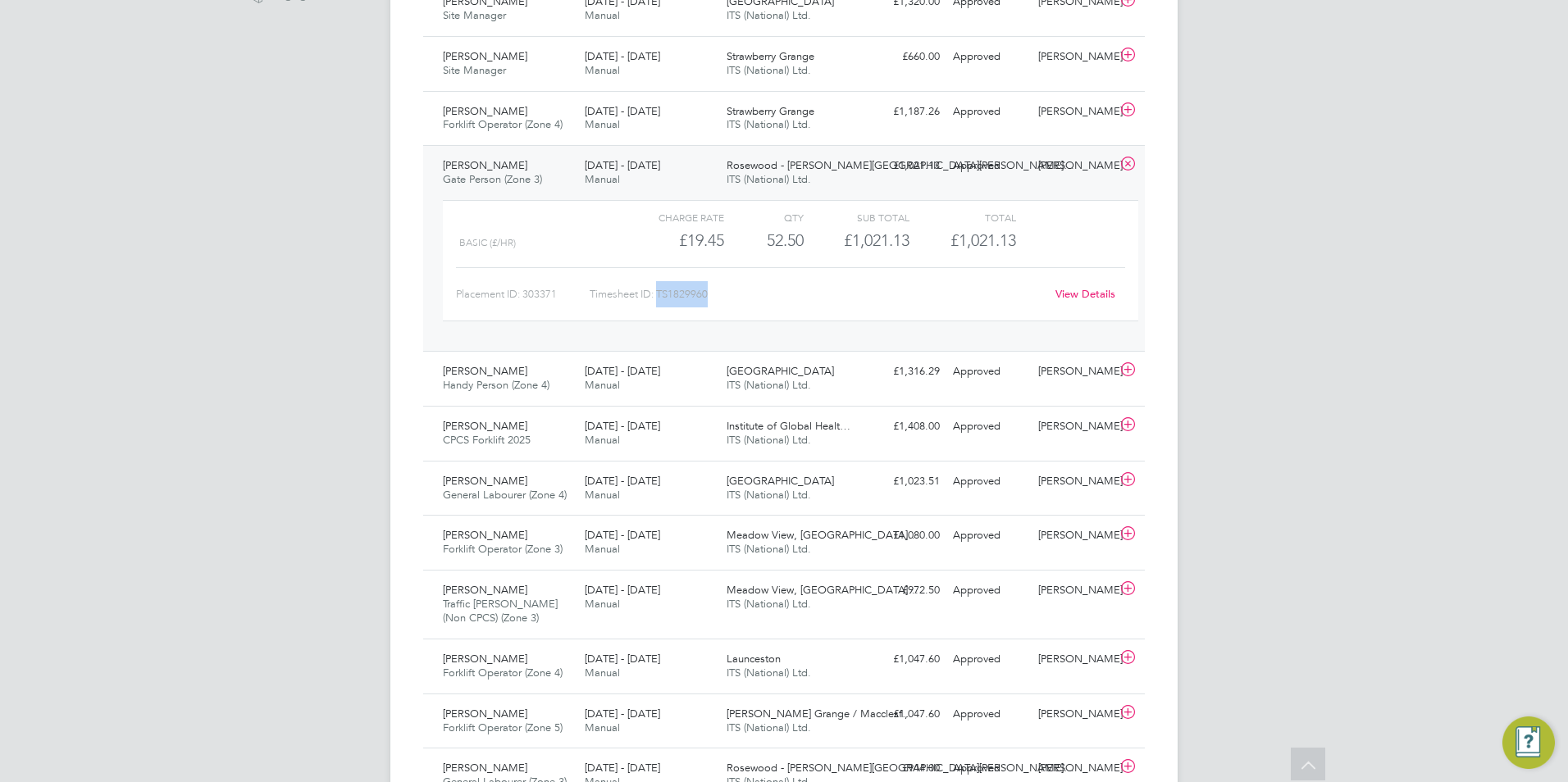
drag, startPoint x: 712, startPoint y: 298, endPoint x: 661, endPoint y: 291, distance: 51.5
click at [661, 291] on div "Timesheet ID: TS1829960" at bounding box center [817, 294] width 455 height 27
click at [1127, 169] on icon at bounding box center [1128, 164] width 20 height 13
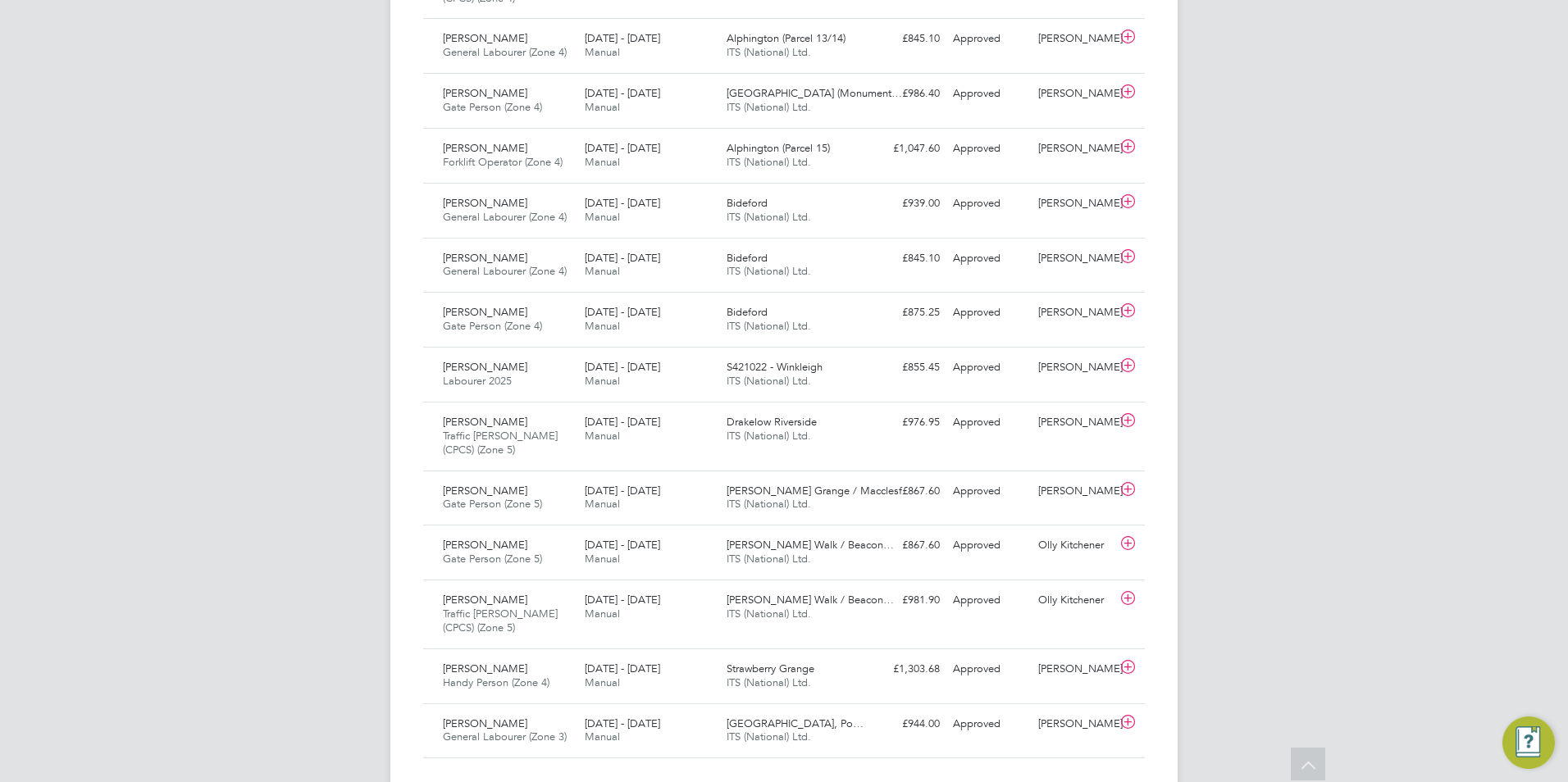
scroll to position [2385, 0]
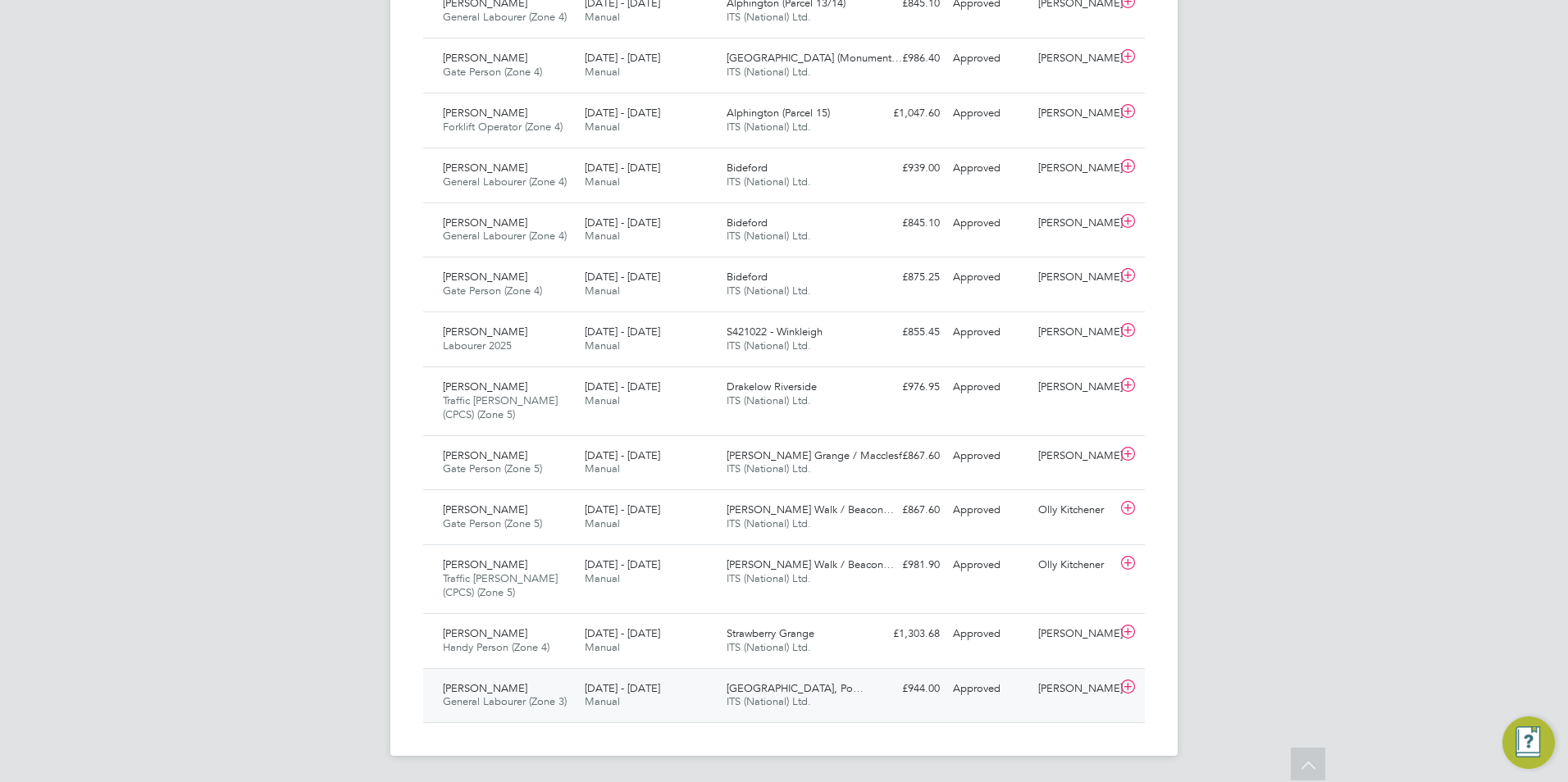
click at [667, 702] on div "[DATE] - [DATE] Manual" at bounding box center [648, 696] width 142 height 41
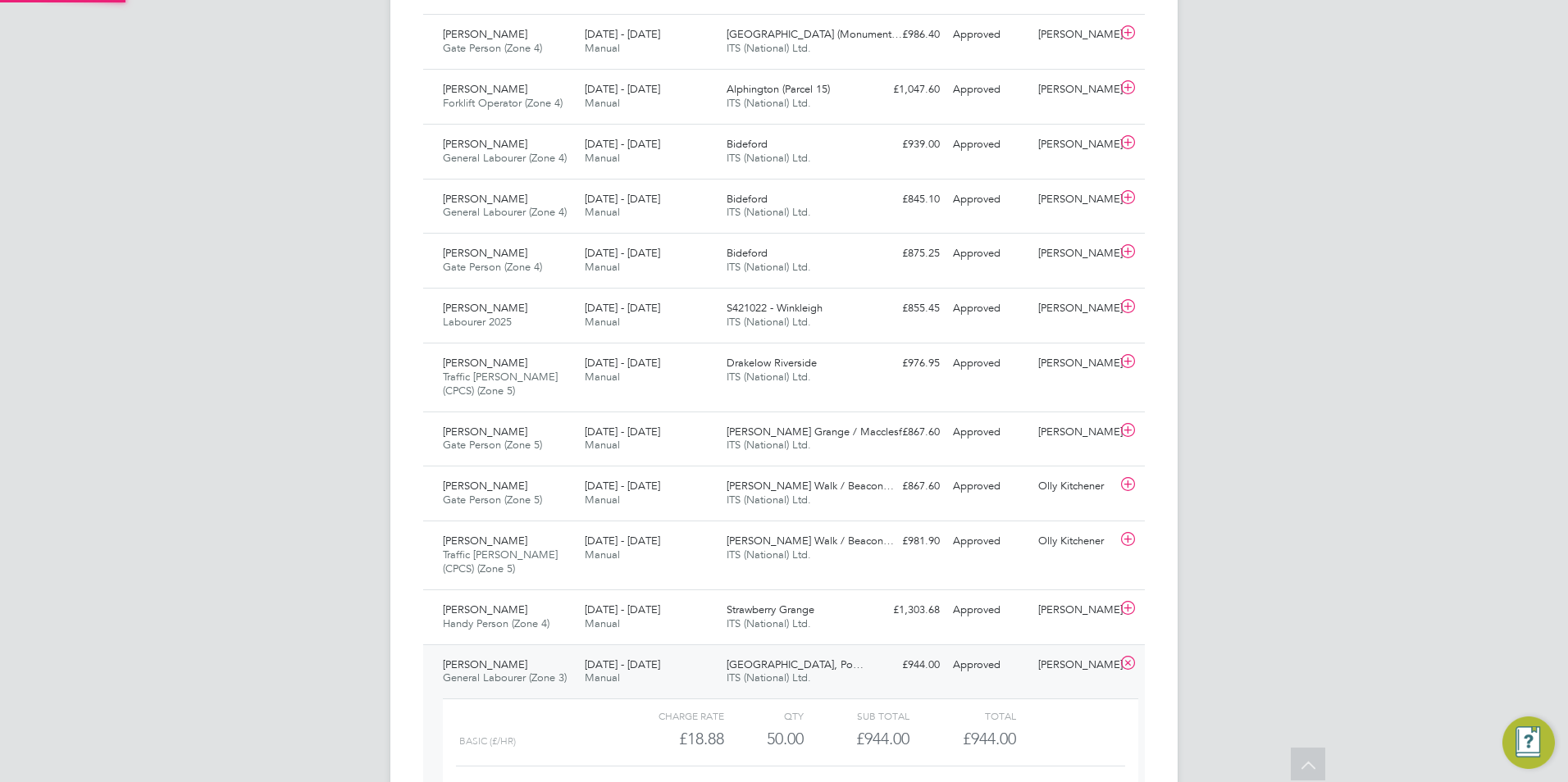
scroll to position [2535, 0]
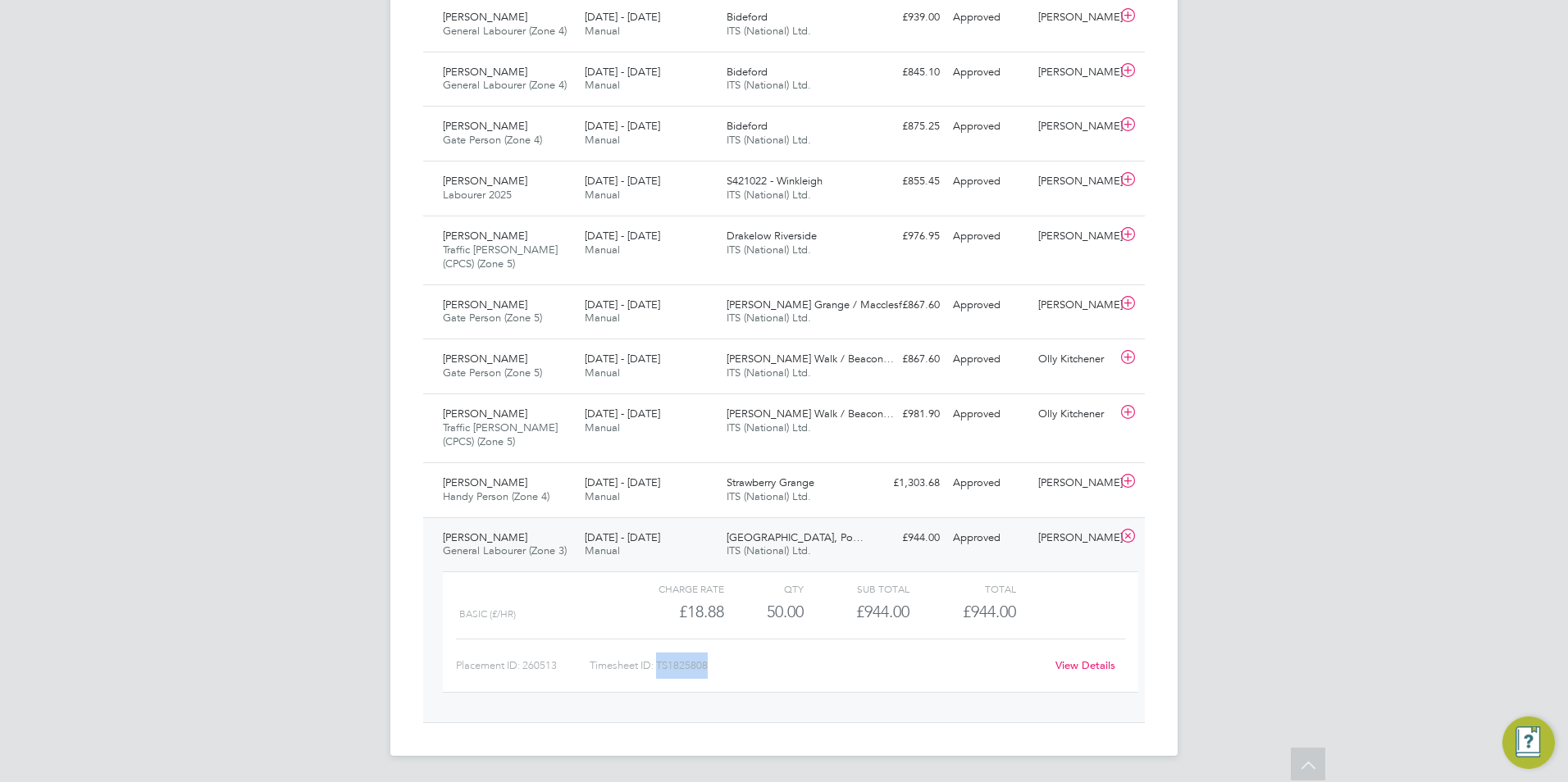
drag, startPoint x: 710, startPoint y: 667, endPoint x: 658, endPoint y: 666, distance: 52.0
click at [658, 666] on div "Timesheet ID: TS1825808" at bounding box center [817, 666] width 455 height 27
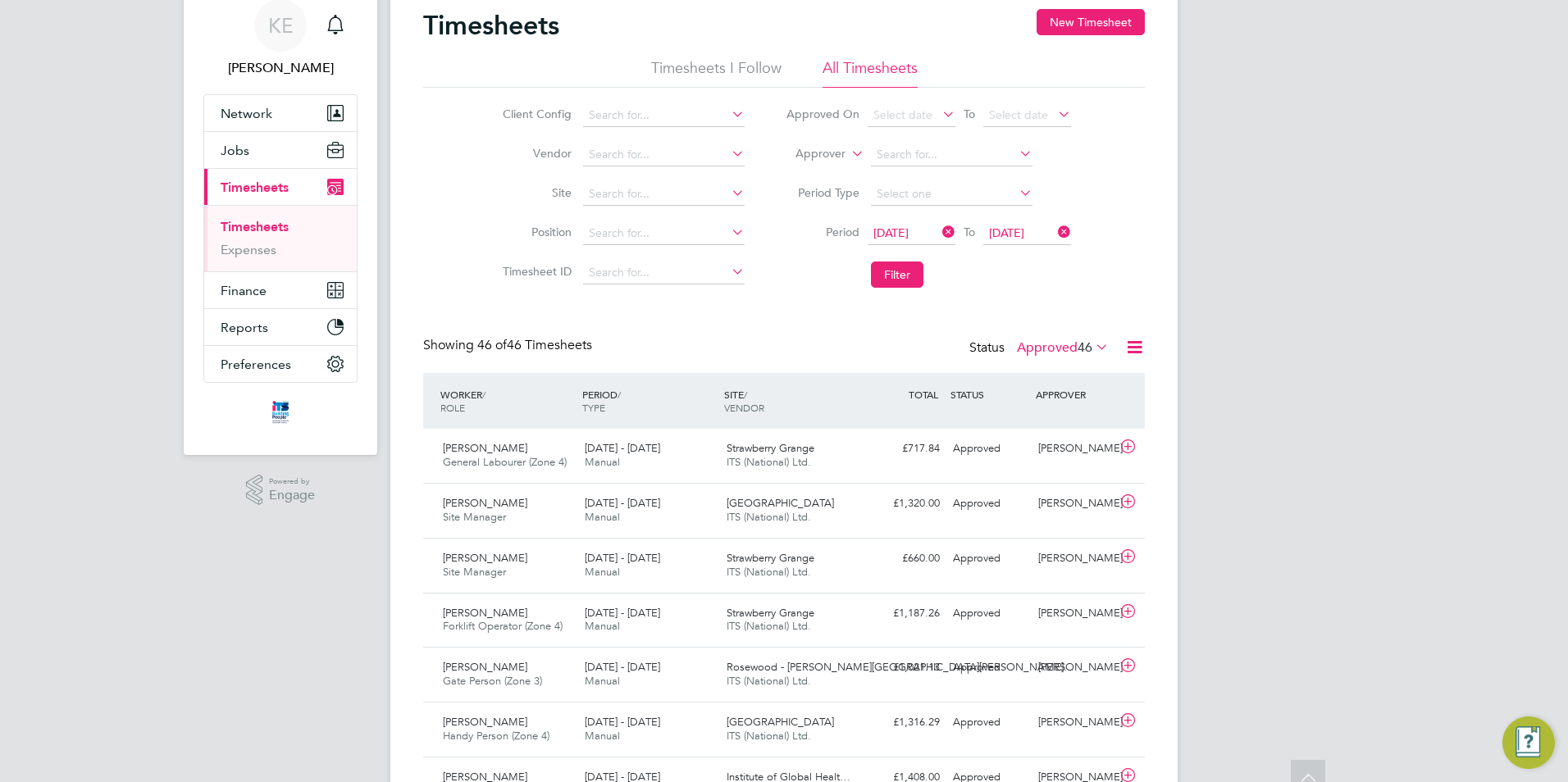
scroll to position [0, 0]
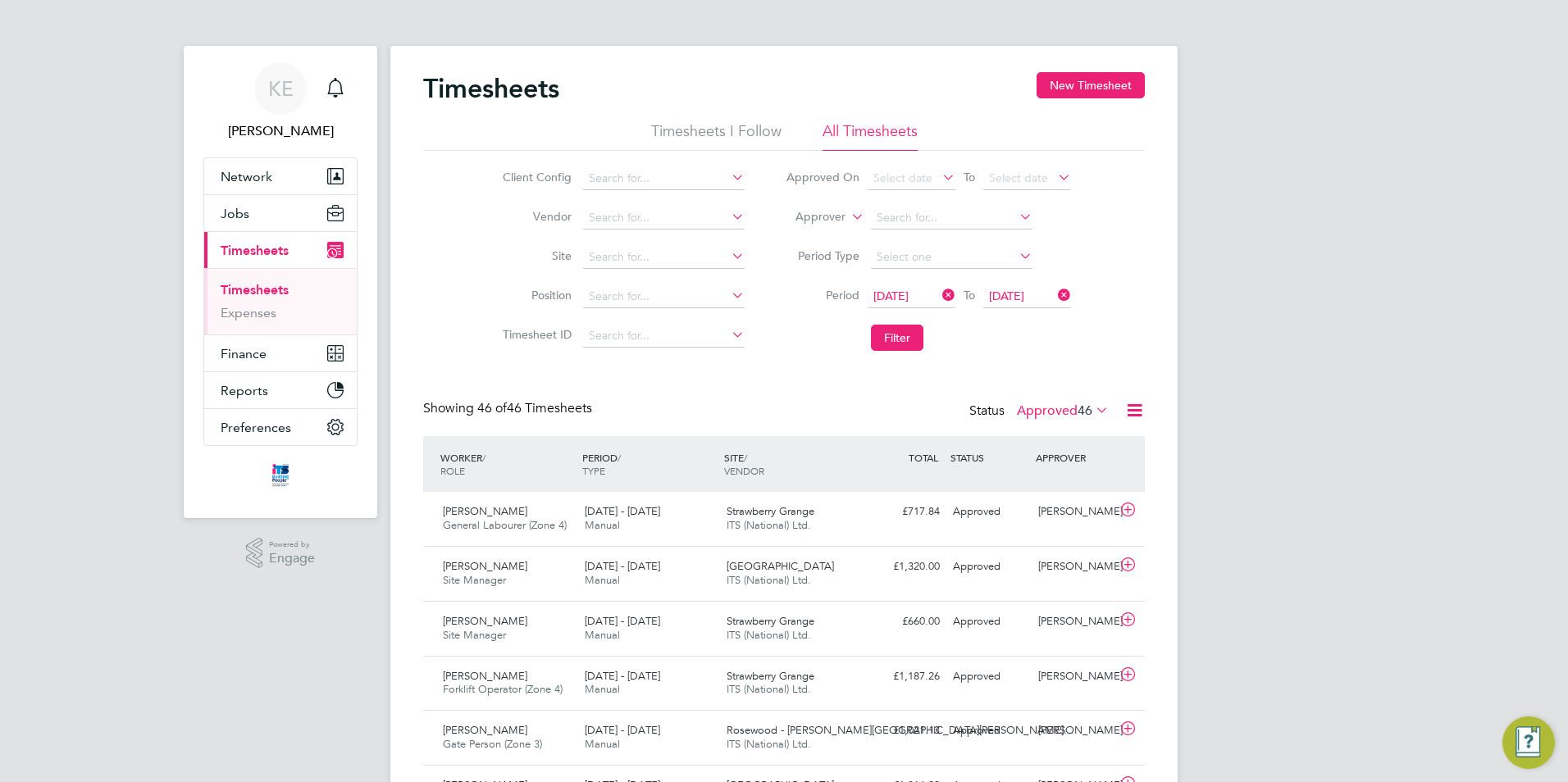
click at [939, 301] on icon at bounding box center [939, 294] width 0 height 23
click at [896, 333] on button "Filter" at bounding box center [897, 337] width 52 height 27
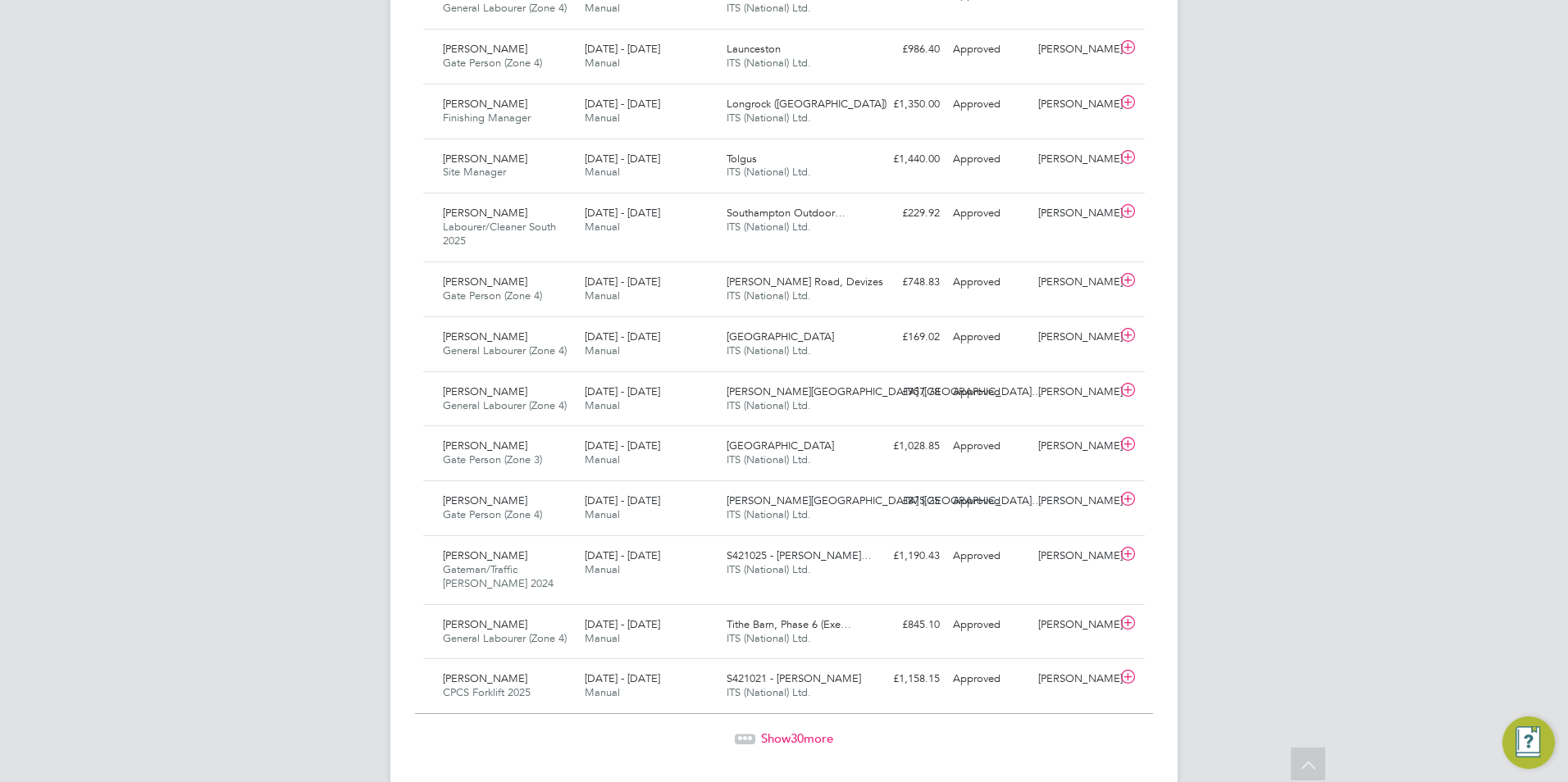
click at [778, 737] on span "Show 30 more" at bounding box center [797, 738] width 72 height 16
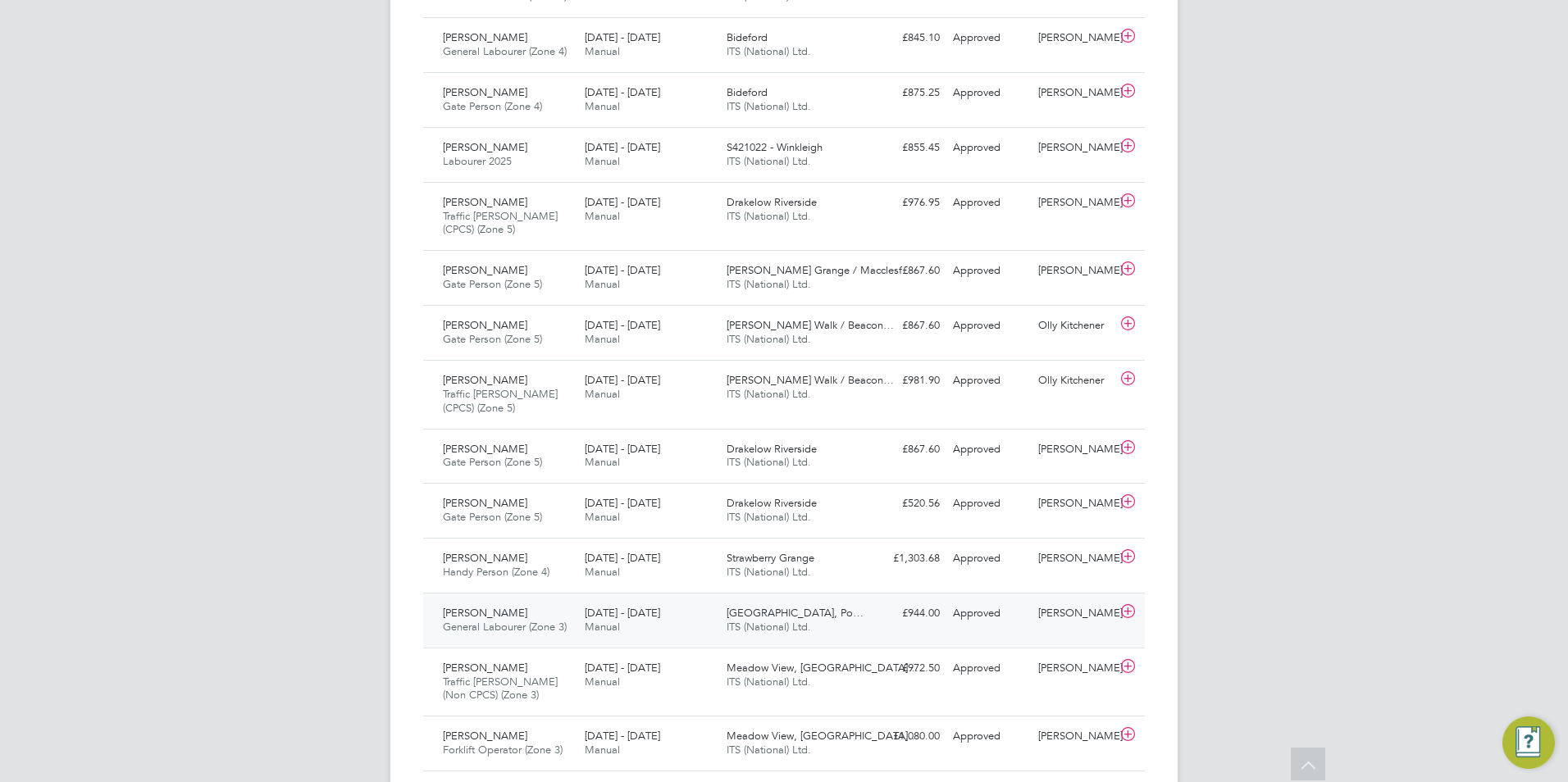
click at [696, 618] on div "[DATE] - [DATE] Manual" at bounding box center [648, 621] width 142 height 41
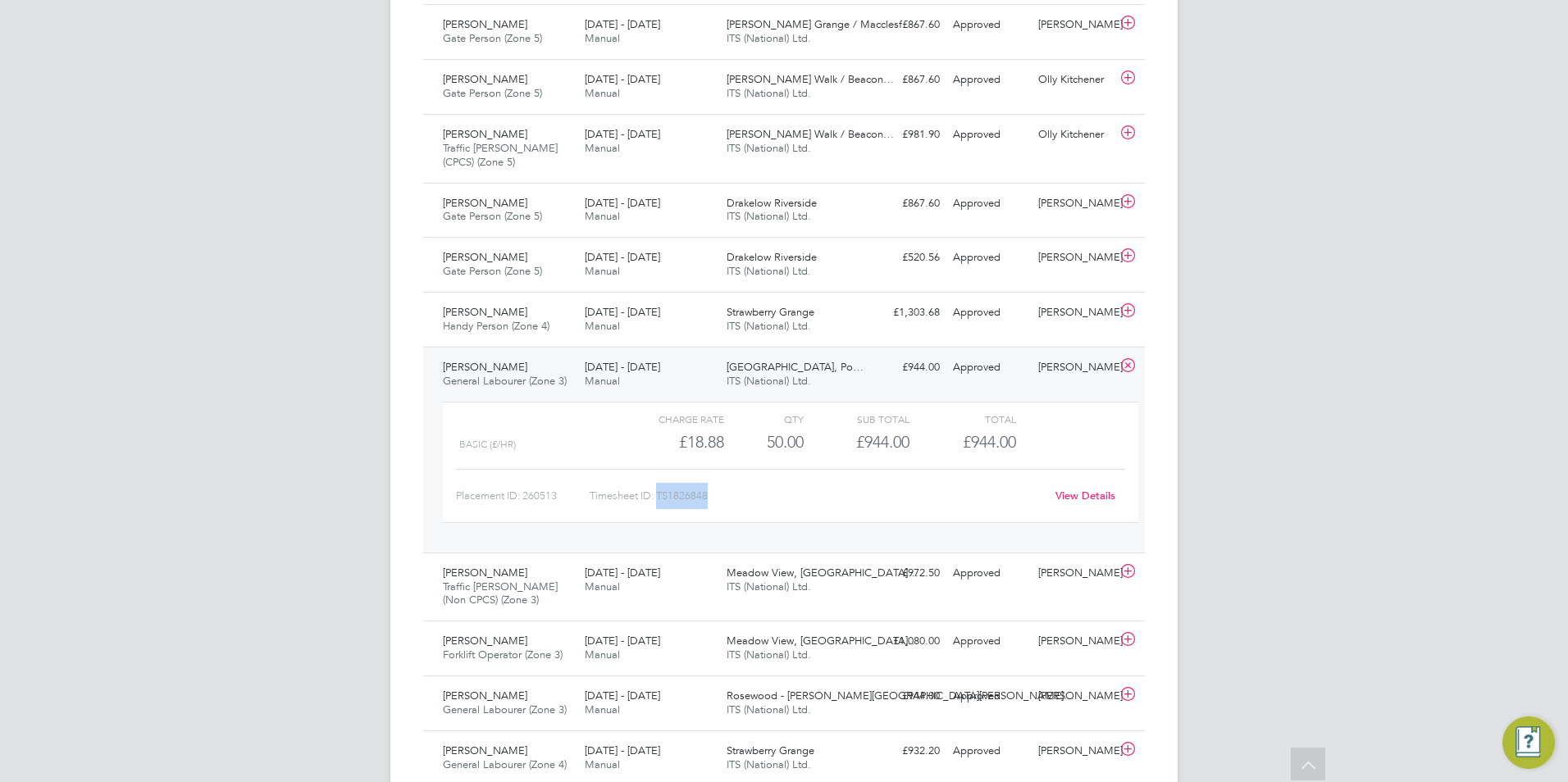
drag, startPoint x: 712, startPoint y: 501, endPoint x: 660, endPoint y: 501, distance: 52.0
click at [660, 501] on div "Timesheet ID: TS1826848" at bounding box center [817, 496] width 455 height 27
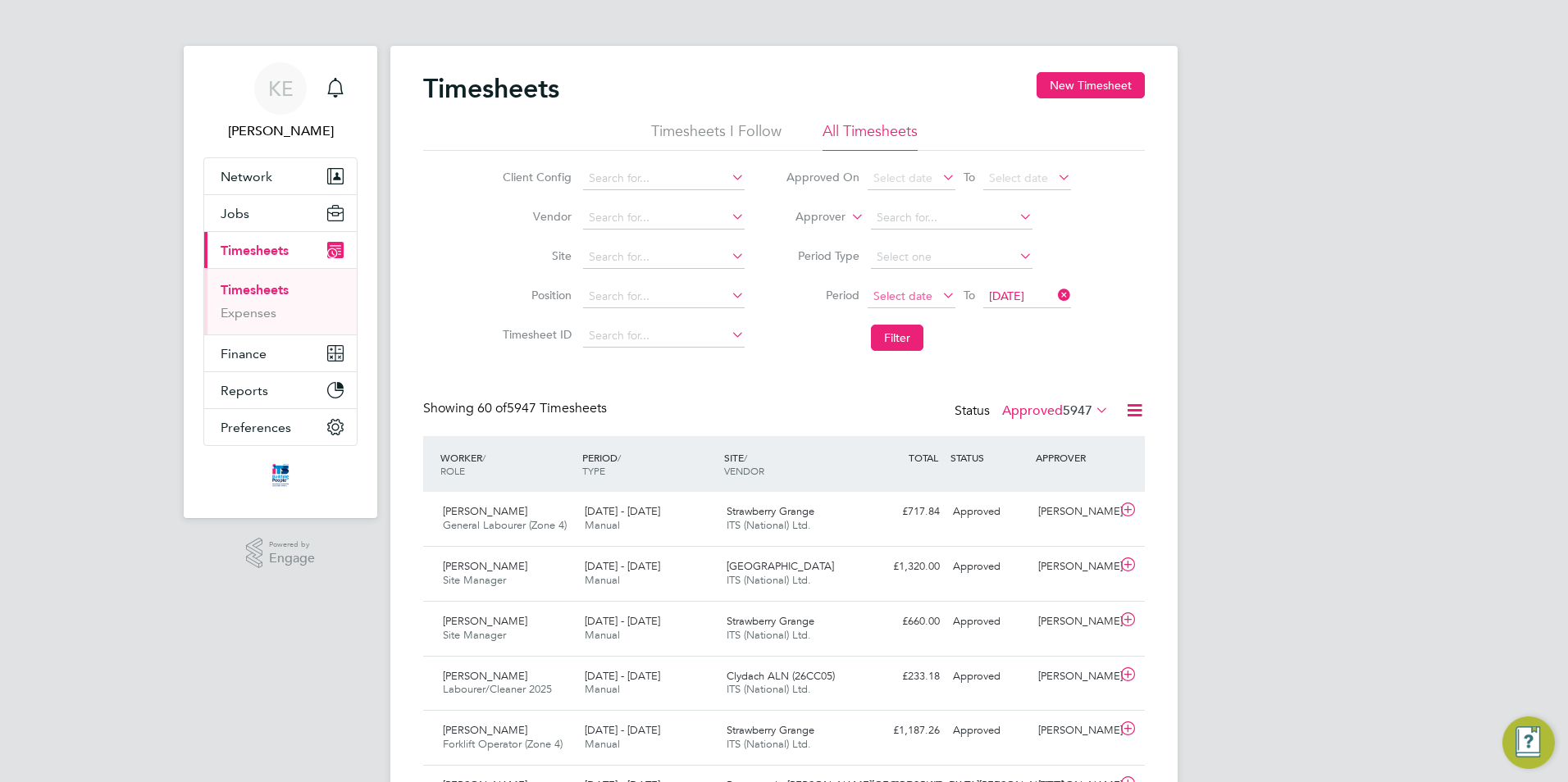
click at [900, 296] on span "Select date" at bounding box center [902, 296] width 59 height 15
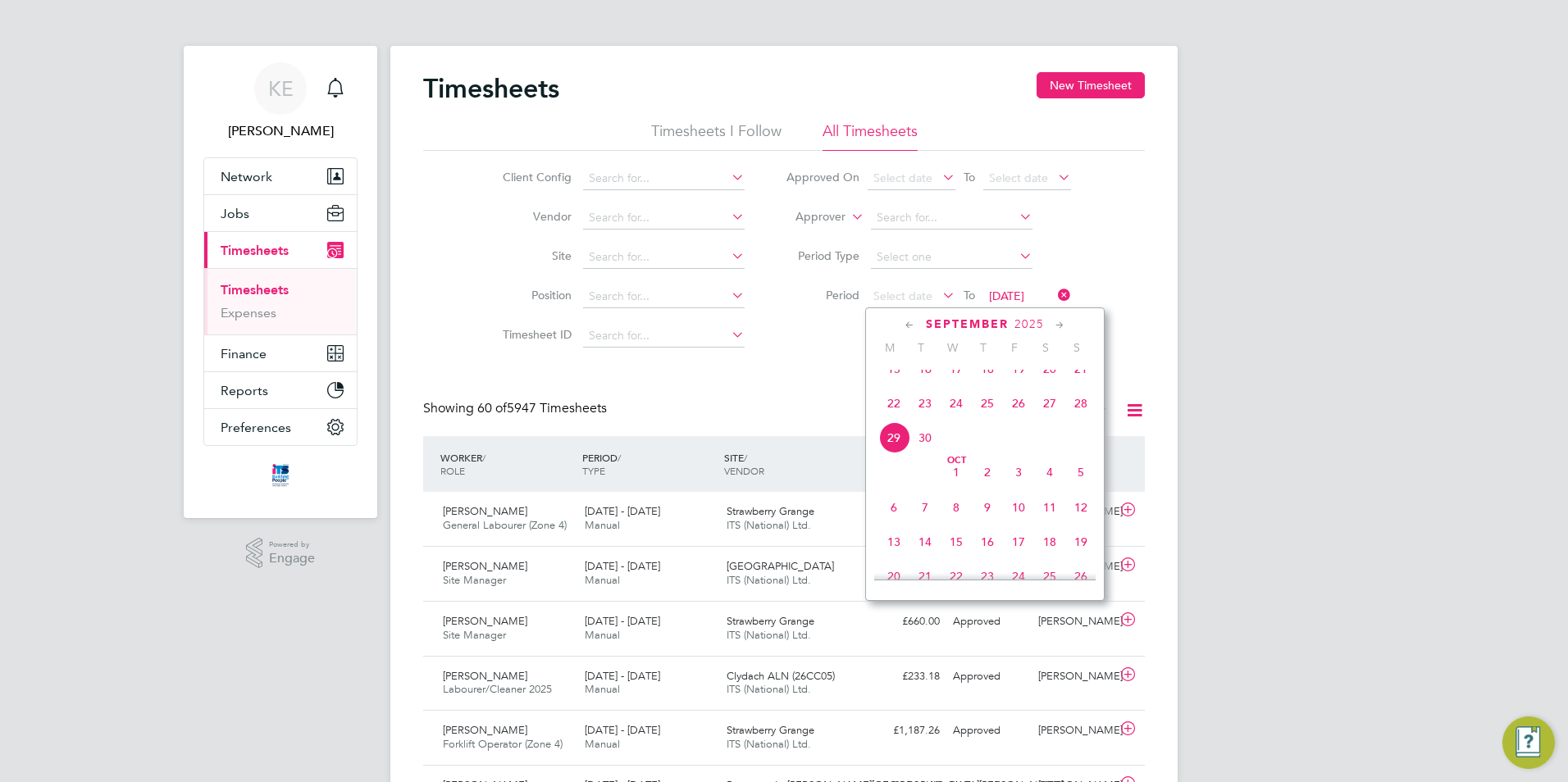
click at [897, 416] on span "22" at bounding box center [894, 403] width 31 height 31
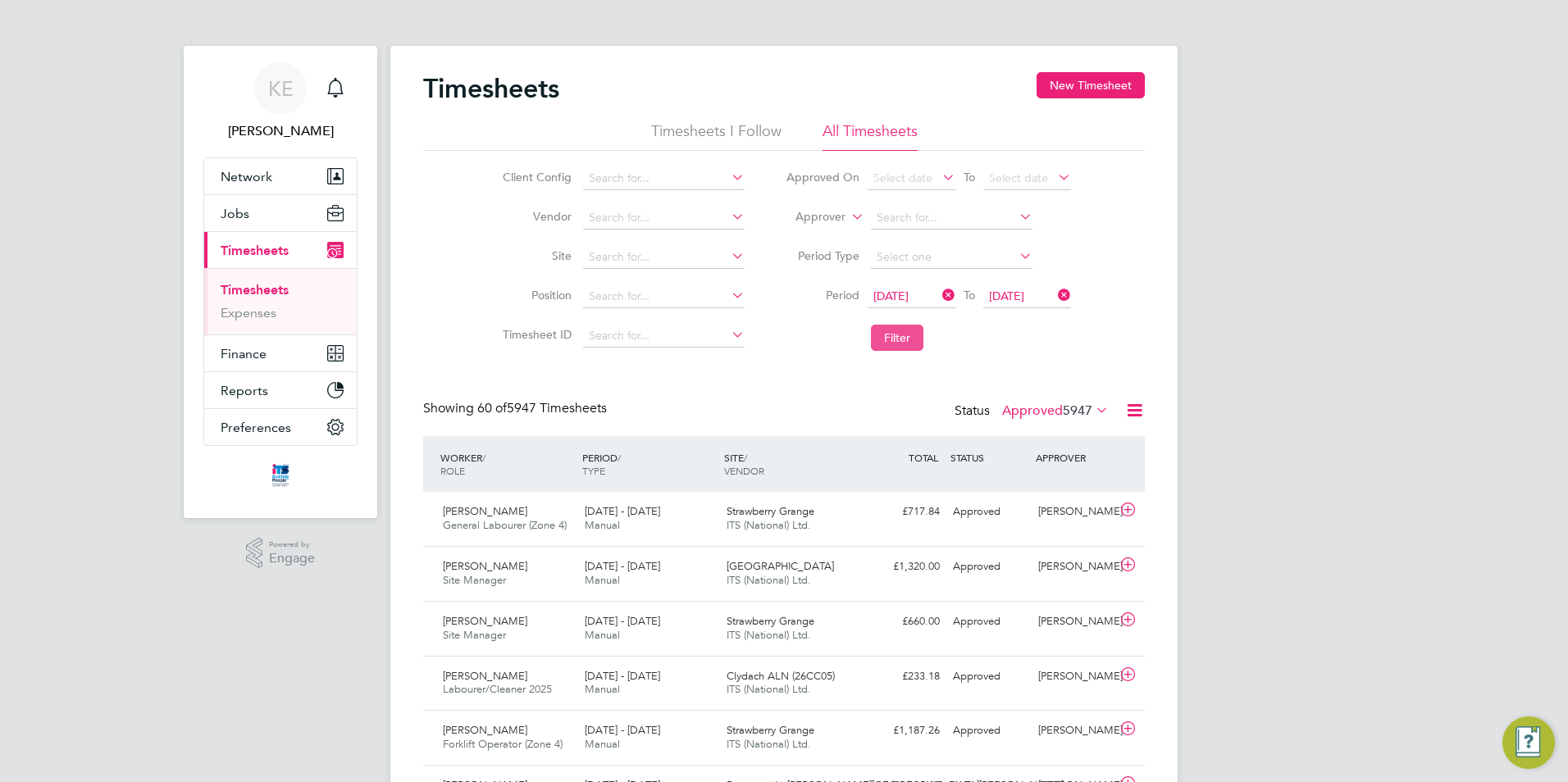
click at [891, 339] on button "Filter" at bounding box center [897, 337] width 52 height 27
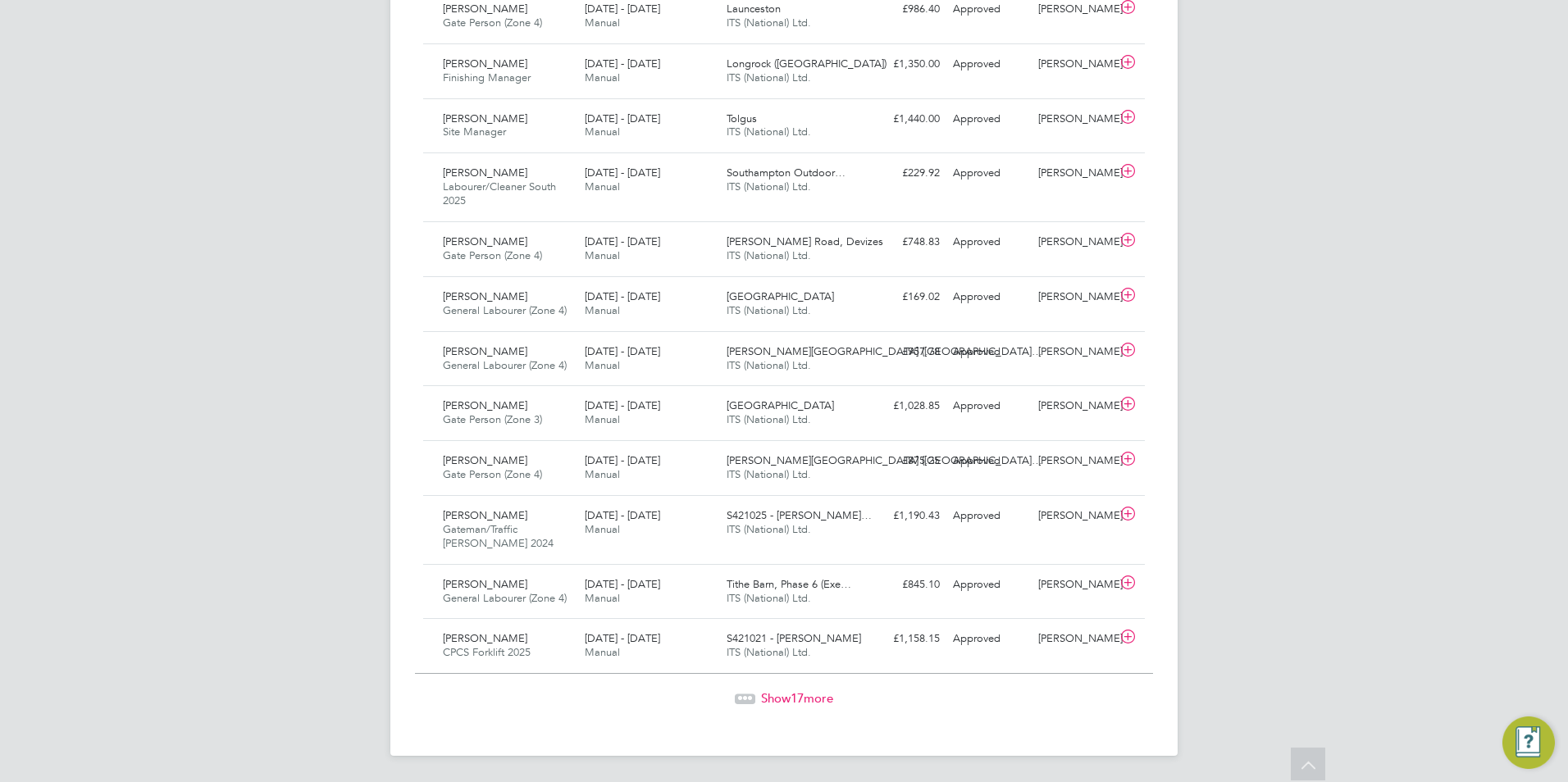
click at [784, 702] on span "Show 17 more" at bounding box center [797, 698] width 72 height 16
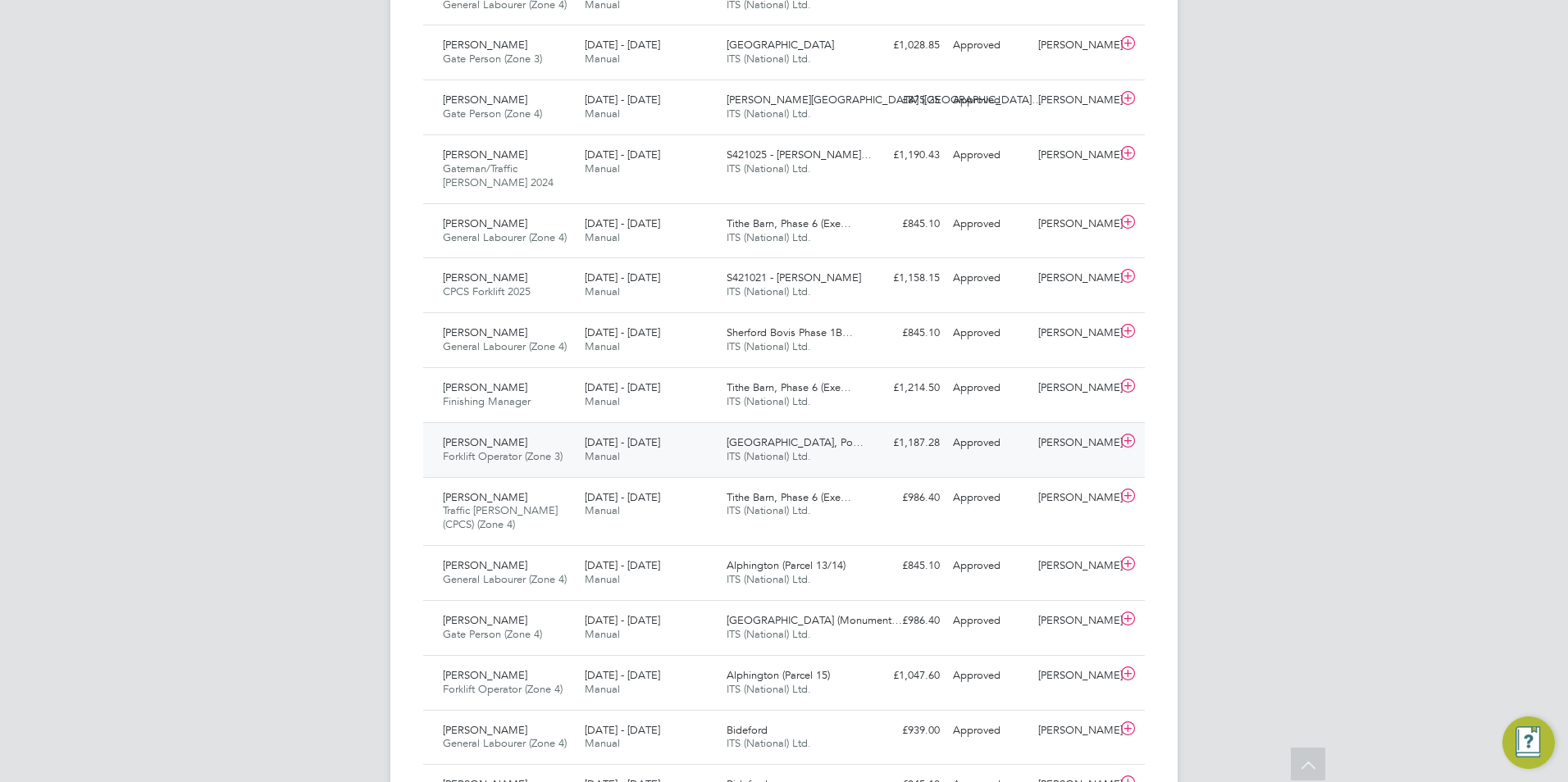
click at [523, 463] on div "[PERSON_NAME] Forklift Operator (Zone 3) [DATE] - [DATE]" at bounding box center [507, 450] width 142 height 41
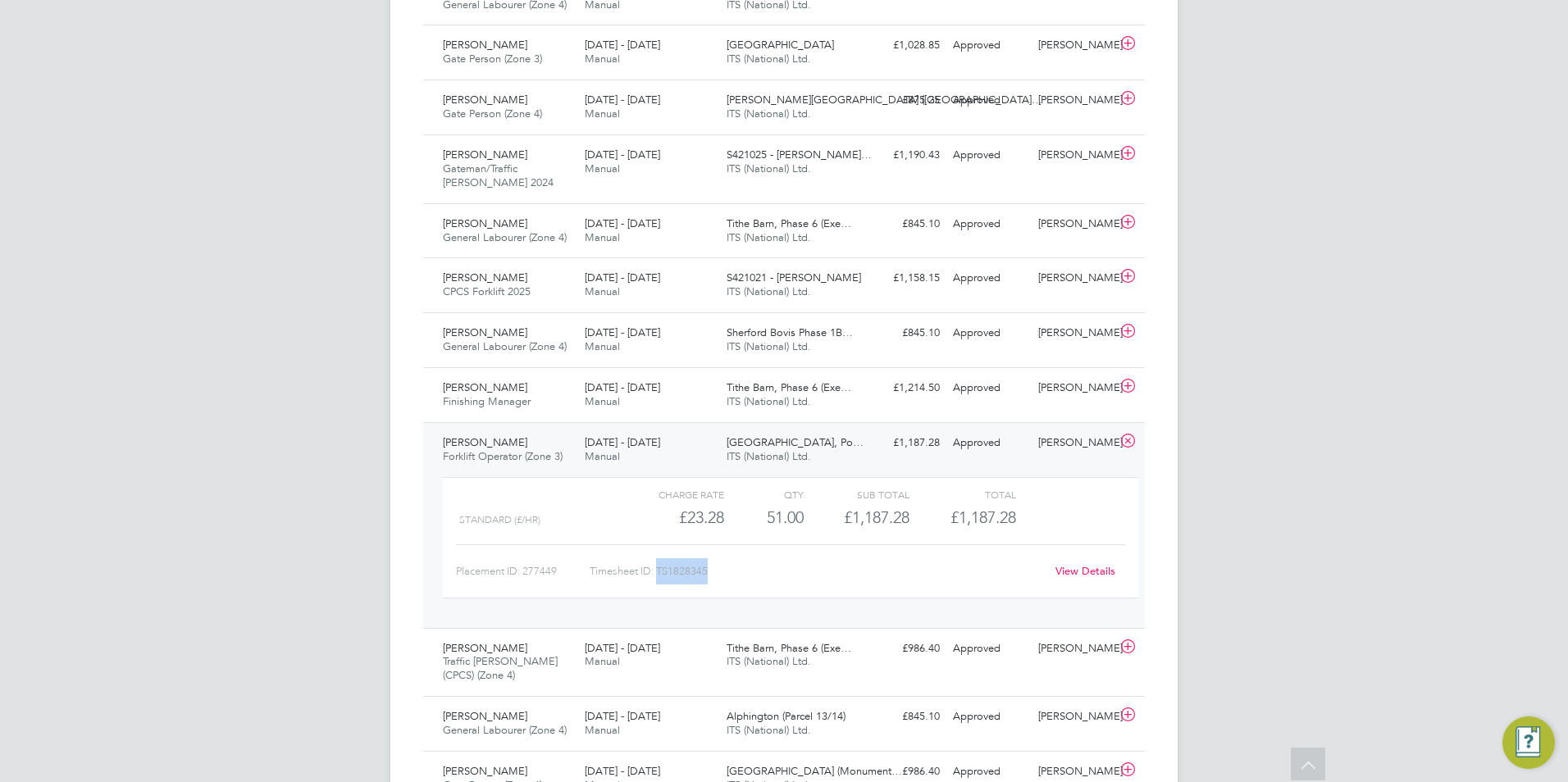
drag, startPoint x: 708, startPoint y: 570, endPoint x: 659, endPoint y: 569, distance: 49.0
click at [659, 569] on div "Timesheet ID: TS1828345" at bounding box center [817, 571] width 455 height 27
click at [1123, 441] on icon at bounding box center [1128, 441] width 20 height 13
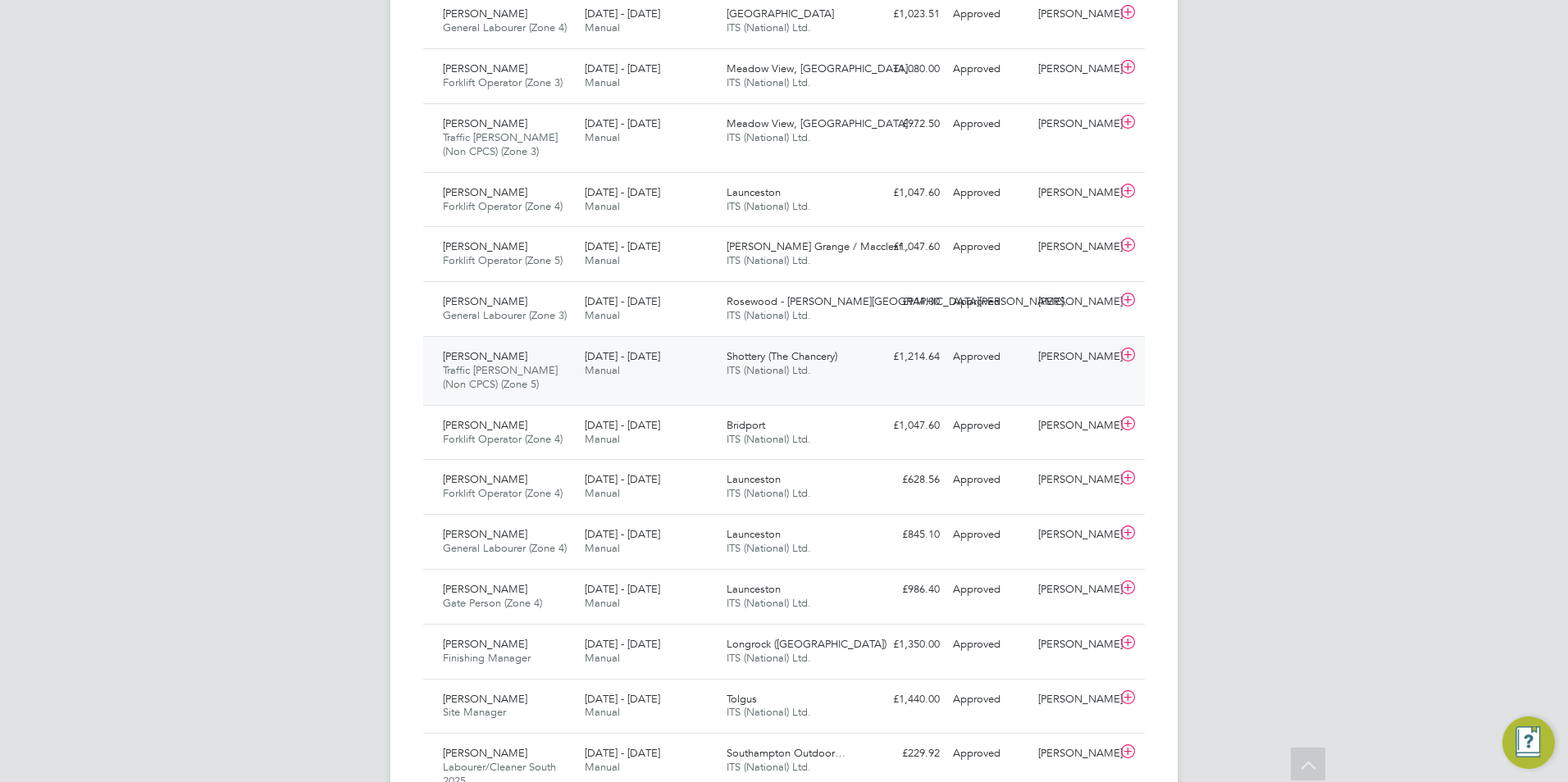
scroll to position [893, 0]
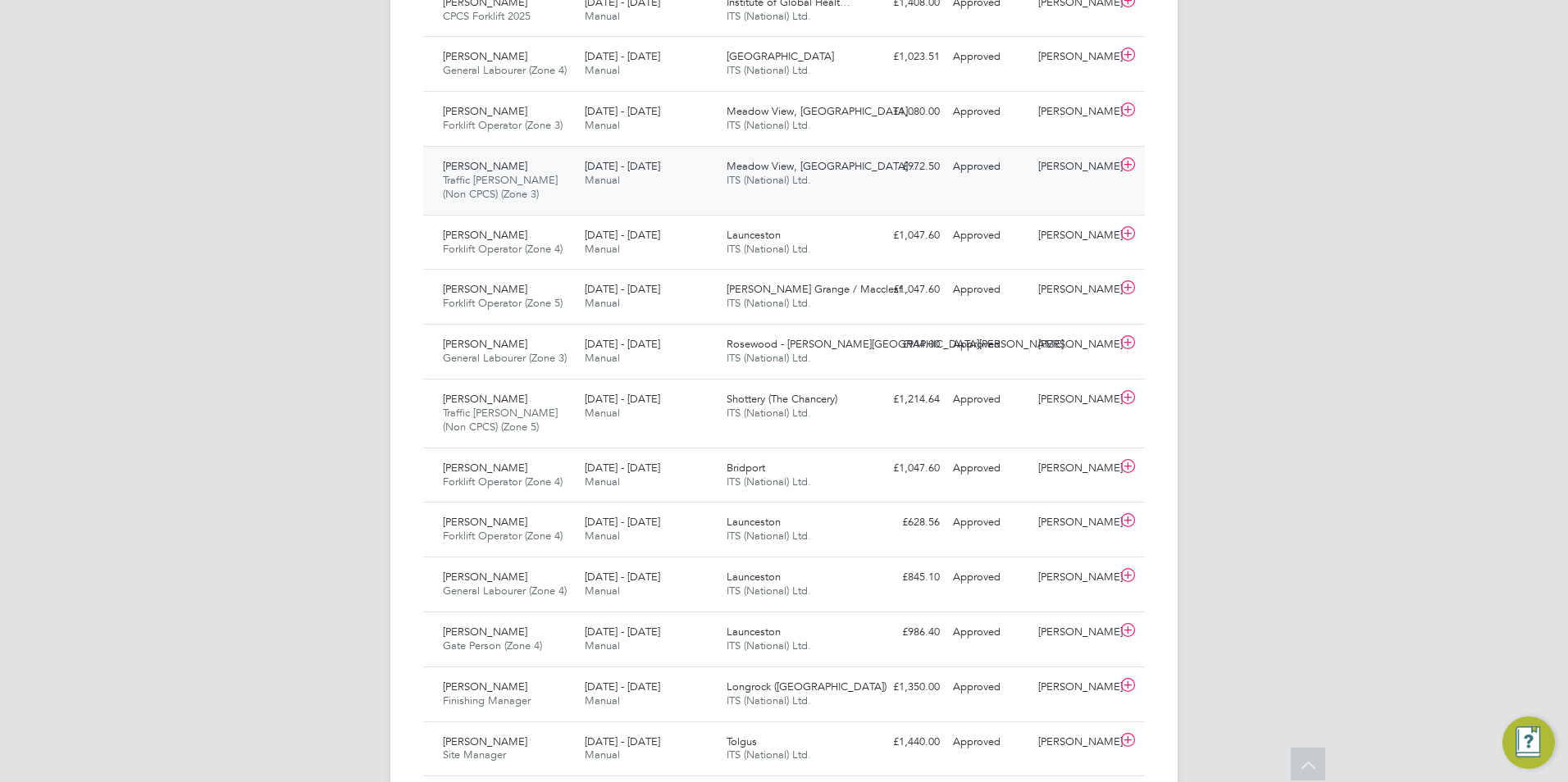
click at [520, 177] on span "Traffic [PERSON_NAME] (Non CPCS) (Zone 3)" at bounding box center [500, 187] width 115 height 28
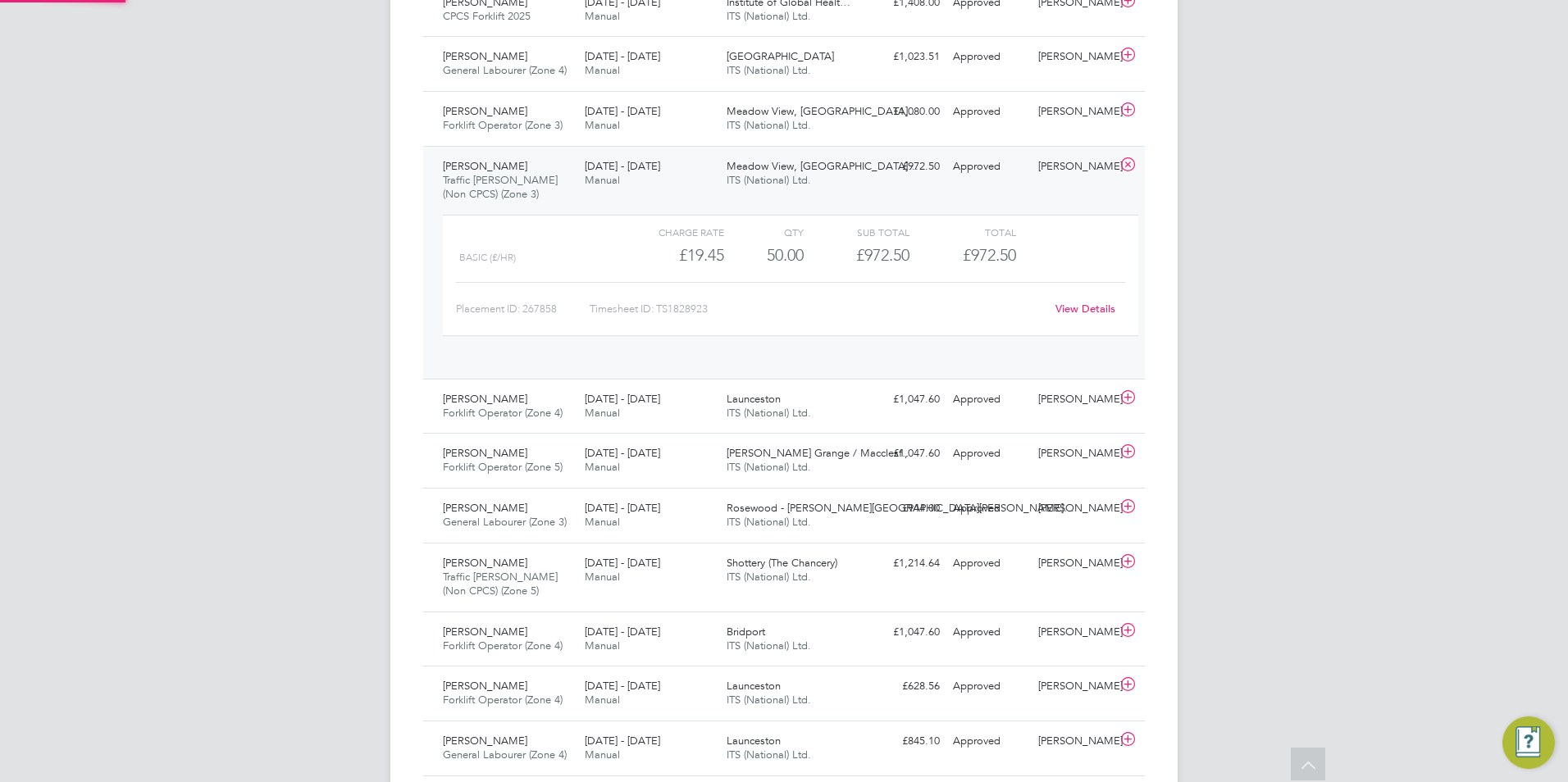
scroll to position [28, 160]
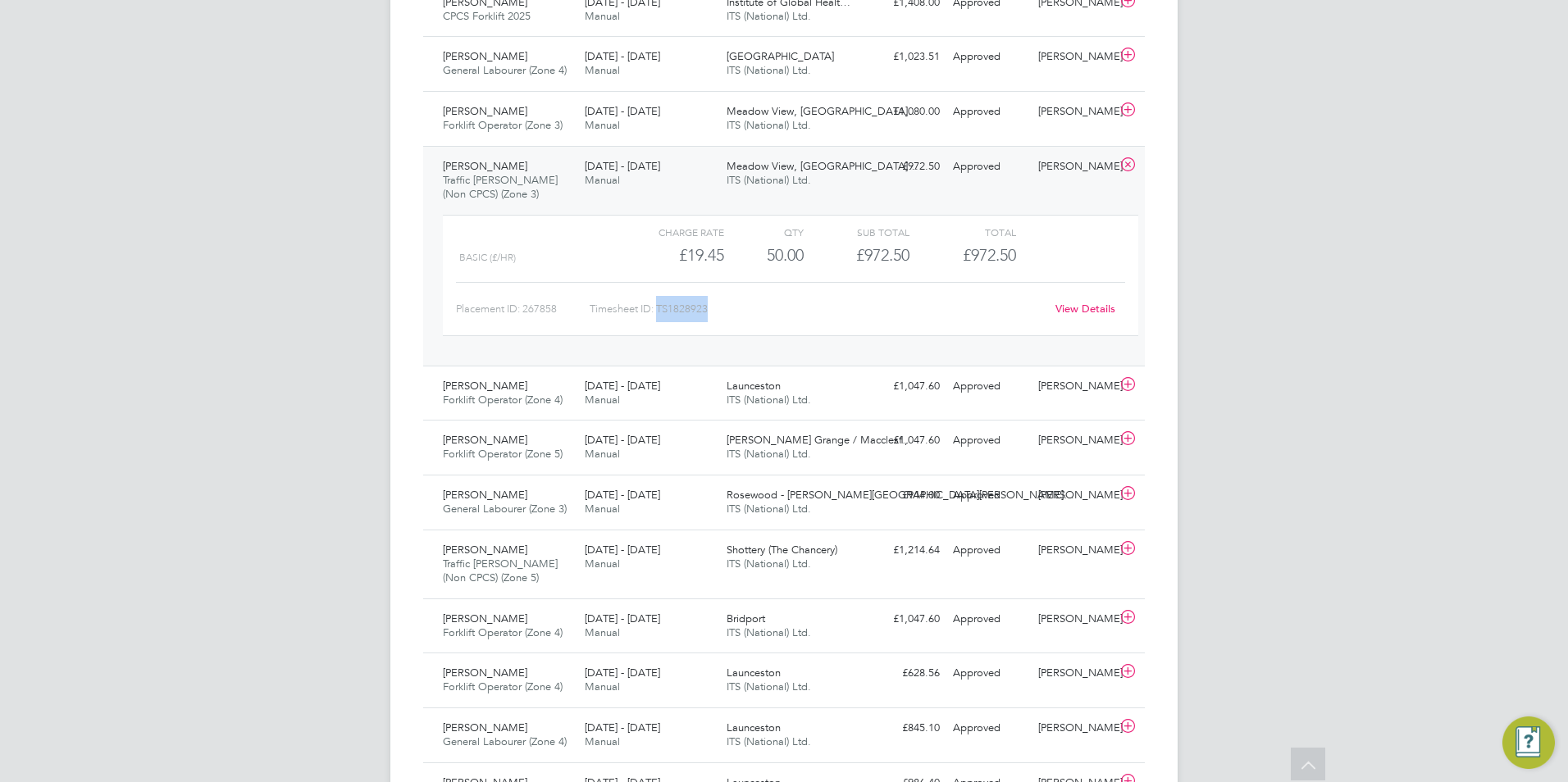
drag, startPoint x: 706, startPoint y: 308, endPoint x: 658, endPoint y: 308, distance: 48.0
click at [658, 308] on div "Timesheet ID: TS1828923" at bounding box center [817, 309] width 455 height 27
click at [1128, 166] on icon at bounding box center [1128, 165] width 20 height 13
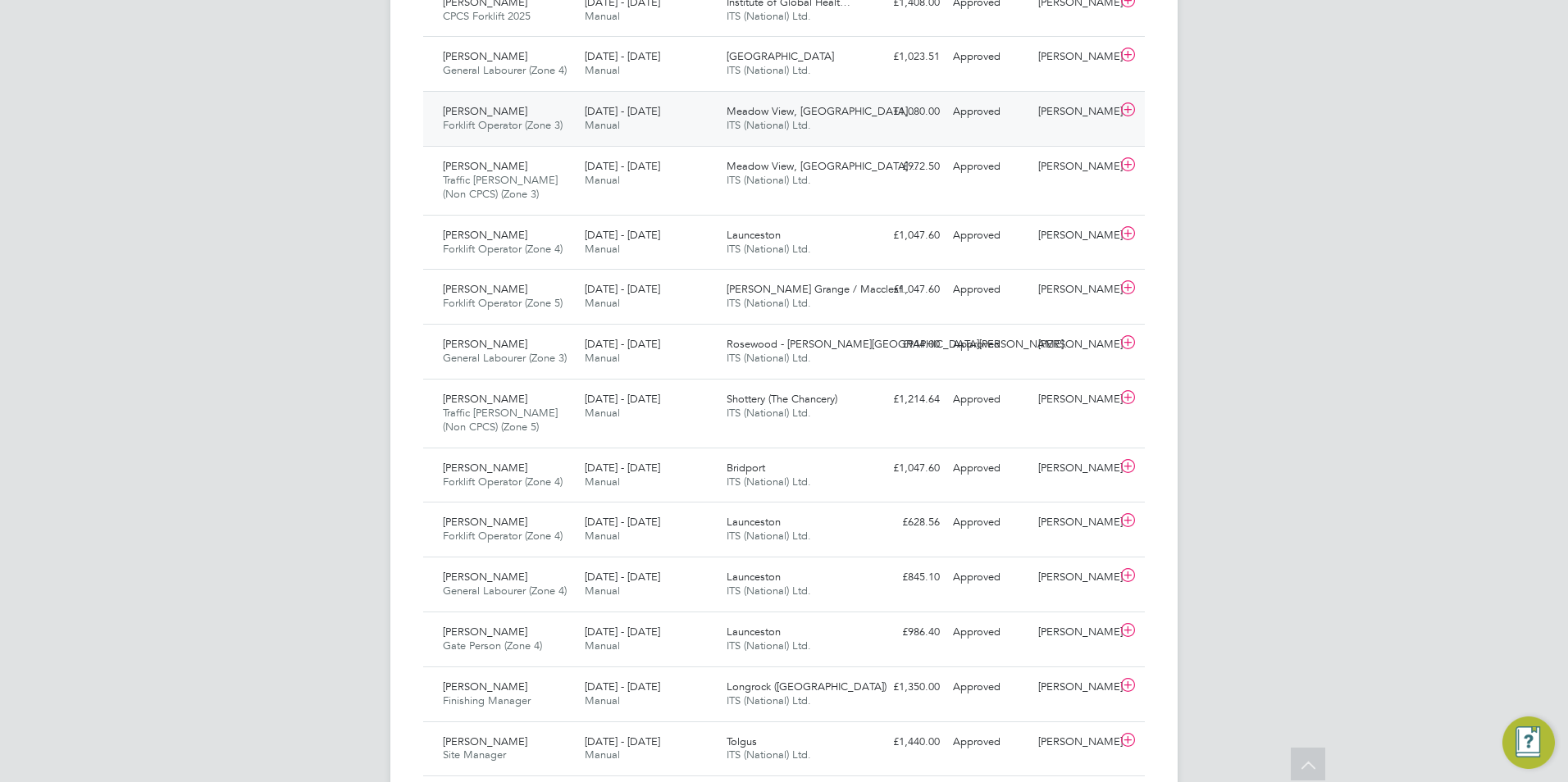
click at [570, 130] on div "[PERSON_NAME] Forklift Operator (Zone 3) [DATE] - [DATE]" at bounding box center [507, 118] width 142 height 41
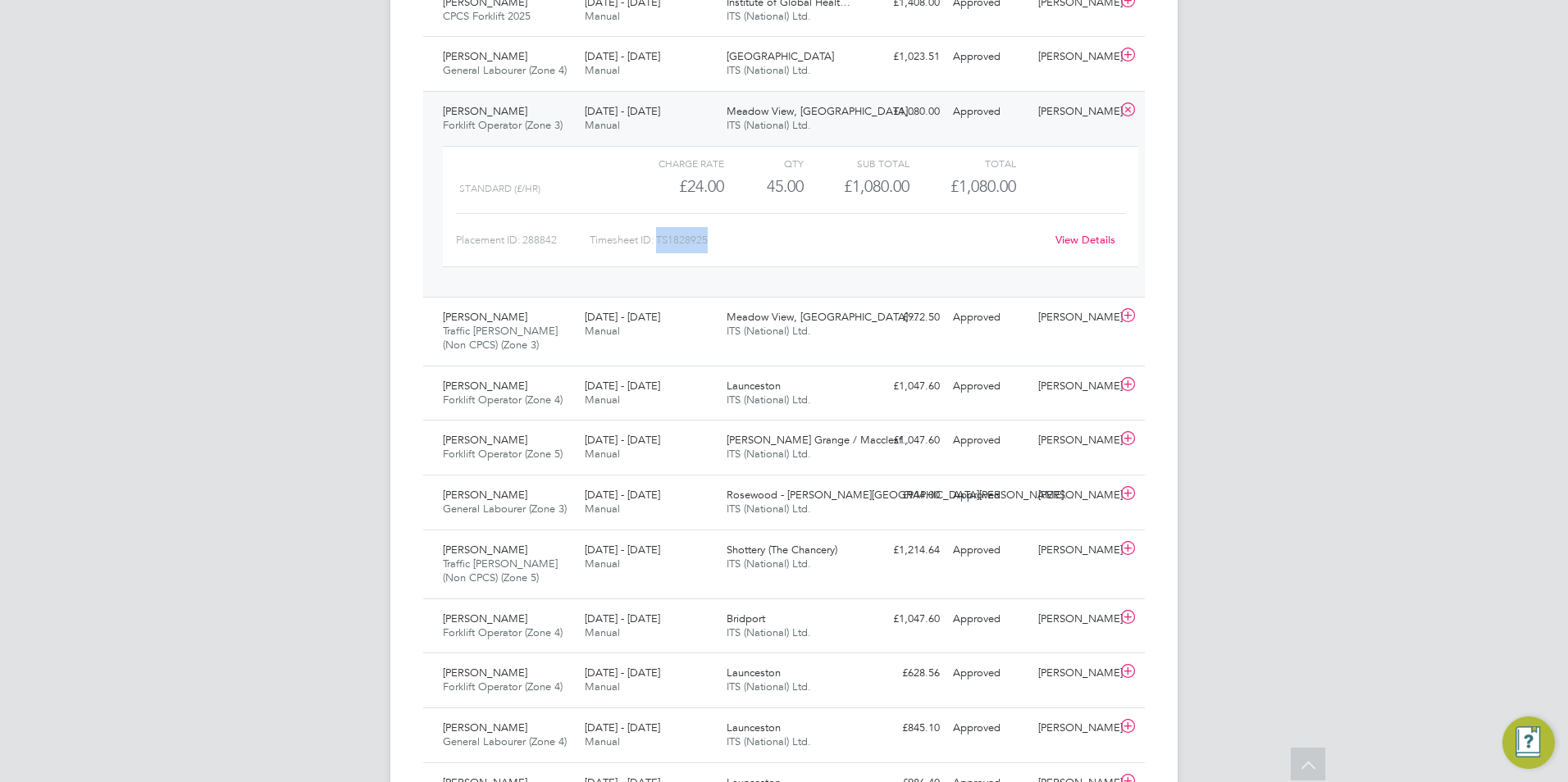
drag, startPoint x: 707, startPoint y: 239, endPoint x: 657, endPoint y: 241, distance: 50.0
click at [657, 241] on div "Timesheet ID: TS1828925" at bounding box center [817, 240] width 455 height 27
click at [1130, 105] on icon at bounding box center [1128, 110] width 20 height 13
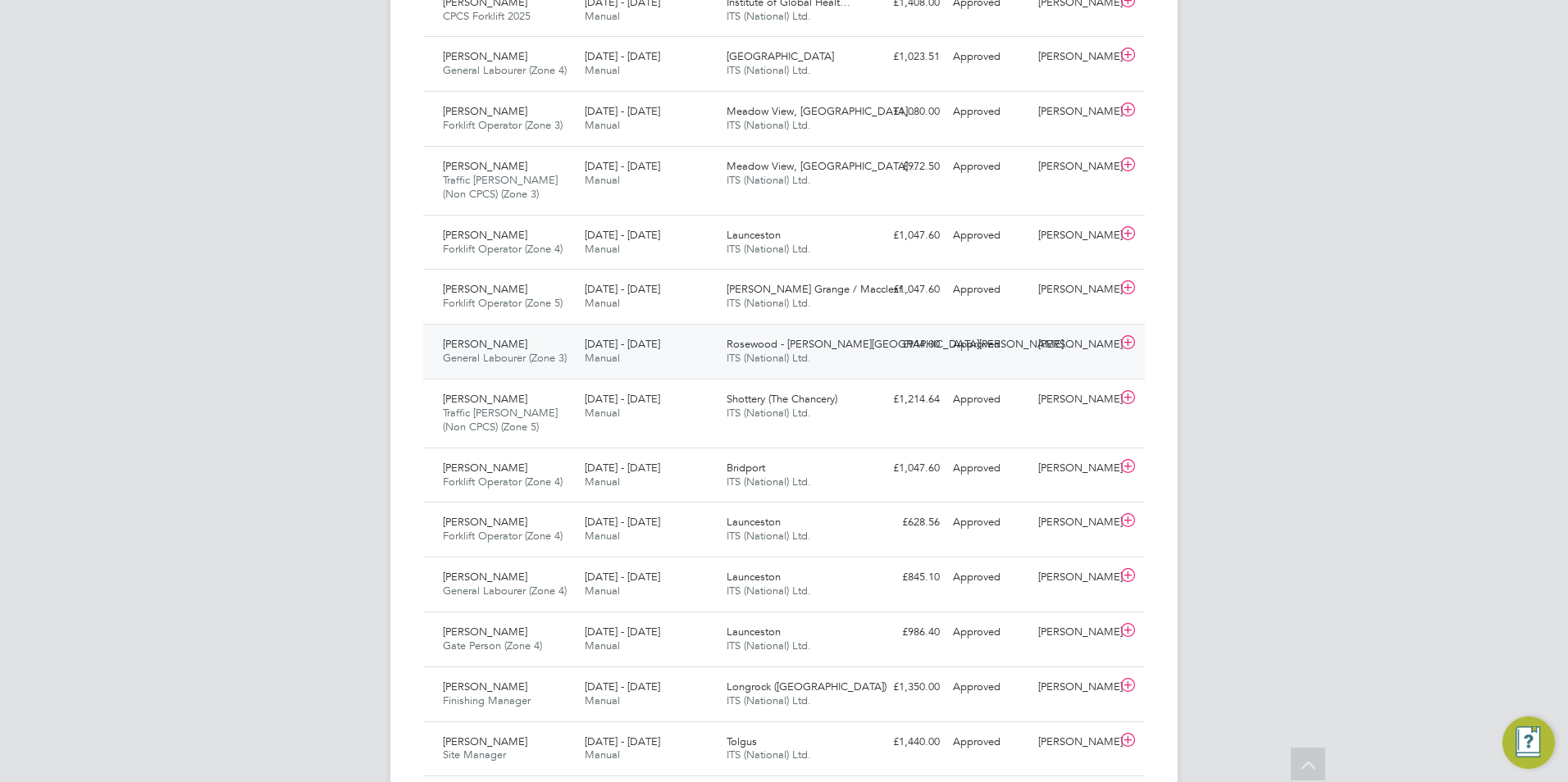
click at [673, 361] on div "[DATE] - [DATE] Manual" at bounding box center [648, 351] width 142 height 41
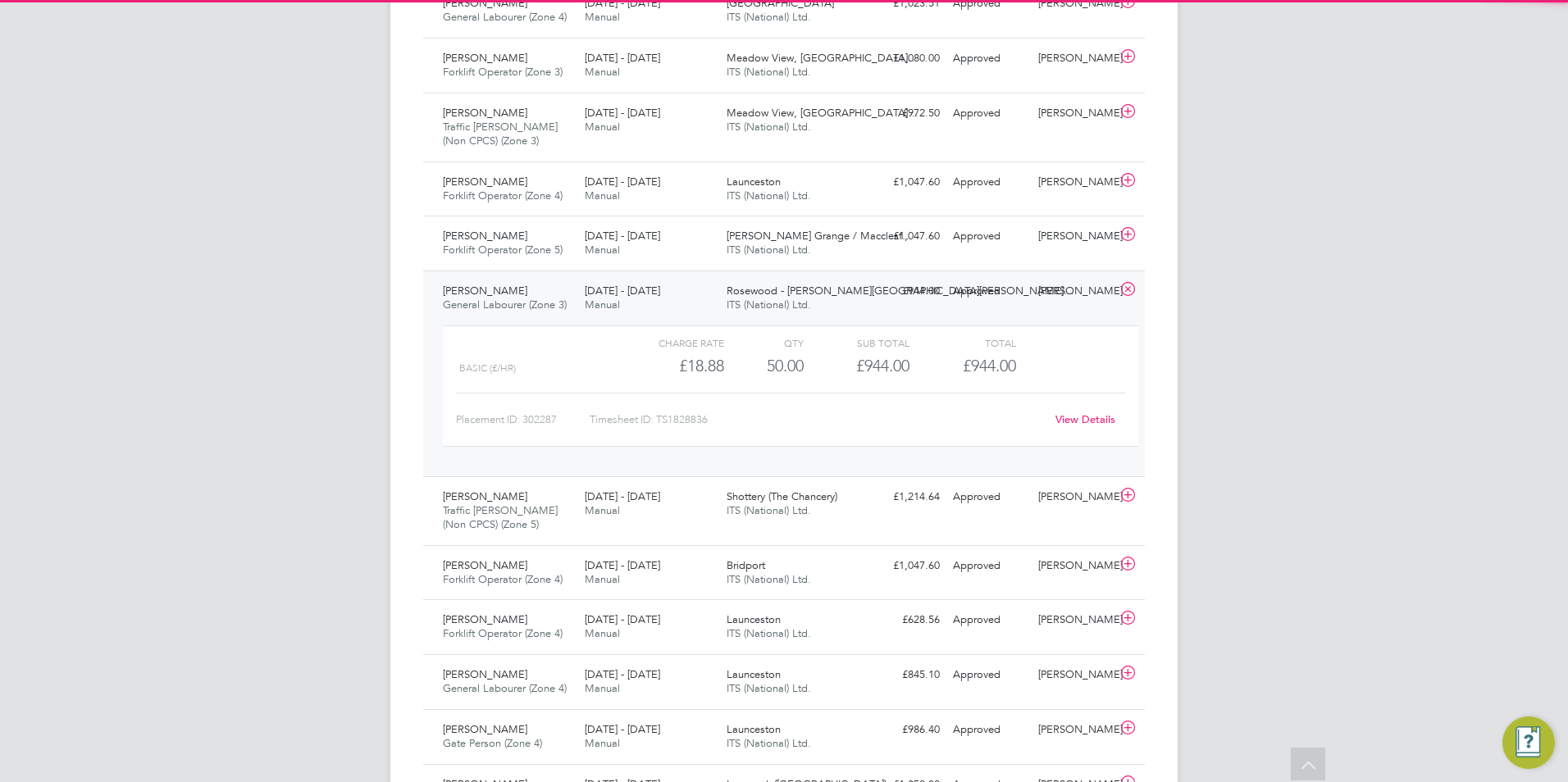
scroll to position [975, 0]
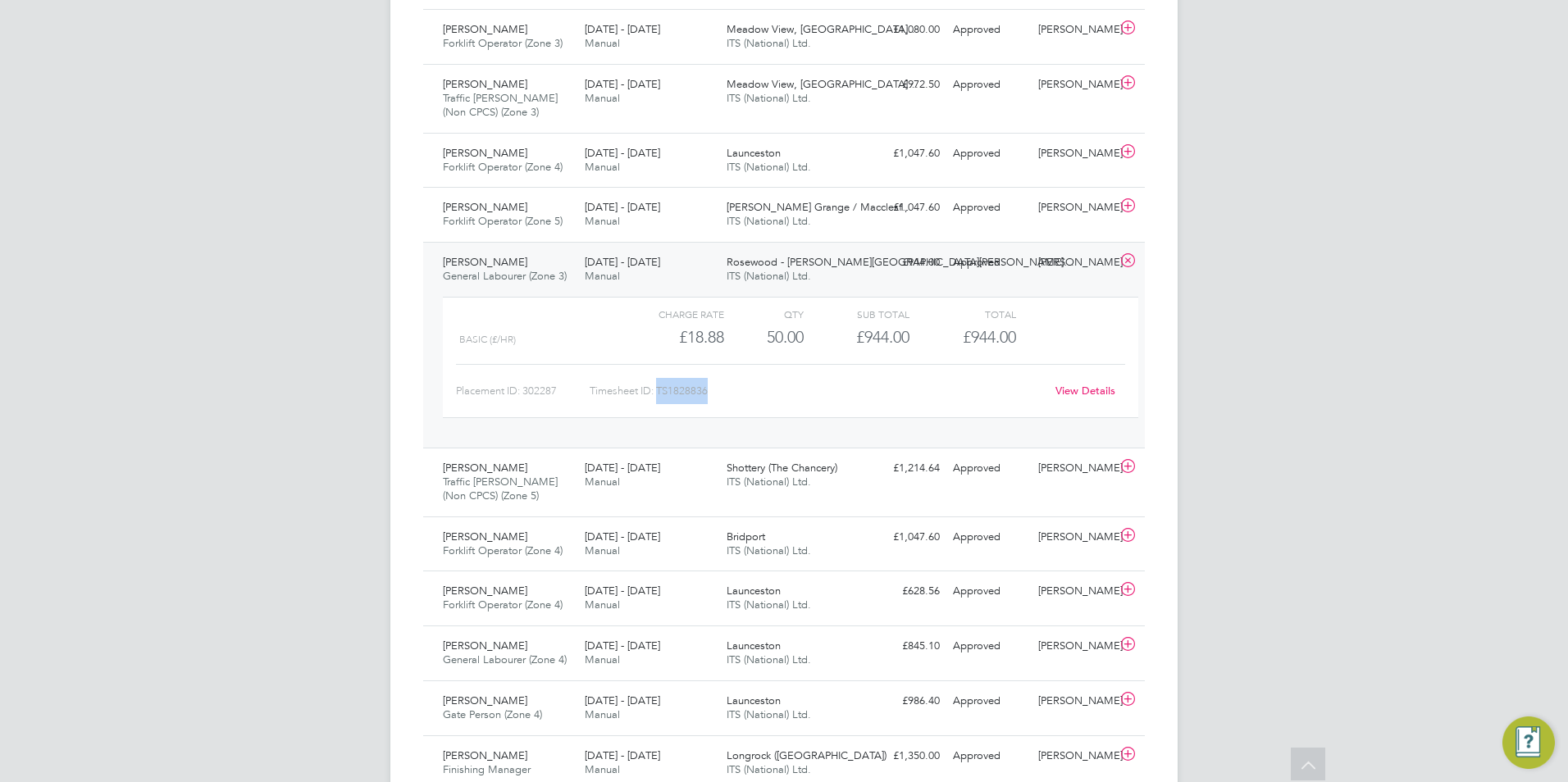
drag, startPoint x: 710, startPoint y: 389, endPoint x: 660, endPoint y: 389, distance: 50.0
click at [660, 389] on div "Timesheet ID: TS1828836" at bounding box center [817, 391] width 455 height 27
click at [1129, 266] on icon at bounding box center [1128, 260] width 20 height 13
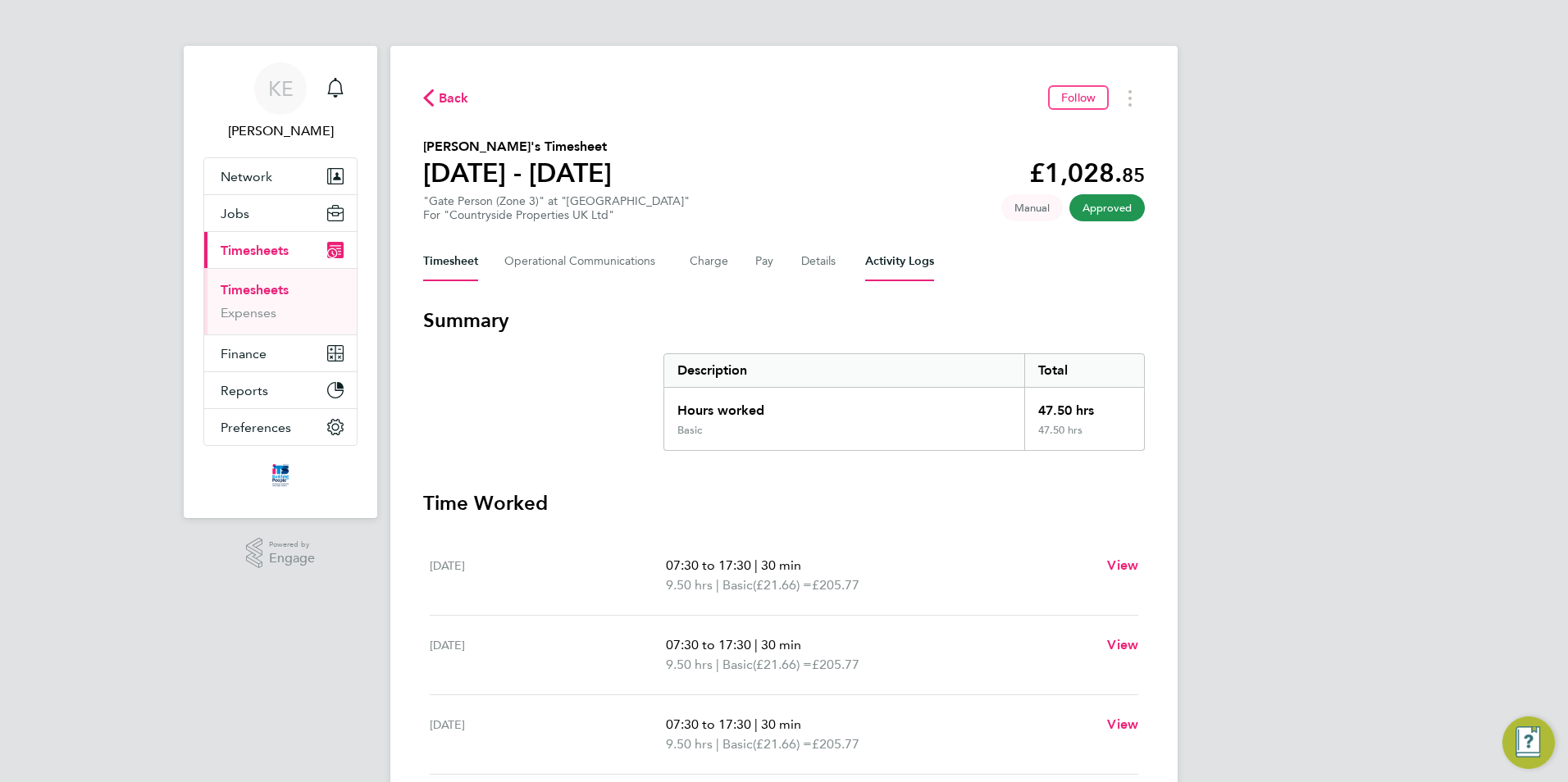
click at [891, 262] on Logs-tab "Activity Logs" at bounding box center [900, 261] width 69 height 39
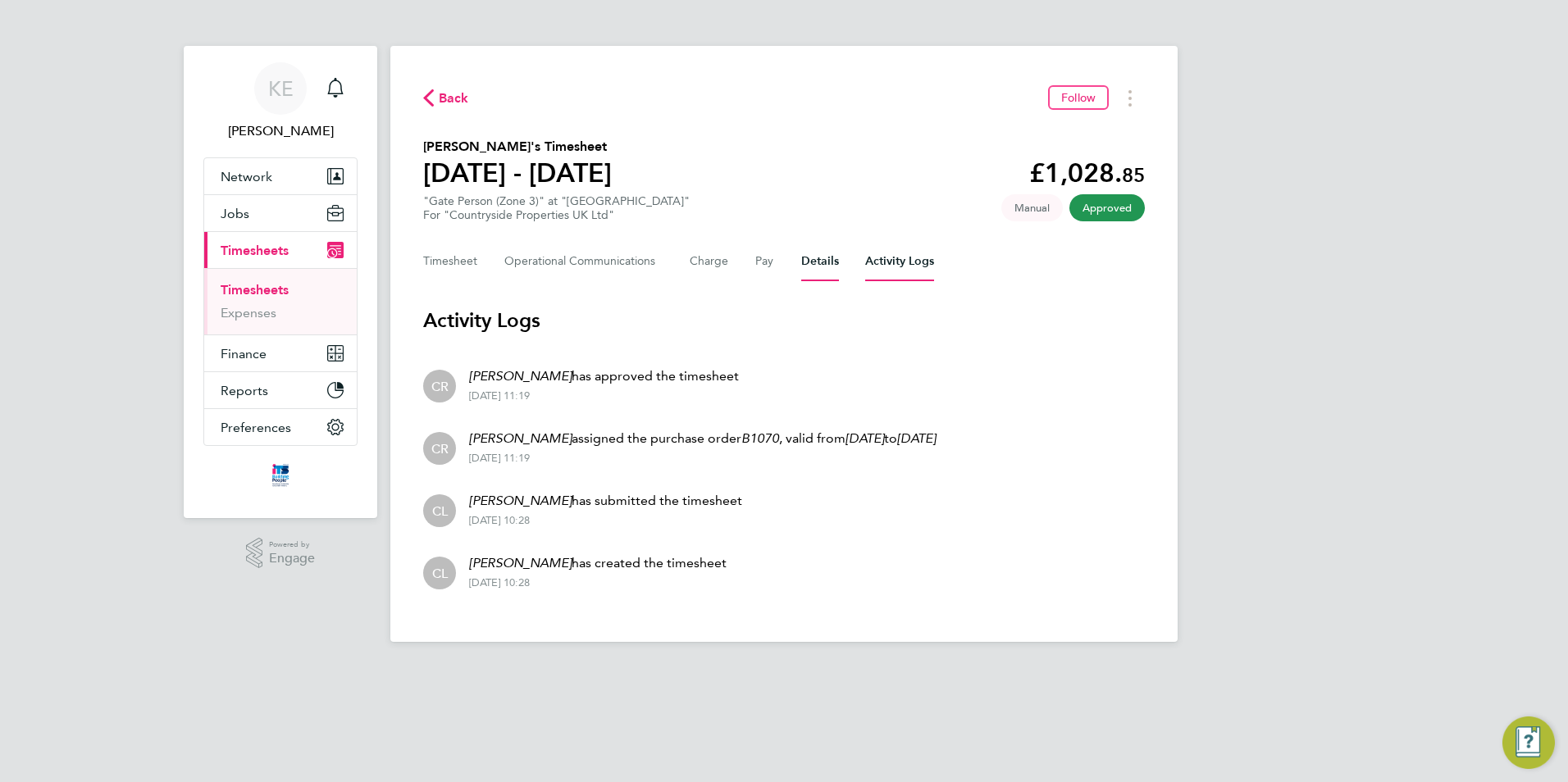
click at [814, 263] on button "Details" at bounding box center [820, 261] width 38 height 39
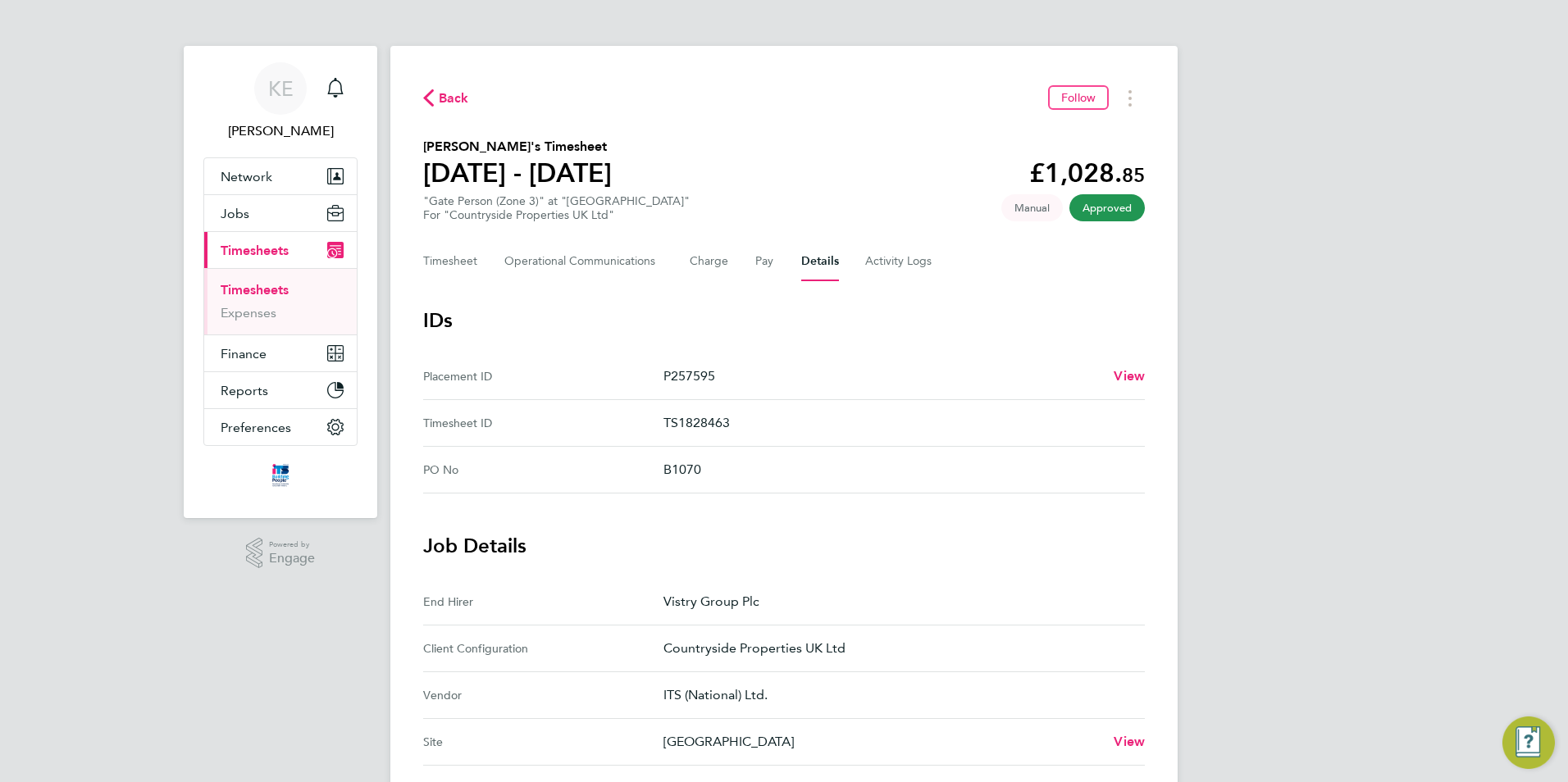
click at [745, 265] on div "Timesheet Operational Communications Charge Pay Details Activity Logs" at bounding box center [783, 261] width 722 height 39
click at [756, 261] on button "Pay" at bounding box center [765, 261] width 19 height 39
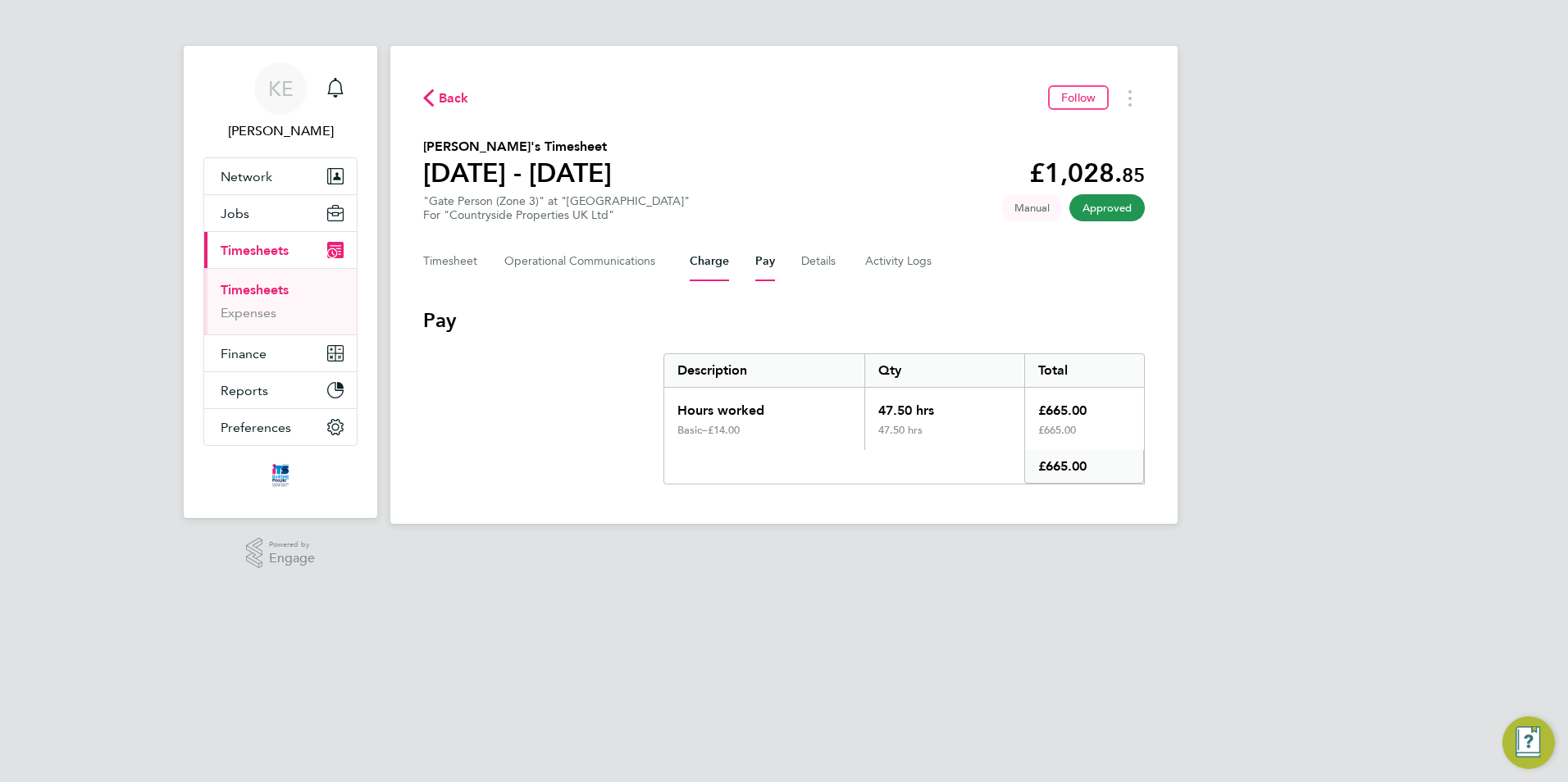
click at [699, 266] on button "Charge" at bounding box center [709, 261] width 39 height 39
click at [604, 270] on Communications-tab "Operational Communications" at bounding box center [583, 261] width 159 height 39
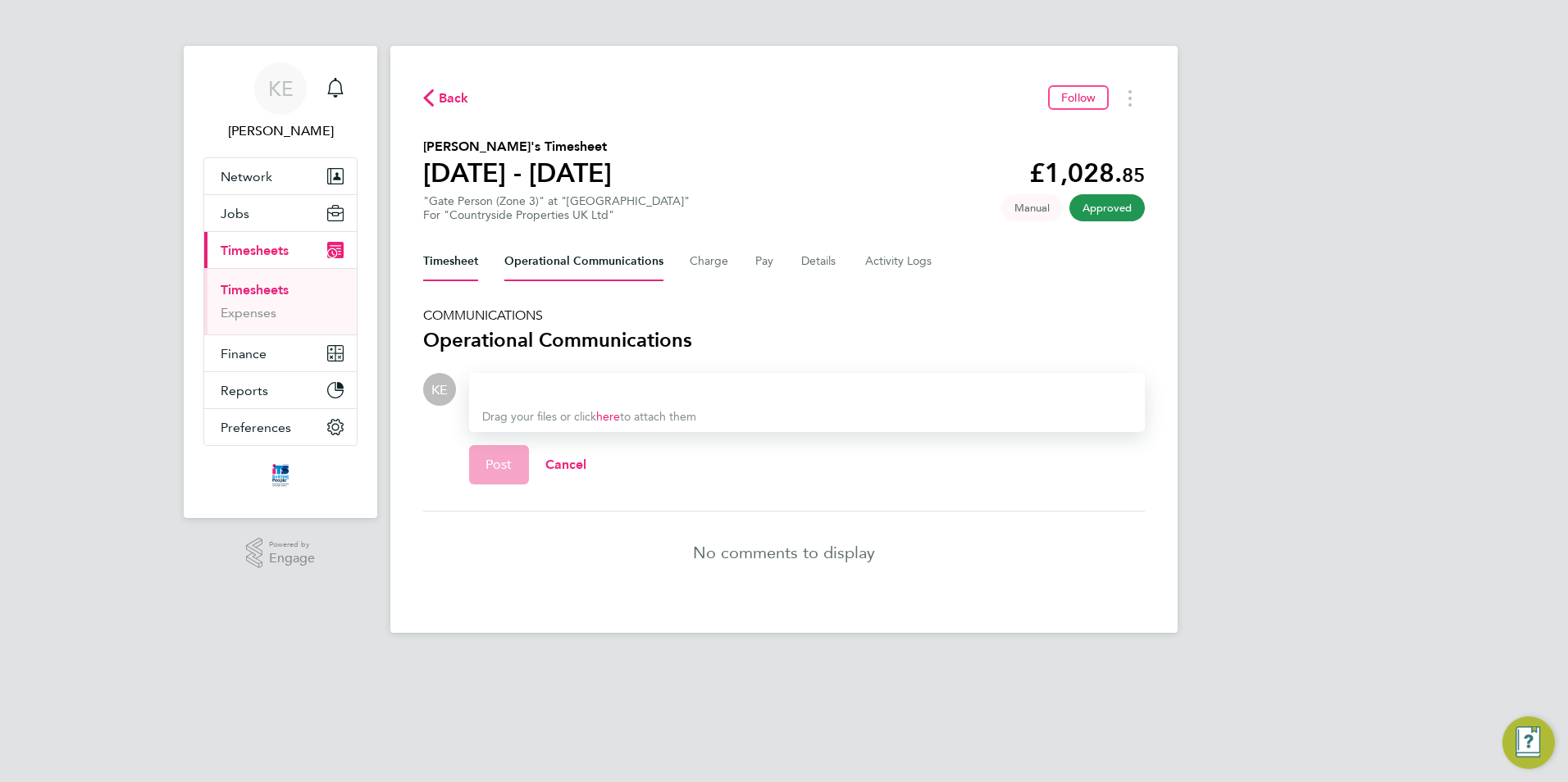
click at [456, 266] on button "Timesheet" at bounding box center [450, 261] width 55 height 39
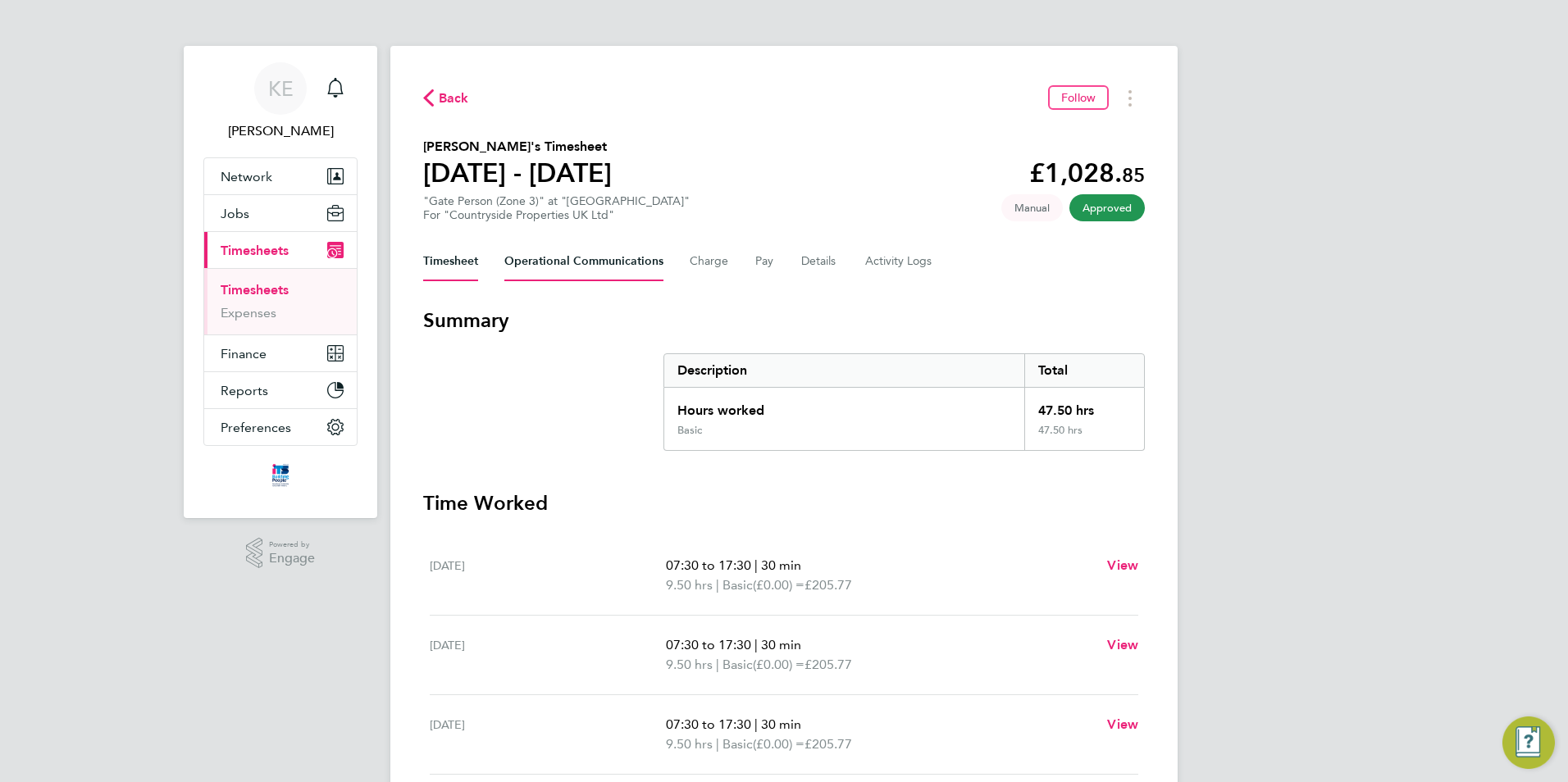
click at [592, 260] on Communications-tab "Operational Communications" at bounding box center [583, 261] width 159 height 39
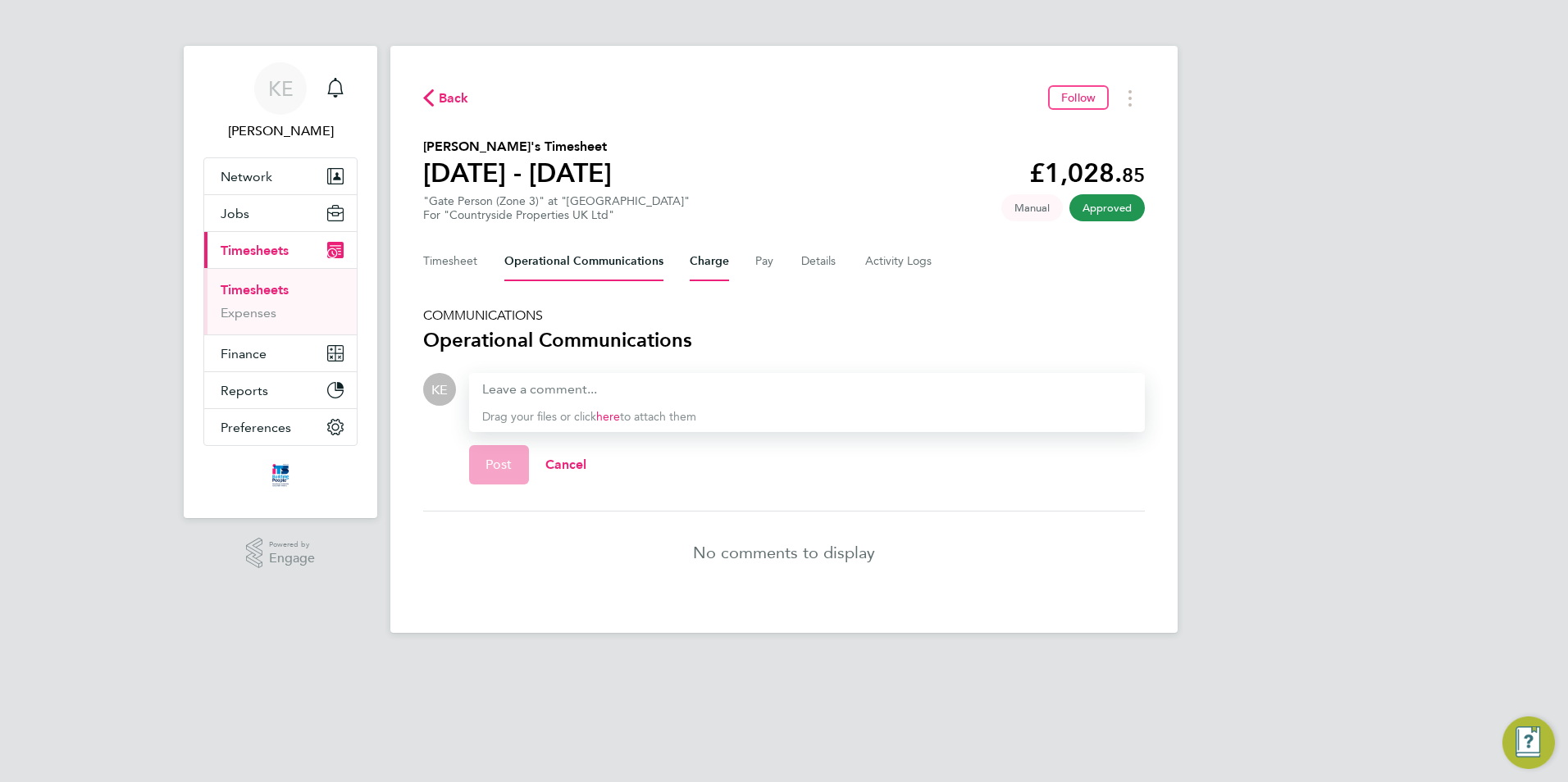
click at [703, 260] on button "Charge" at bounding box center [709, 261] width 39 height 39
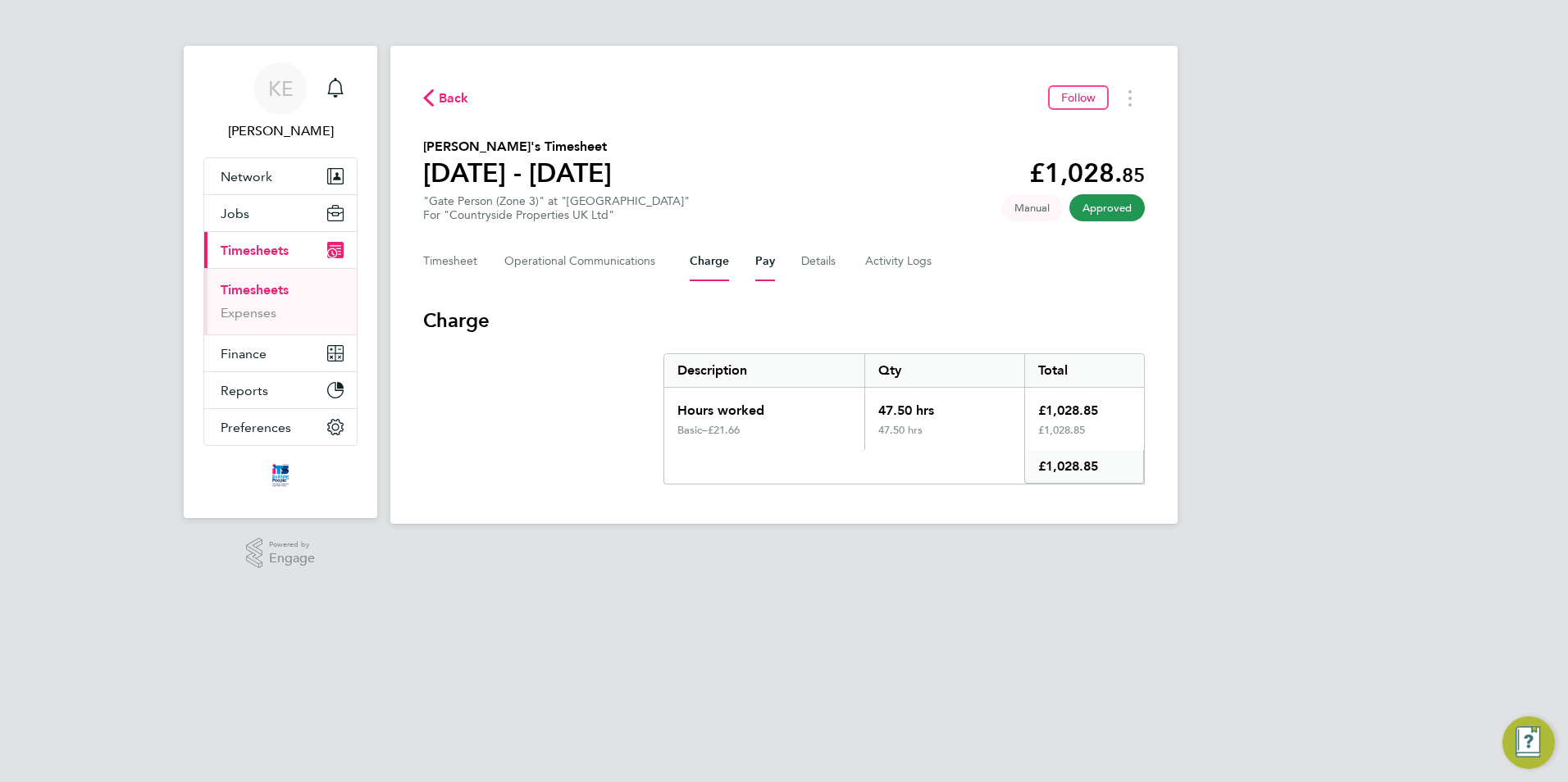
click at [756, 262] on button "Pay" at bounding box center [765, 261] width 19 height 39
click at [821, 263] on button "Details" at bounding box center [820, 261] width 38 height 39
